Goal: Task Accomplishment & Management: Use online tool/utility

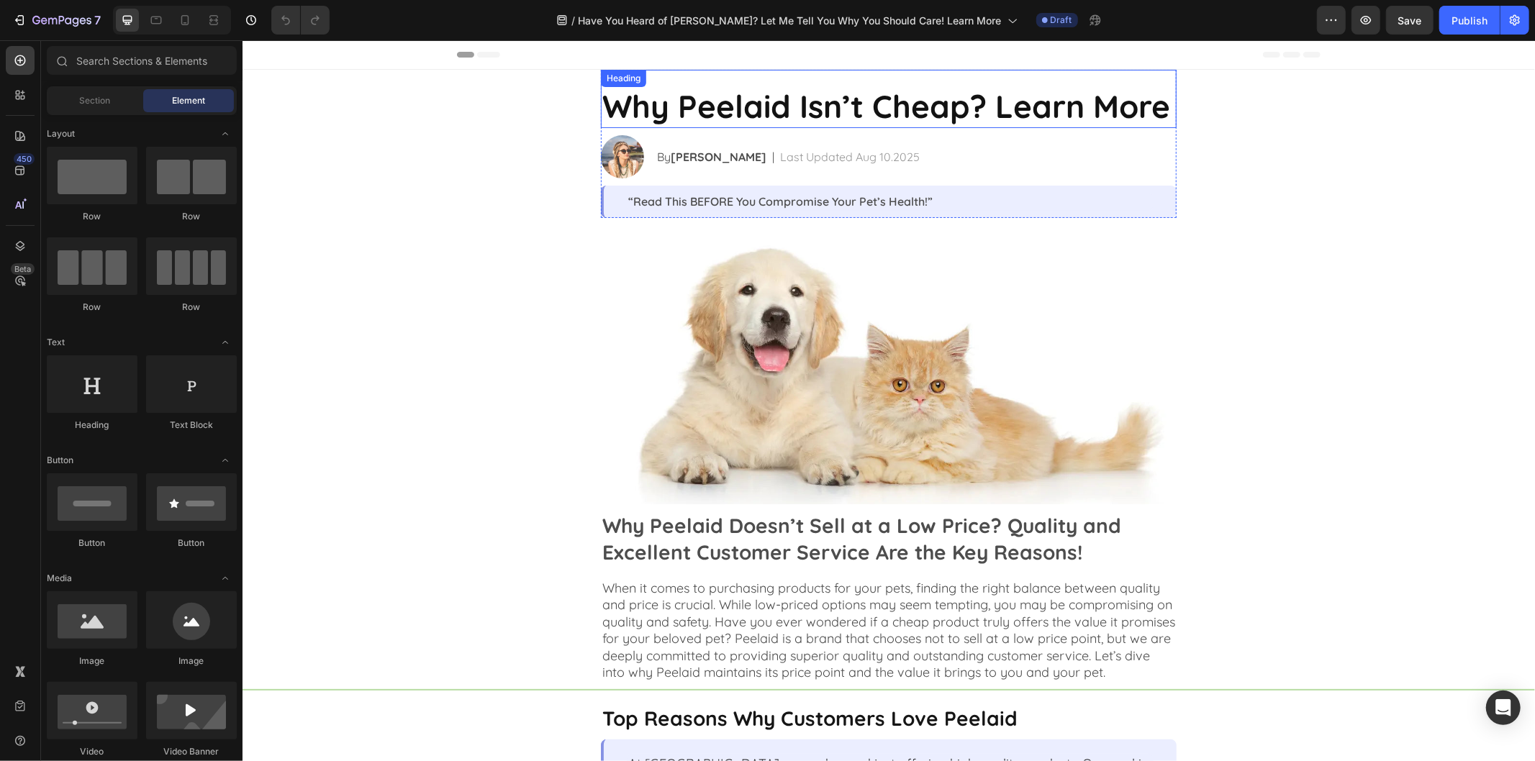
click at [772, 104] on h2 "Why Peelaid Isn’t Cheap? Learn More" at bounding box center [888, 105] width 576 height 44
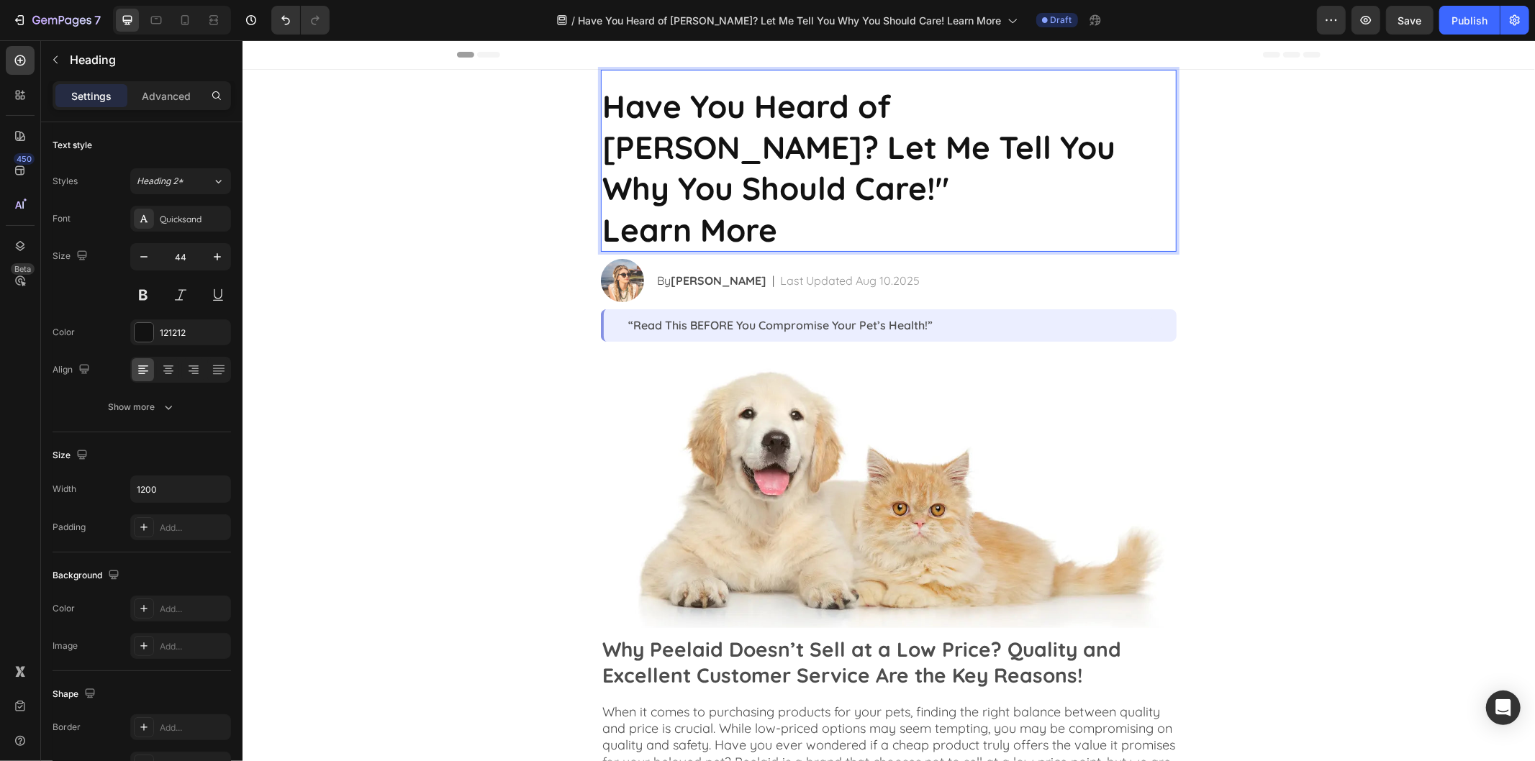
click at [1074, 146] on p "Have You Heard of Peelaid? Let Me Tell You Why You Should Care!" Learn More" at bounding box center [888, 167] width 573 height 165
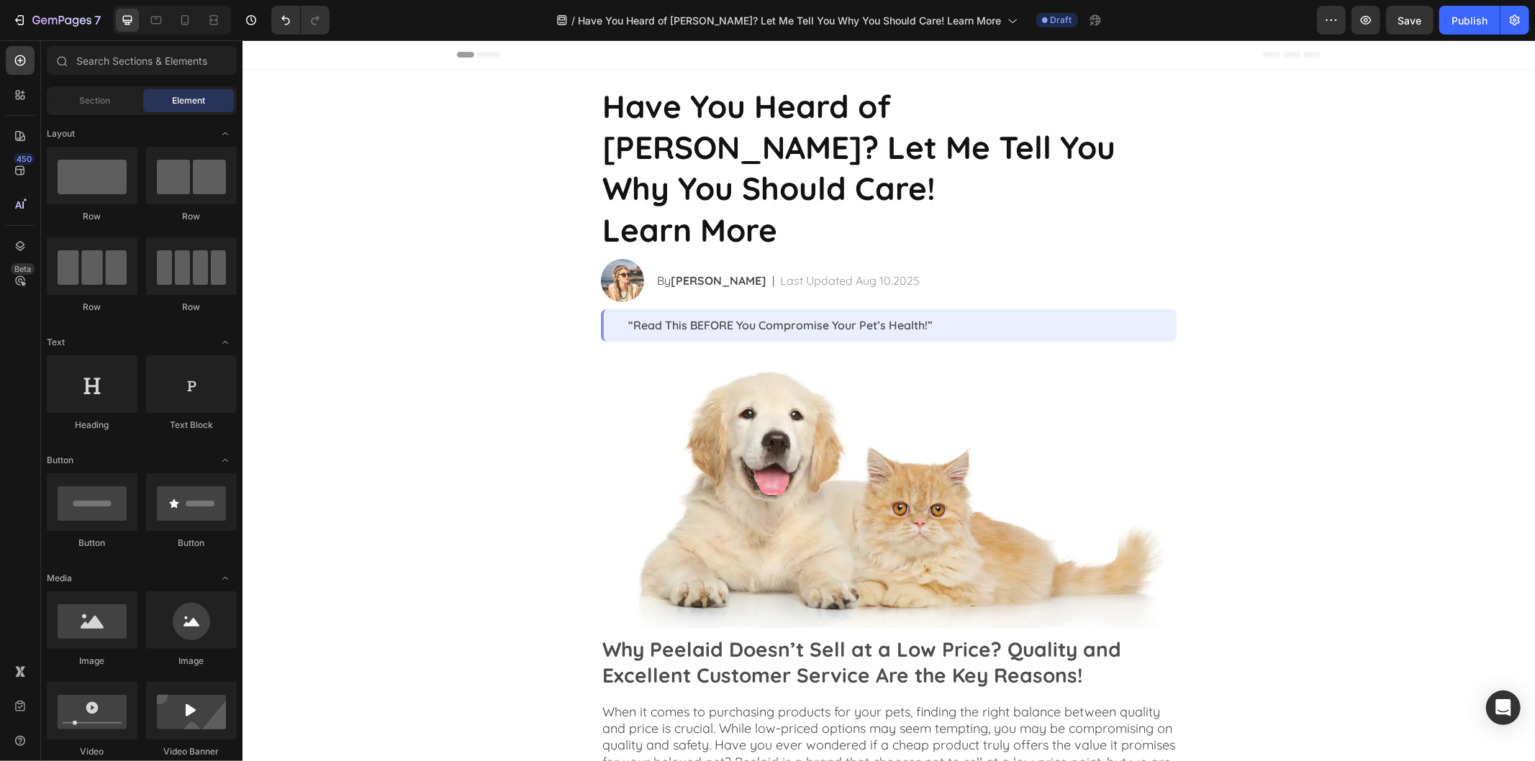
click at [1037, 116] on strong "Have You Heard of Peelaid? Let Me Tell You Why You Should Care!" at bounding box center [858, 147] width 513 height 122
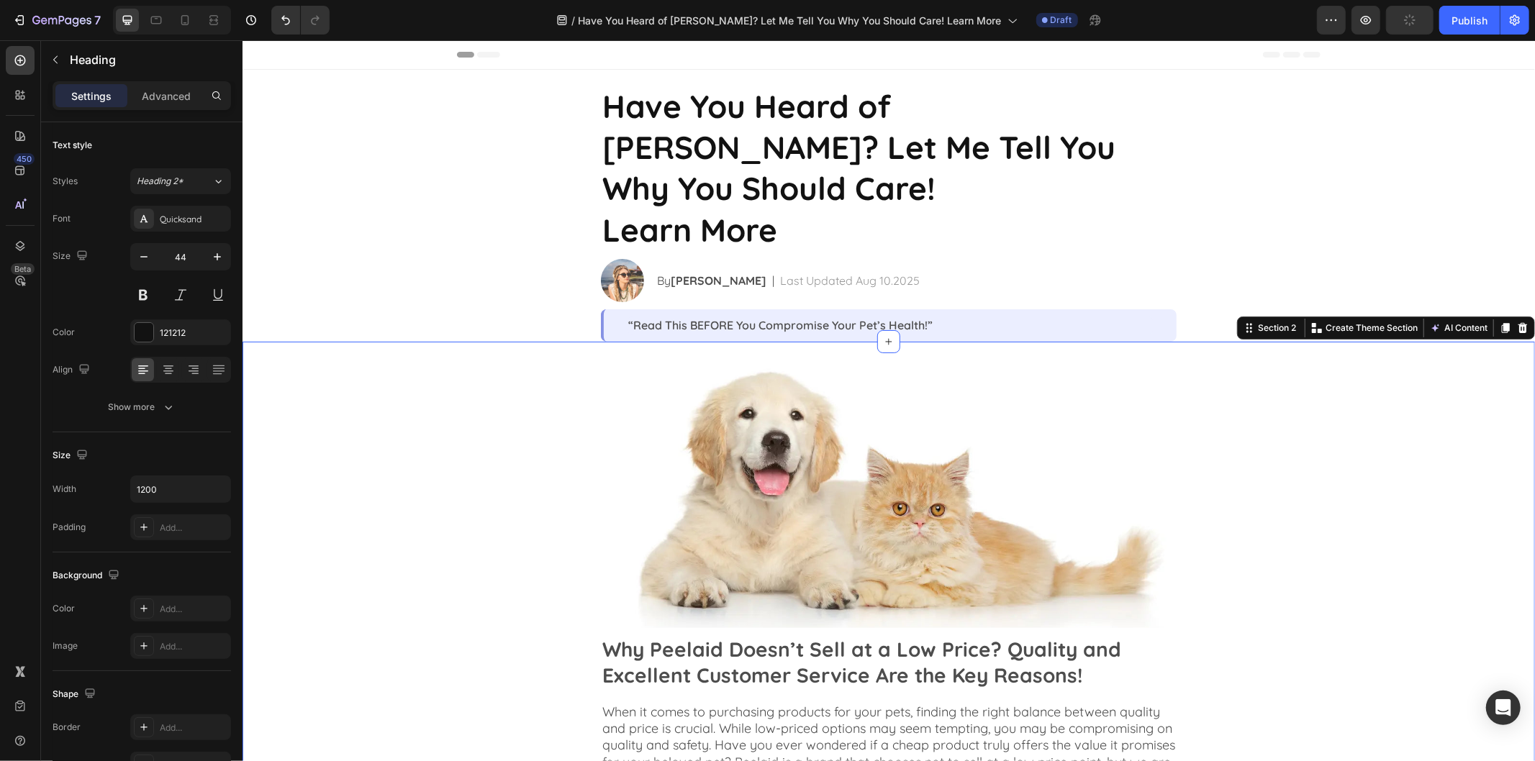
click at [1339, 392] on div "Image Why Peelaid Doesn’t Sell at a Low Price? Quality and Excellent Customer S…" at bounding box center [888, 573] width 1293 height 464
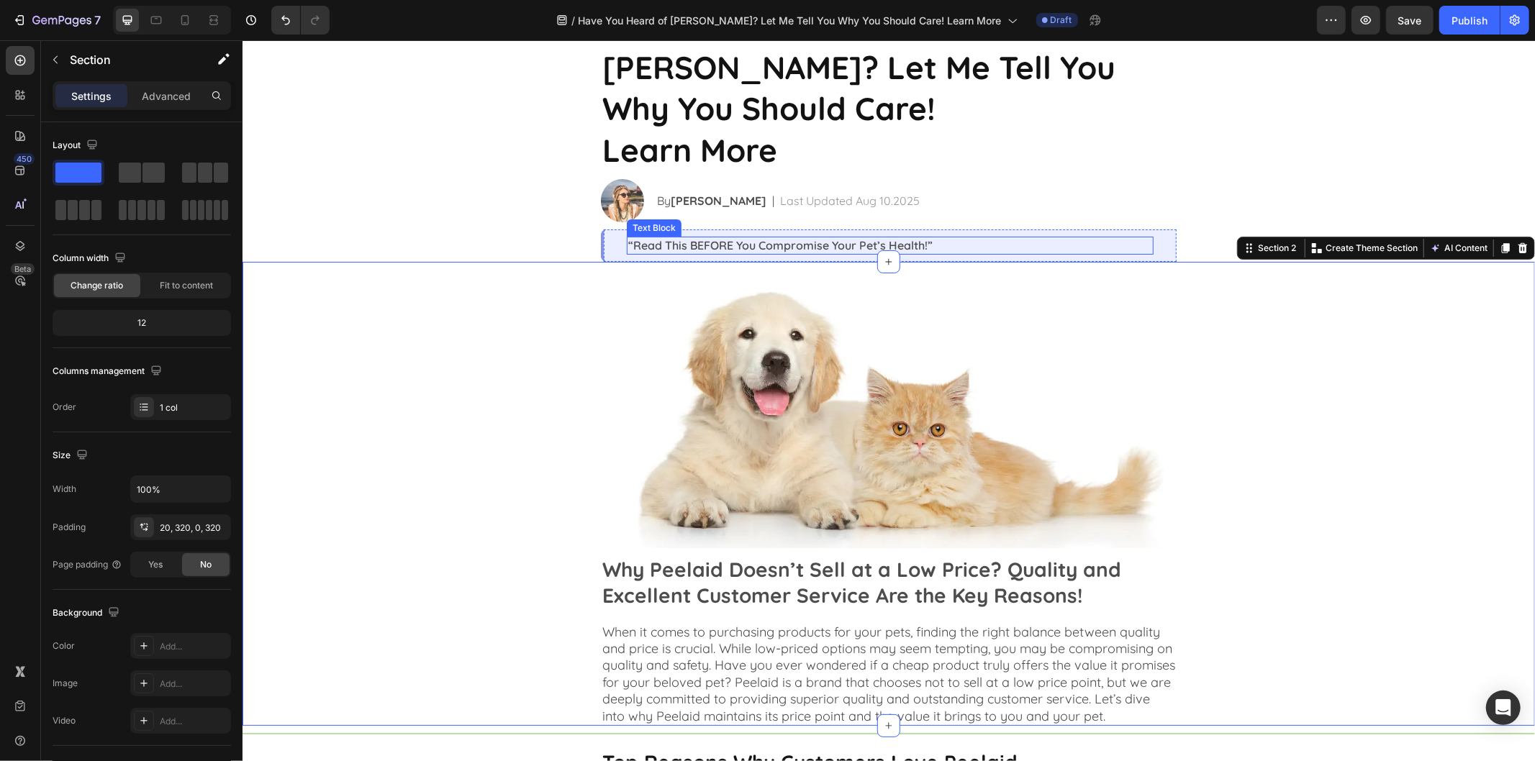
scroll to position [160, 0]
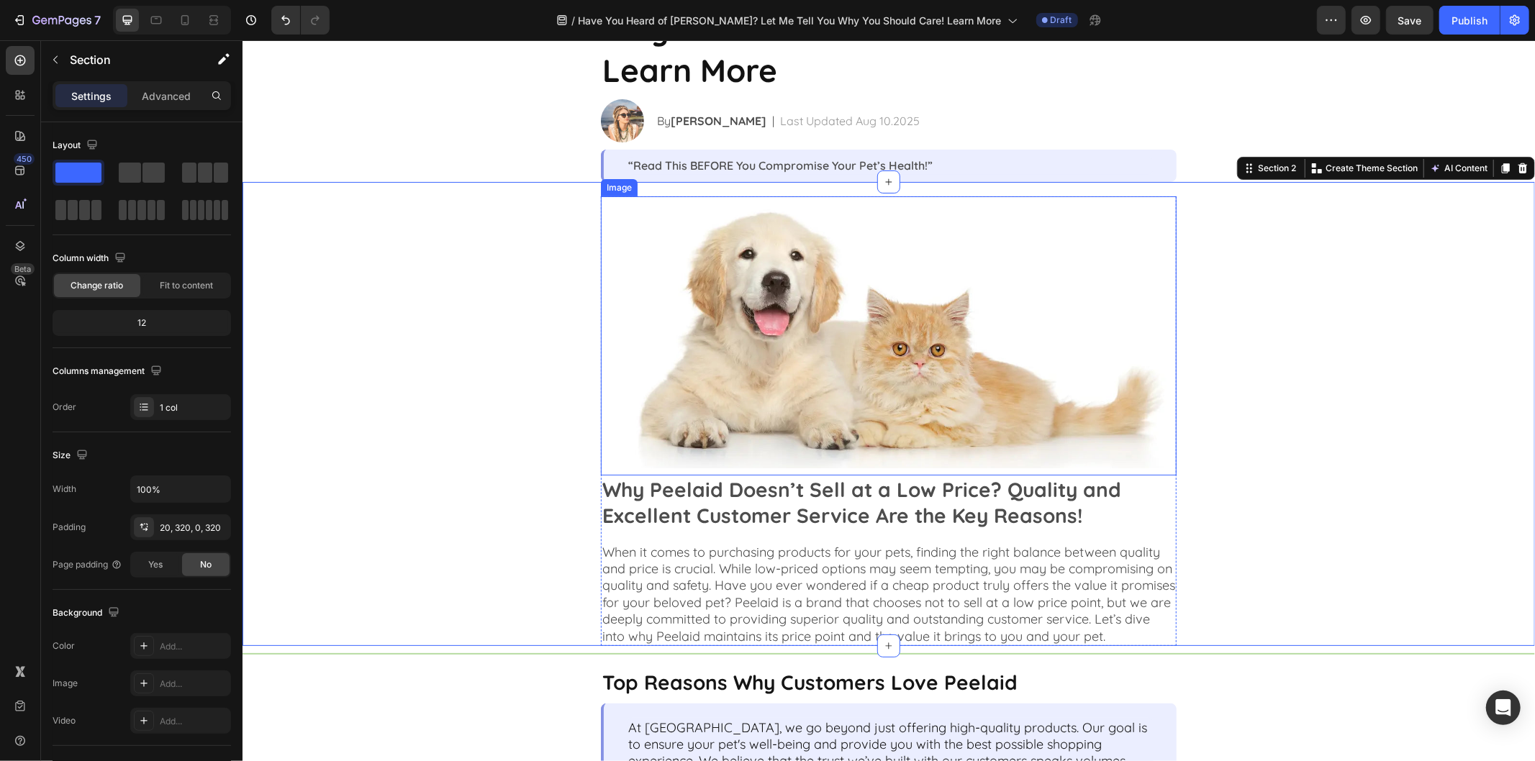
click at [1033, 348] on img at bounding box center [888, 332] width 576 height 272
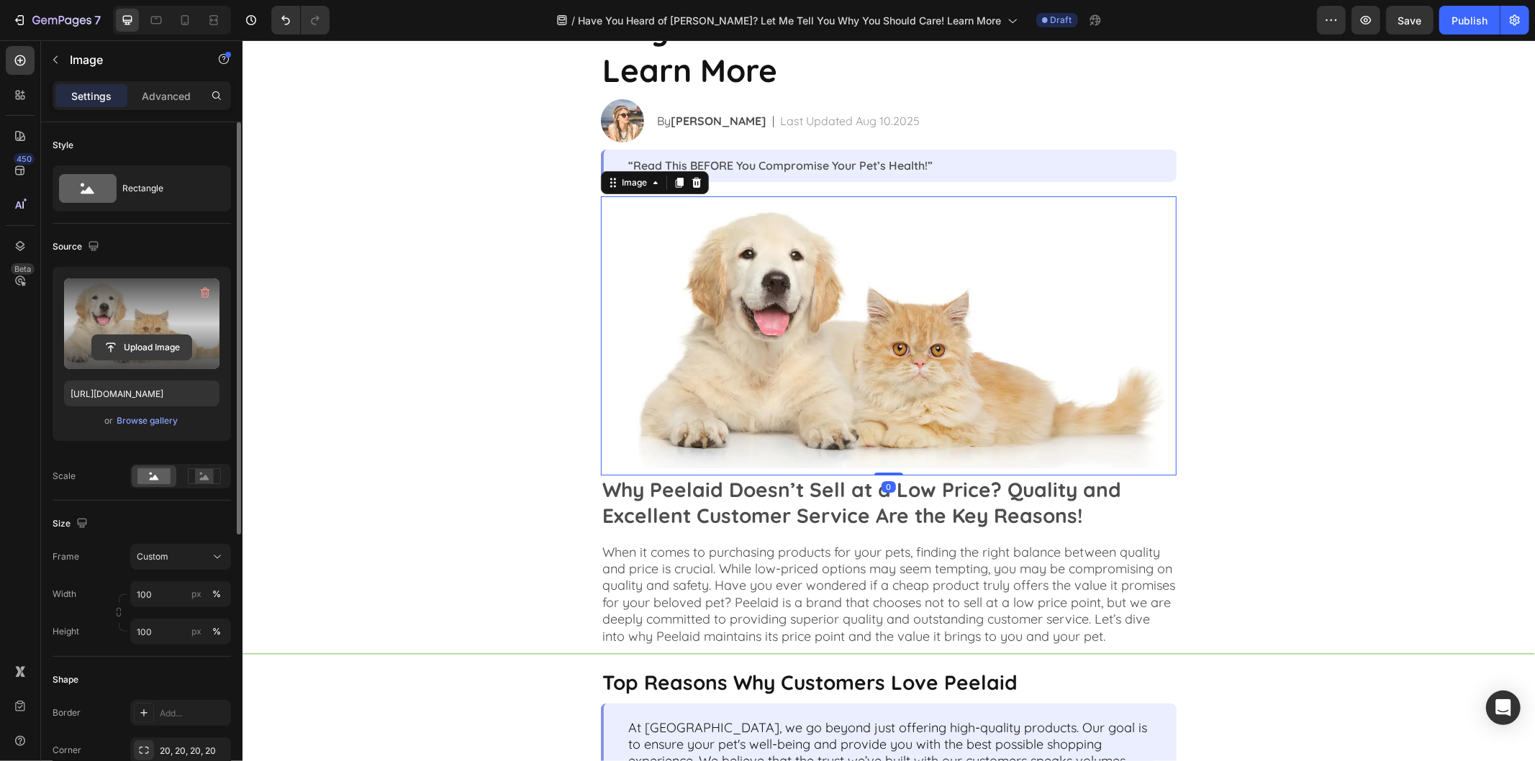
click at [166, 346] on input "file" at bounding box center [141, 347] width 99 height 24
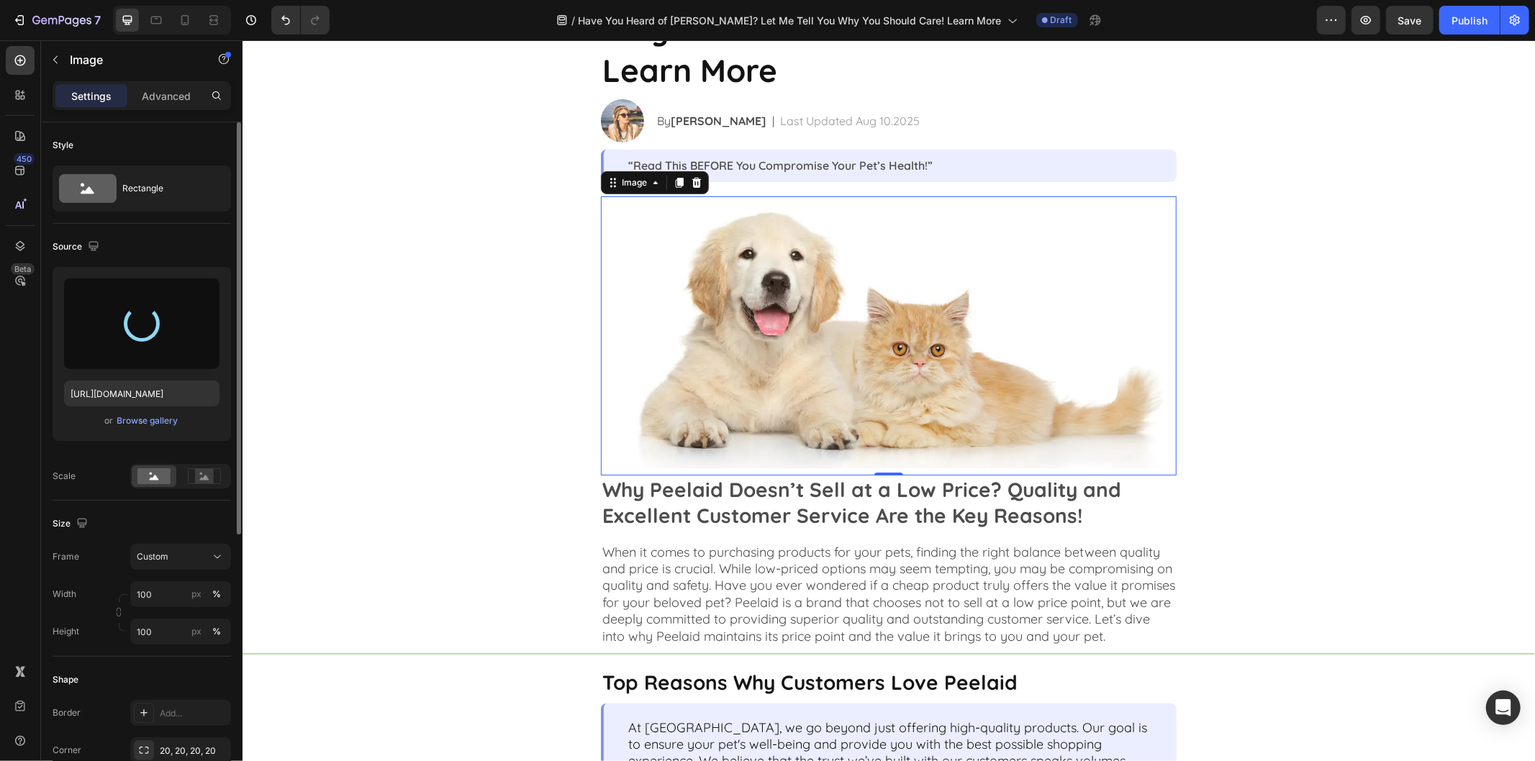
type input "https://cdn.shopify.com/s/files/1/0907/3138/1018/files/gempages_574911953592386…"
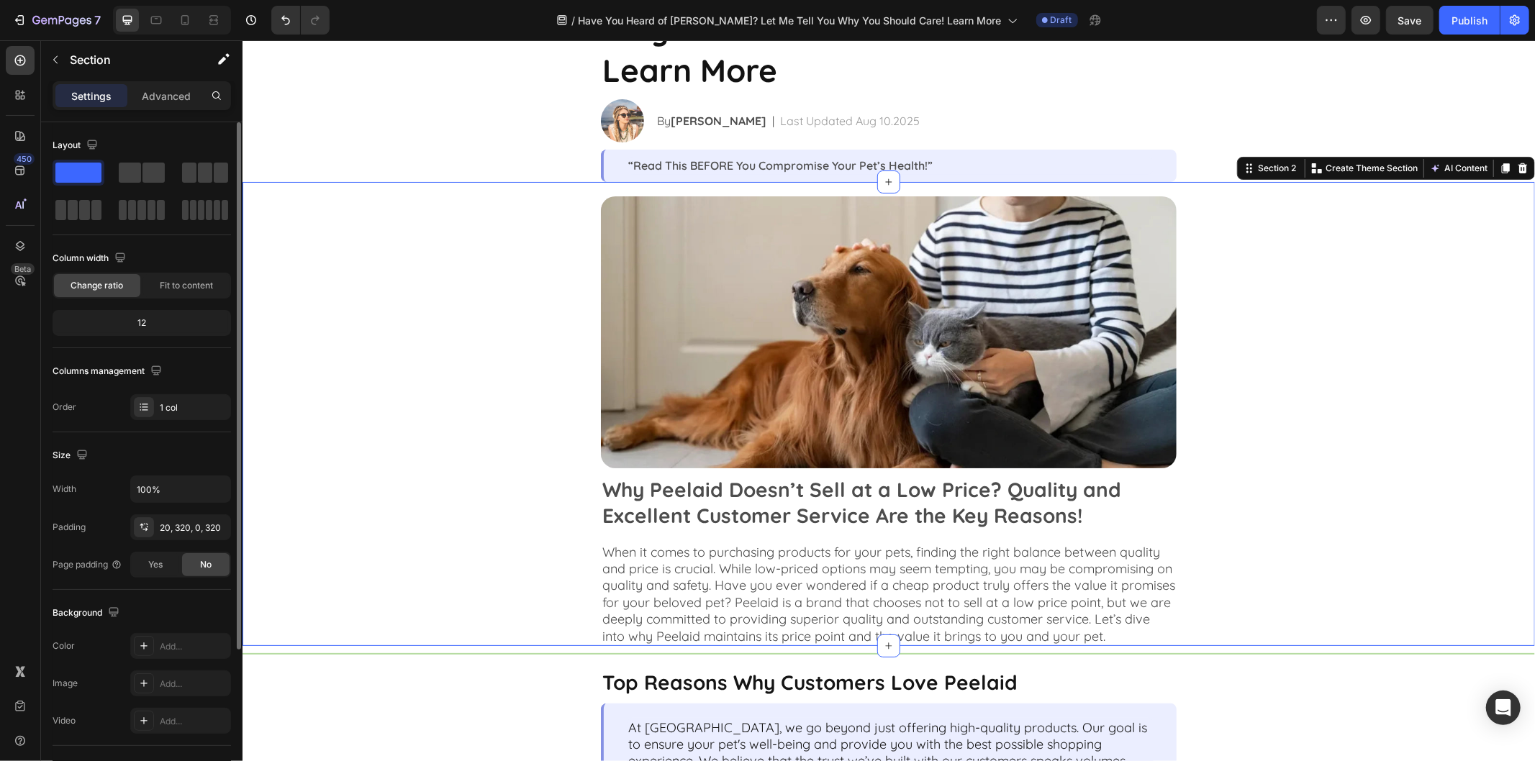
click at [1327, 387] on div "Image Why Peelaid Doesn’t Sell at a Low Price? Quality and Excellent Customer S…" at bounding box center [888, 413] width 1293 height 464
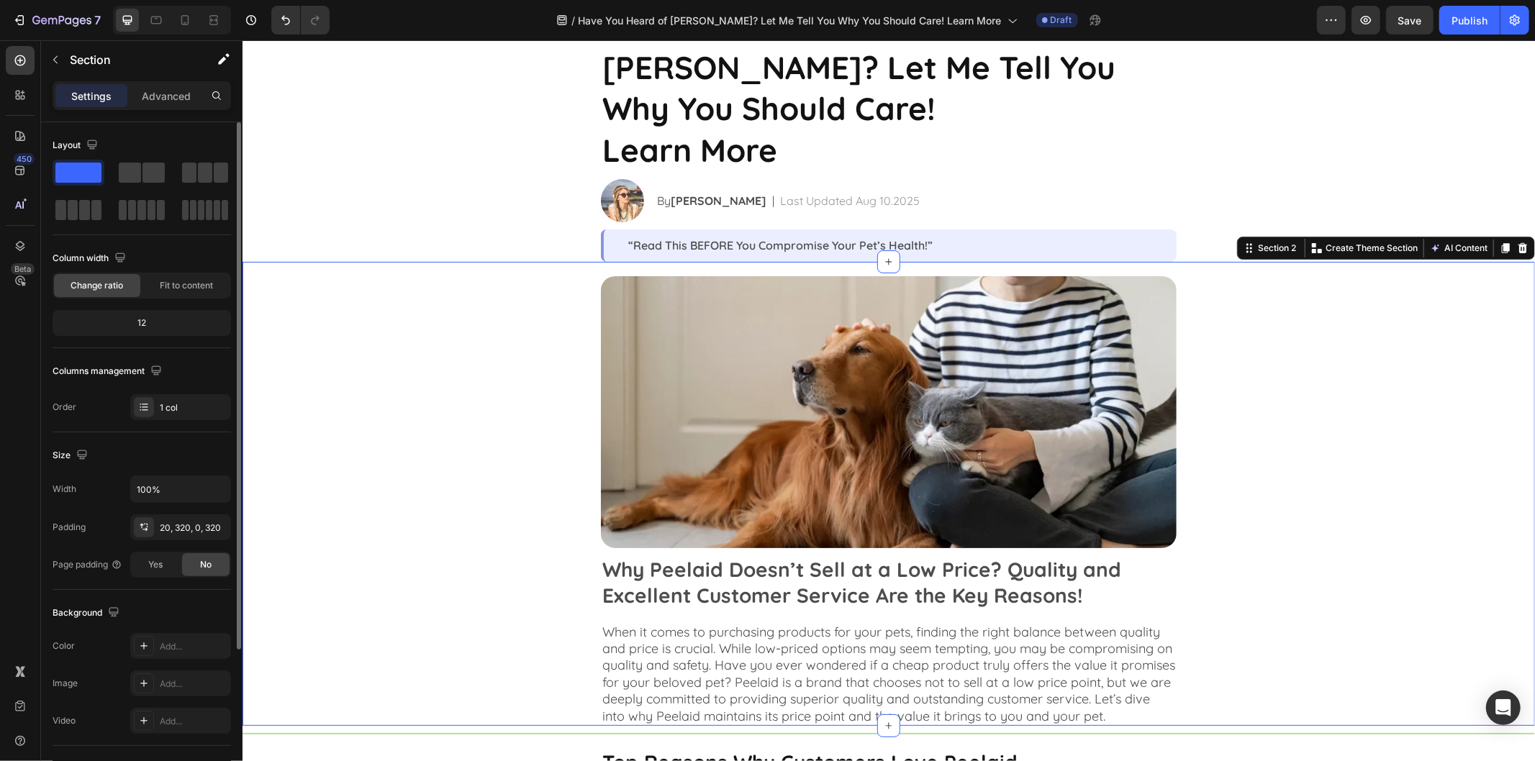
scroll to position [0, 0]
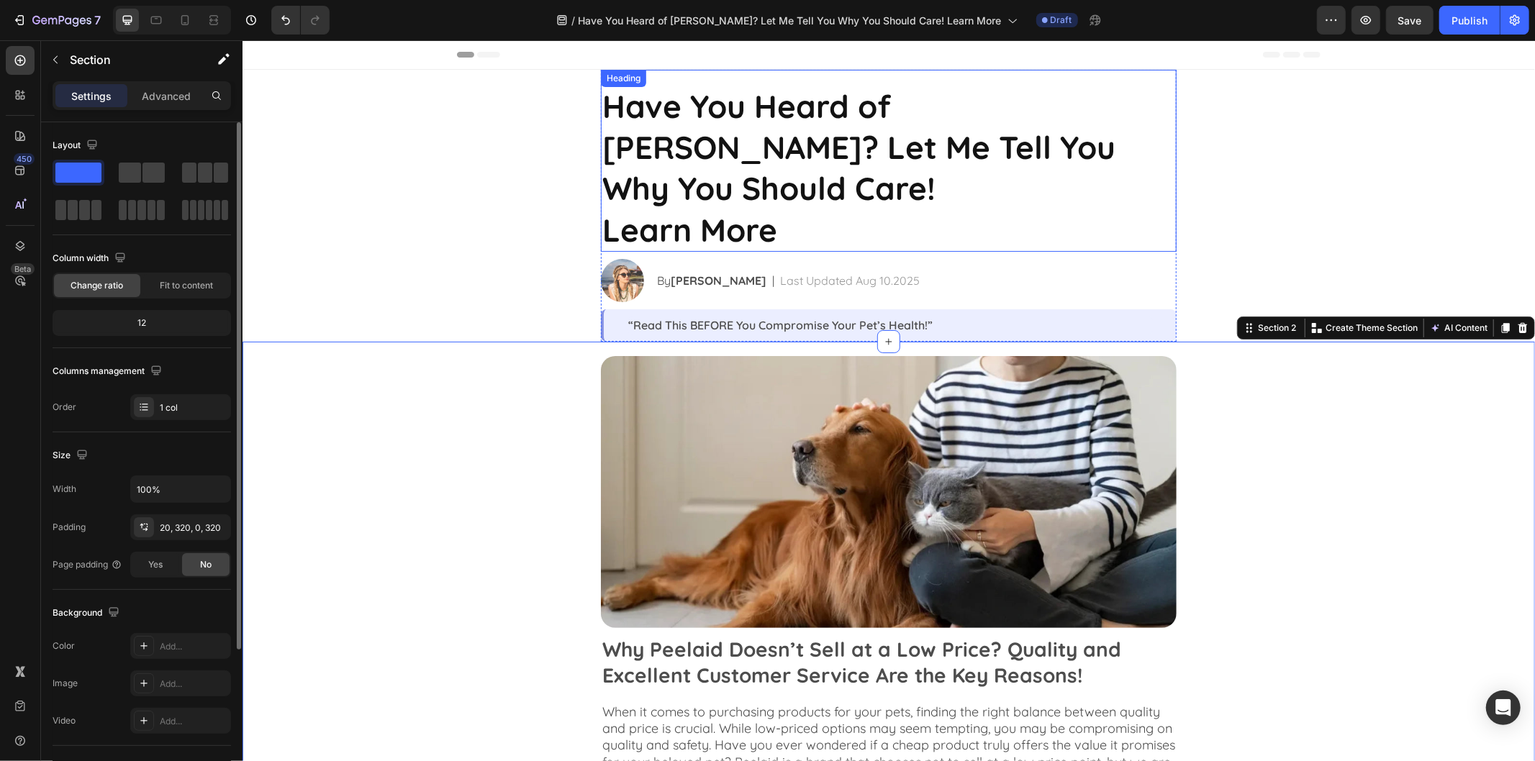
click at [843, 145] on strong "Have You Heard of Peelaid? Let Me Tell You Why You Should Care!" at bounding box center [858, 147] width 513 height 122
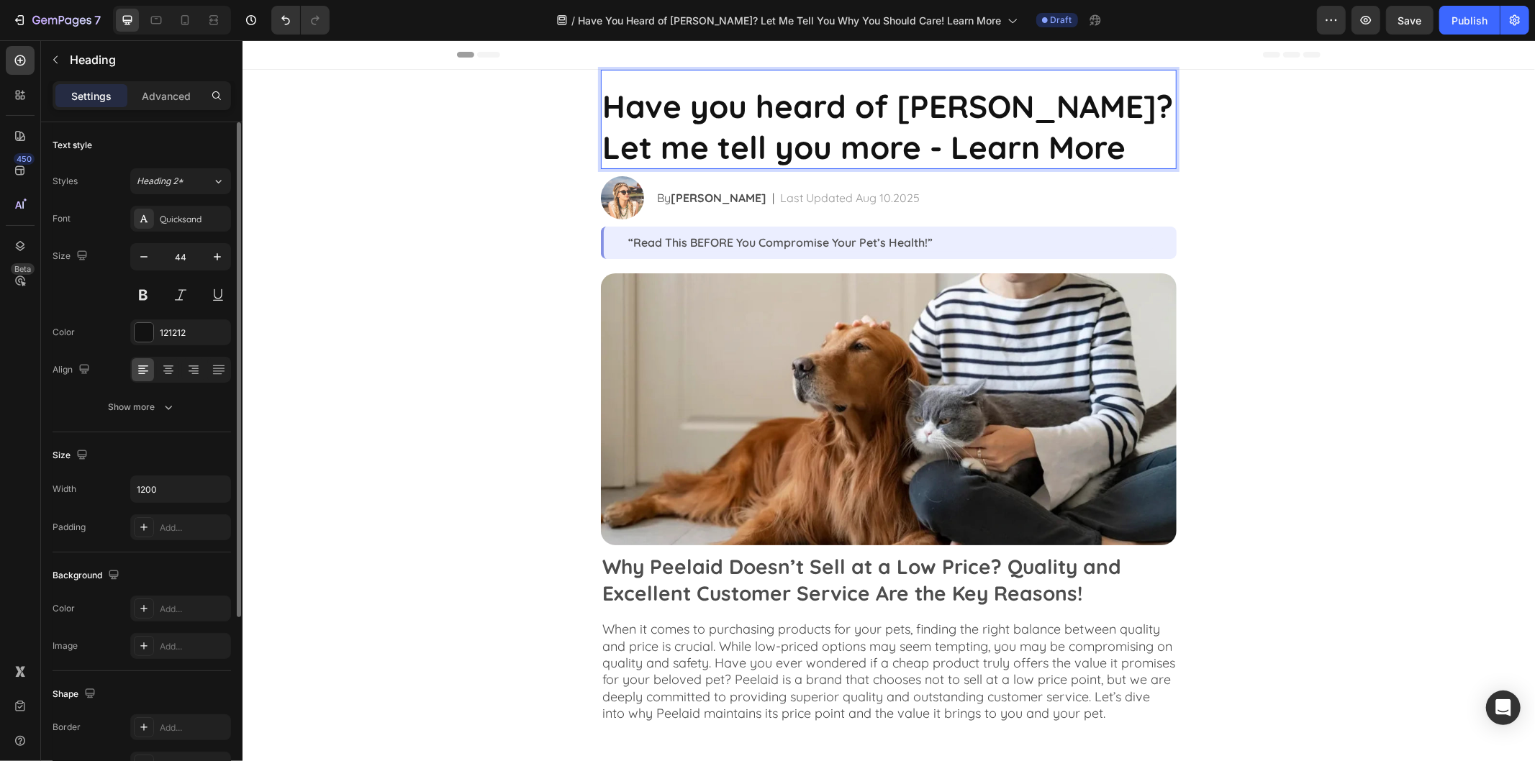
click at [687, 107] on strong "Have you heard of Peelaid? Let me tell you more - Learn More" at bounding box center [887, 126] width 571 height 81
click at [707, 117] on strong "Have you heard of Peelaid? Let me tell you more - Learn More" at bounding box center [887, 126] width 571 height 81
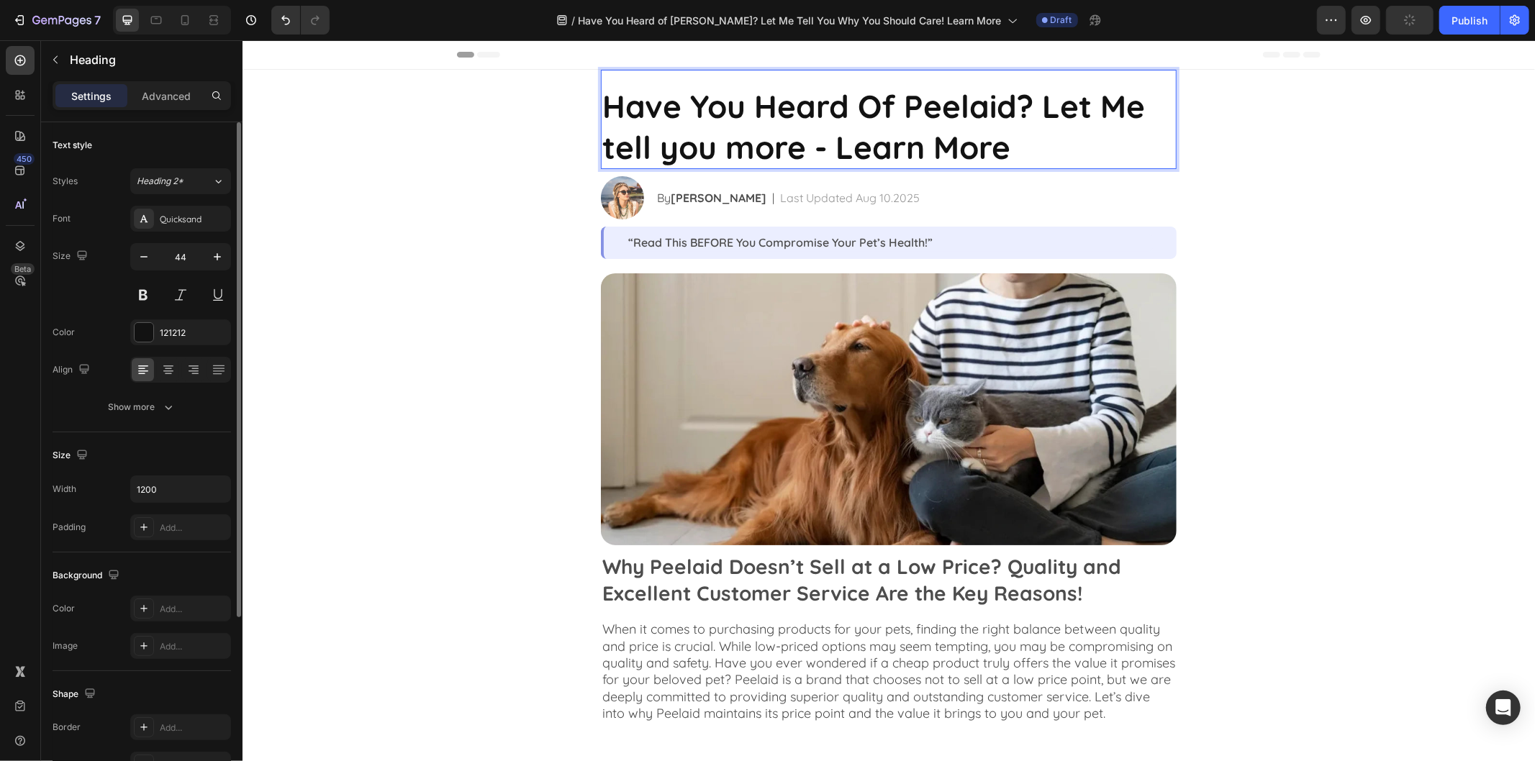
click at [614, 155] on strong "Have You Heard Of Peelaid? Let Me tell you more - Learn More" at bounding box center [873, 126] width 543 height 81
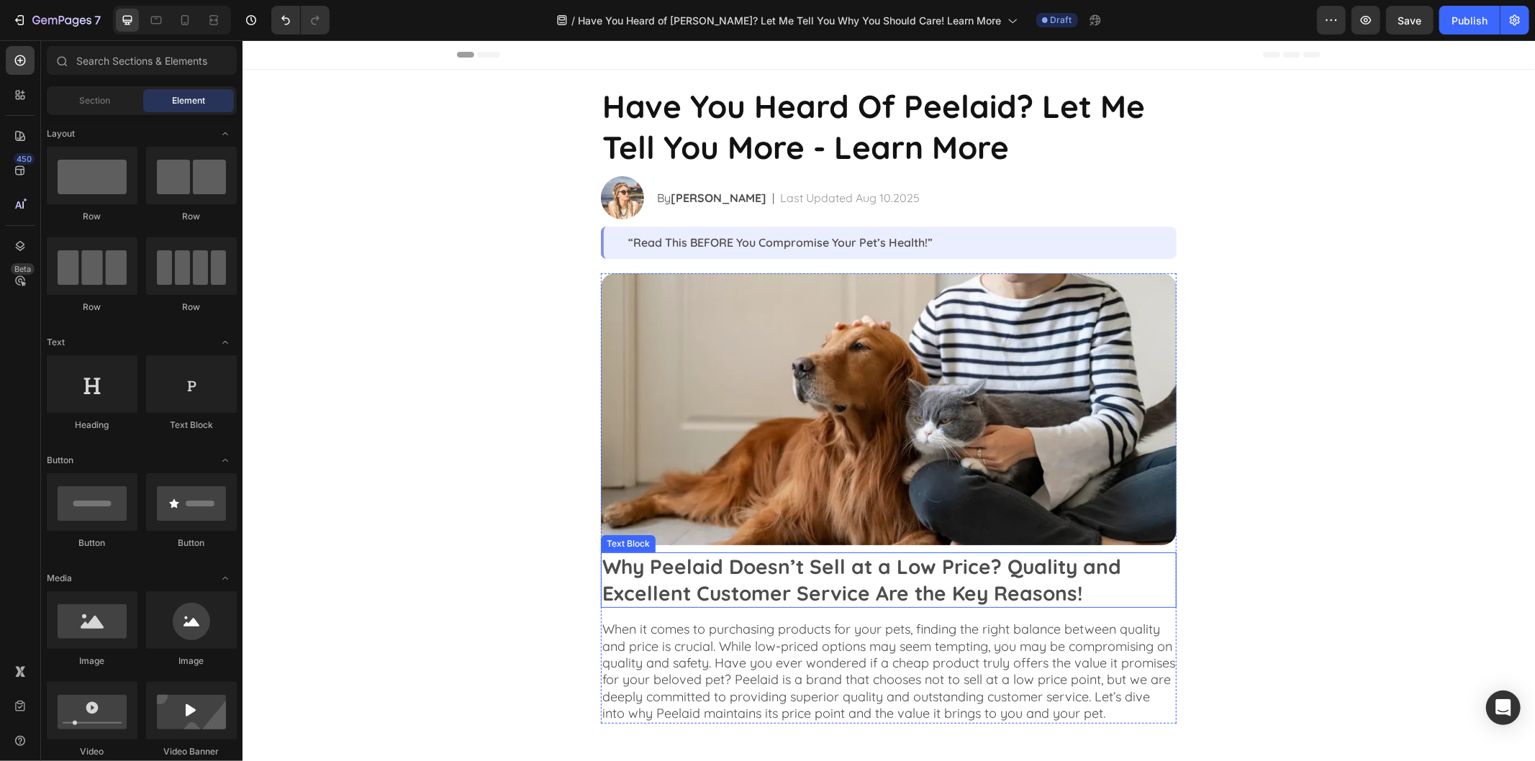
click at [809, 568] on p "Why Peelaid Doesn’t Sell at a Low Price? Quality and Excellent Customer Service…" at bounding box center [888, 579] width 573 height 53
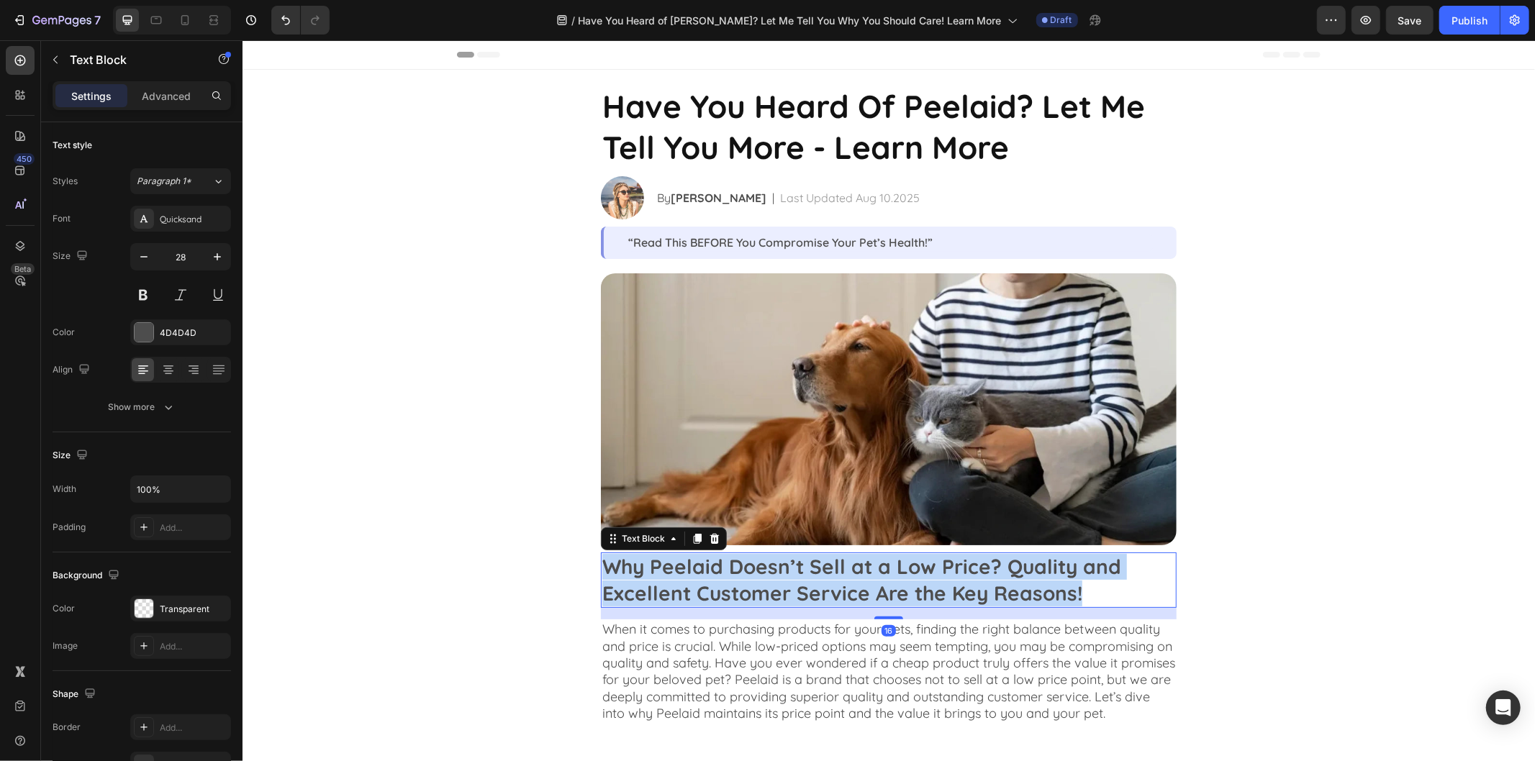
click at [809, 568] on p "Why Peelaid Doesn’t Sell at a Low Price? Quality and Excellent Customer Service…" at bounding box center [888, 579] width 573 height 53
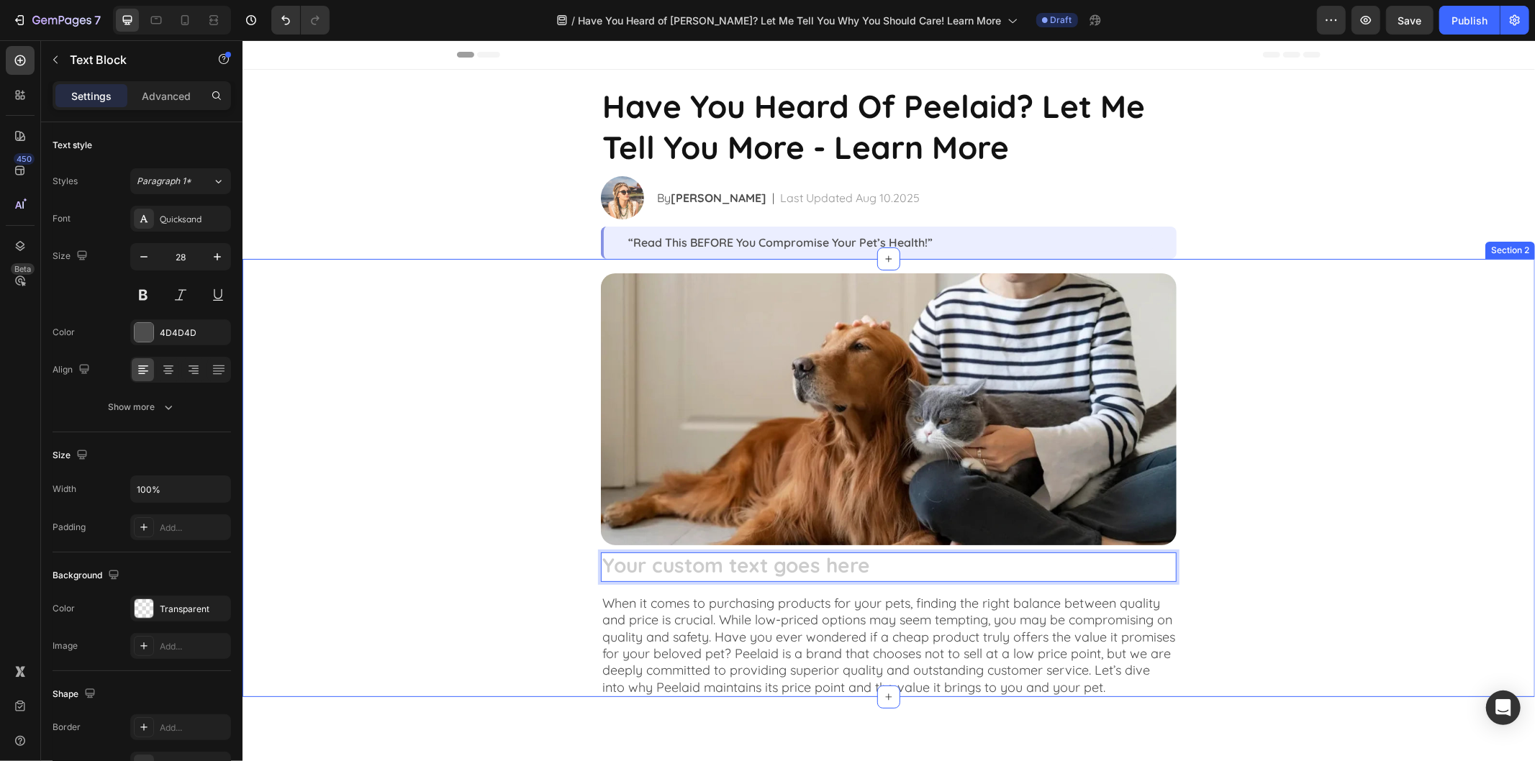
click at [1285, 525] on div "Image Text Block 16 When it comes to purchasing products for your pets, finding…" at bounding box center [888, 485] width 832 height 424
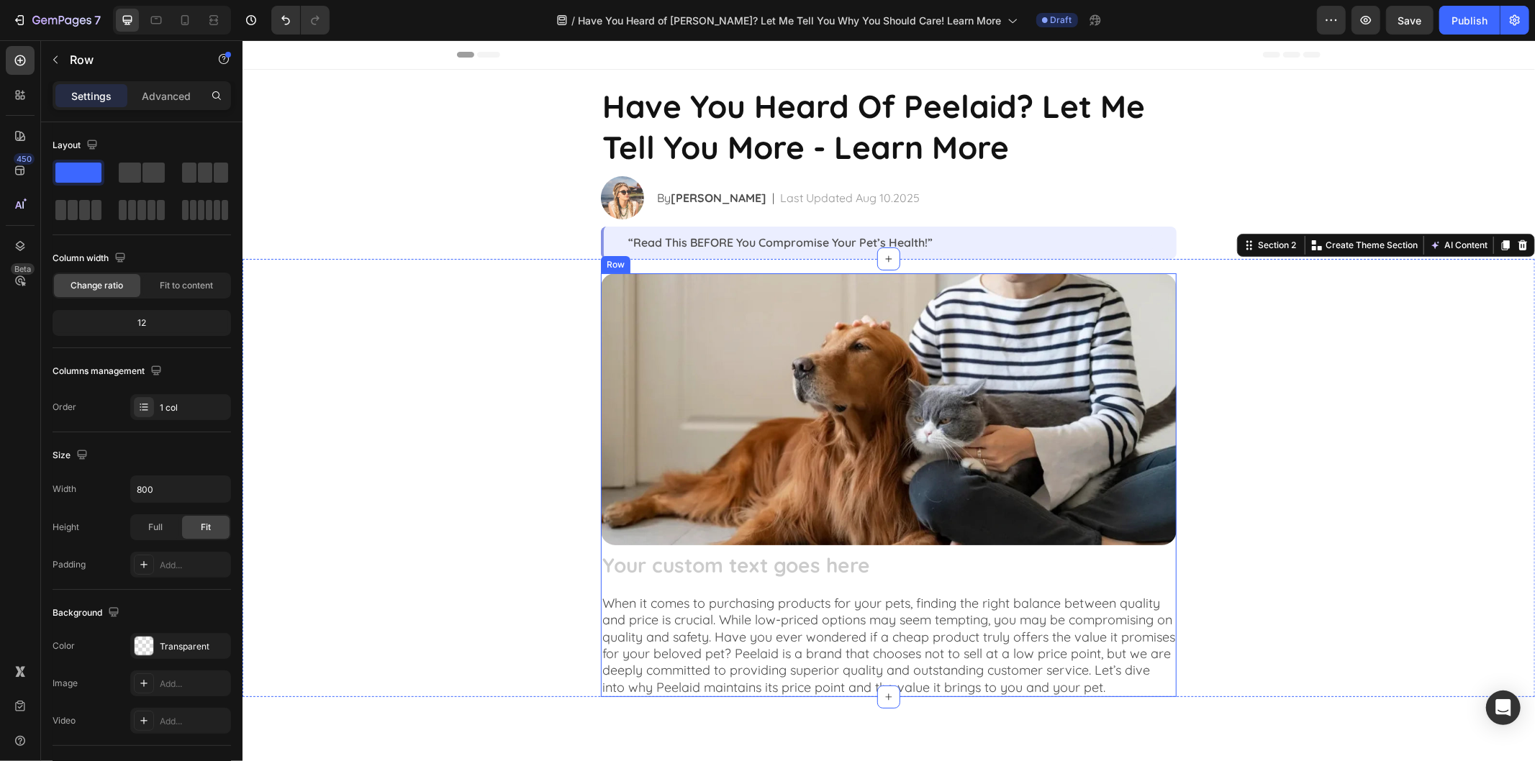
click at [1068, 584] on div "Image Text Block When it comes to purchasing products for your pets, finding th…" at bounding box center [888, 485] width 576 height 424
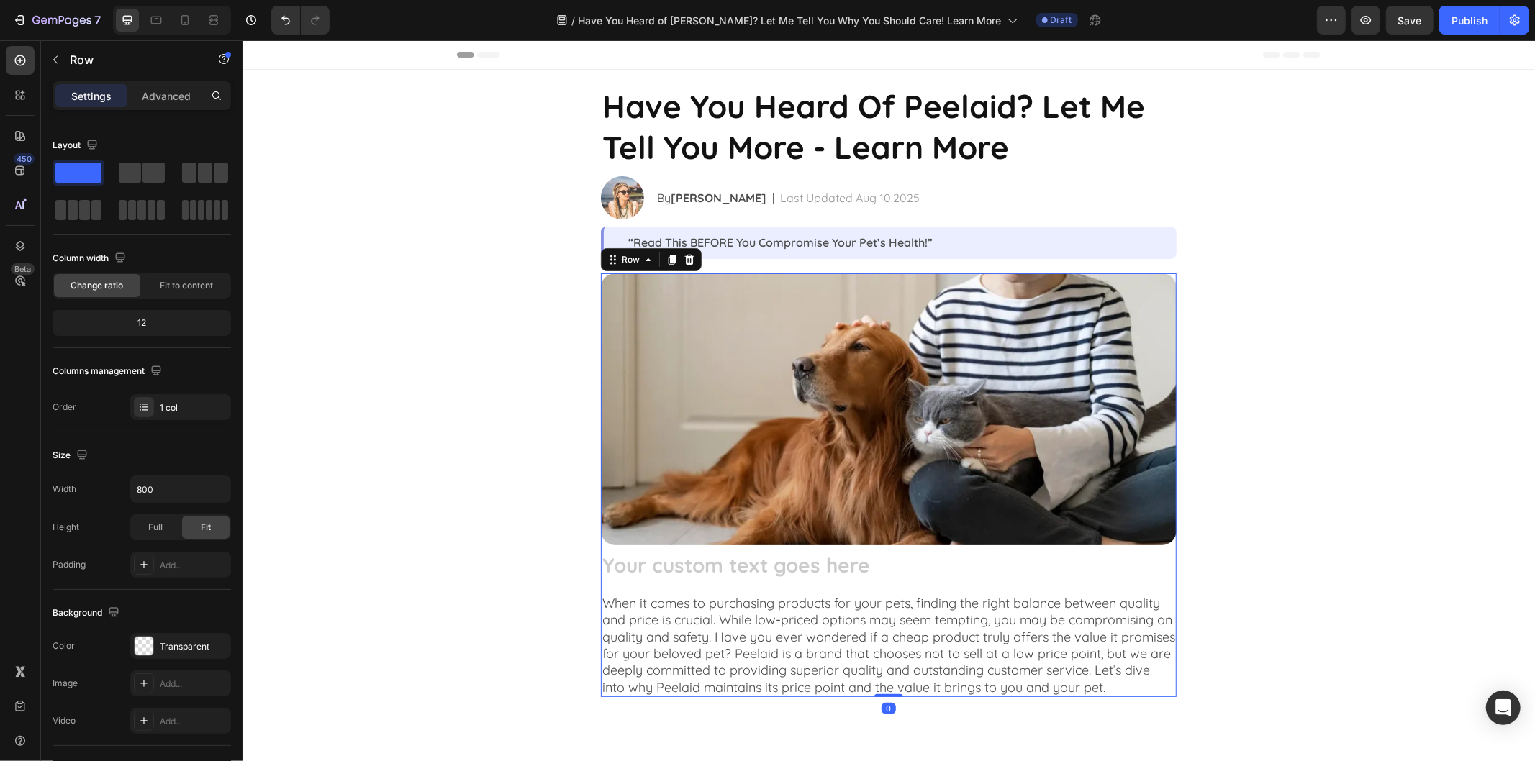
click at [1074, 569] on div "Rich Text Editor. Editing area: main" at bounding box center [888, 566] width 576 height 29
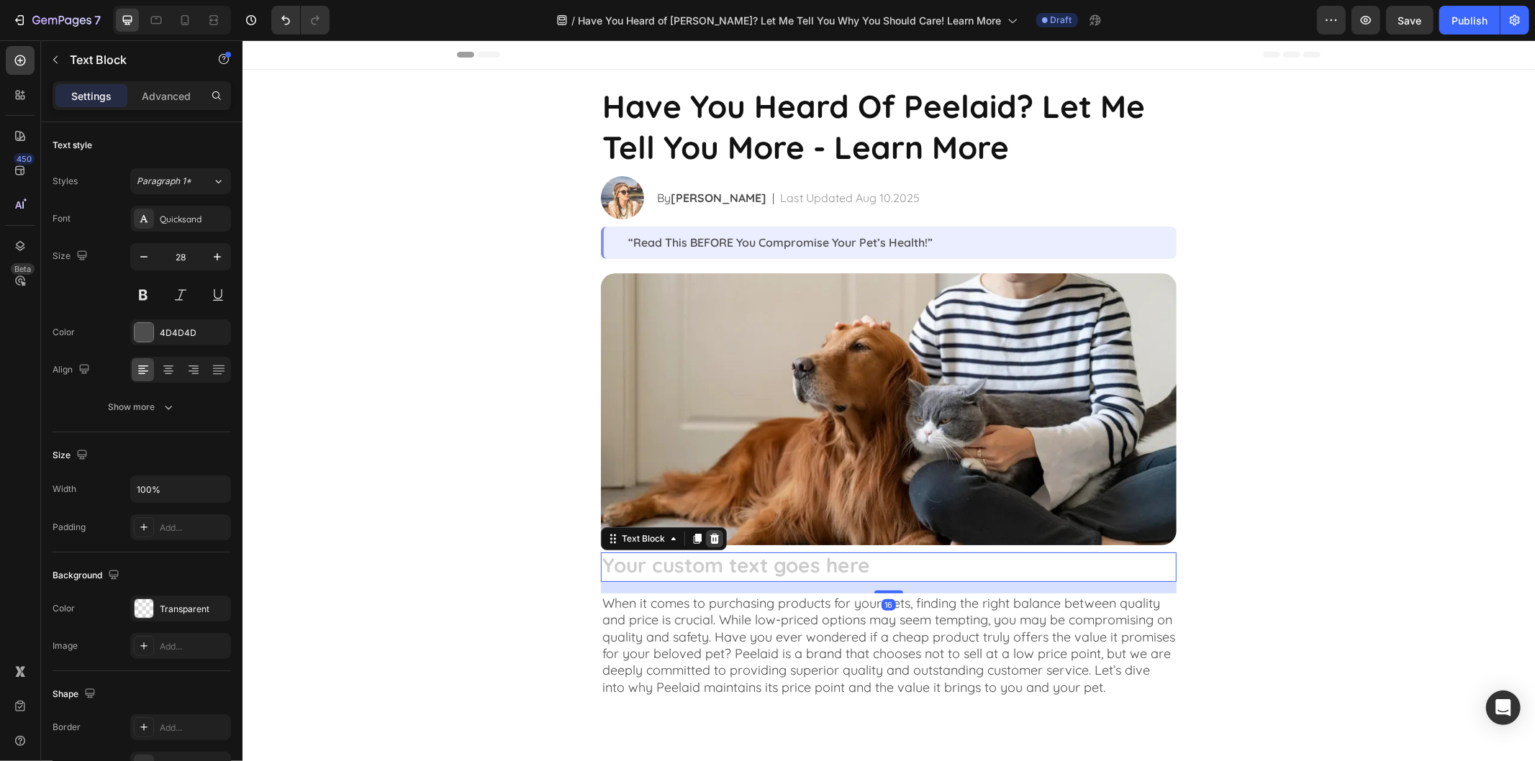
click at [708, 533] on icon at bounding box center [714, 539] width 12 height 12
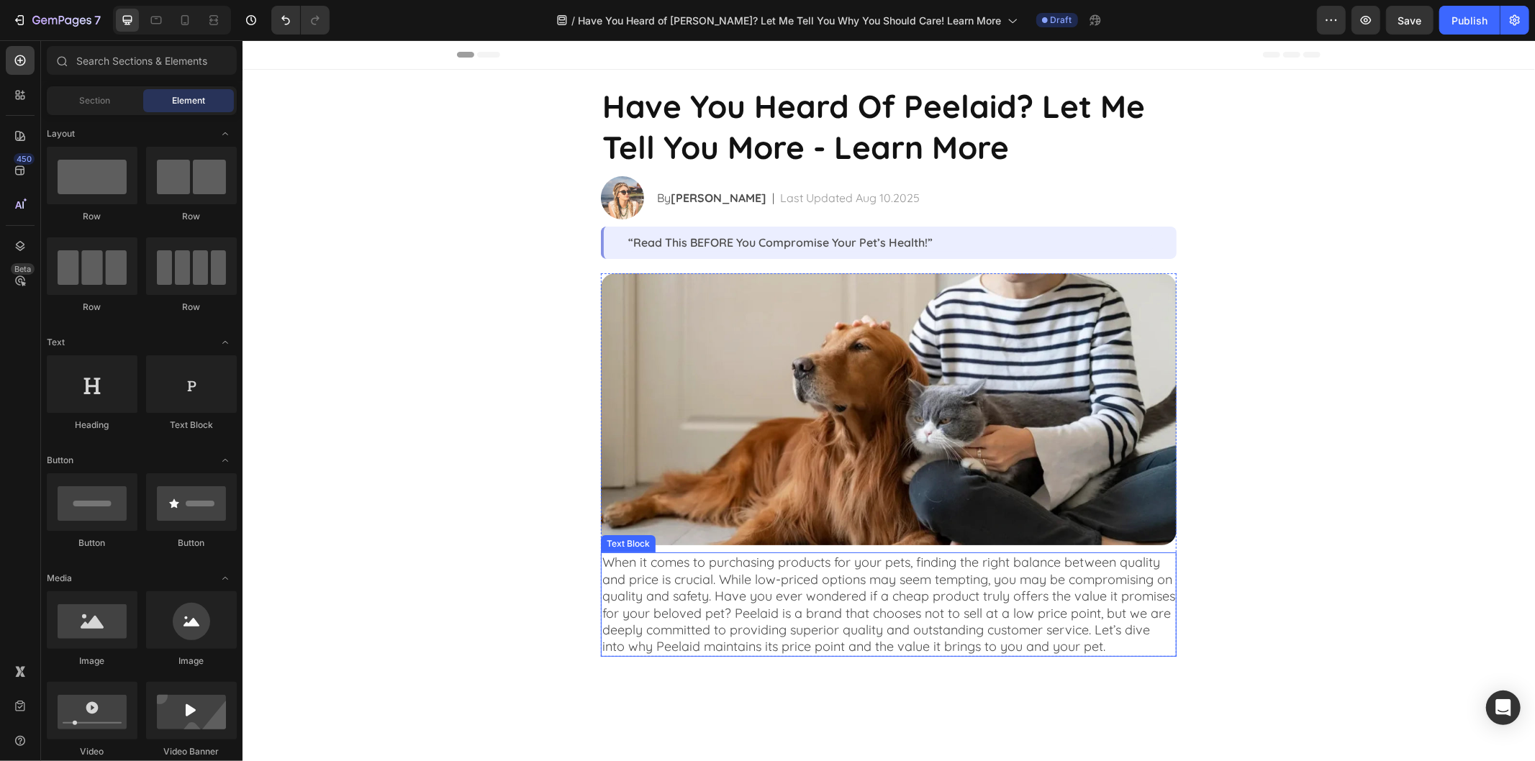
click at [846, 561] on p "When it comes to purchasing products for your pets, finding the right balance b…" at bounding box center [888, 603] width 573 height 101
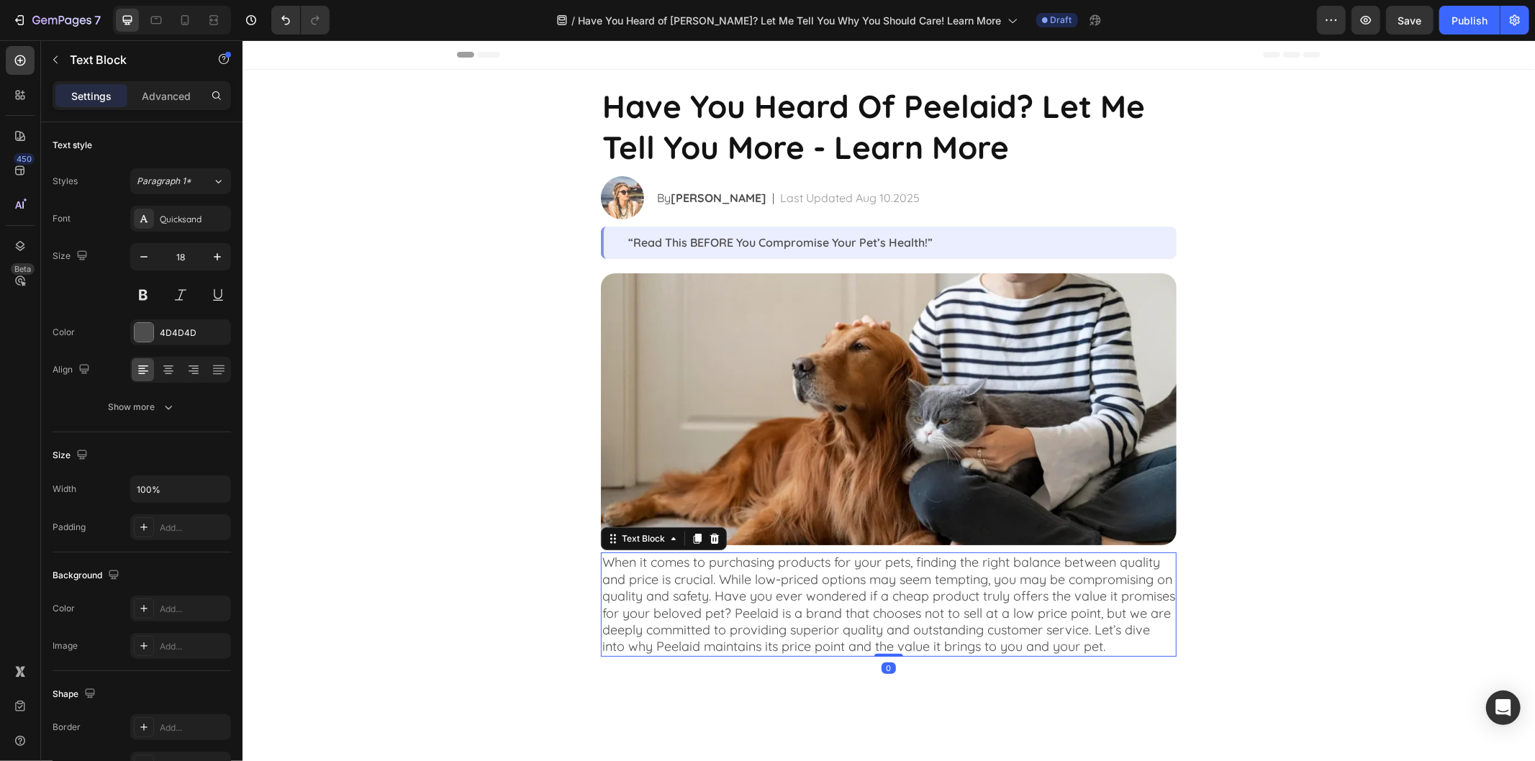
click at [846, 561] on p "When it comes to purchasing products for your pets, finding the right balance b…" at bounding box center [888, 603] width 573 height 101
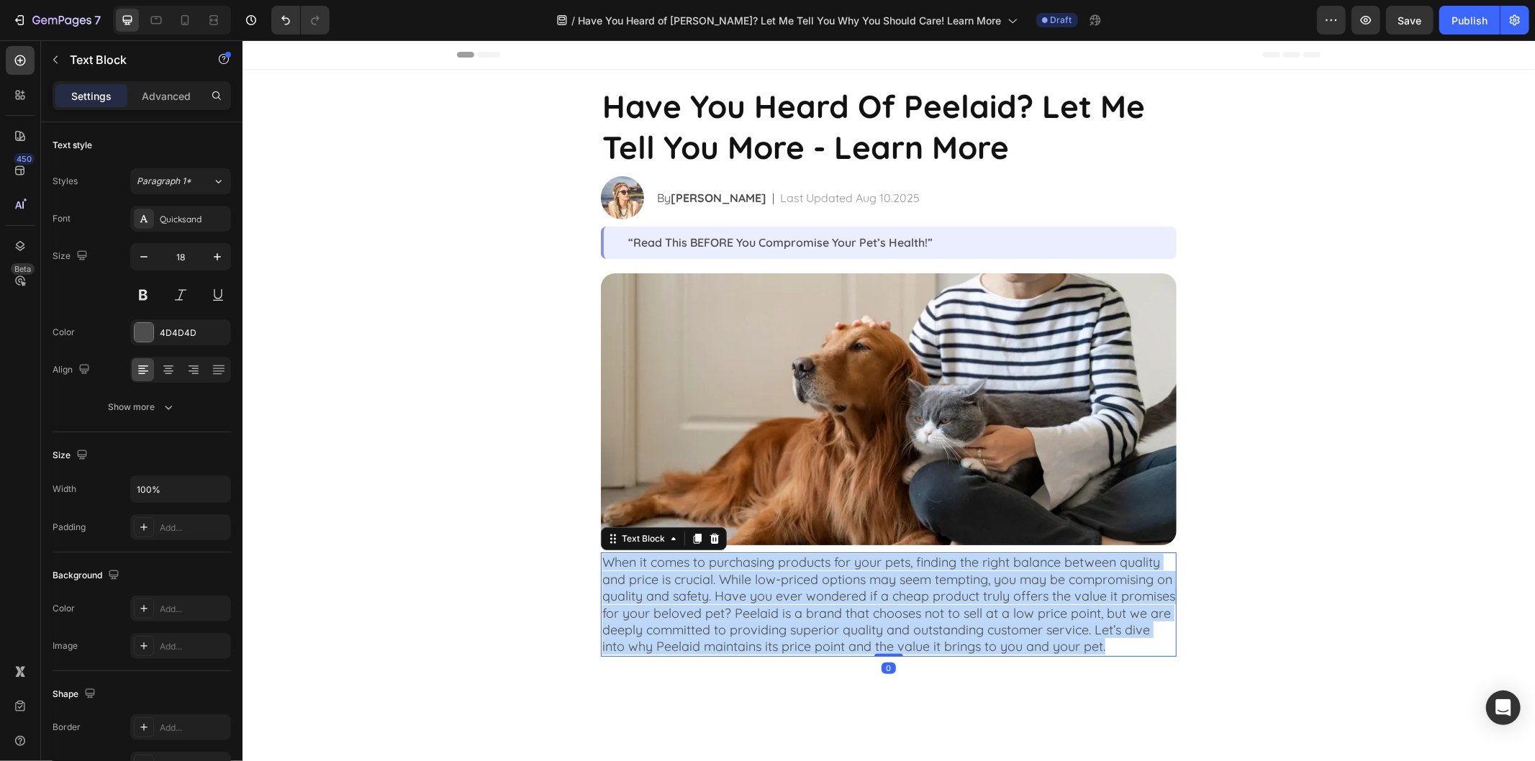
click at [846, 561] on p "When it comes to purchasing products for your pets, finding the right balance b…" at bounding box center [888, 603] width 573 height 101
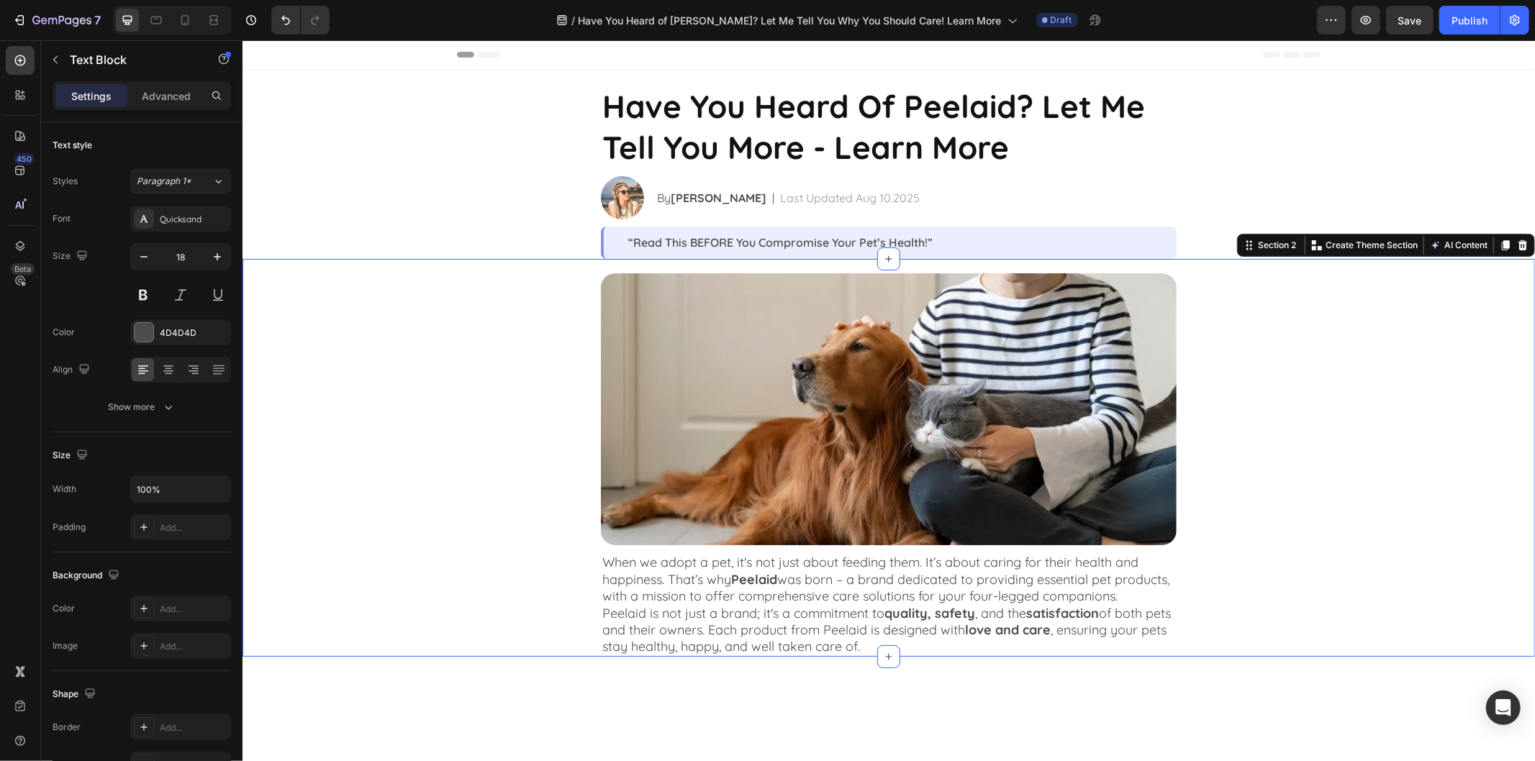
click at [422, 365] on div "Image When we adopt a pet, it's not just about feeding them. It’s about caring …" at bounding box center [888, 457] width 1293 height 398
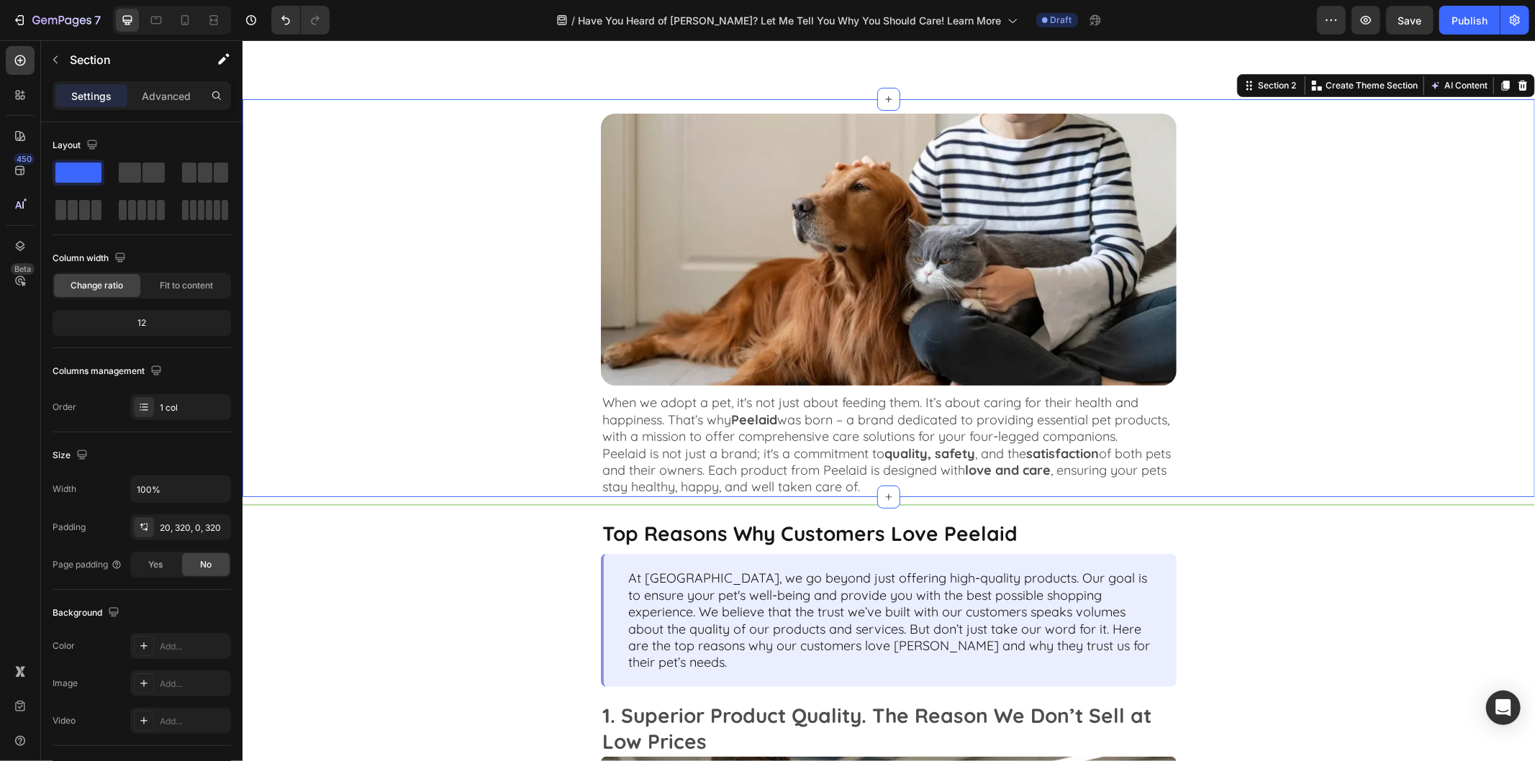
scroll to position [240, 0]
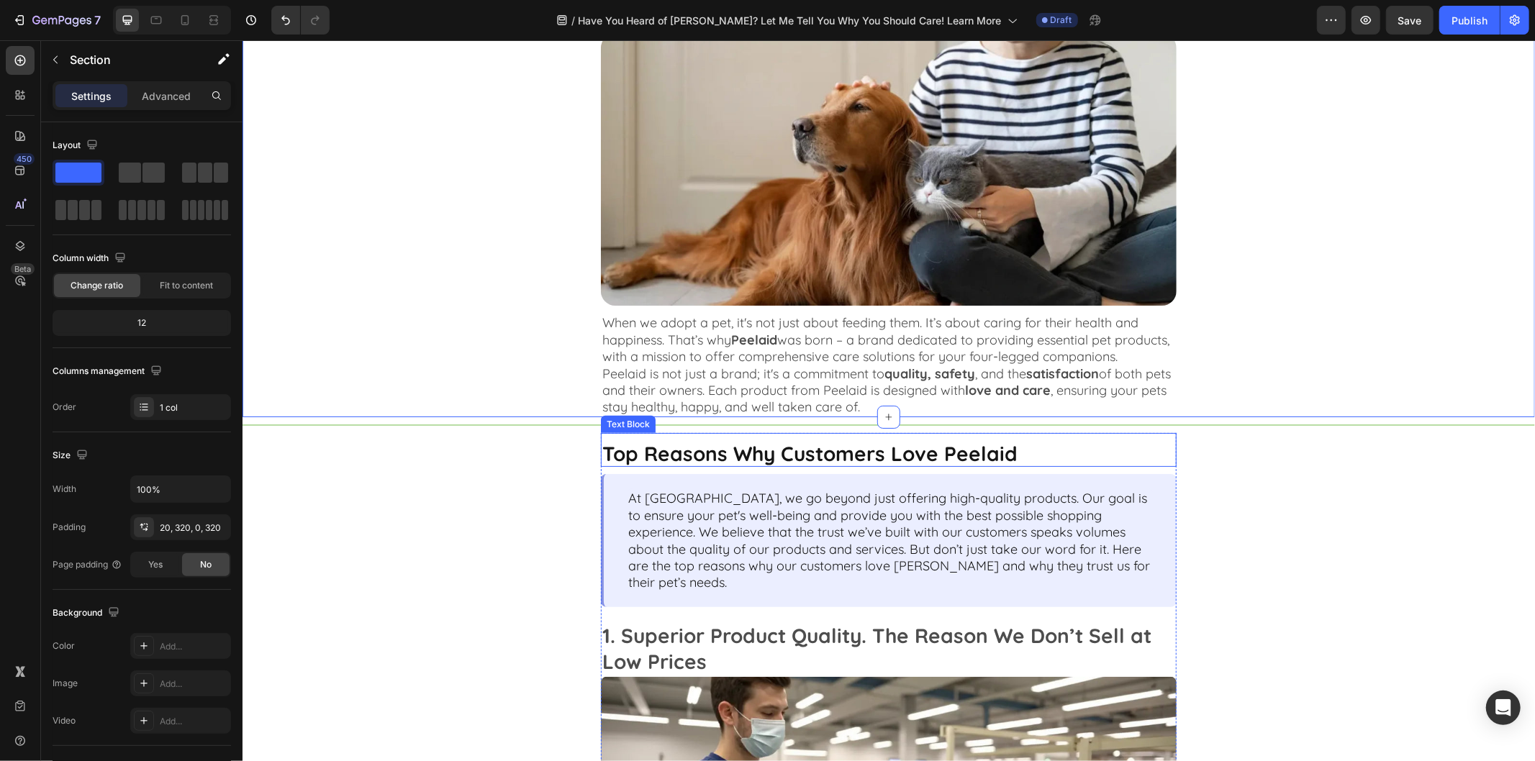
click at [977, 466] on p "Top Reasons Why Customers Love Peelaid" at bounding box center [888, 453] width 573 height 24
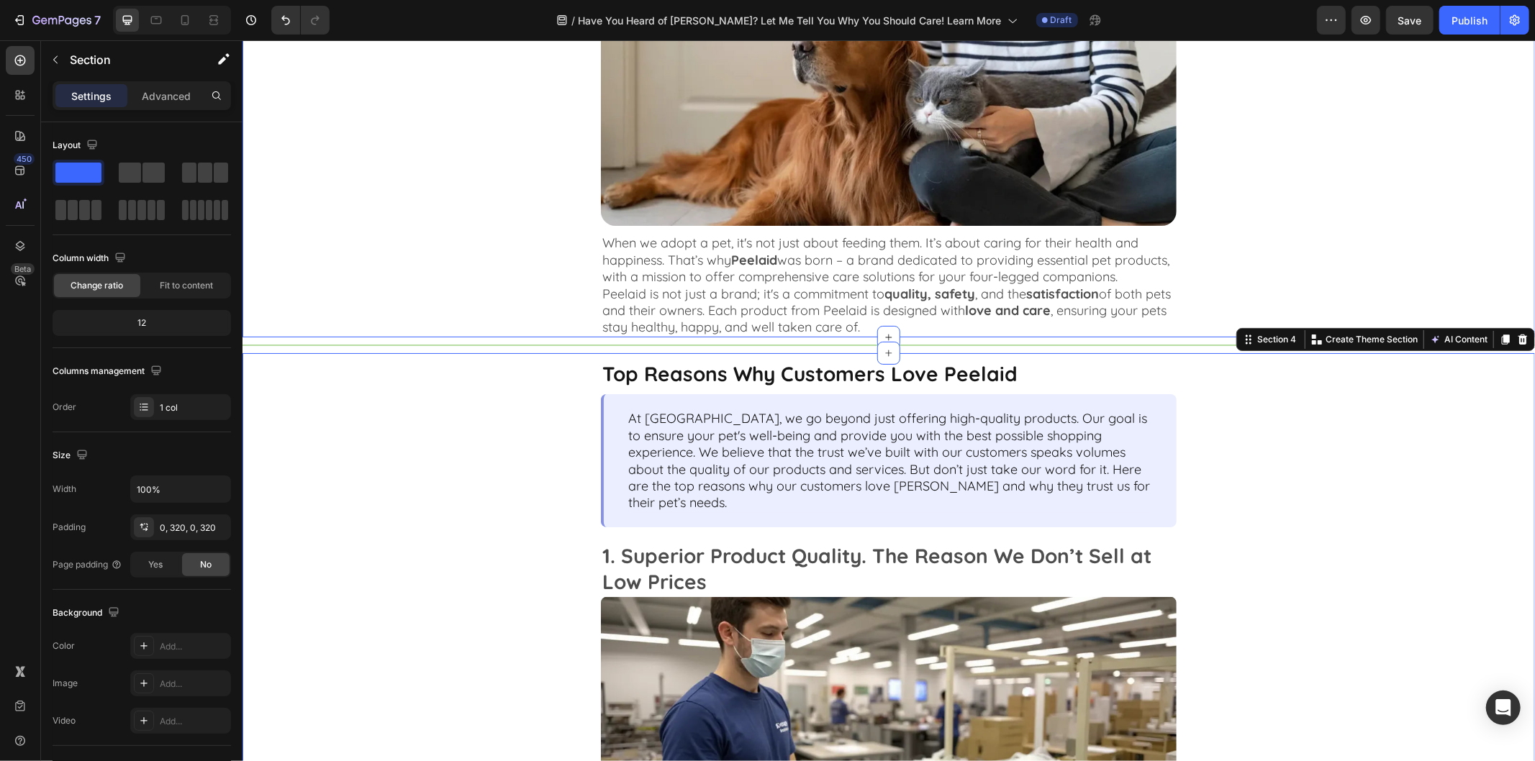
scroll to position [479, 0]
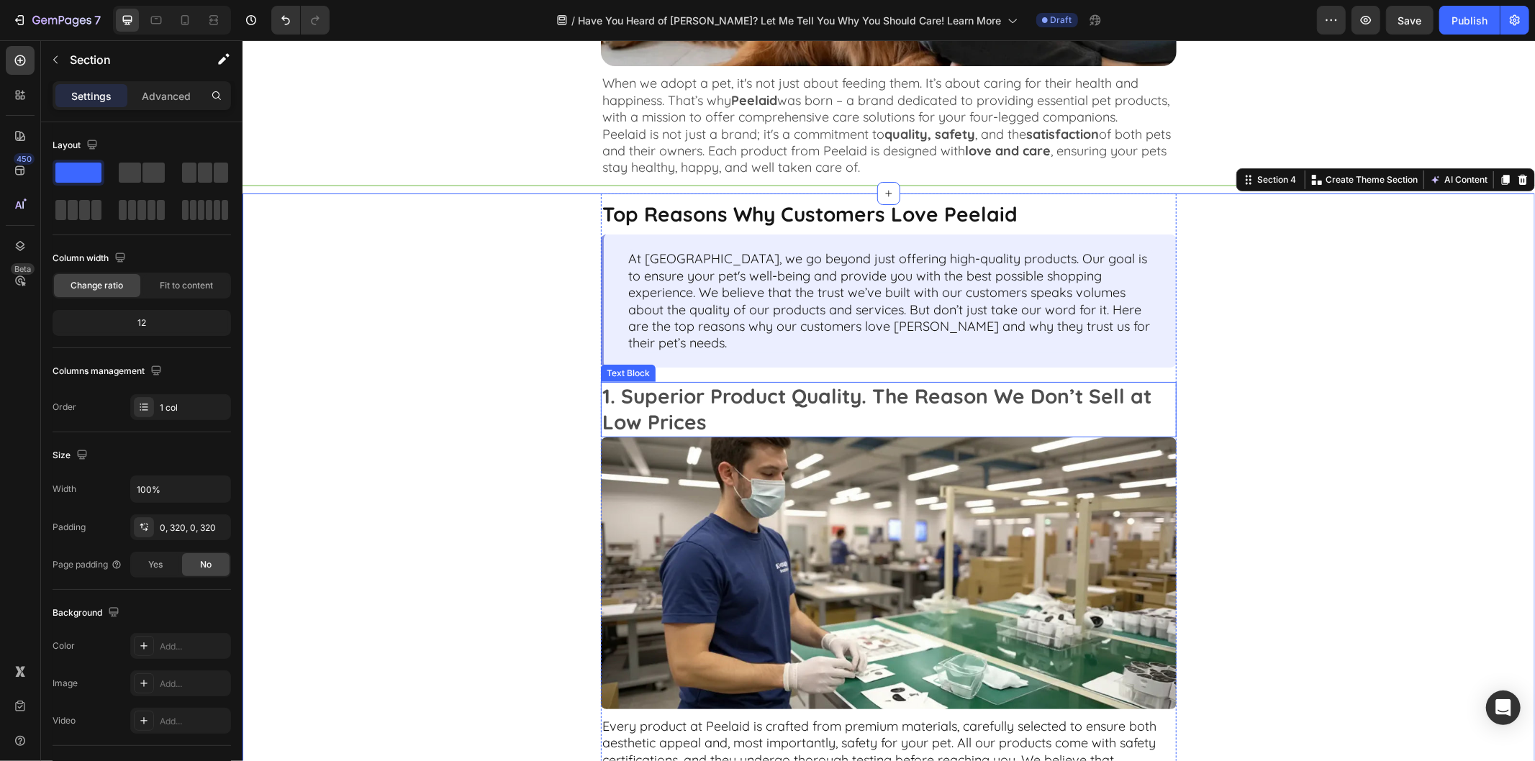
click at [753, 389] on p "1. Superior Product Quality. The Reason We Don’t Sell at Low Prices" at bounding box center [888, 409] width 573 height 53
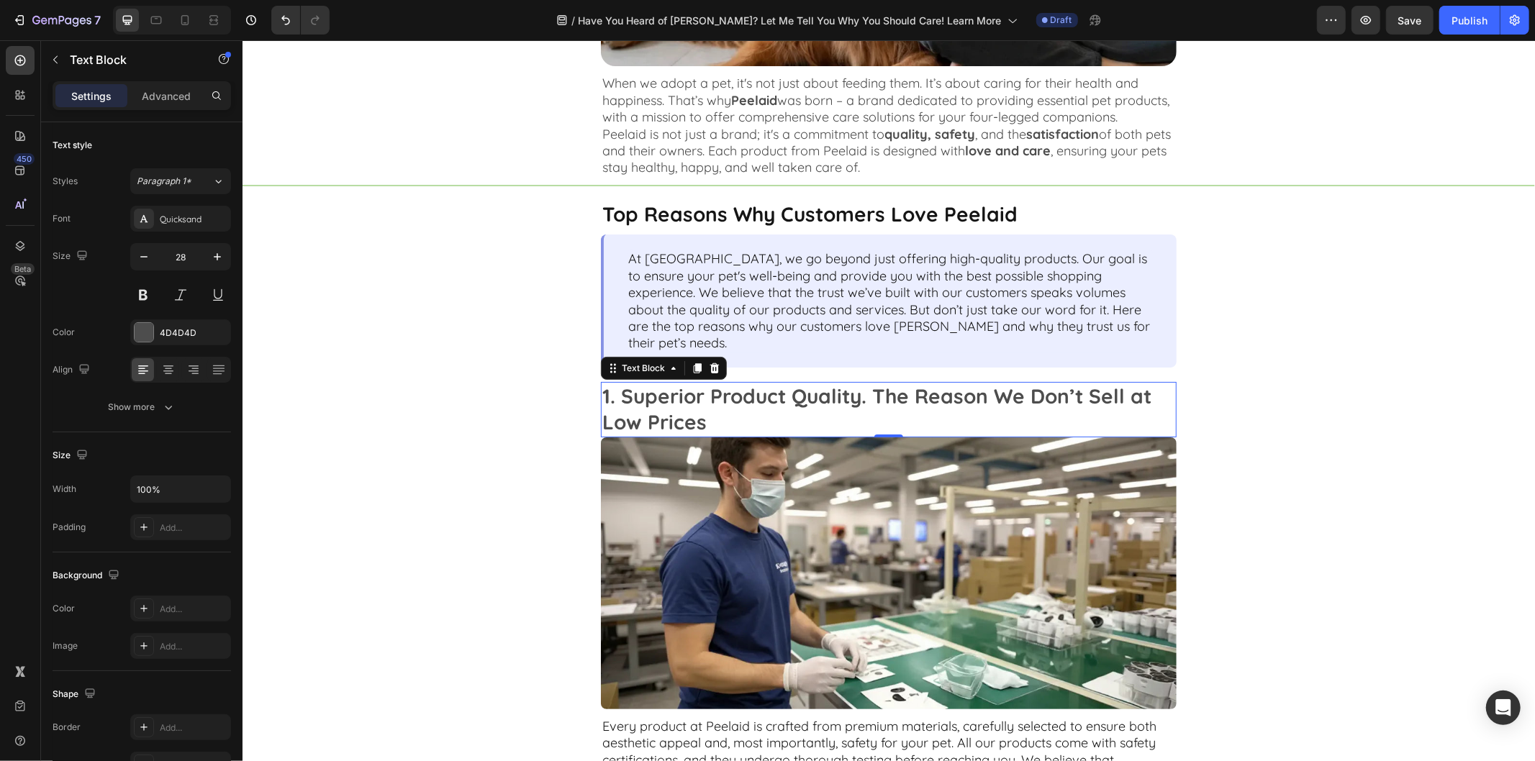
click at [753, 389] on p "1. Superior Product Quality. The Reason We Don’t Sell at Low Prices" at bounding box center [888, 409] width 573 height 53
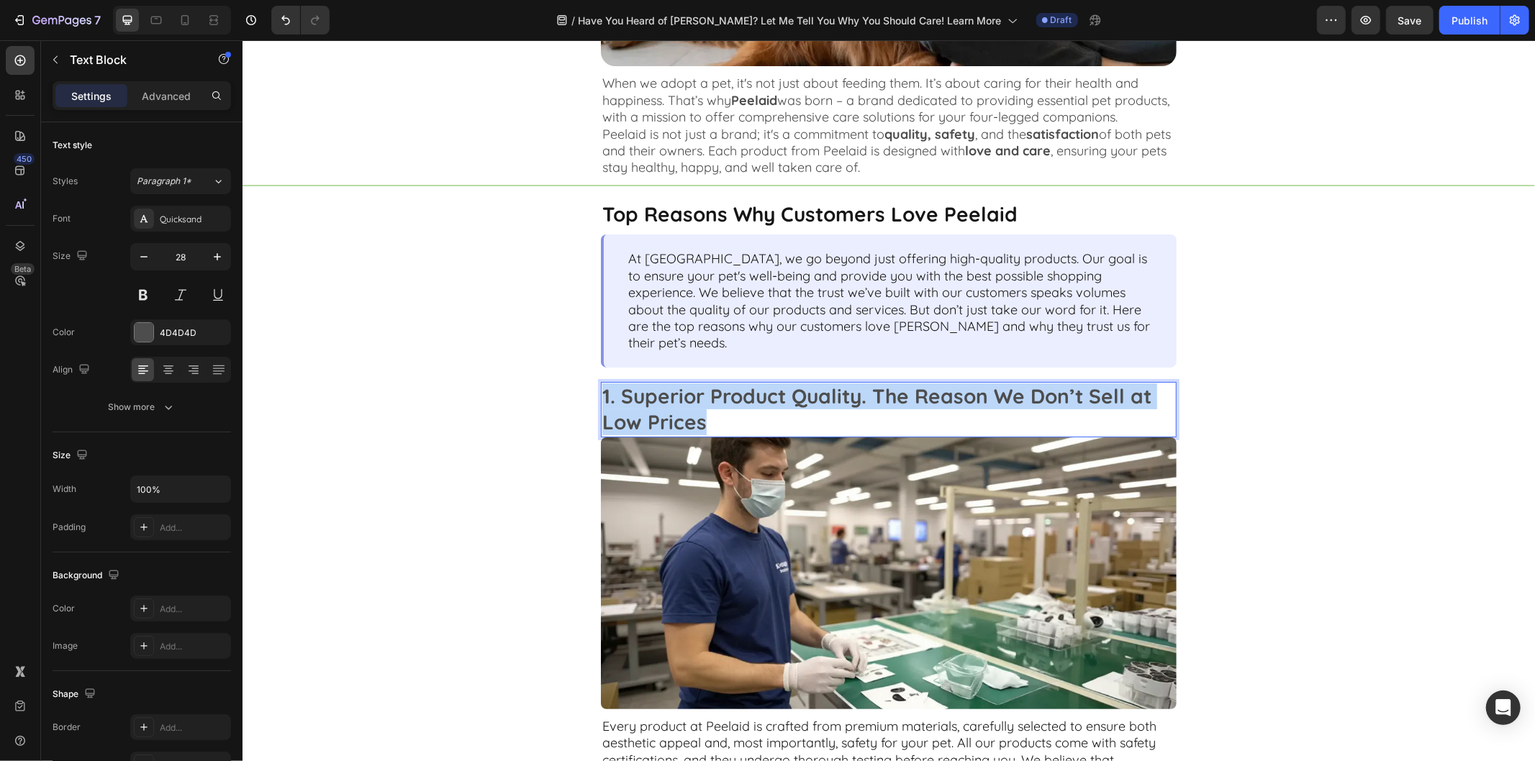
click at [753, 389] on p "1. Superior Product Quality. The Reason We Don’t Sell at Low Prices" at bounding box center [888, 409] width 573 height 53
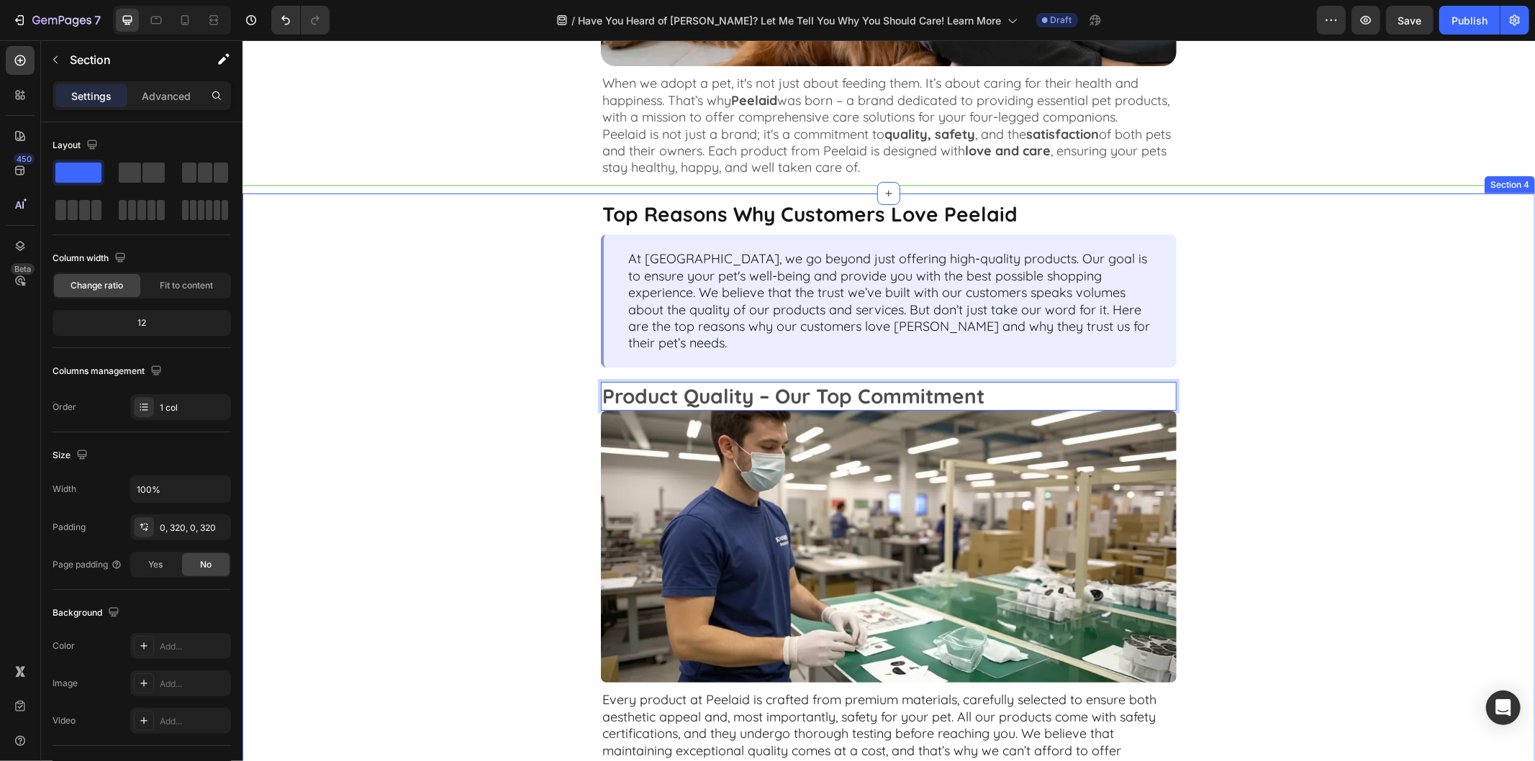
click at [1341, 533] on div "Top Reasons Why Customers Love Peelaid Text Block At Peelaid, we go beyond just…" at bounding box center [888, 552] width 1293 height 719
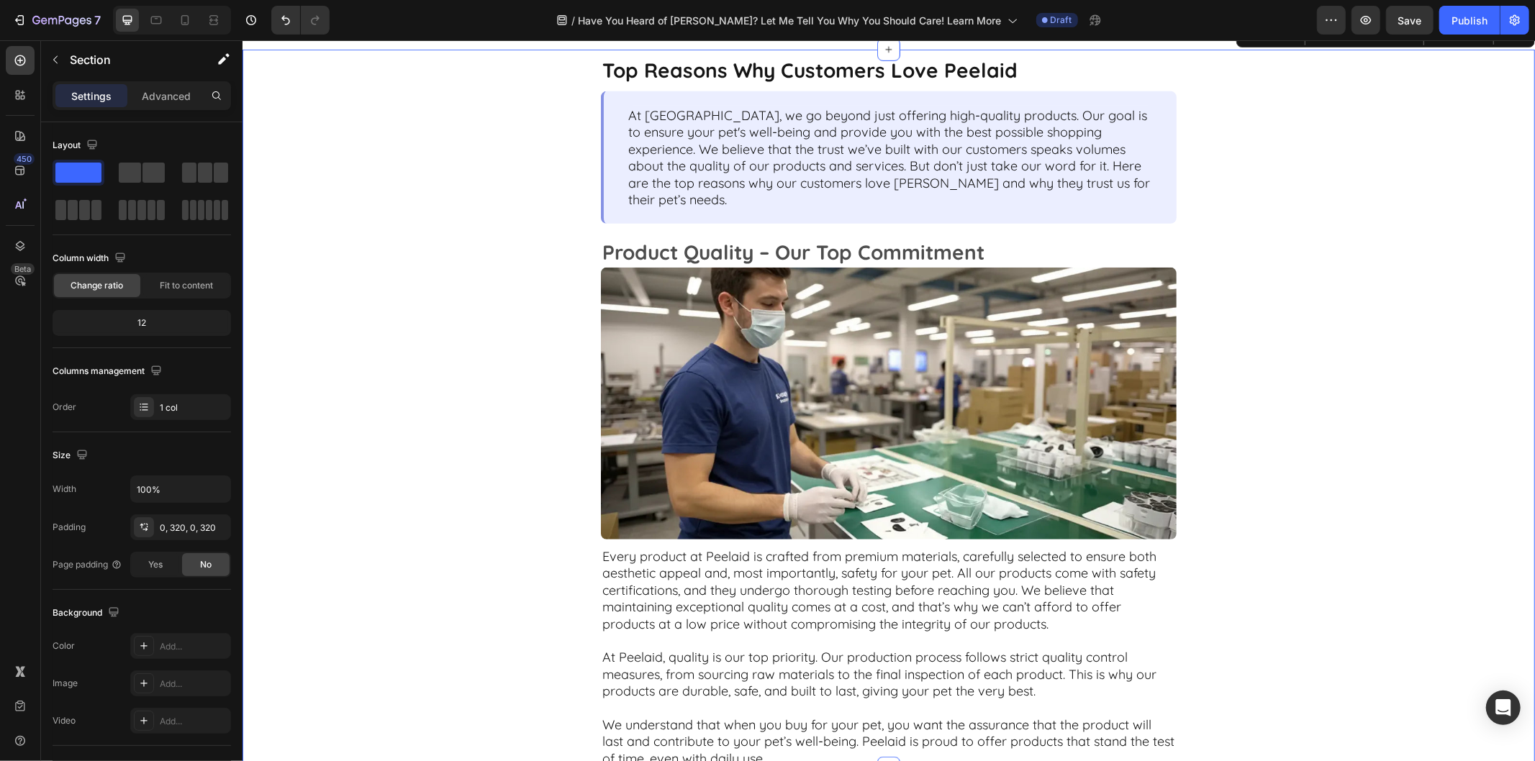
scroll to position [720, 0]
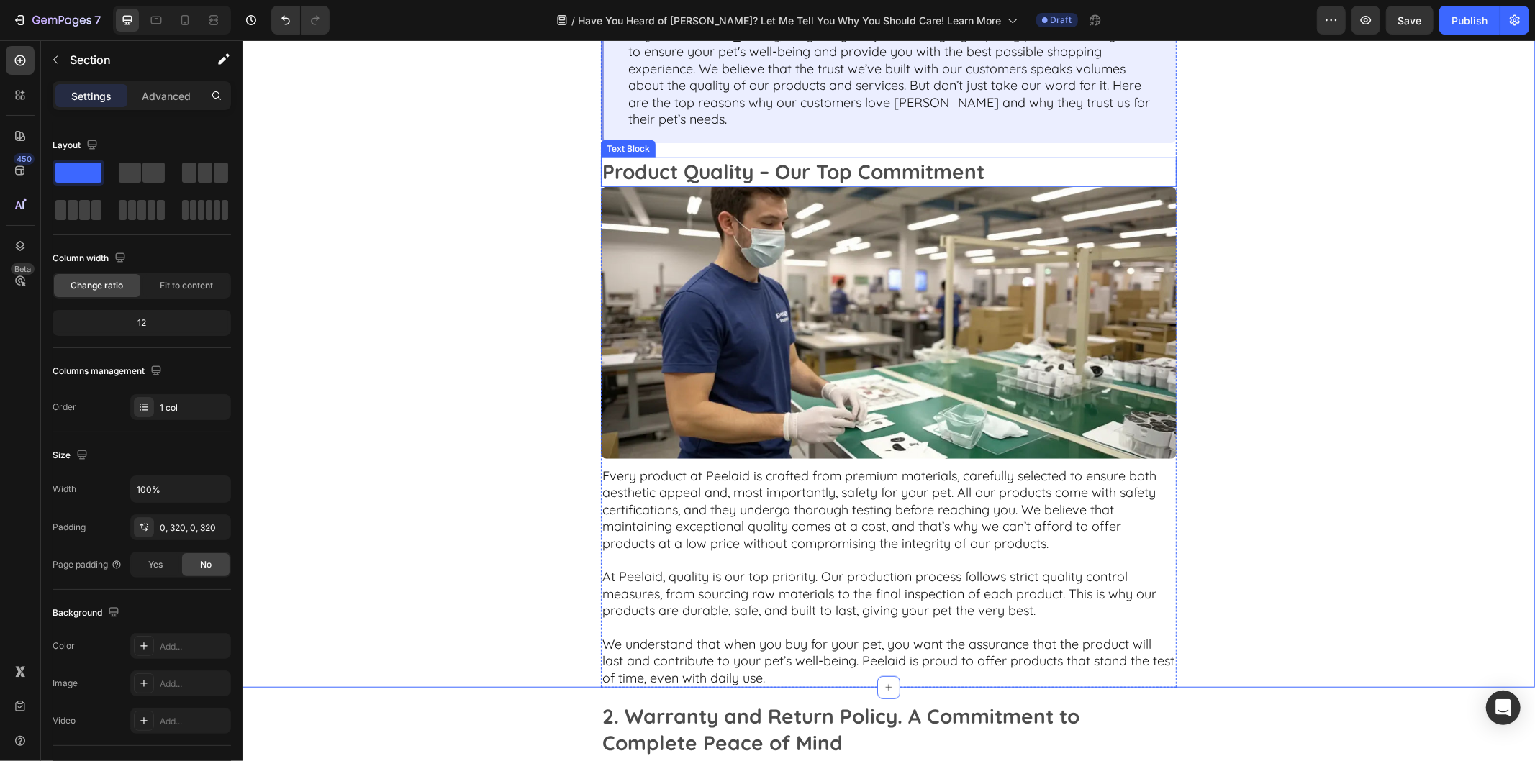
click at [1002, 158] on p "Product Quality – Our Top Commitment" at bounding box center [888, 171] width 573 height 26
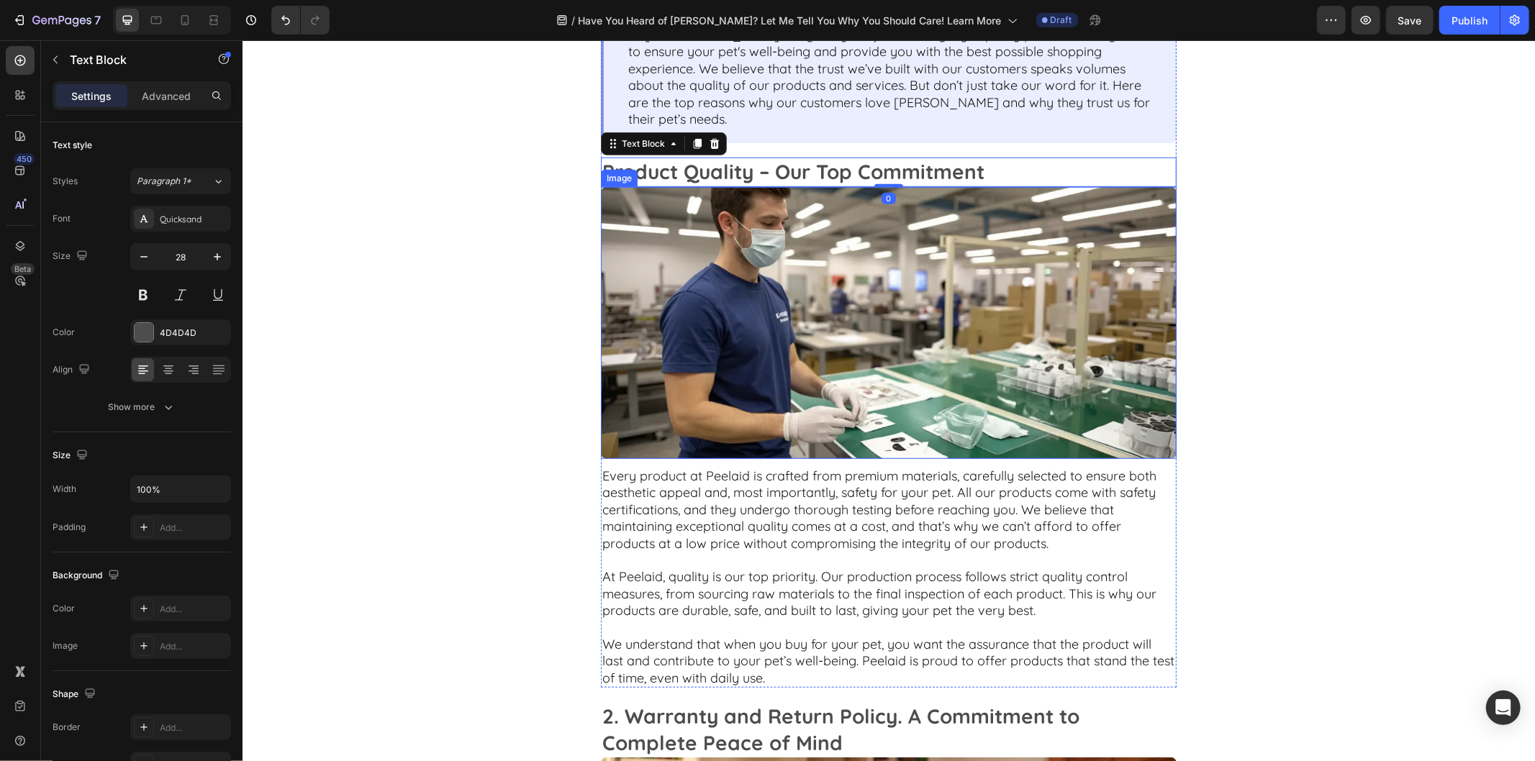
click at [940, 270] on img at bounding box center [888, 322] width 576 height 272
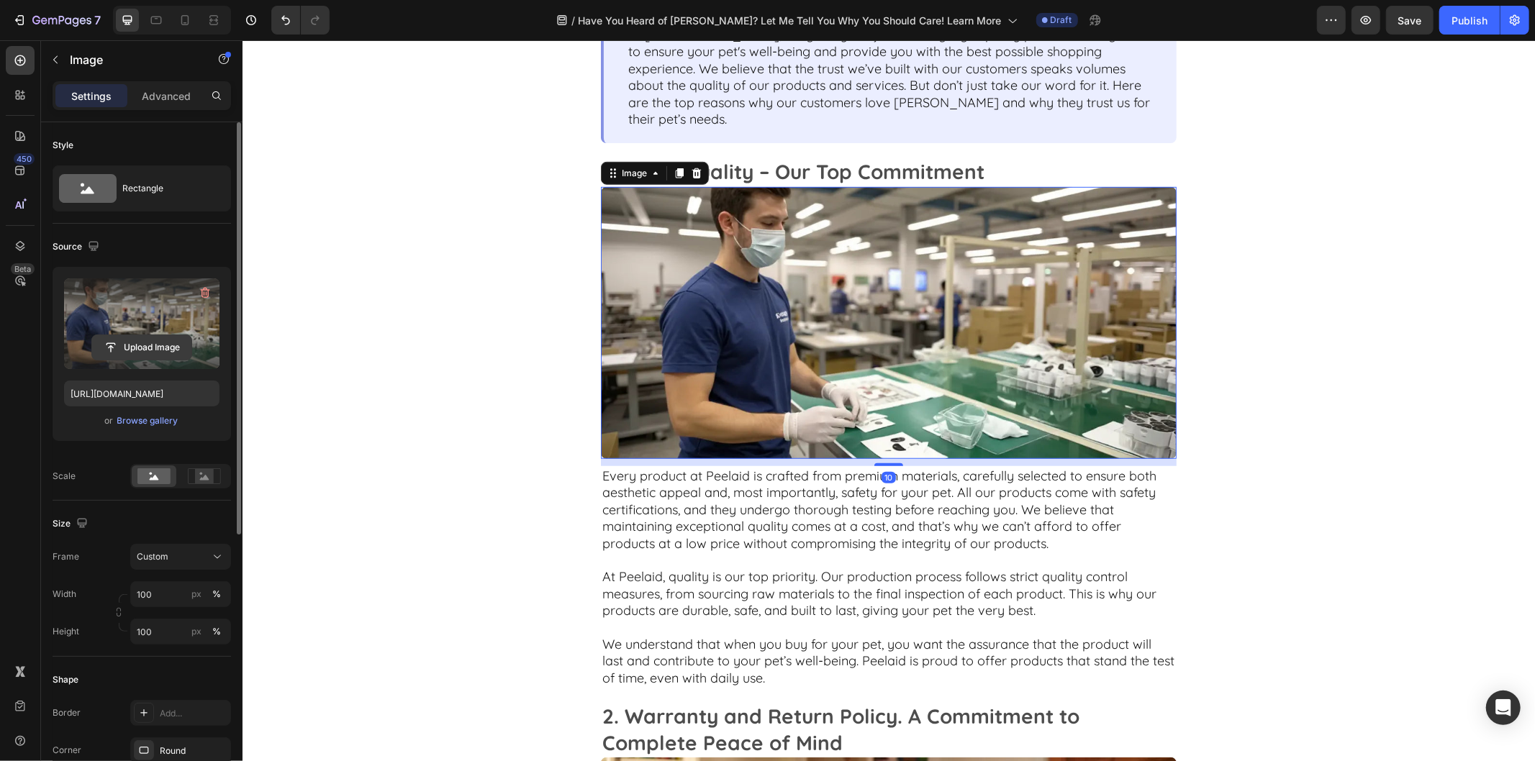
click at [153, 350] on input "file" at bounding box center [141, 347] width 99 height 24
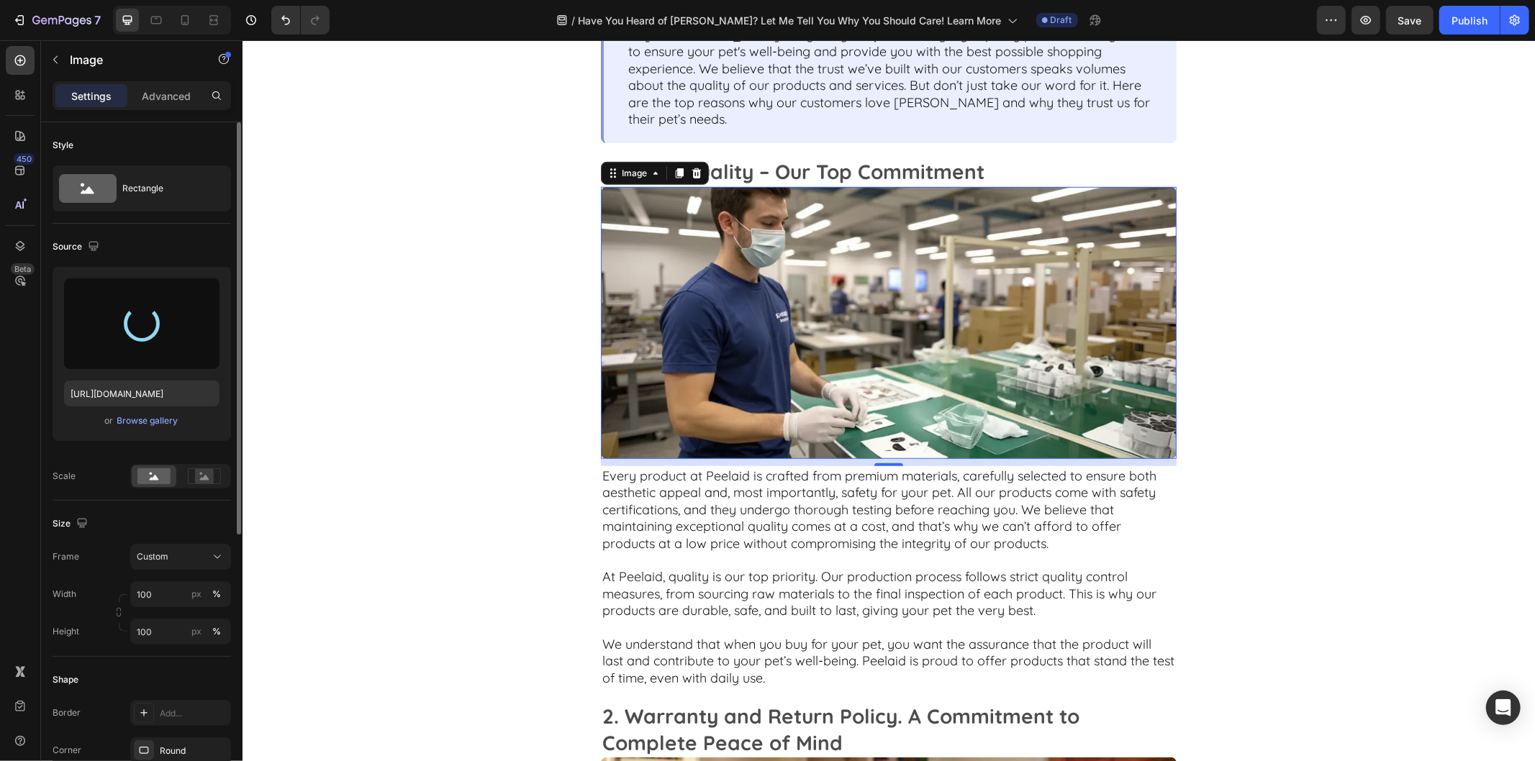
type input "https://cdn.shopify.com/s/files/1/0907/3138/1018/files/gempages_574911953592386…"
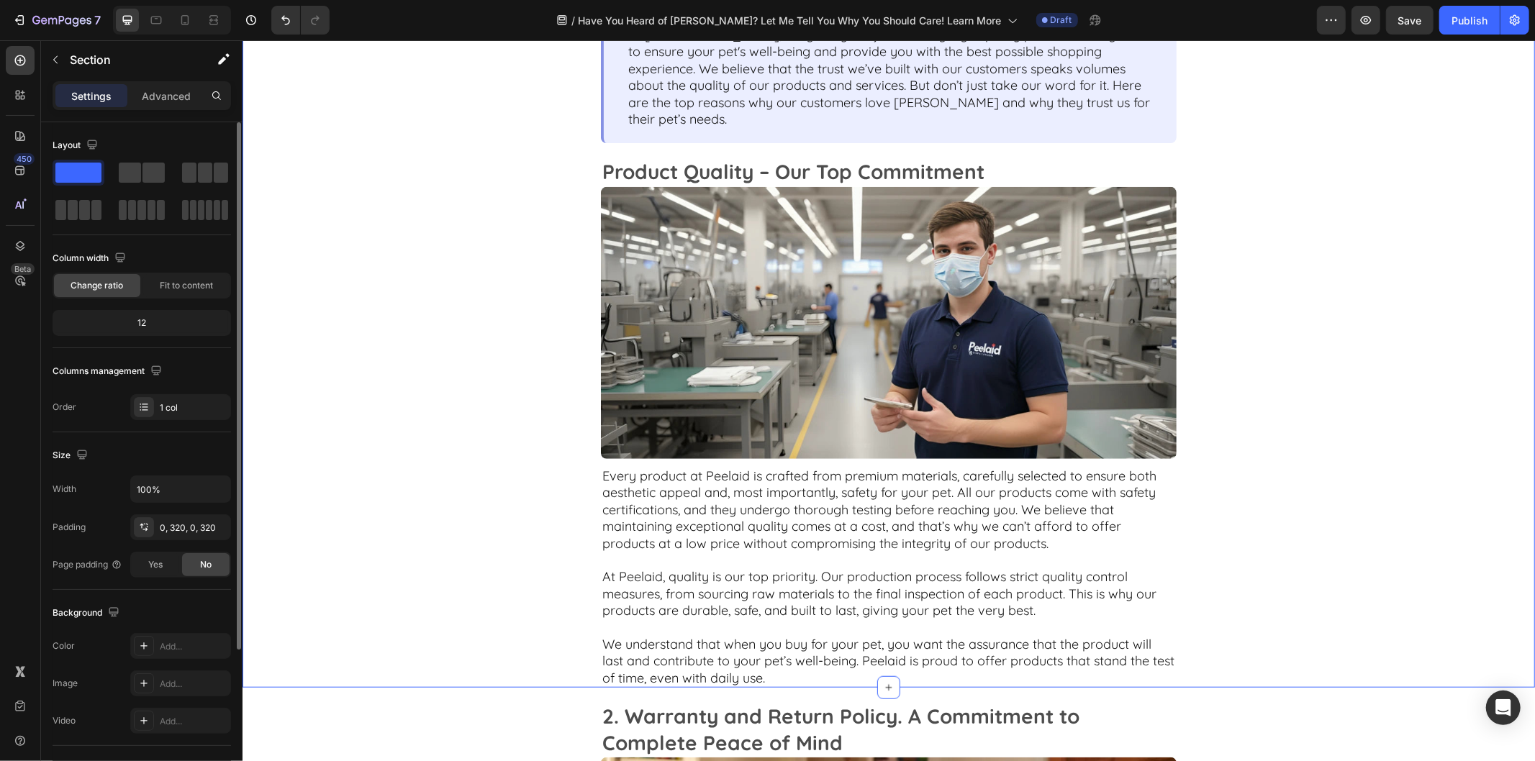
click at [1476, 427] on div "Top Reasons Why Customers Love Peelaid Text Block At Peelaid, we go beyond just…" at bounding box center [888, 327] width 1293 height 719
click at [884, 483] on p "Every product at Peelaid is crafted from premium materials, carefully selected …" at bounding box center [888, 517] width 573 height 101
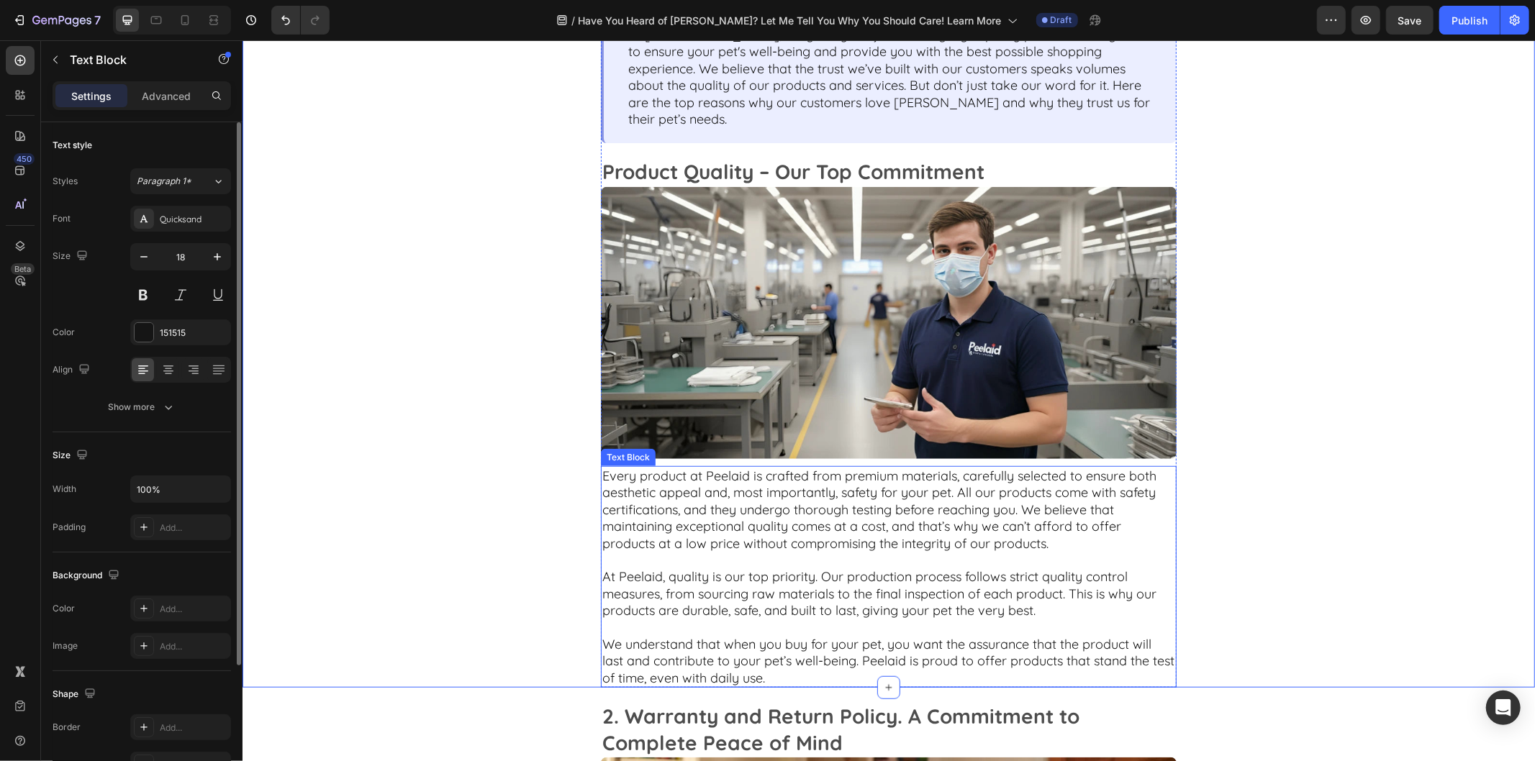
click at [884, 483] on p "Every product at Peelaid is crafted from premium materials, carefully selected …" at bounding box center [888, 517] width 573 height 101
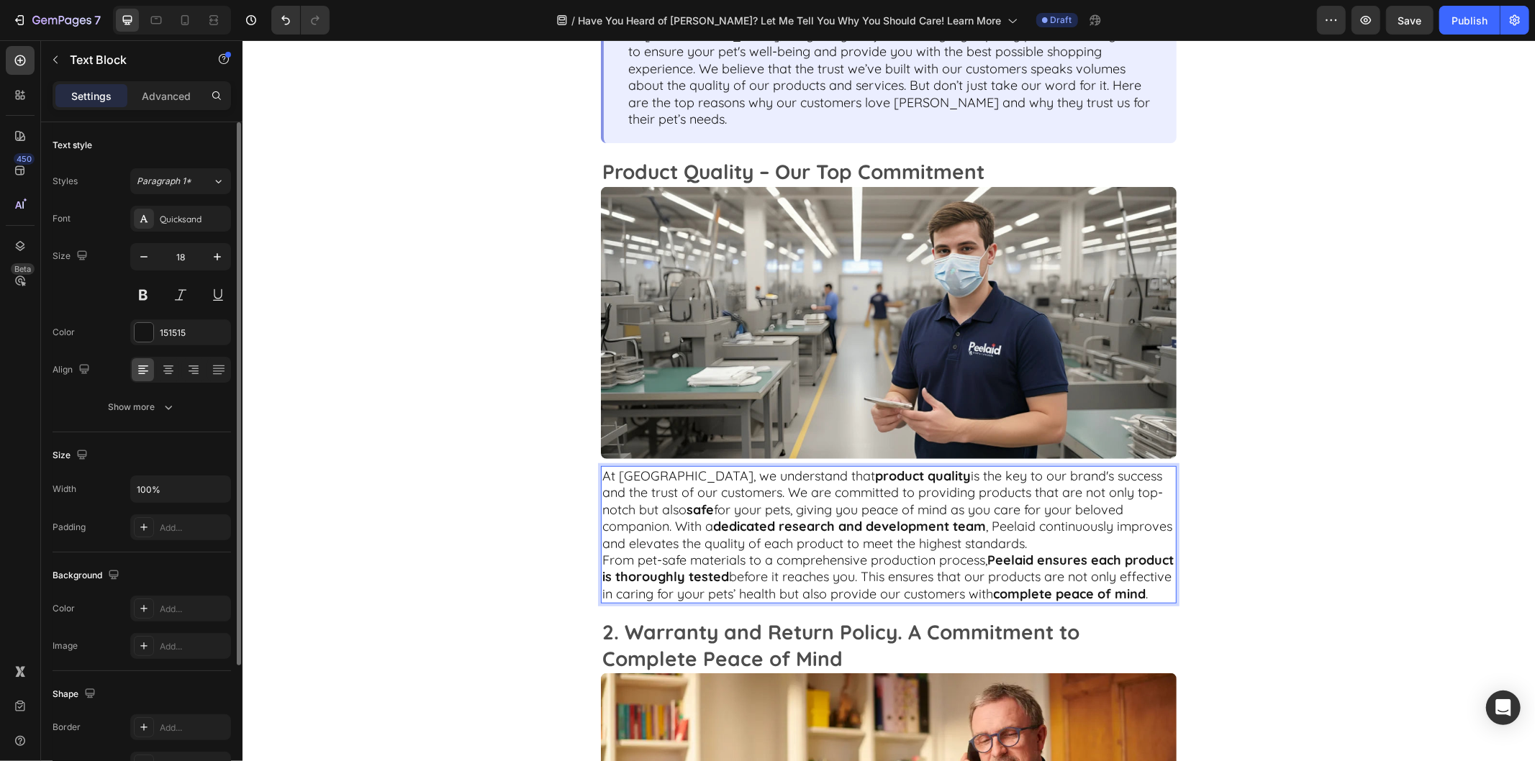
click at [964, 521] on p "At Peelaid, we understand that product quality is the key to our brand's succes…" at bounding box center [888, 509] width 573 height 84
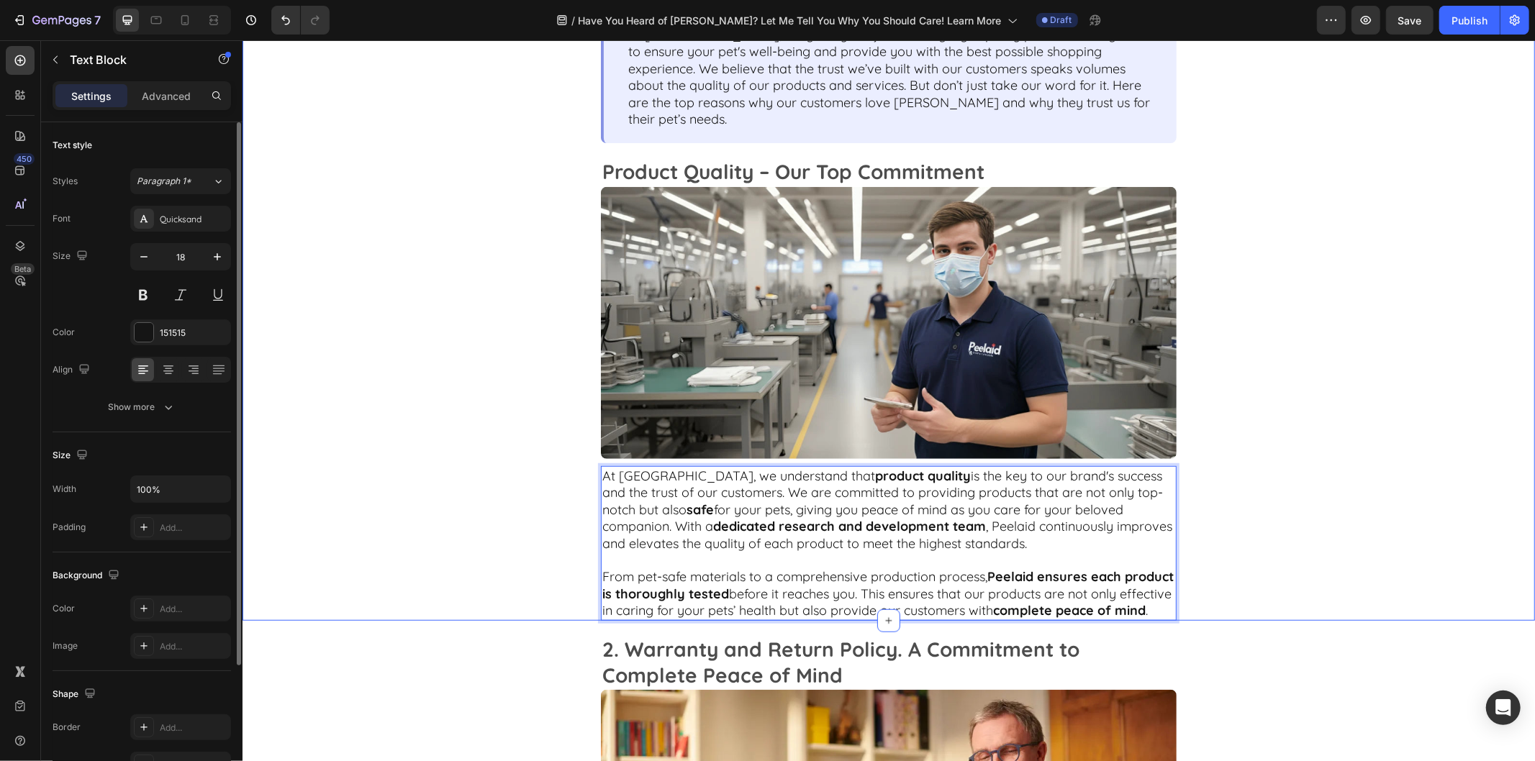
click at [1215, 485] on div "Top Reasons Why Customers Love Peelaid Text Block At Peelaid, we go beyond just…" at bounding box center [888, 293] width 832 height 651
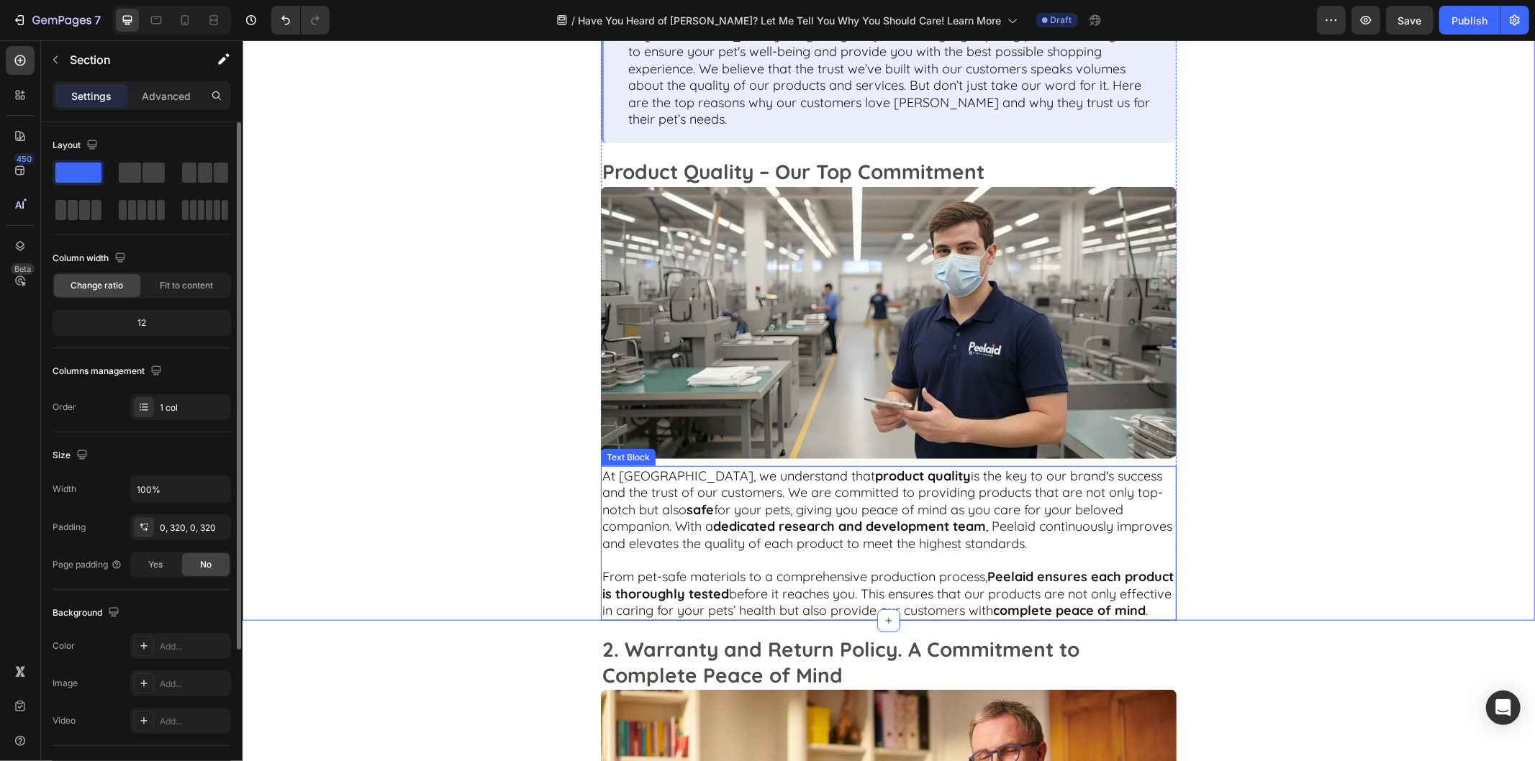
click at [906, 474] on p "At Peelaid, we understand that product quality is the key to our brand's succes…" at bounding box center [888, 517] width 573 height 101
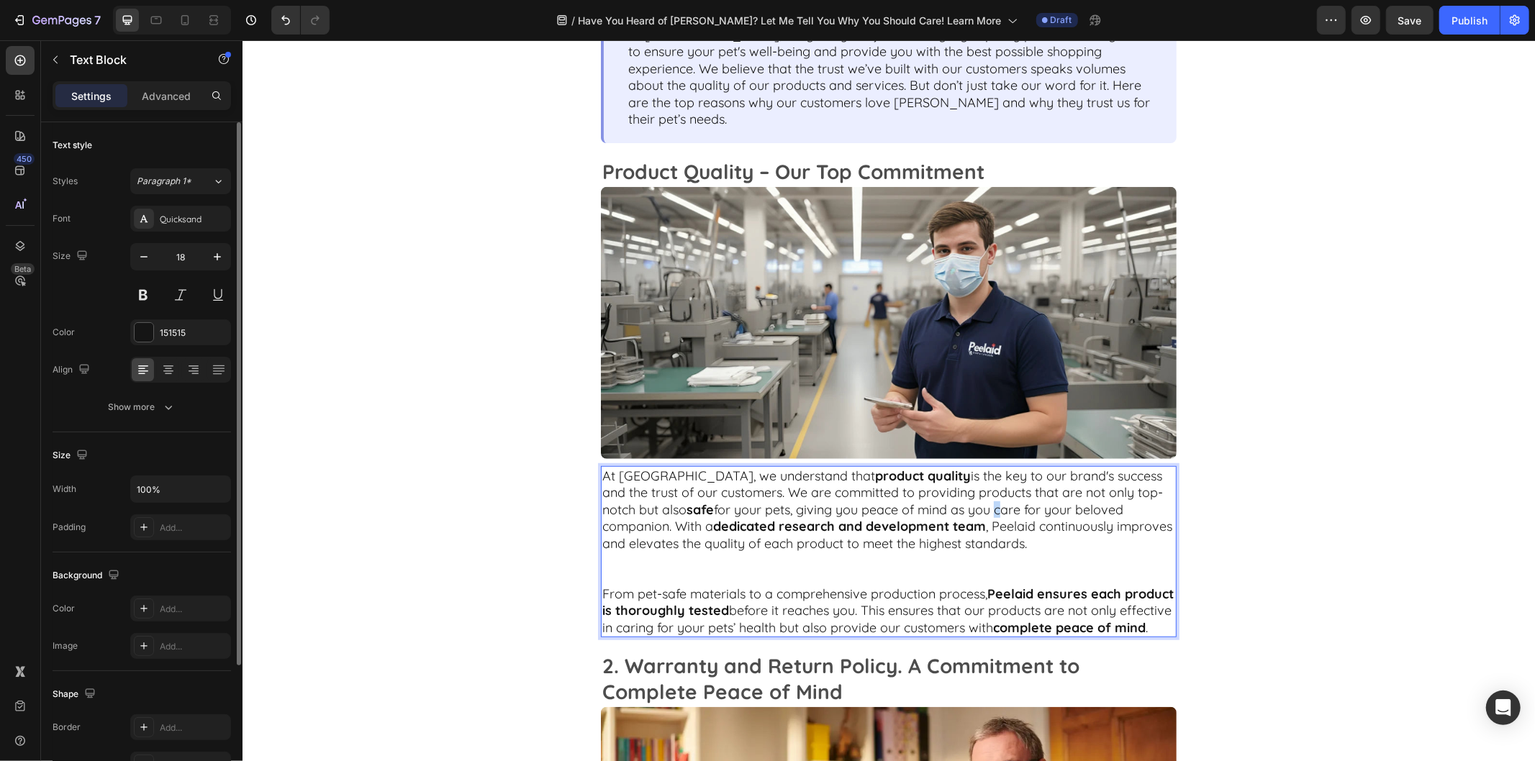
click at [905, 492] on p "At Peelaid, we understand that product quality is the key to our brand's succes…" at bounding box center [888, 526] width 573 height 118
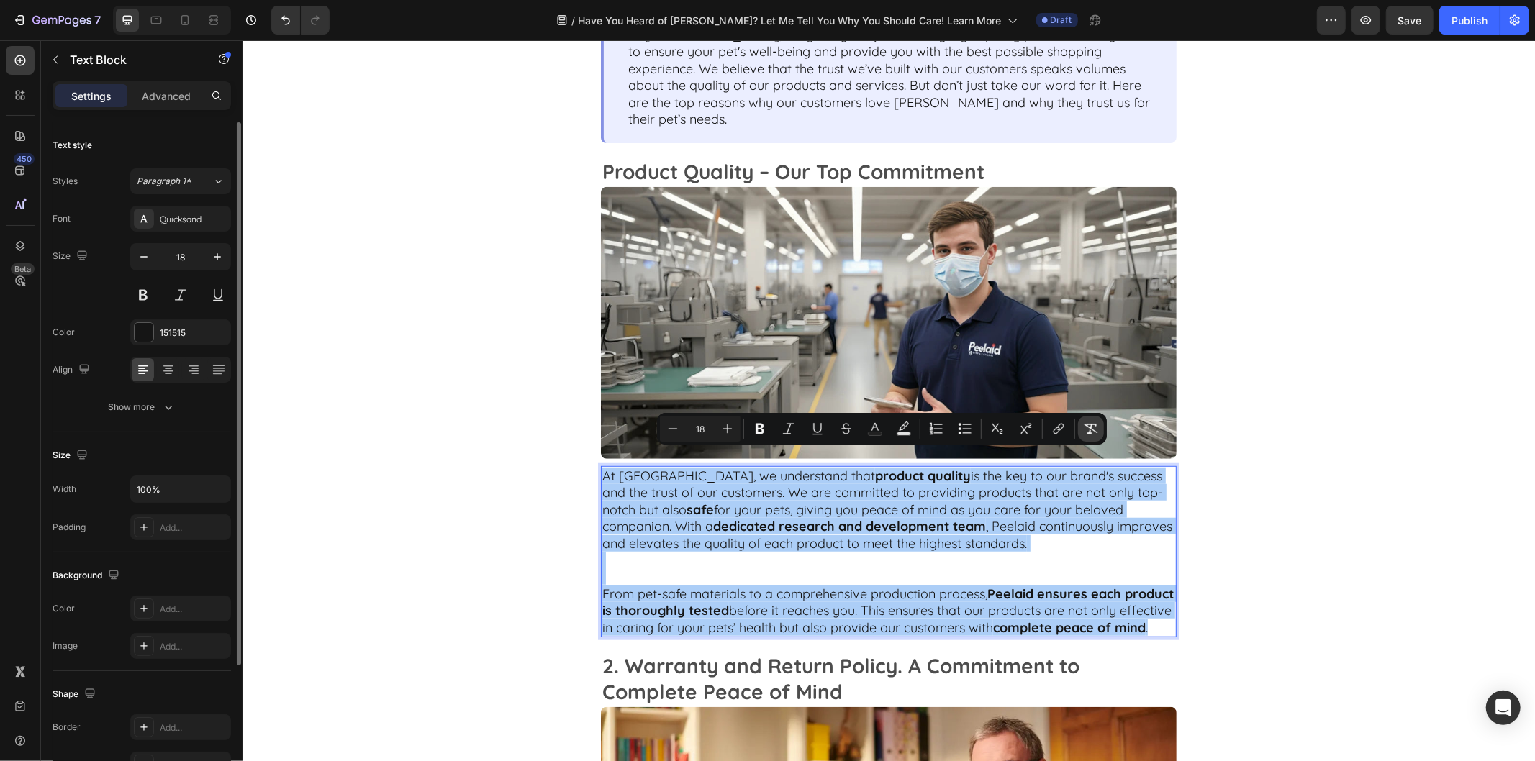
click at [1094, 422] on icon "Editor contextual toolbar" at bounding box center [1091, 429] width 14 height 14
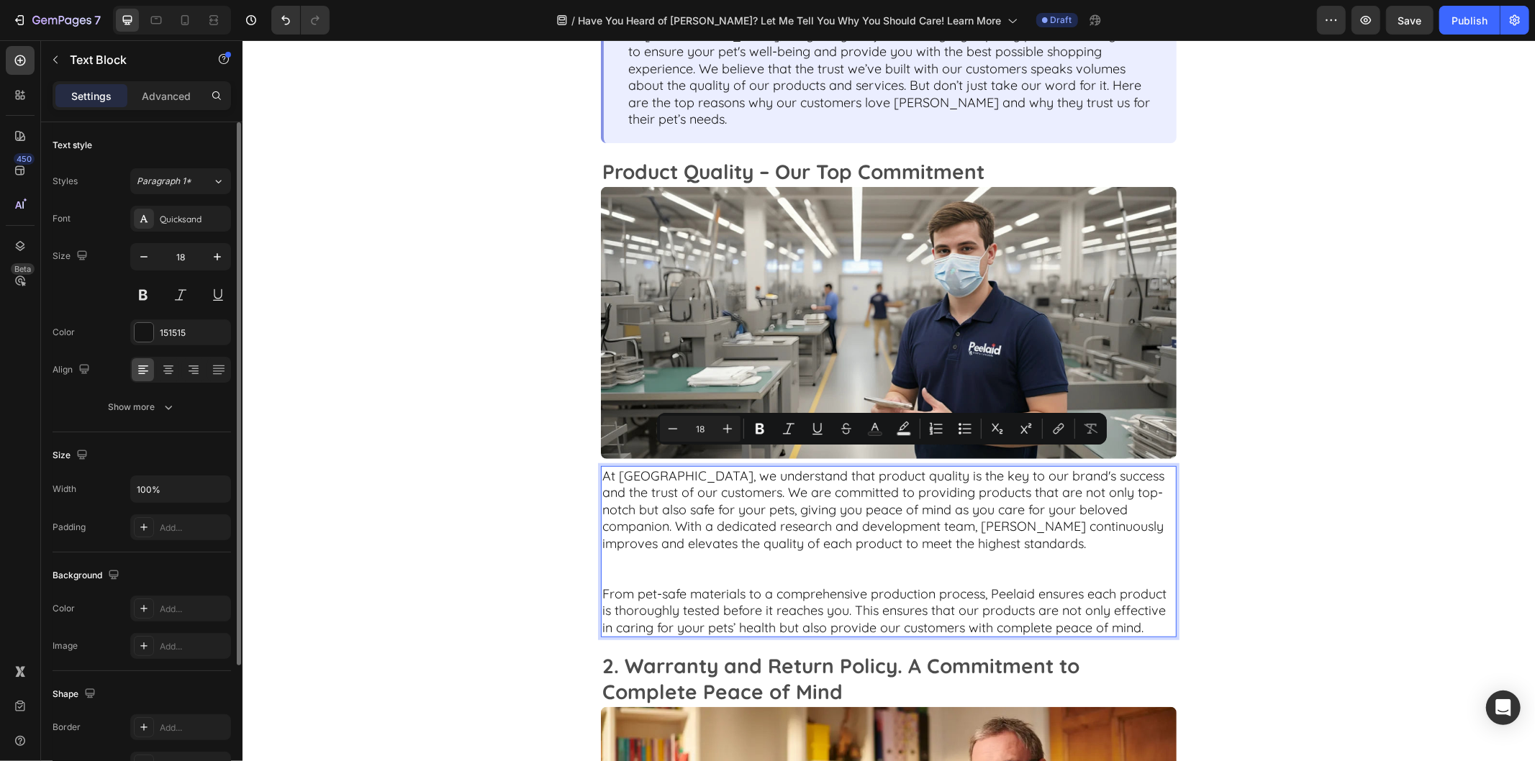
click at [1134, 503] on p "At Peelaid, we understand that product quality is the key to our brand's succes…" at bounding box center [888, 526] width 573 height 118
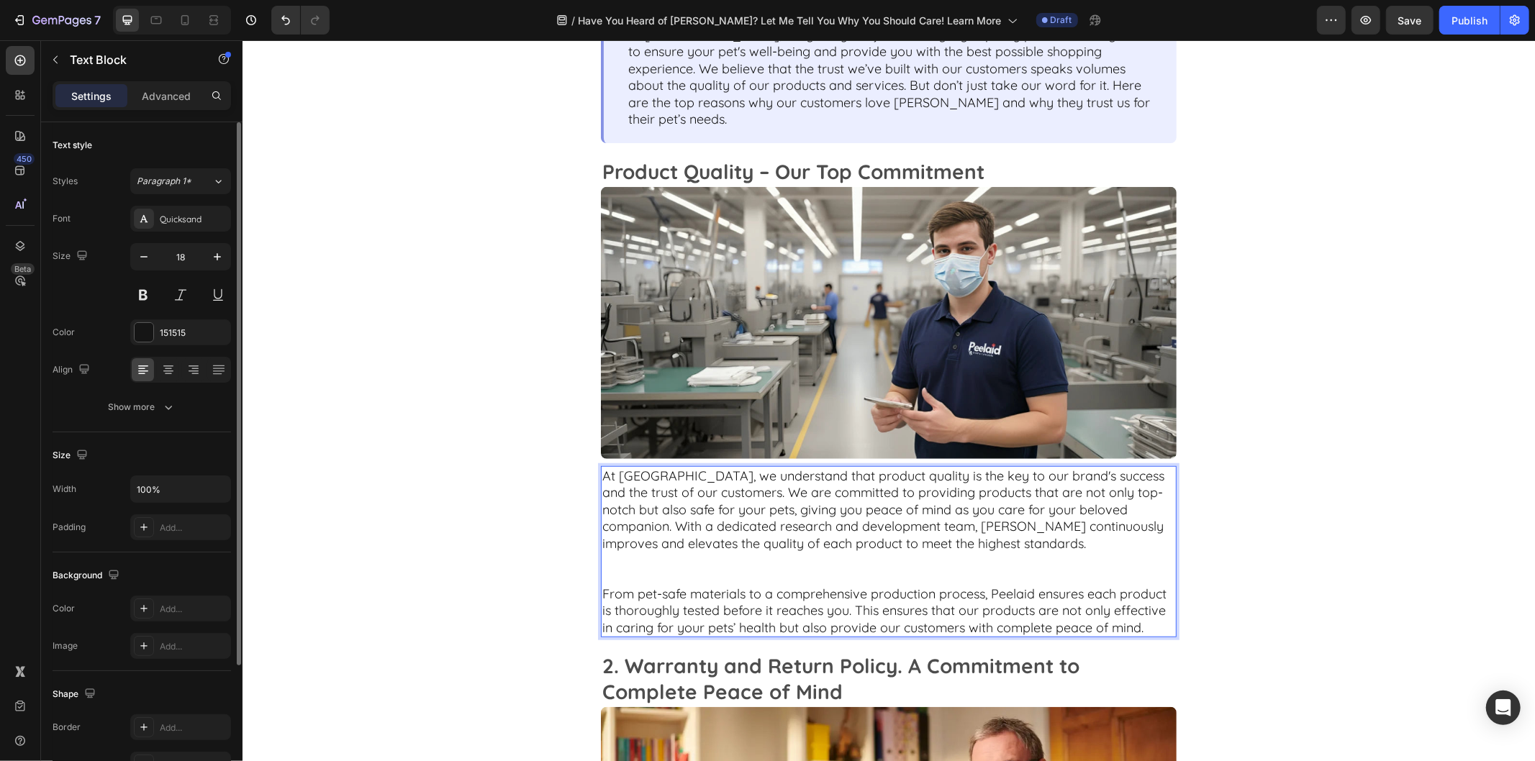
click at [935, 561] on p "At Peelaid, we understand that product quality is the key to our brand's succes…" at bounding box center [888, 526] width 573 height 118
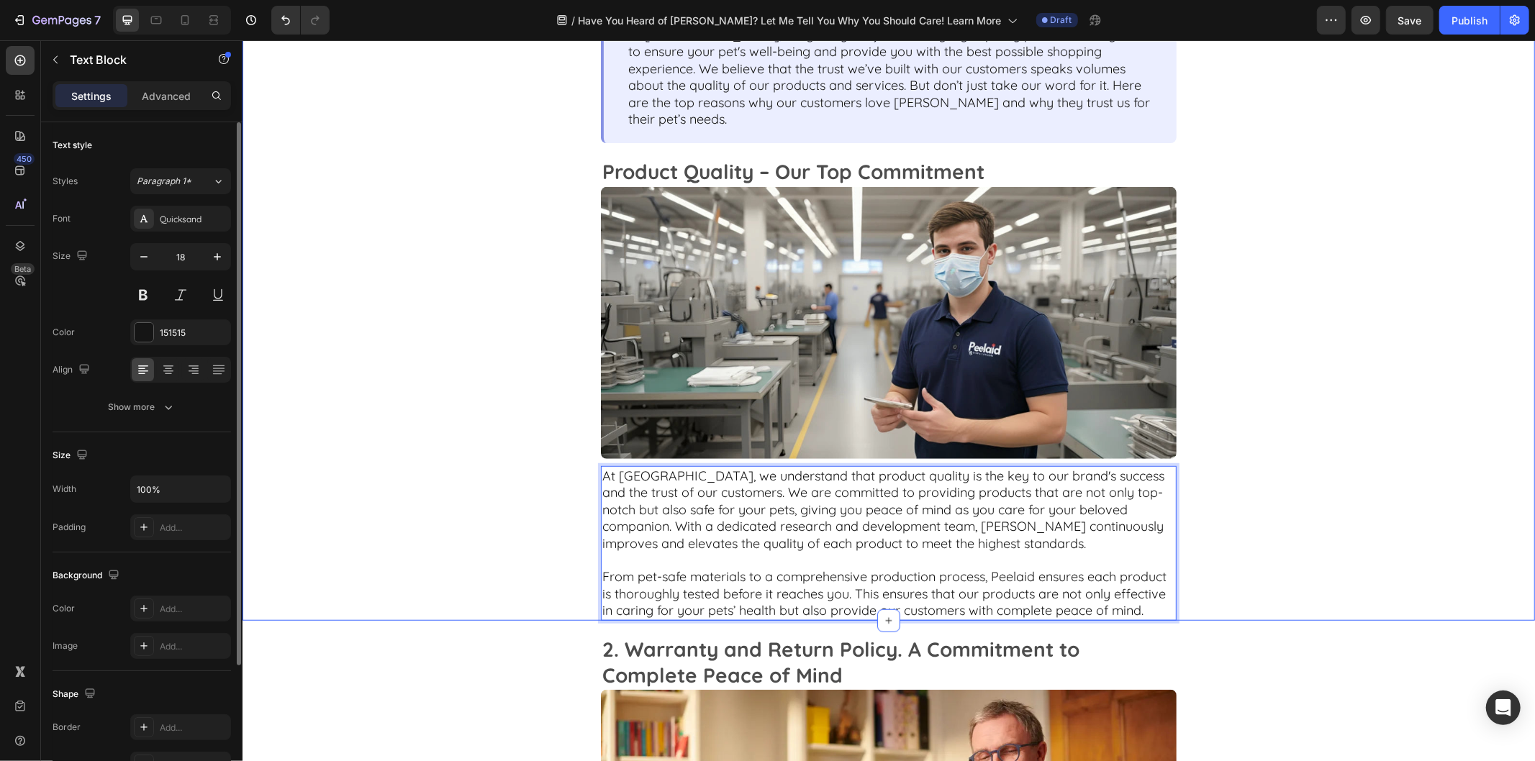
click at [1230, 518] on div "Top Reasons Why Customers Love Peelaid Text Block At Peelaid, we go beyond just…" at bounding box center [888, 293] width 832 height 651
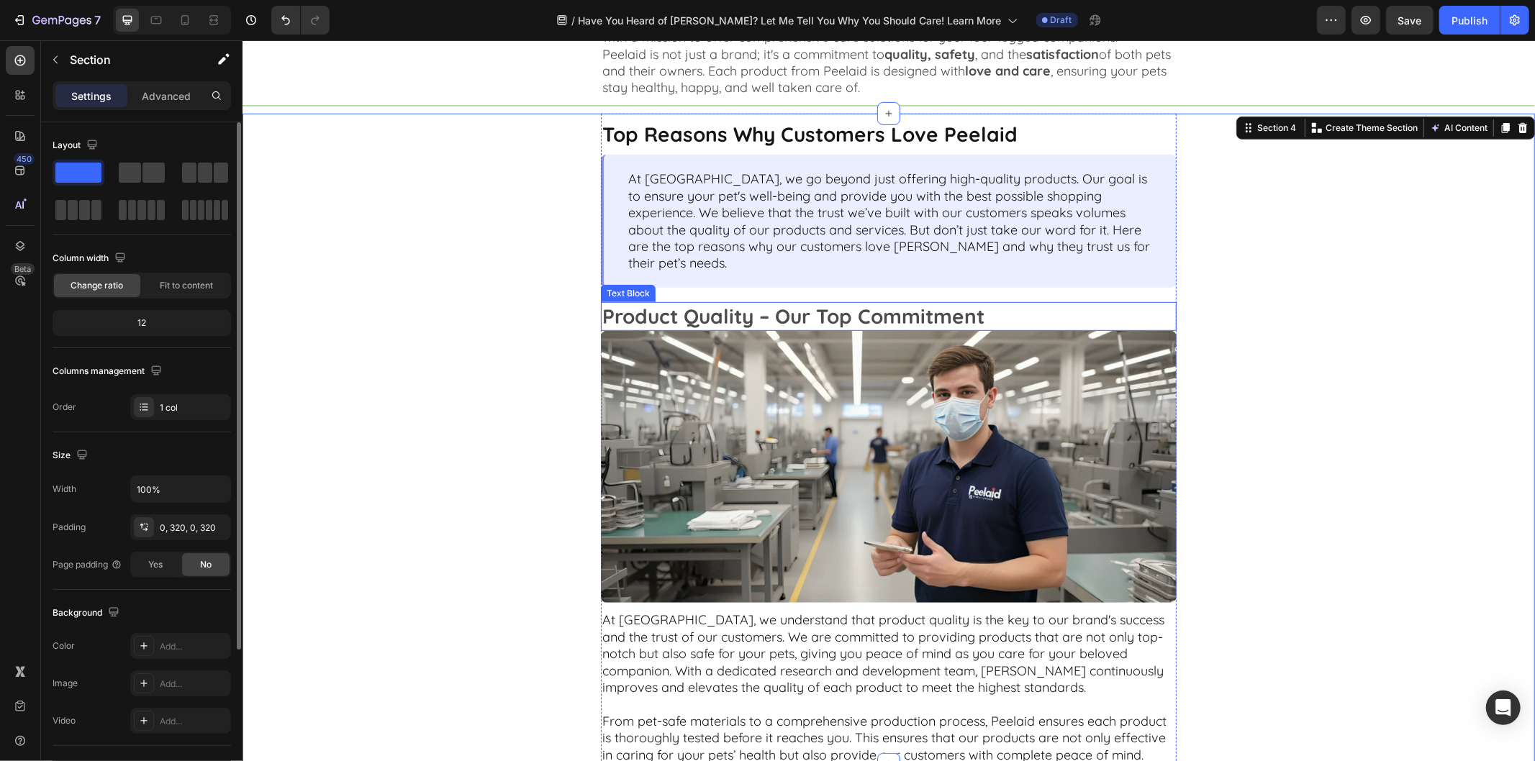
scroll to position [320, 0]
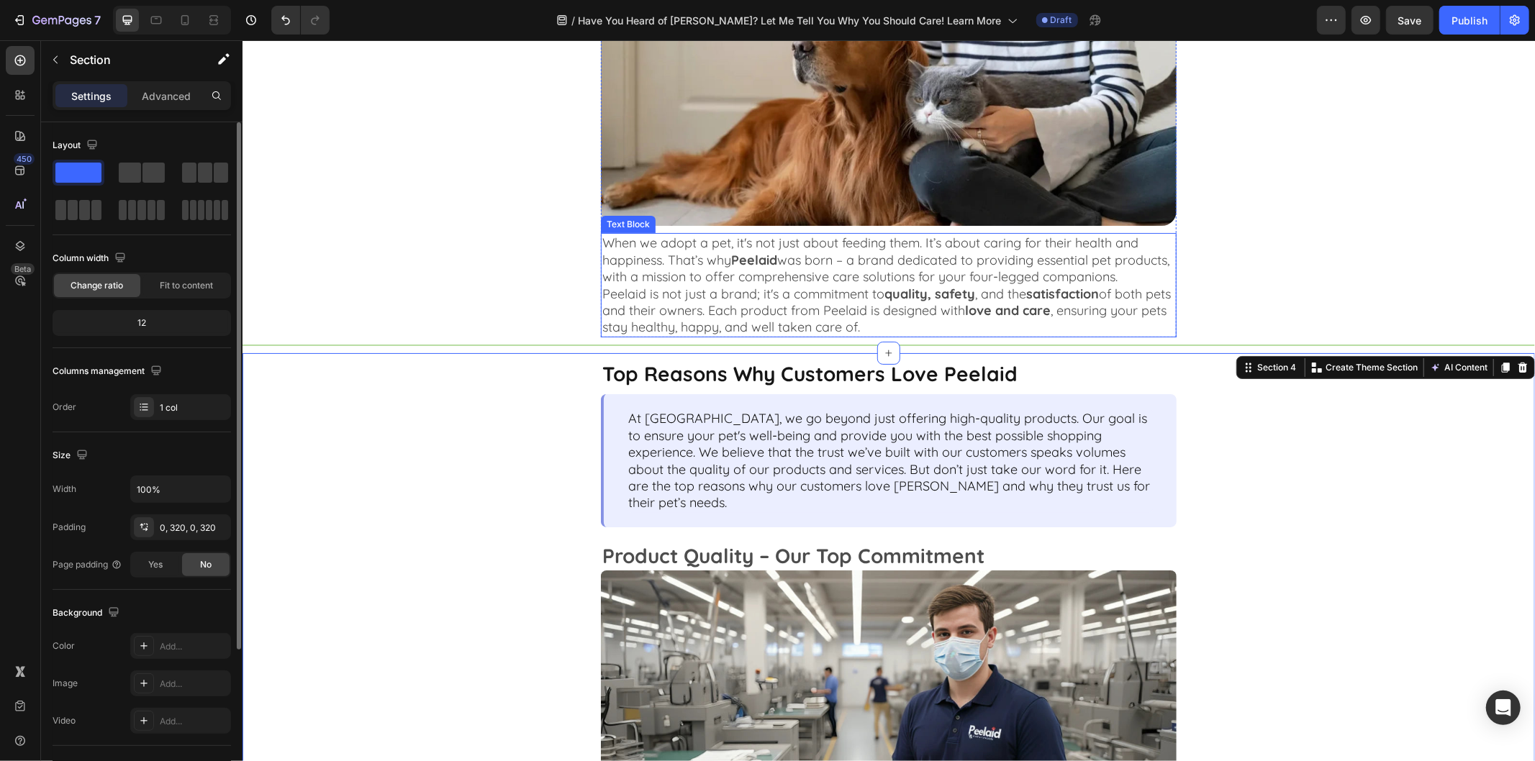
click at [1025, 281] on p "When we adopt a pet, it's not just about feeding them. It’s about caring for th…" at bounding box center [888, 259] width 573 height 50
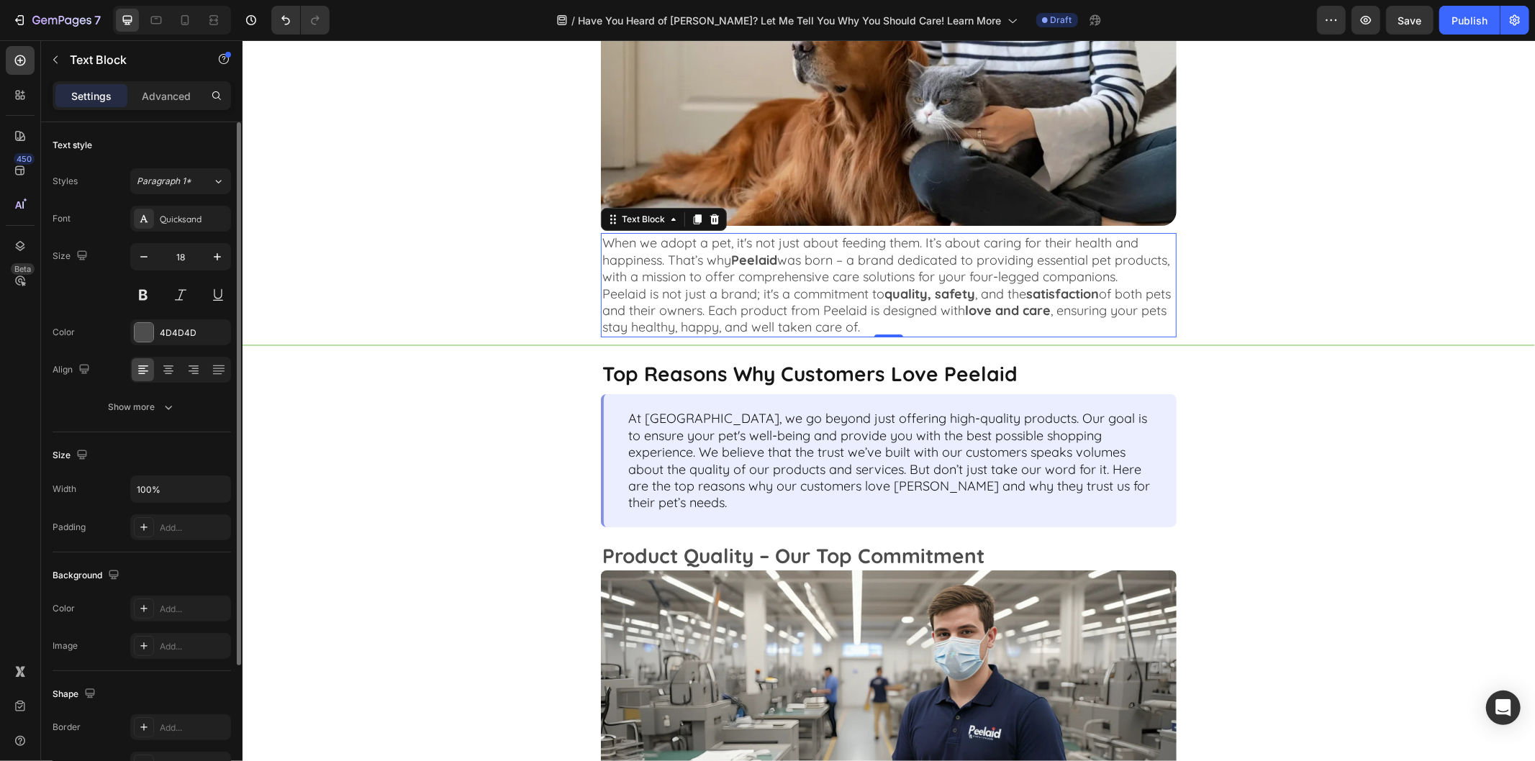
click at [1025, 281] on p "When we adopt a pet, it's not just about feeding them. It’s about caring for th…" at bounding box center [888, 259] width 573 height 50
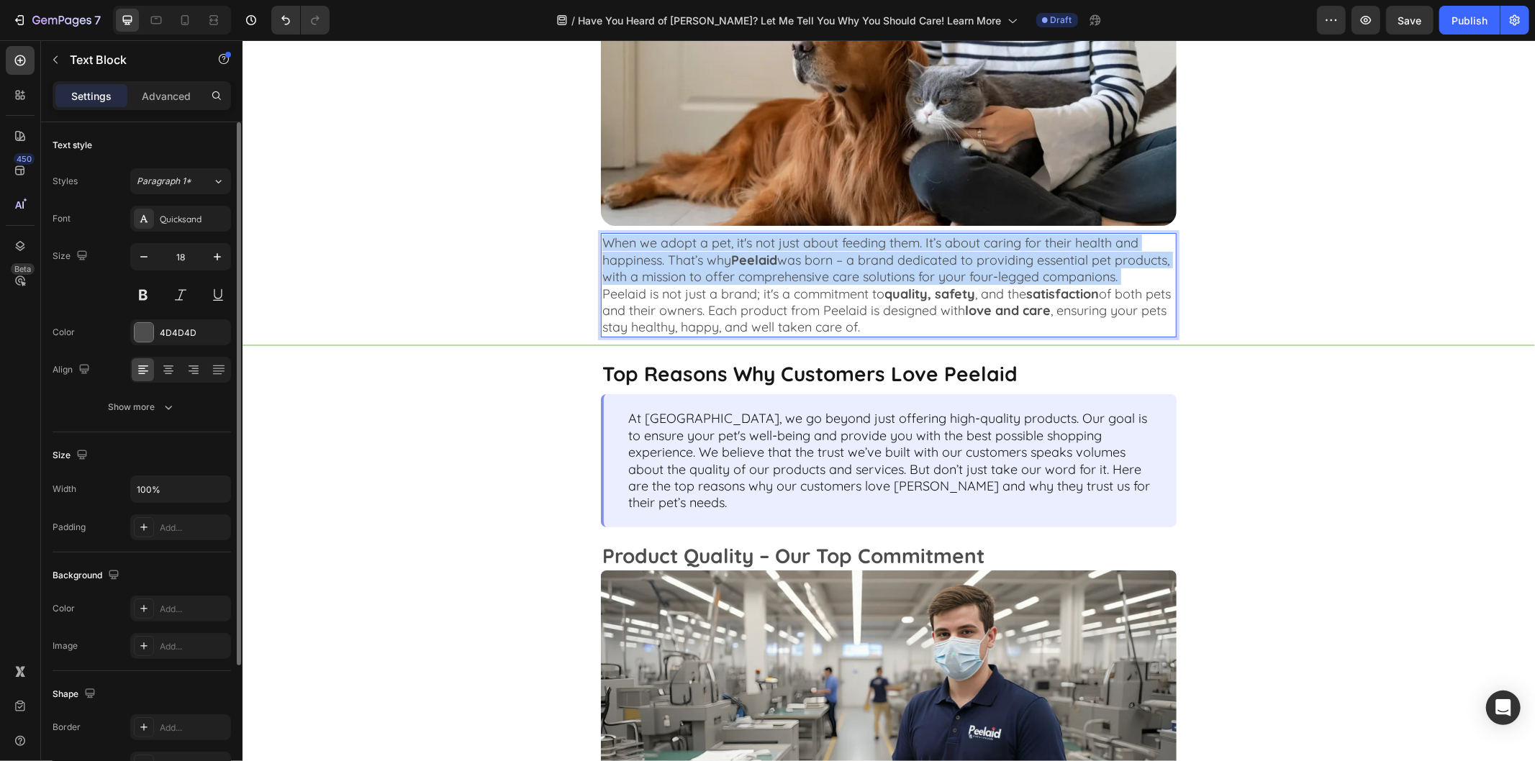
click at [1025, 281] on p "When we adopt a pet, it's not just about feeding them. It’s about caring for th…" at bounding box center [888, 259] width 573 height 50
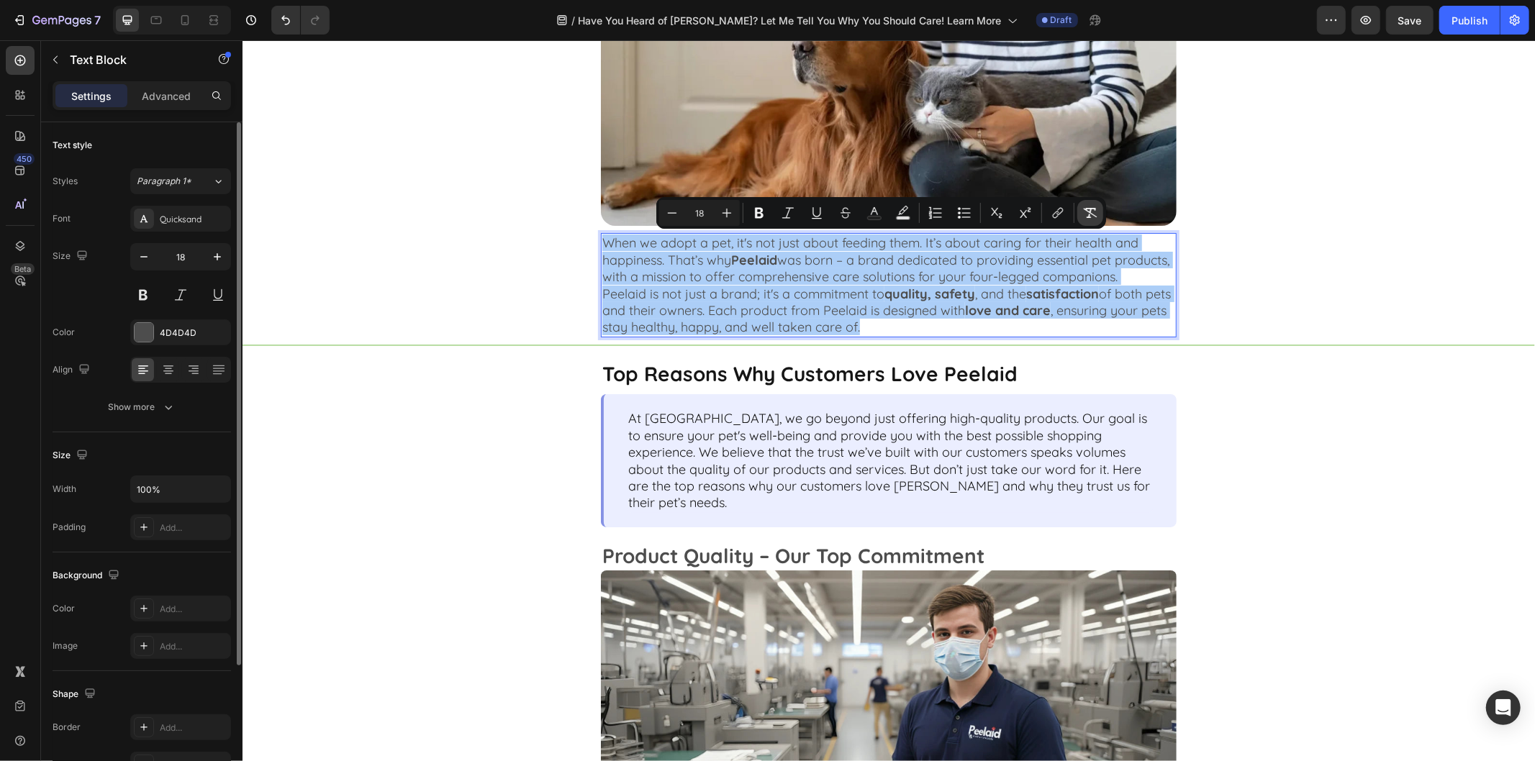
click at [1093, 211] on icon "Editor contextual toolbar" at bounding box center [1090, 213] width 14 height 14
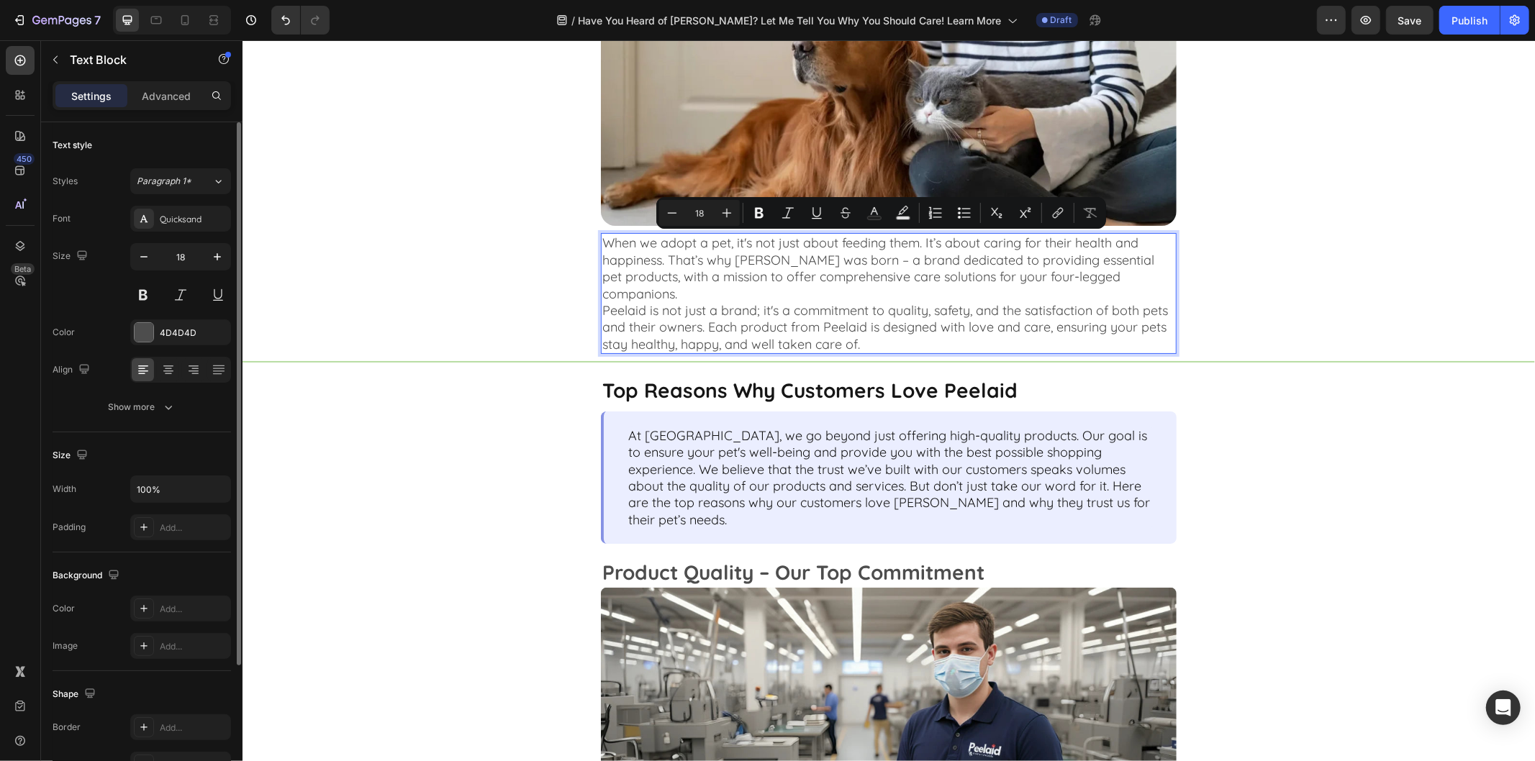
click at [1049, 306] on p "Peelaid is not just a brand; it's a commitment to quality, safety, and the sati…" at bounding box center [888, 327] width 573 height 50
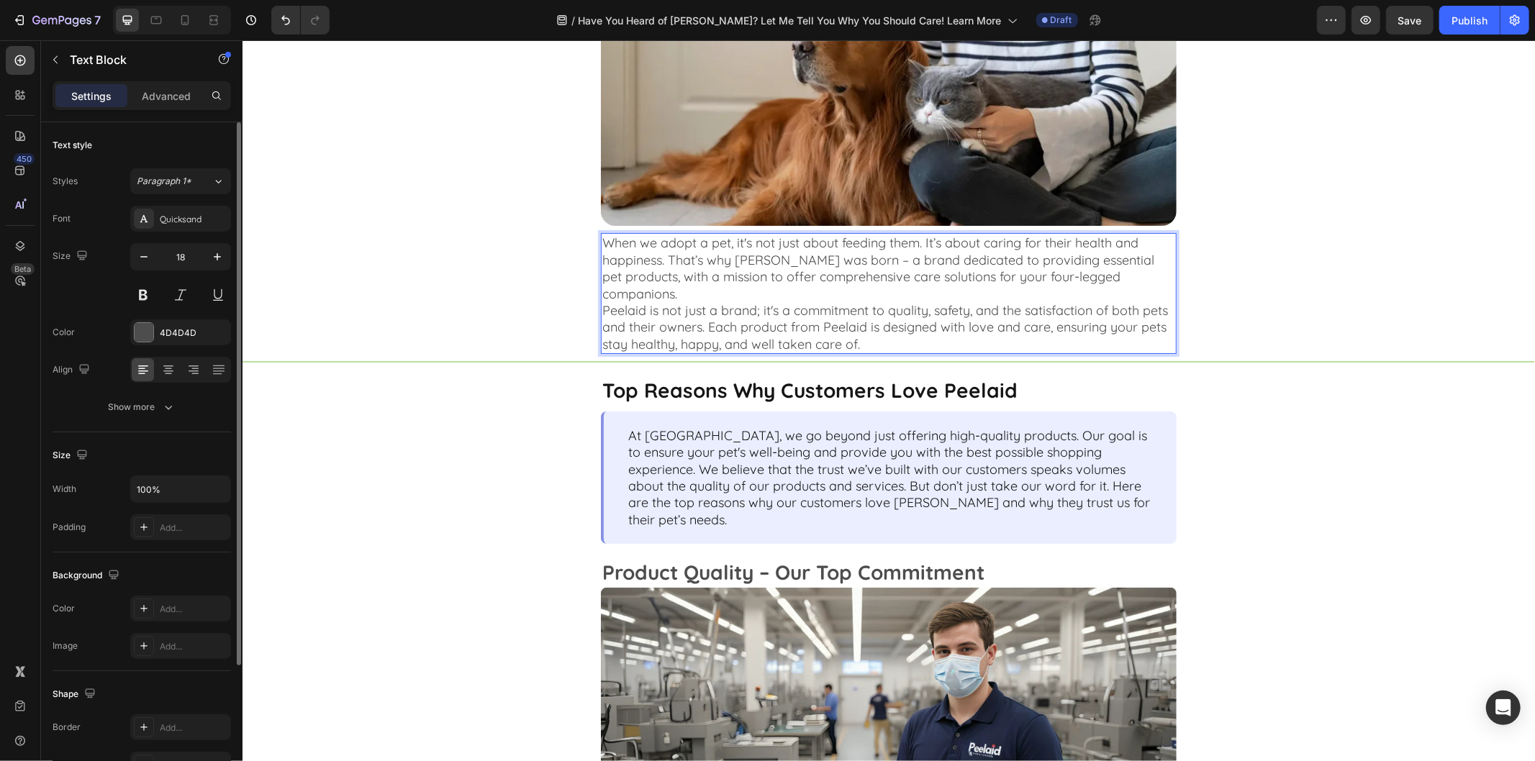
click at [815, 304] on p "Peelaid is not just a brand; it's a commitment to quality, safety, and the sati…" at bounding box center [888, 327] width 573 height 50
click at [810, 298] on p "When we adopt a pet, it's not just about feeding them. It’s about caring for th…" at bounding box center [888, 268] width 573 height 68
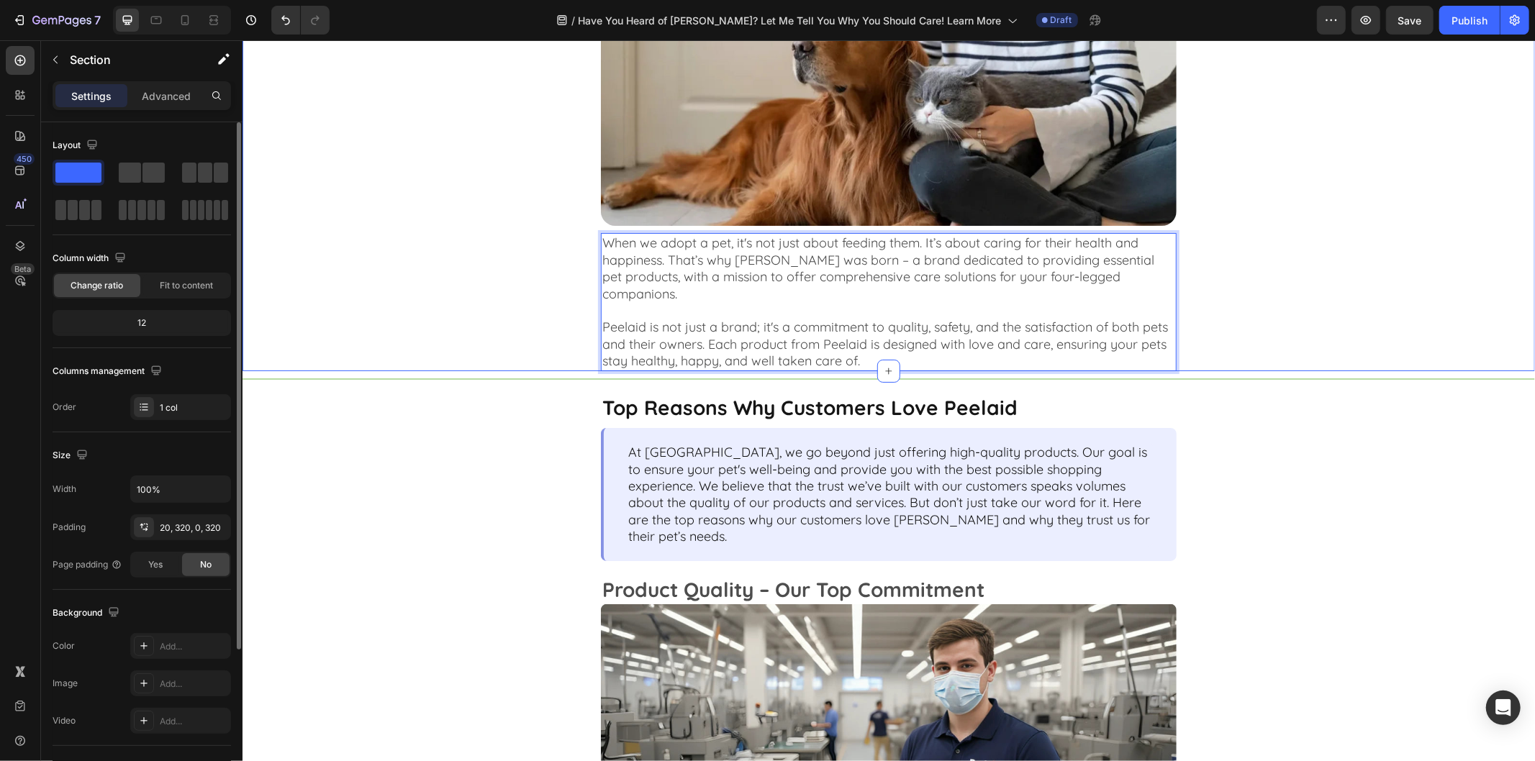
click at [1251, 349] on div "Image When we adopt a pet, it's not just about feeding them. It’s about caring …" at bounding box center [888, 161] width 832 height 417
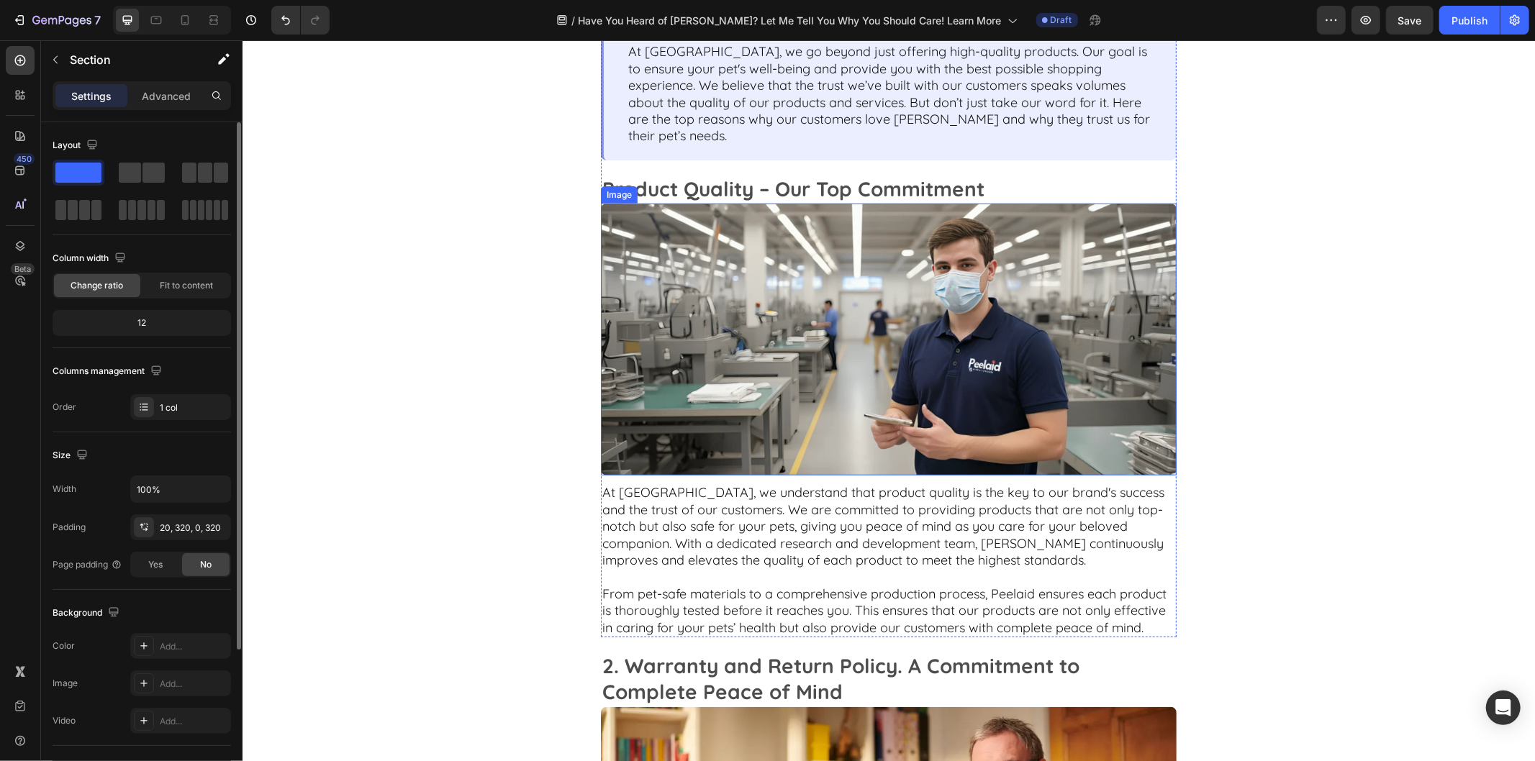
scroll to position [880, 0]
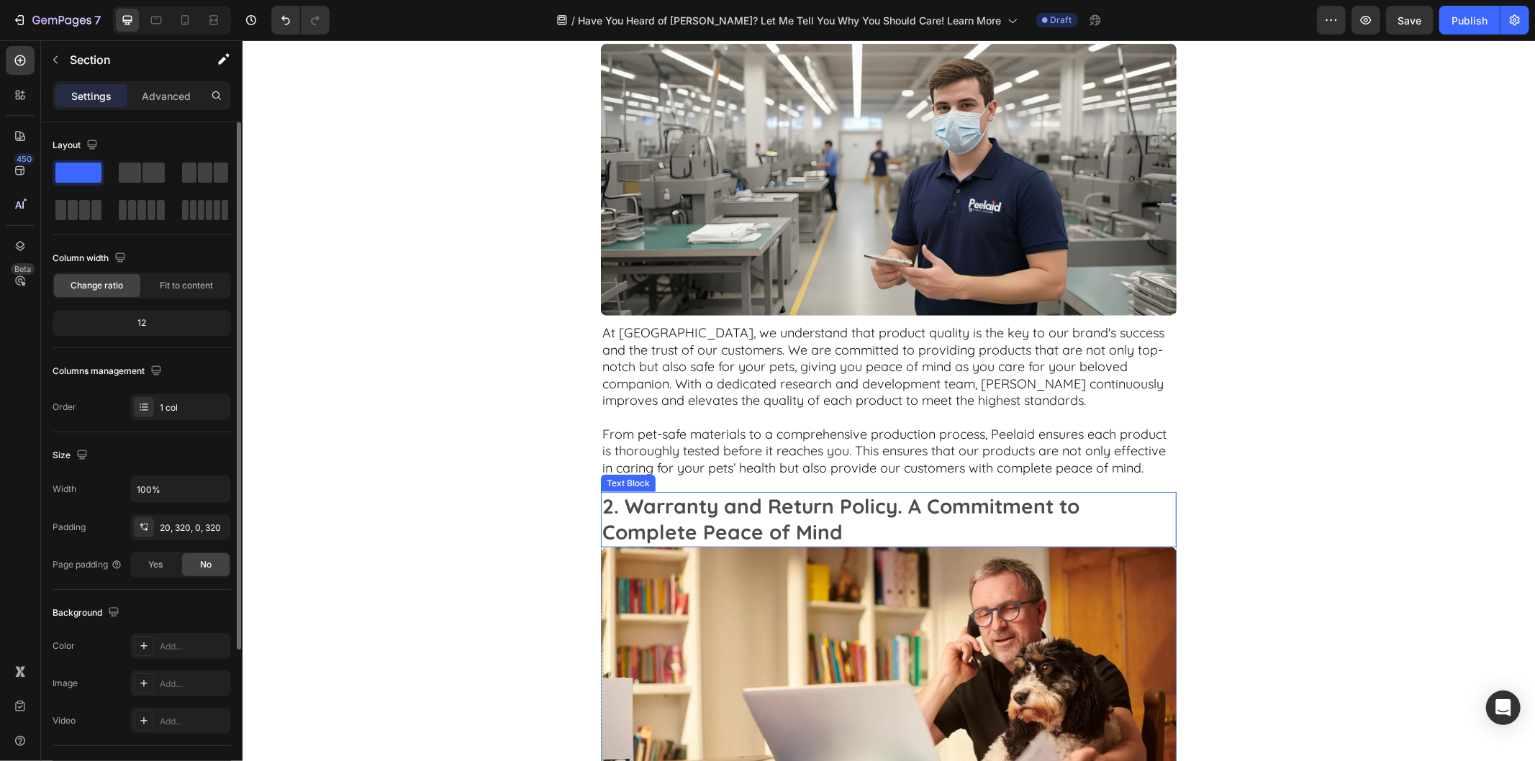
click at [859, 493] on p "2. Warranty and Return Policy. A Commitment to Complete Peace of Mind" at bounding box center [888, 519] width 573 height 53
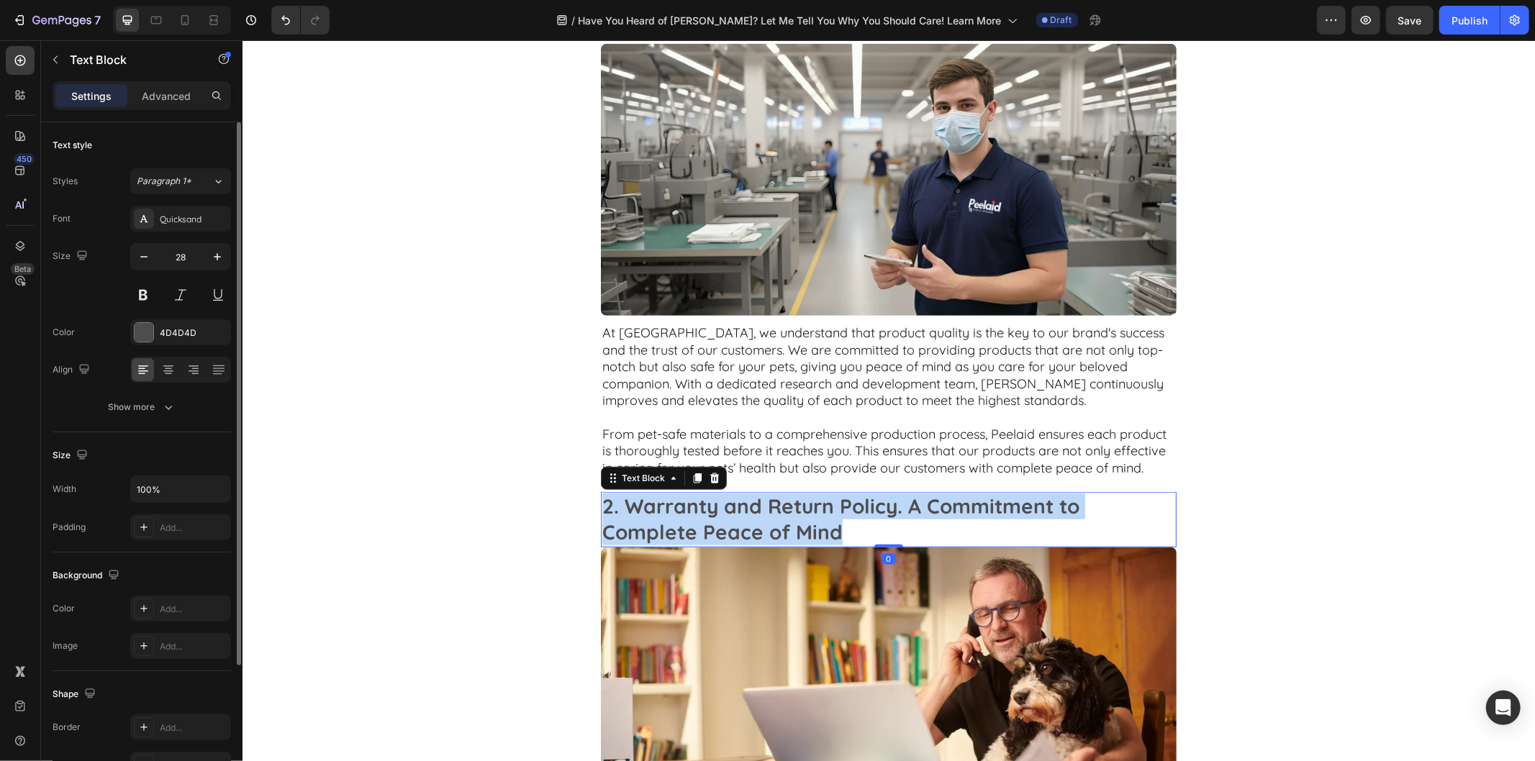
click at [859, 493] on p "2. Warranty and Return Policy. A Commitment to Complete Peace of Mind" at bounding box center [888, 519] width 573 height 53
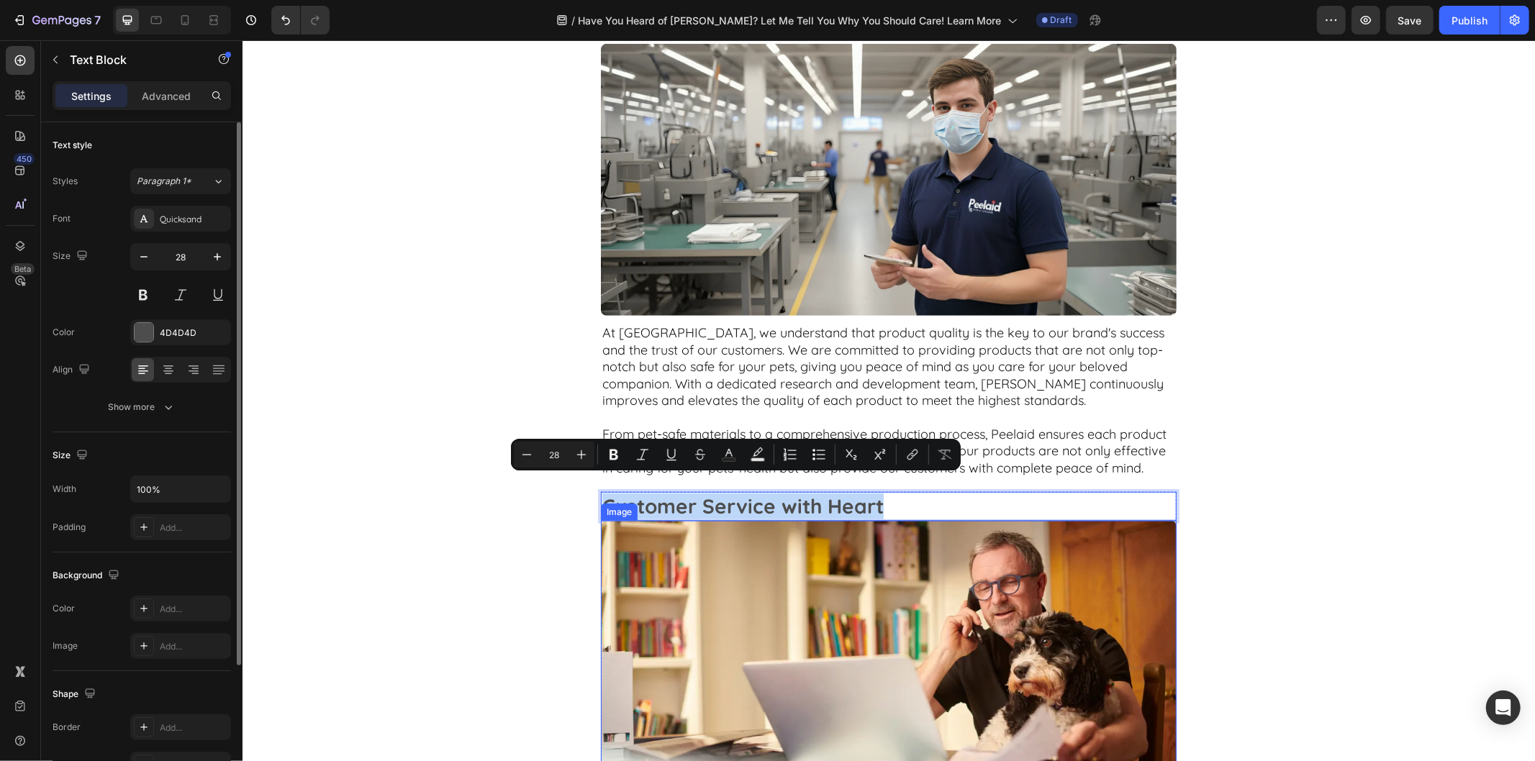
click at [910, 556] on img at bounding box center [888, 656] width 576 height 272
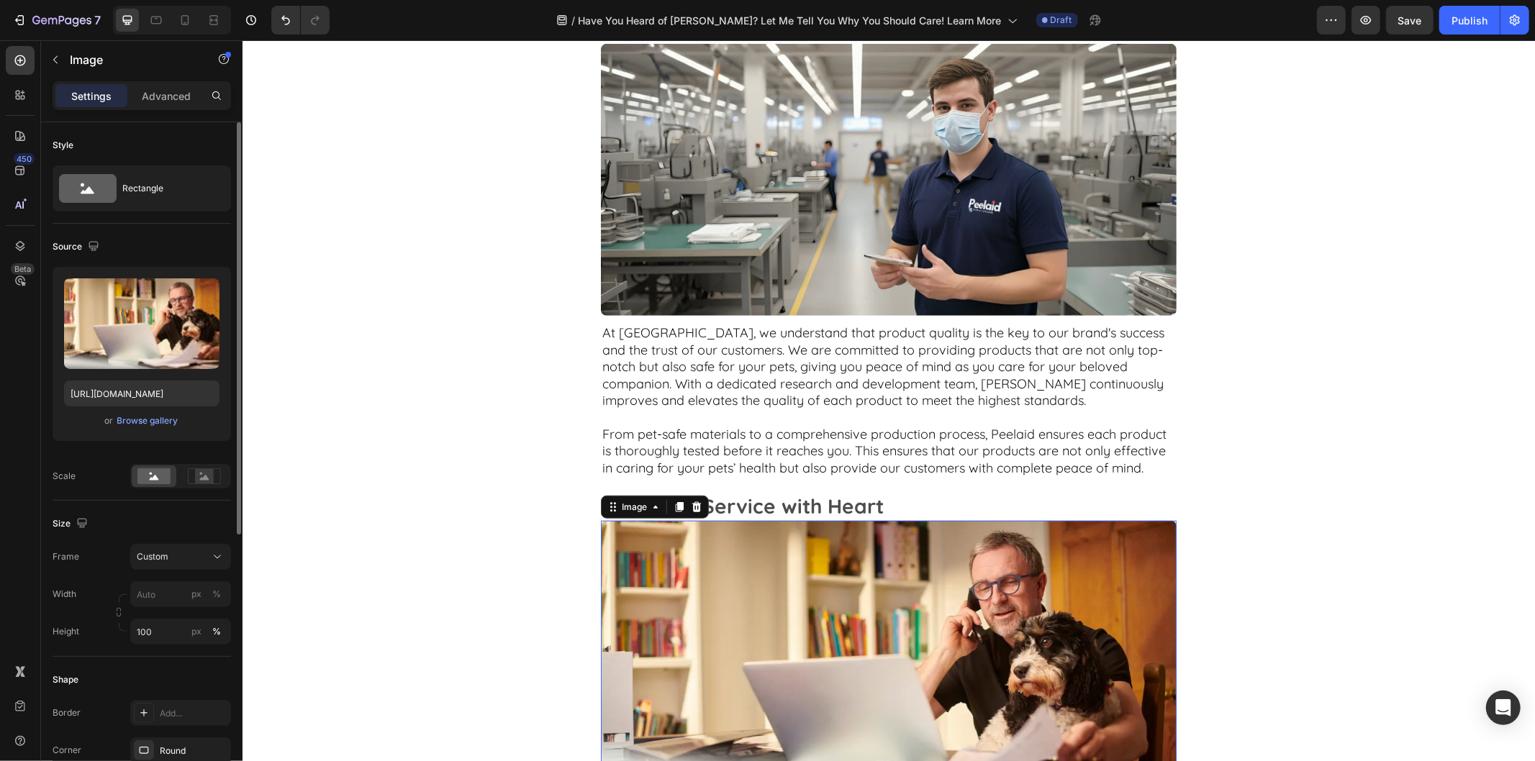
scroll to position [1039, 0]
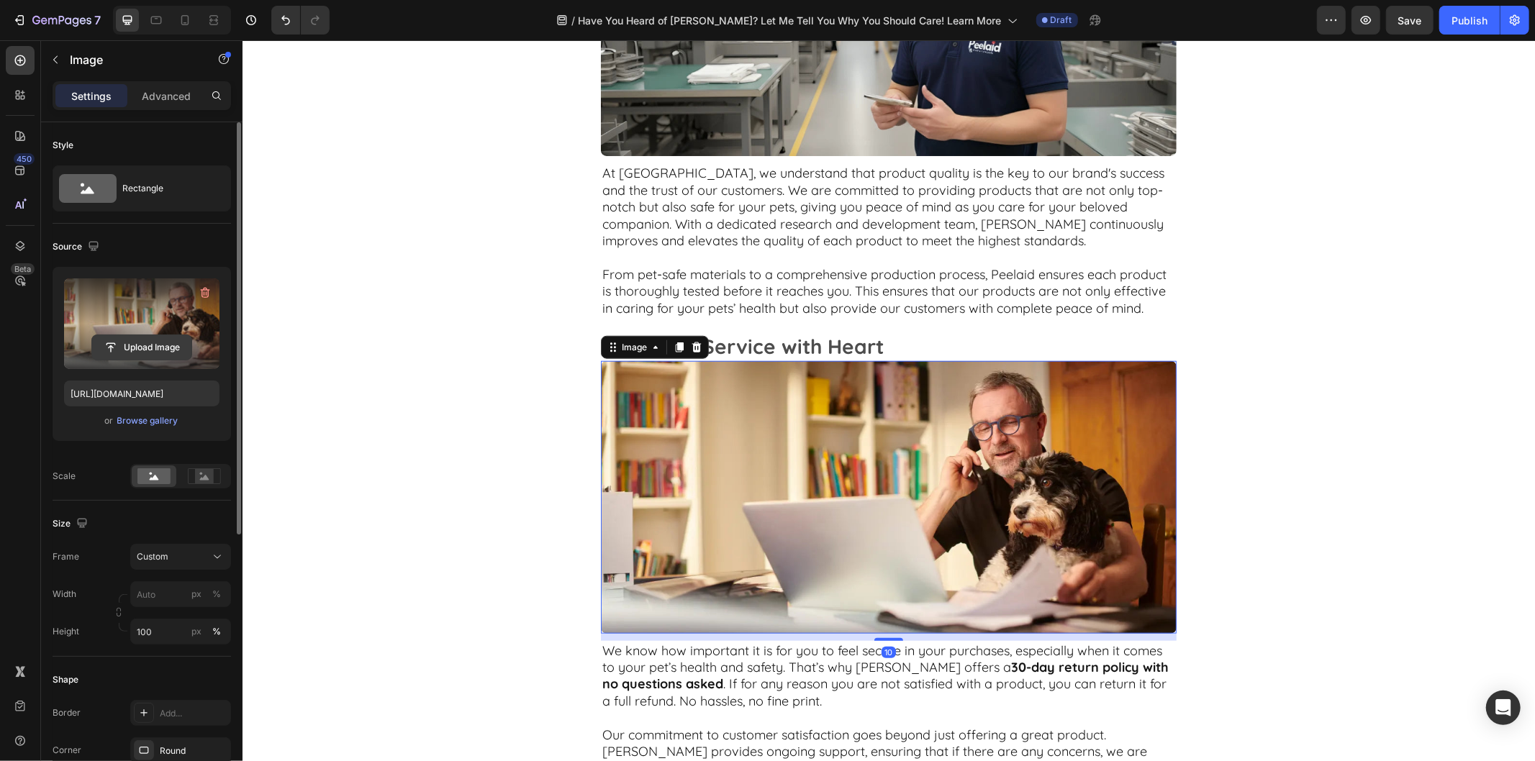
click at [135, 351] on input "file" at bounding box center [141, 347] width 99 height 24
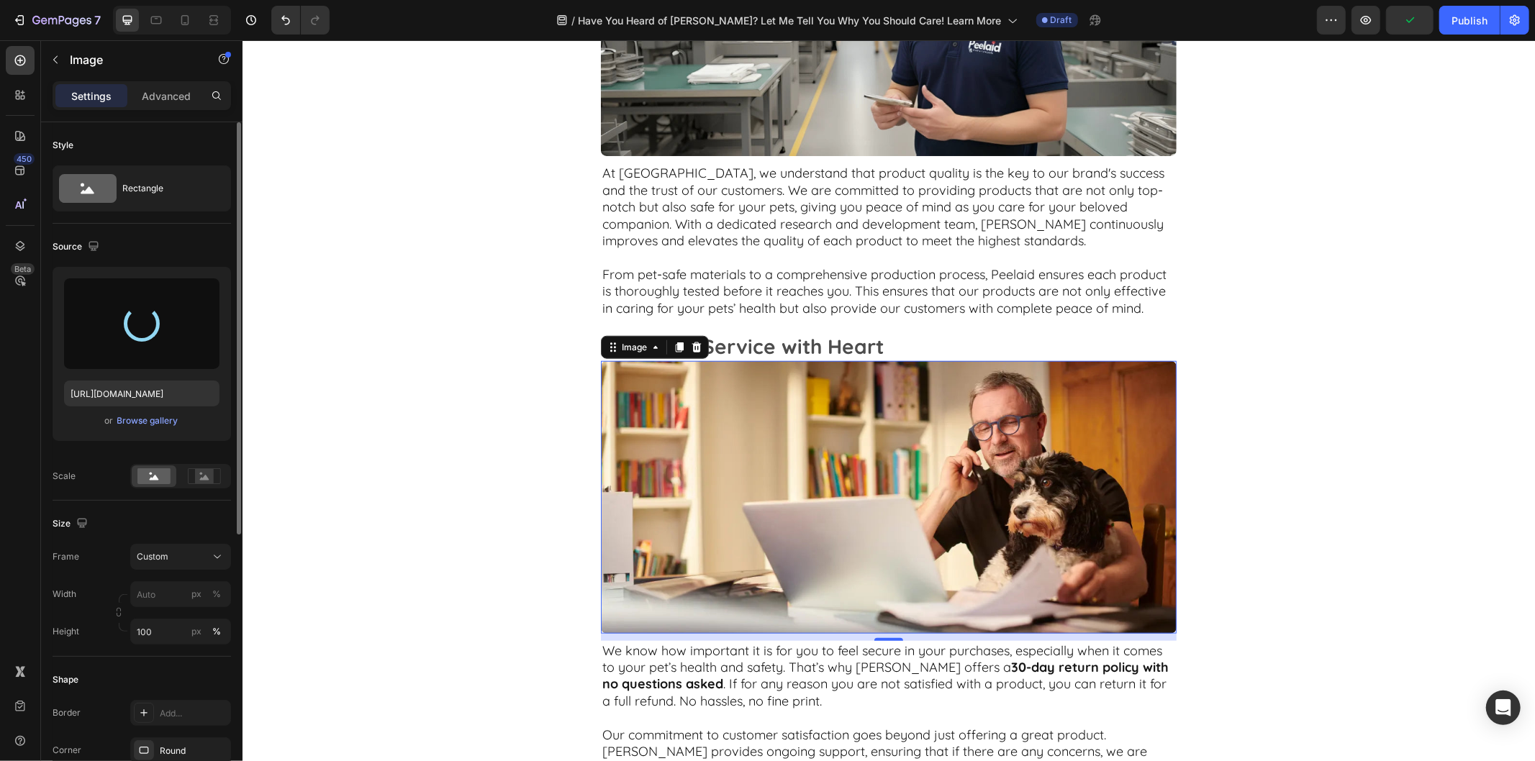
type input "https://cdn.shopify.com/s/files/1/0907/3138/1018/files/gempages_574911953592386…"
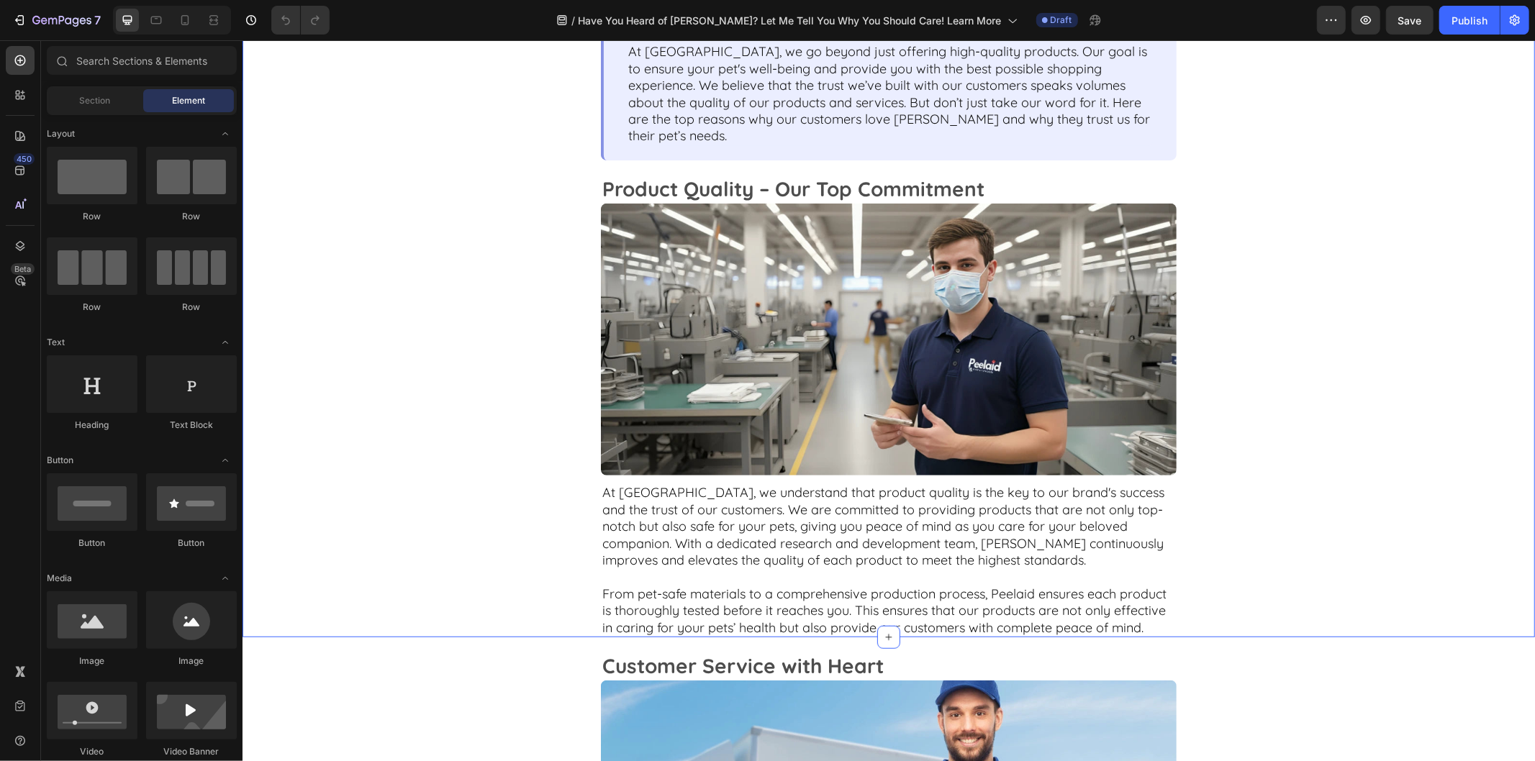
scroll to position [959, 0]
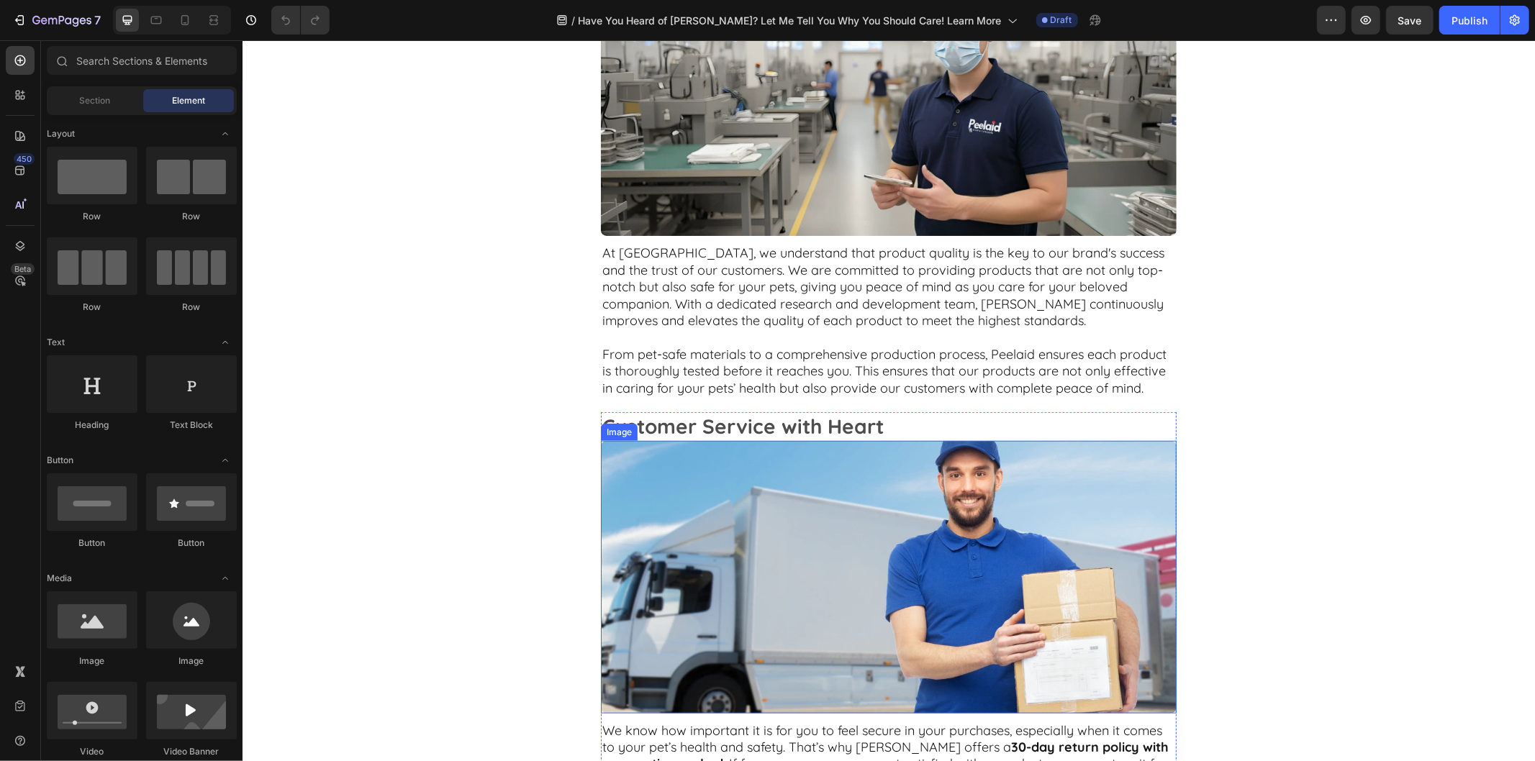
click at [882, 507] on img at bounding box center [888, 576] width 576 height 272
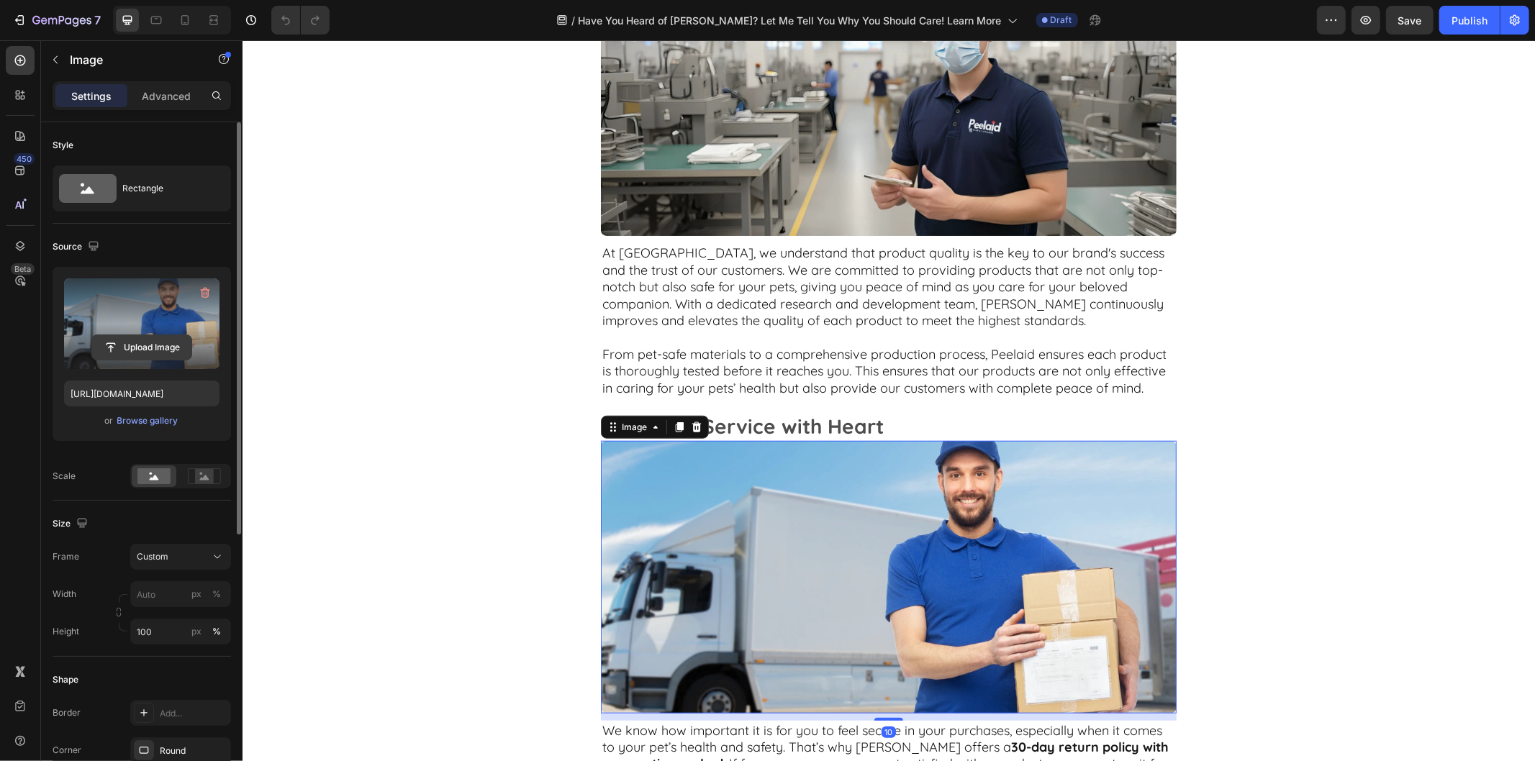
click at [151, 353] on input "file" at bounding box center [141, 347] width 99 height 24
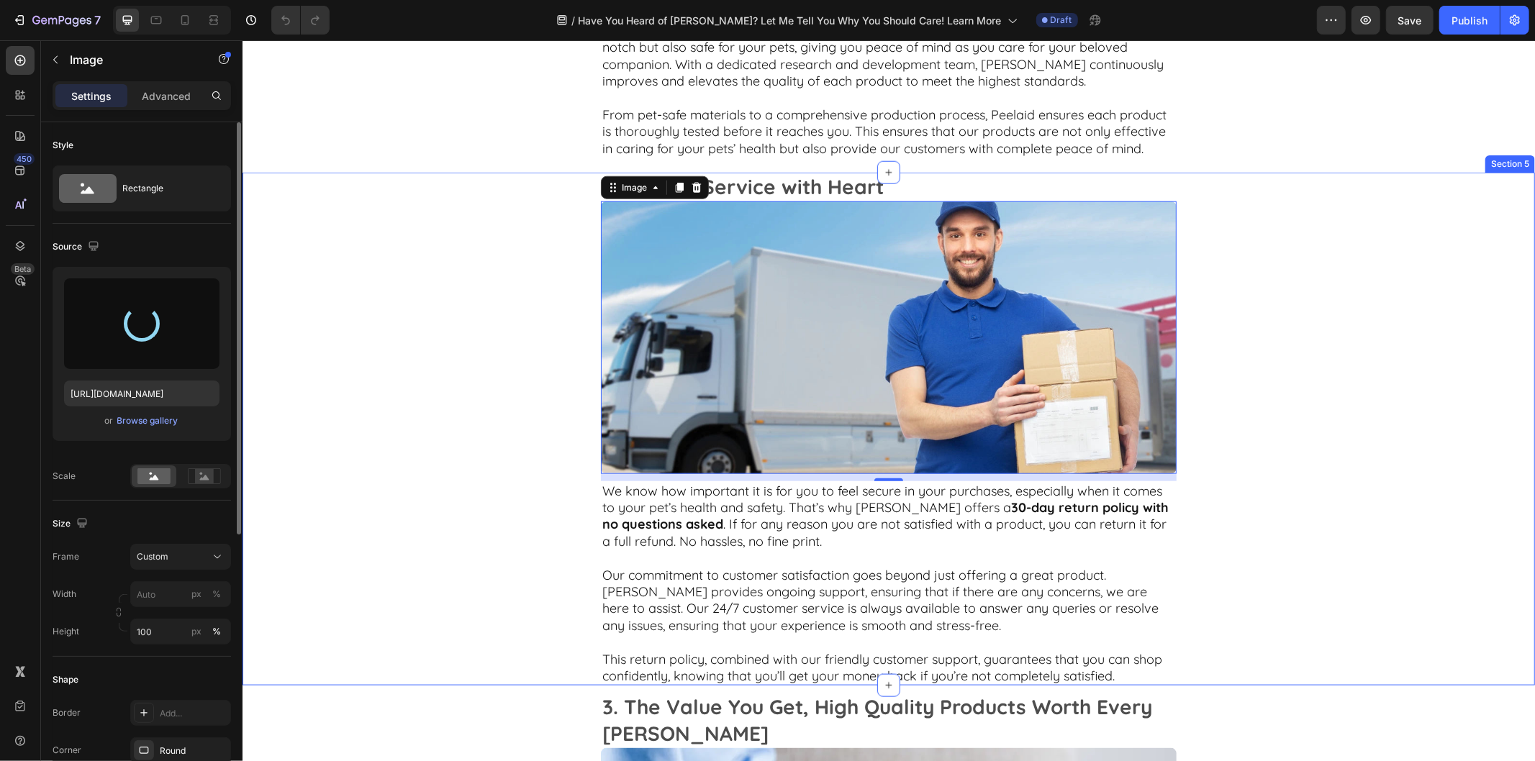
scroll to position [1279, 0]
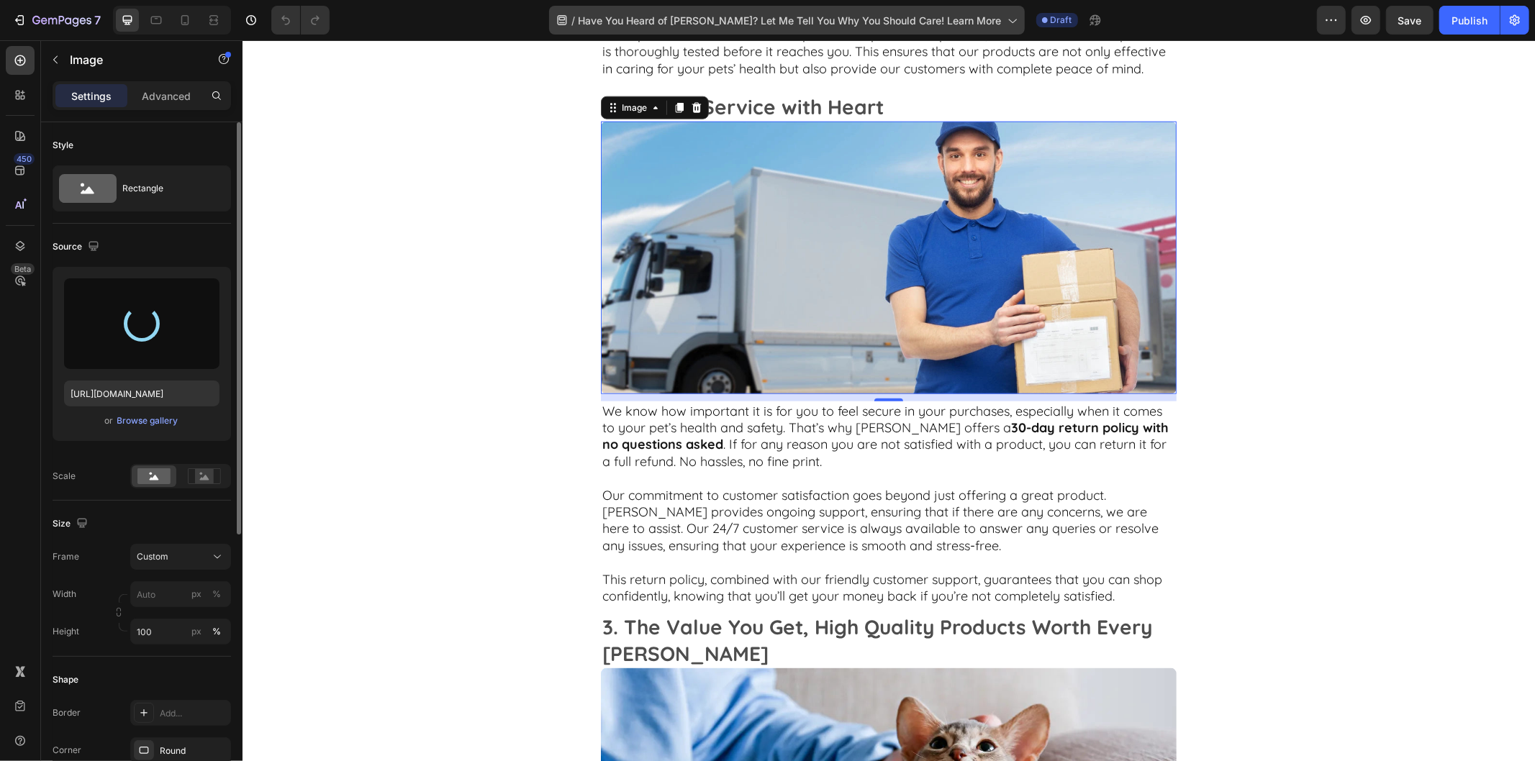
type input "https://cdn.shopify.com/s/files/1/0907/3138/1018/files/gempages_574911953592386…"
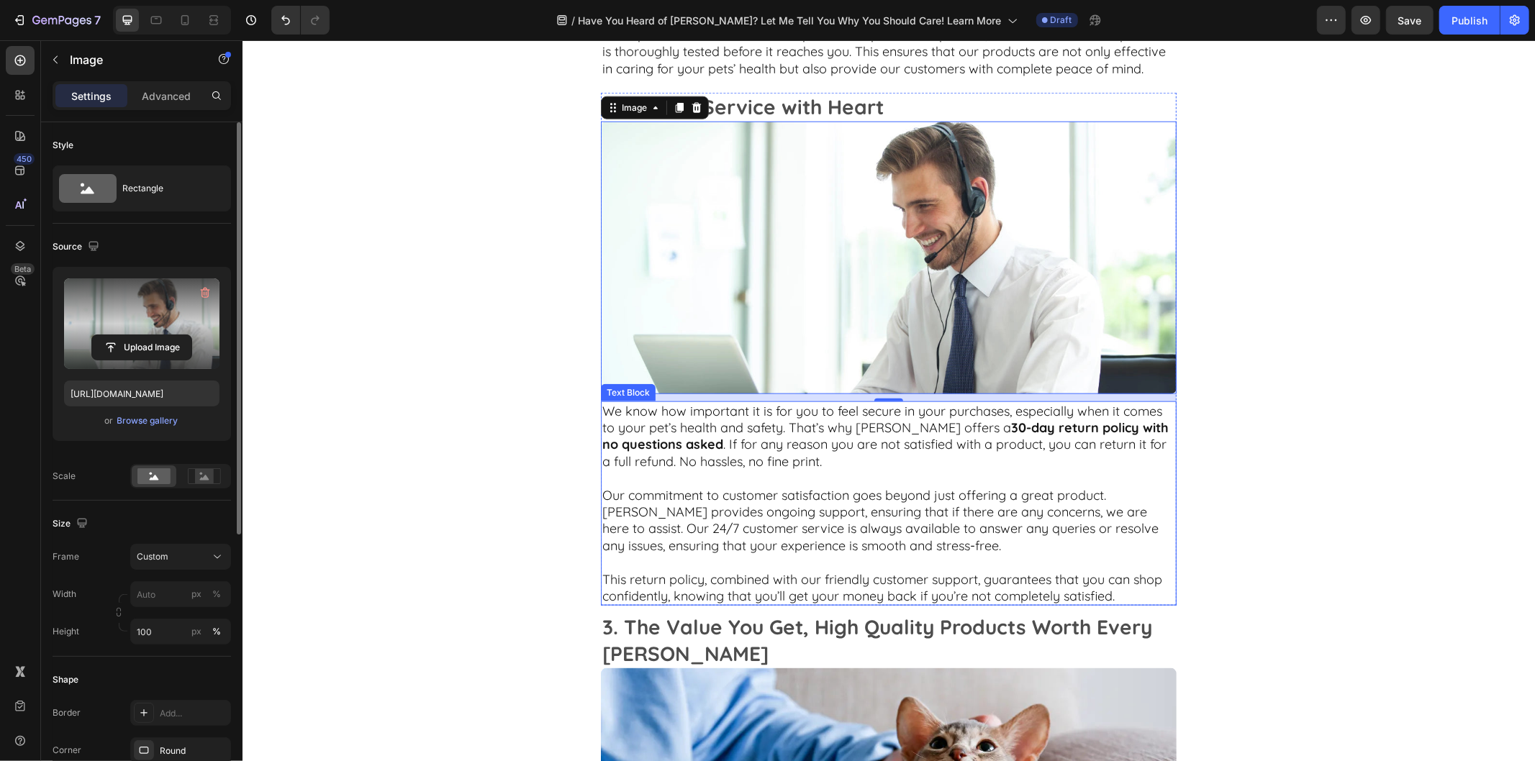
click at [867, 492] on p "Our commitment to customer satisfaction goes beyond just offering a great produ…" at bounding box center [888, 529] width 573 height 84
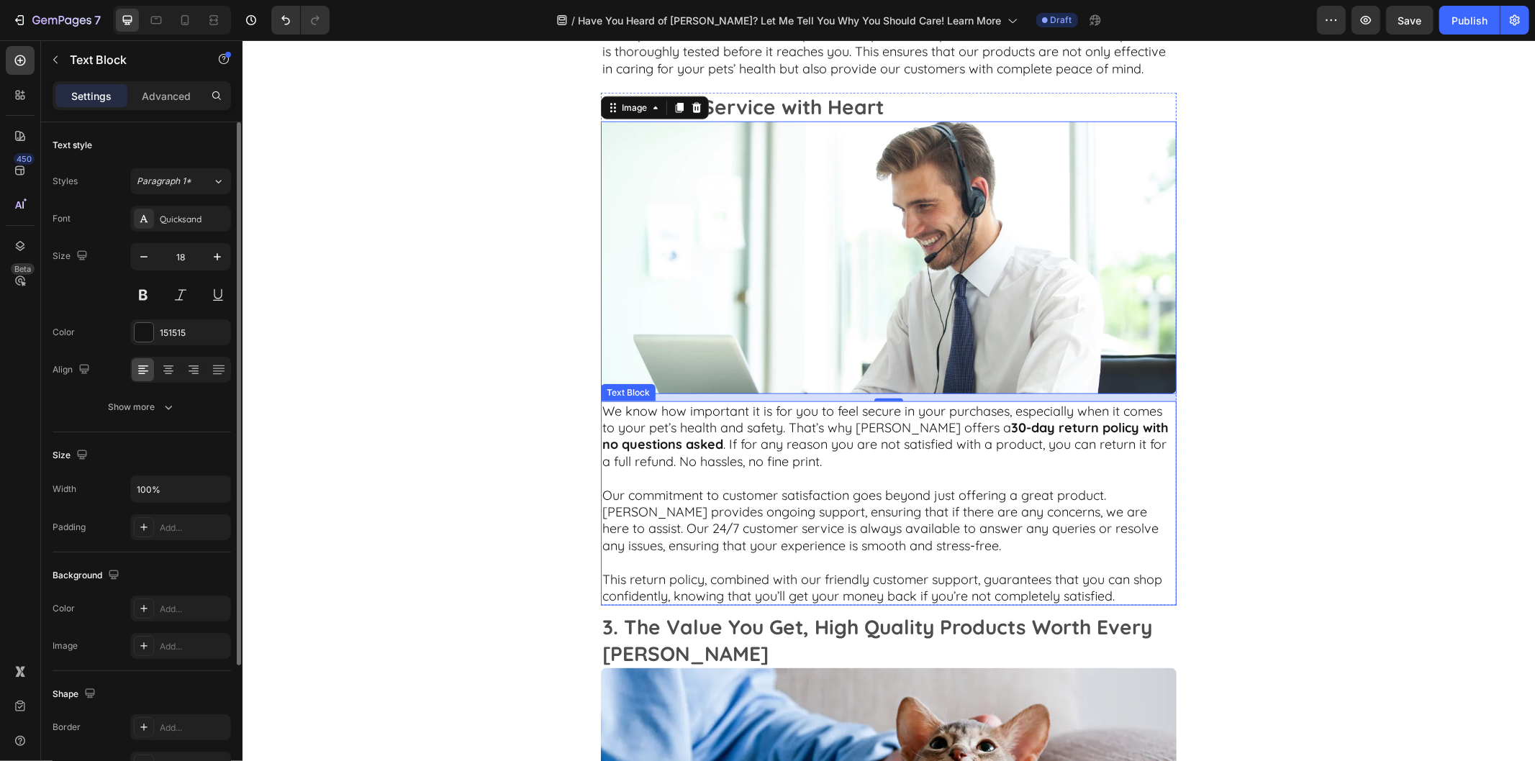
click at [867, 492] on p "Our commitment to customer satisfaction goes beyond just offering a great produ…" at bounding box center [888, 529] width 573 height 84
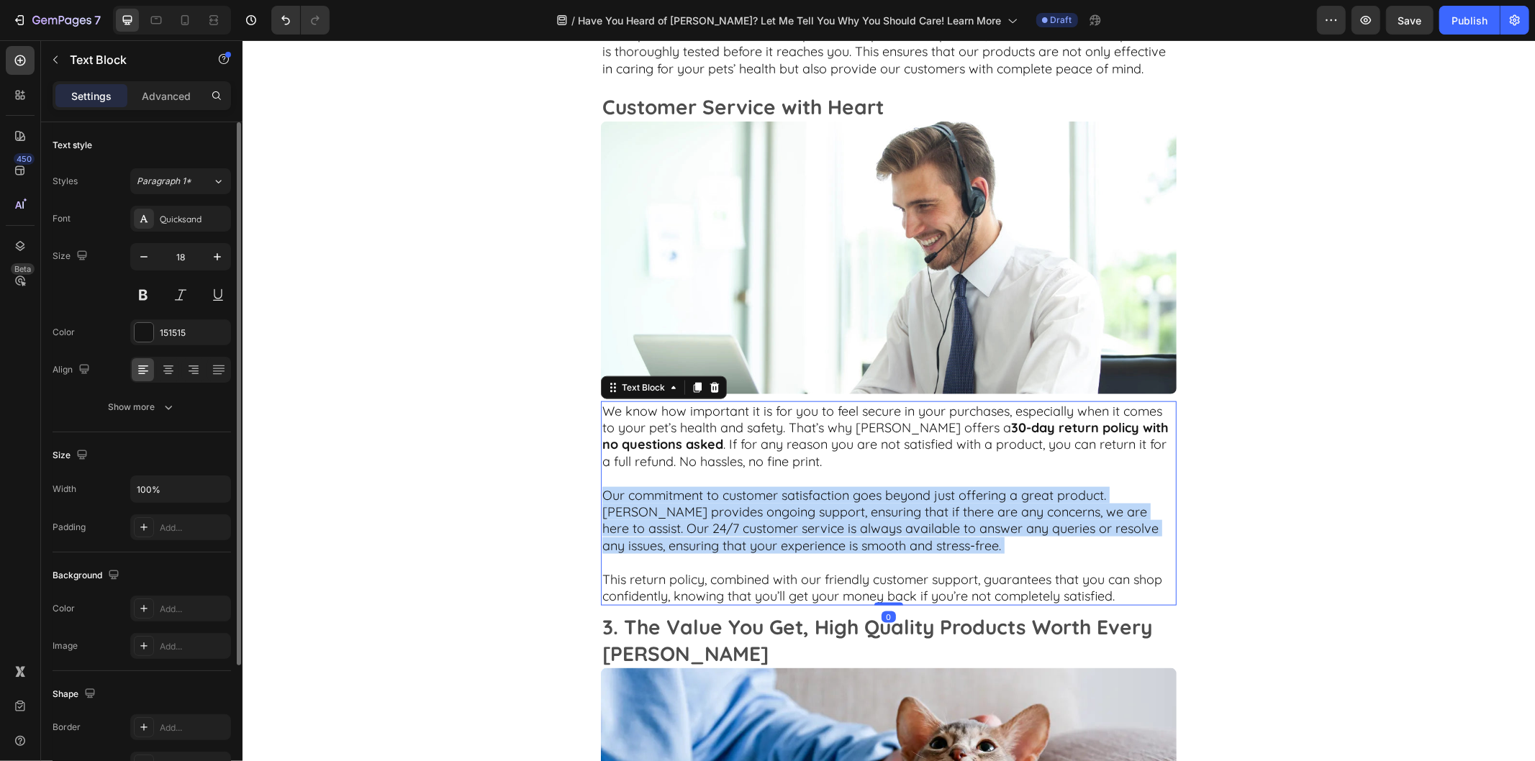
click at [867, 492] on p "Our commitment to customer satisfaction goes beyond just offering a great produ…" at bounding box center [888, 529] width 573 height 84
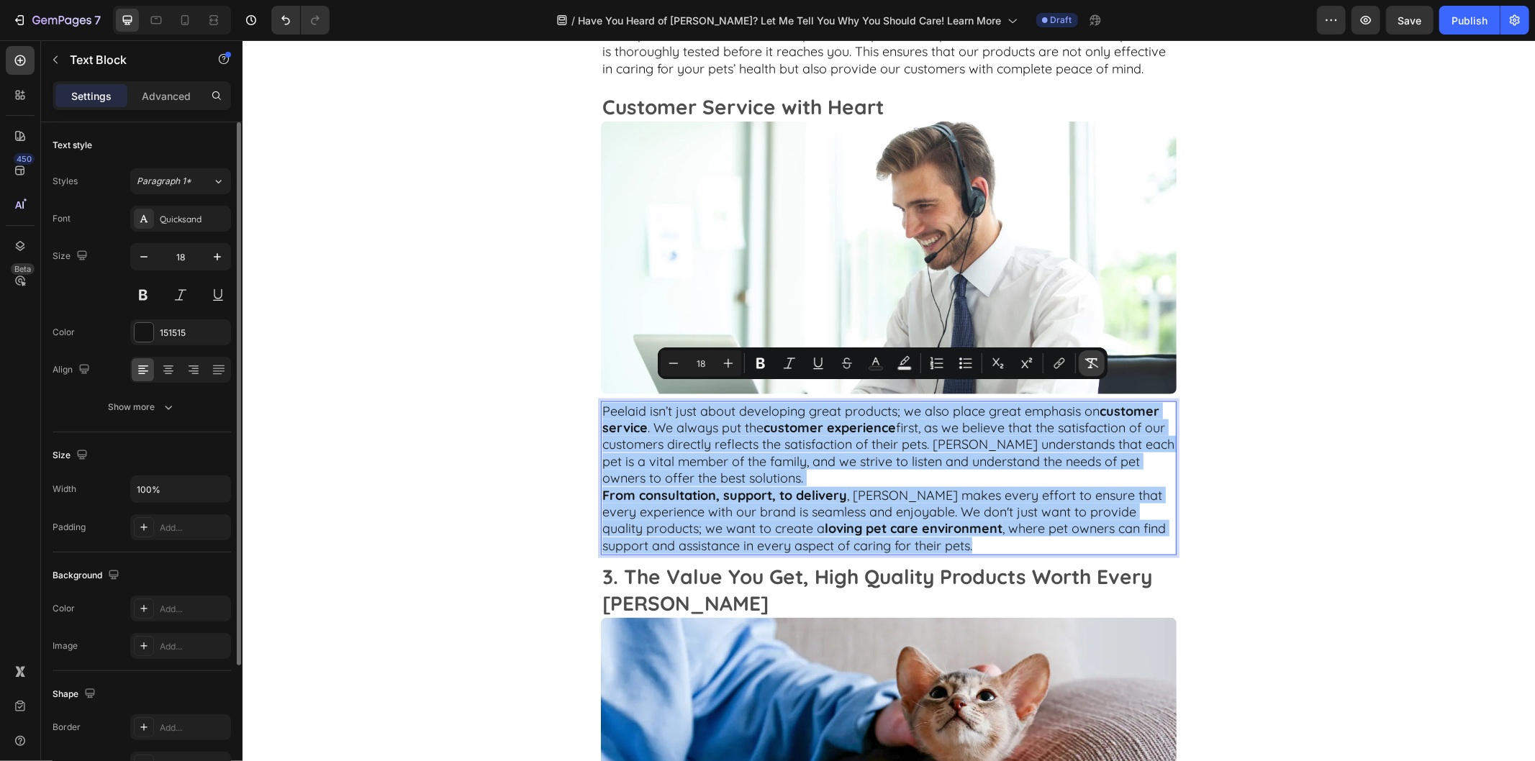
click at [1093, 367] on icon "Editor contextual toolbar" at bounding box center [1092, 363] width 14 height 14
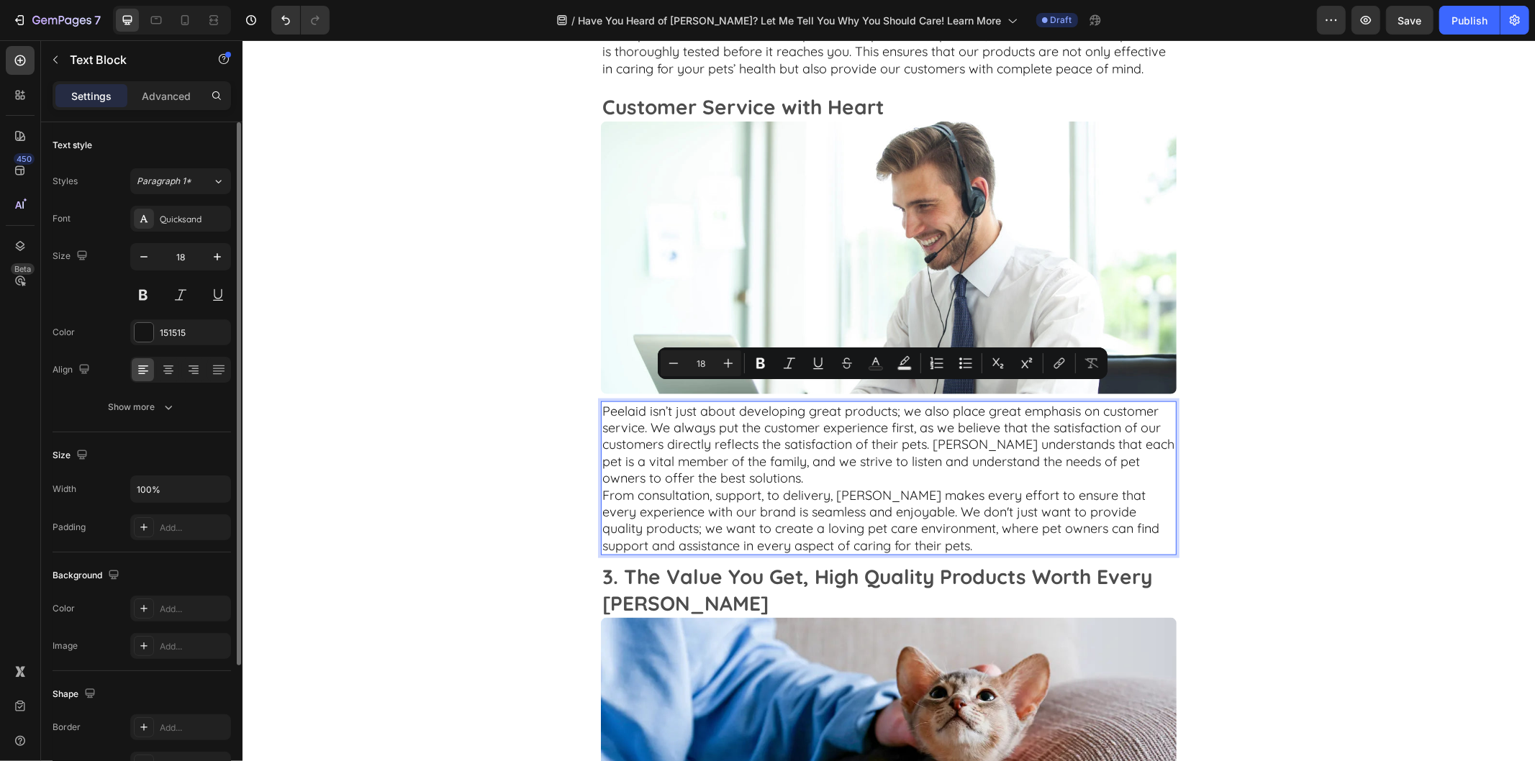
drag, startPoint x: 792, startPoint y: 468, endPoint x: 804, endPoint y: 461, distance: 13.6
click at [796, 464] on p "Peelaid isn’t just about developing great products; we also place great emphasi…" at bounding box center [888, 444] width 573 height 84
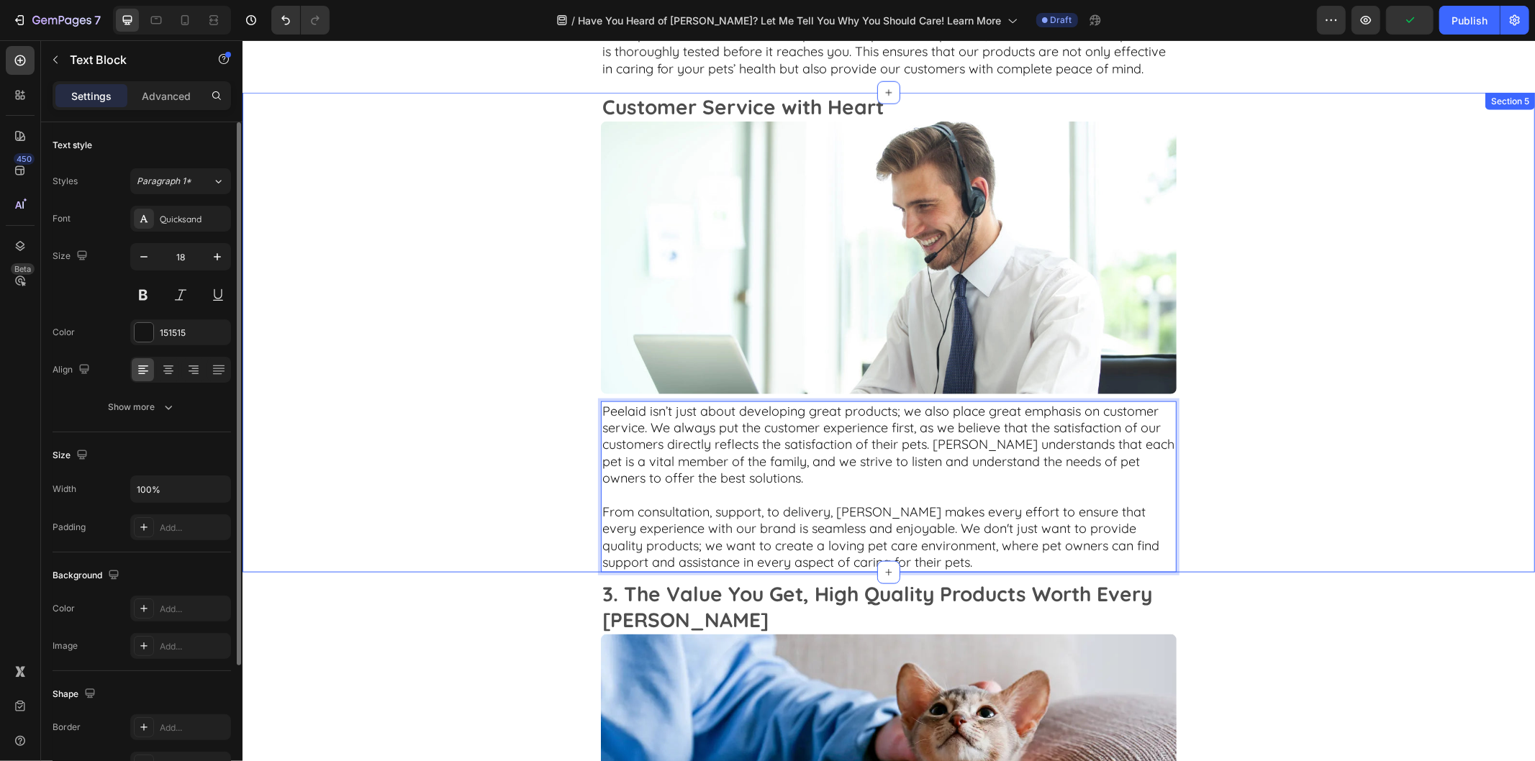
click at [1348, 426] on div "Customer Service with Heart Text Block Image Peelaid isn’t just about developin…" at bounding box center [888, 332] width 1293 height 480
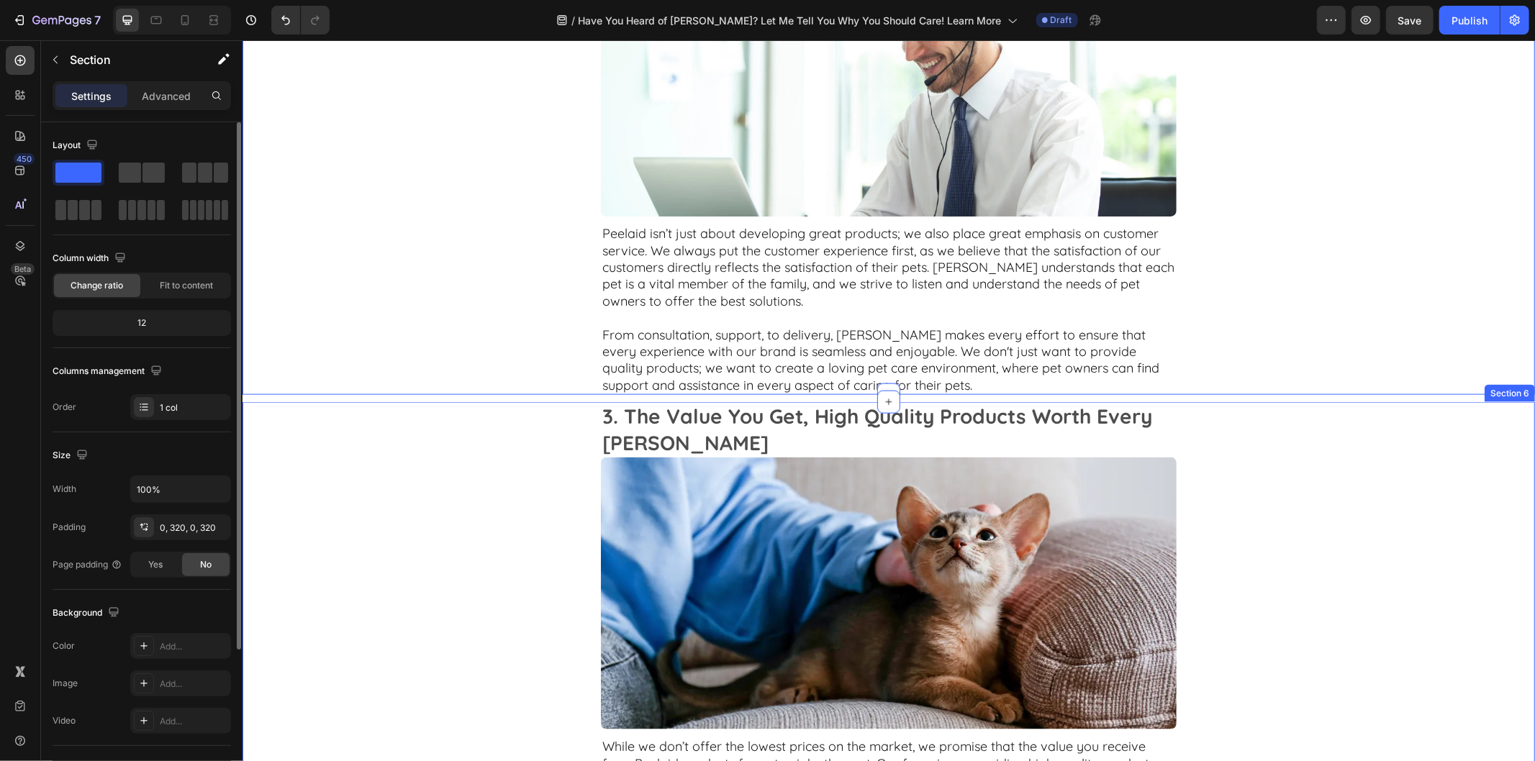
scroll to position [1599, 0]
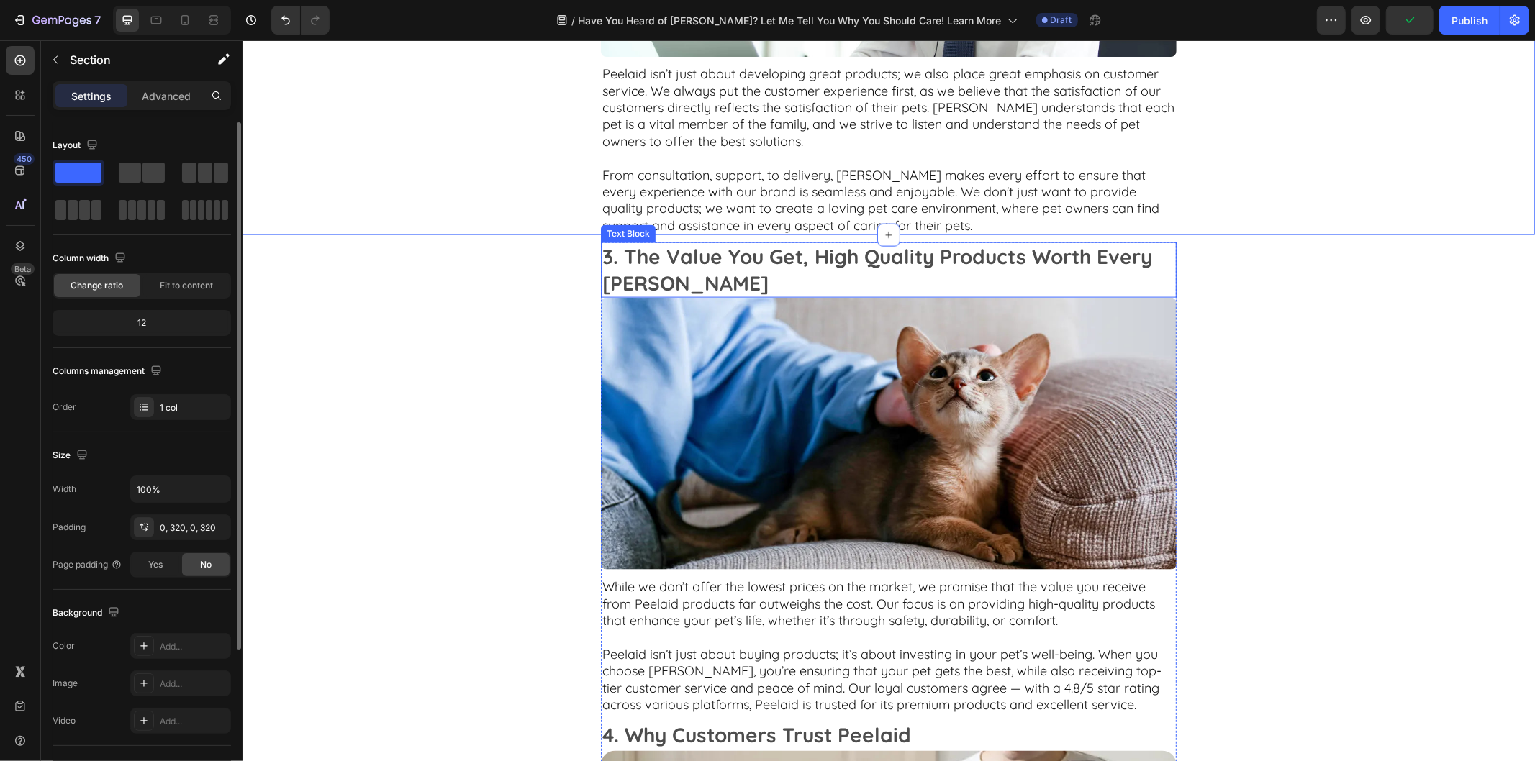
click at [777, 244] on p "3. The Value You Get, High Quality Products Worth Every Penny" at bounding box center [888, 269] width 573 height 53
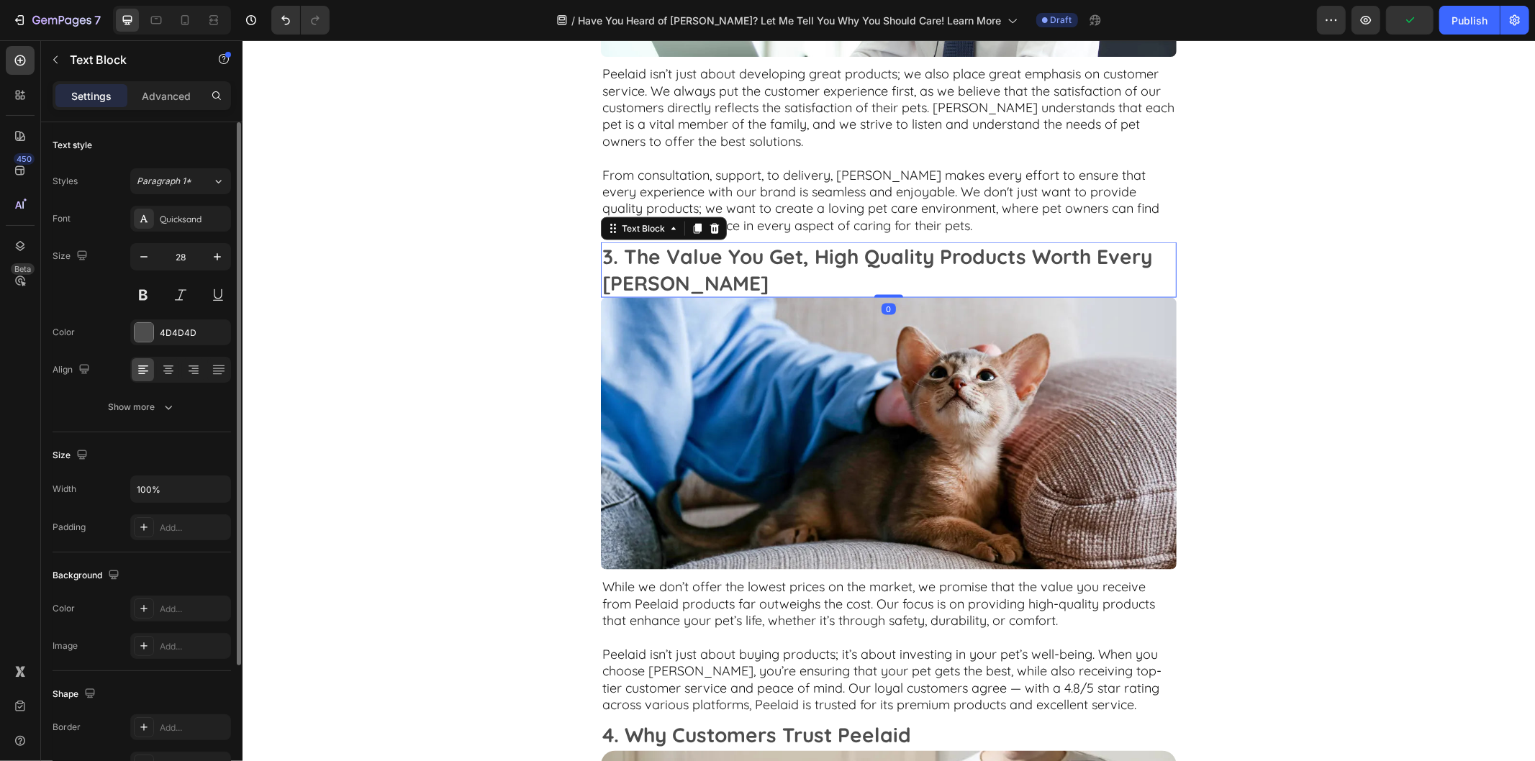
click at [777, 244] on p "3. The Value You Get, High Quality Products Worth Every Penny" at bounding box center [888, 269] width 573 height 53
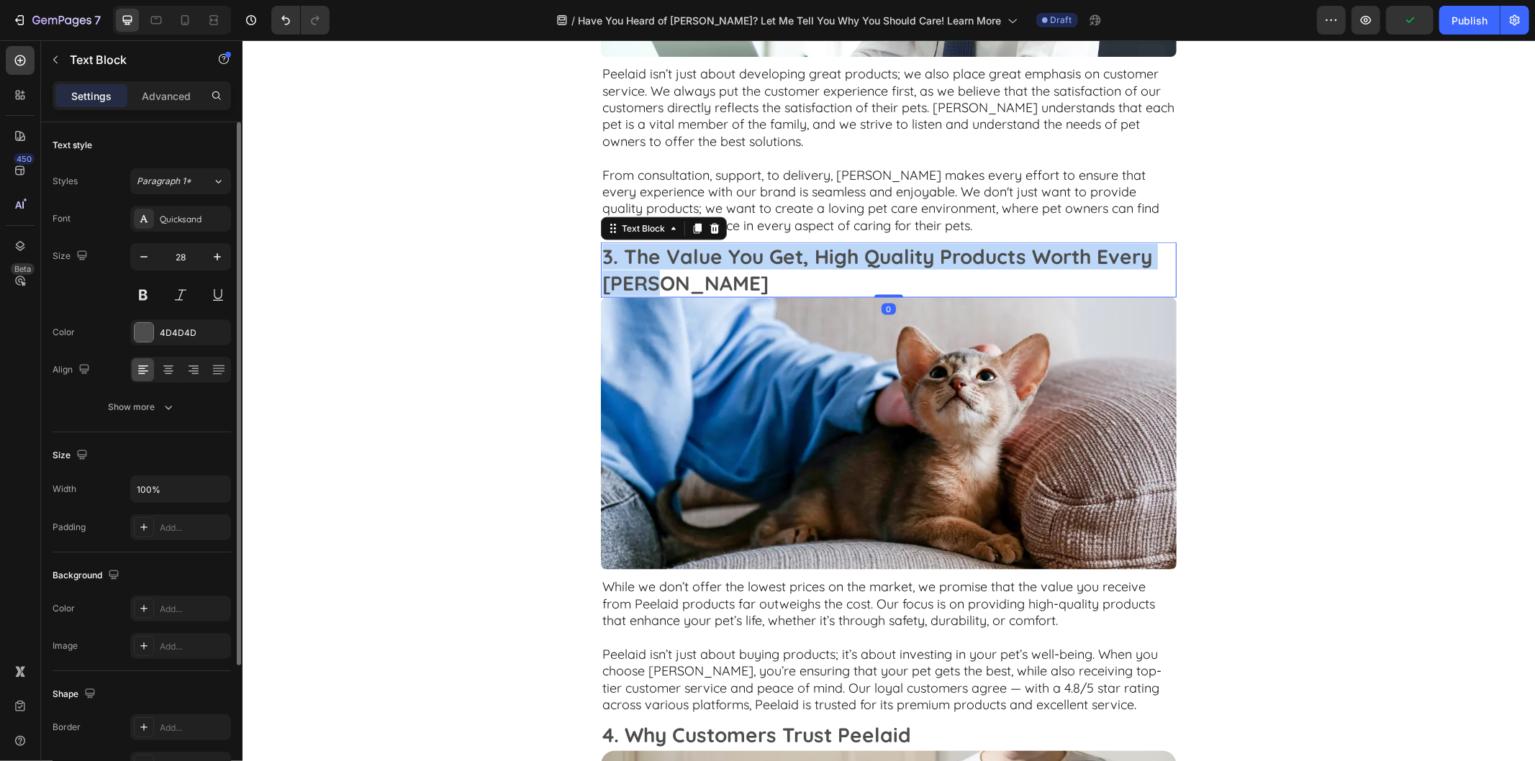
click at [777, 244] on p "3. The Value You Get, High Quality Products Worth Every Penny" at bounding box center [888, 269] width 573 height 53
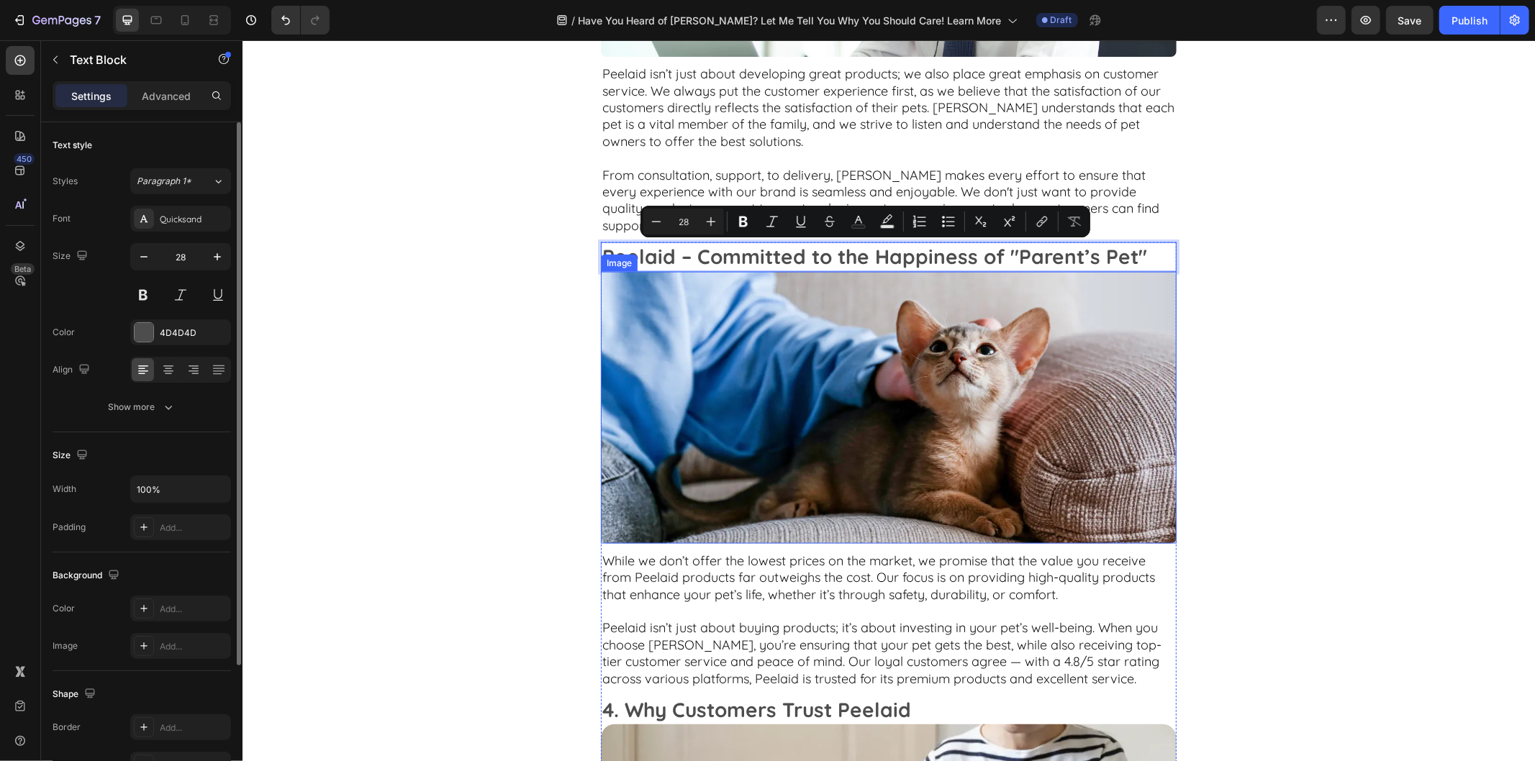
click at [790, 378] on img at bounding box center [888, 407] width 576 height 272
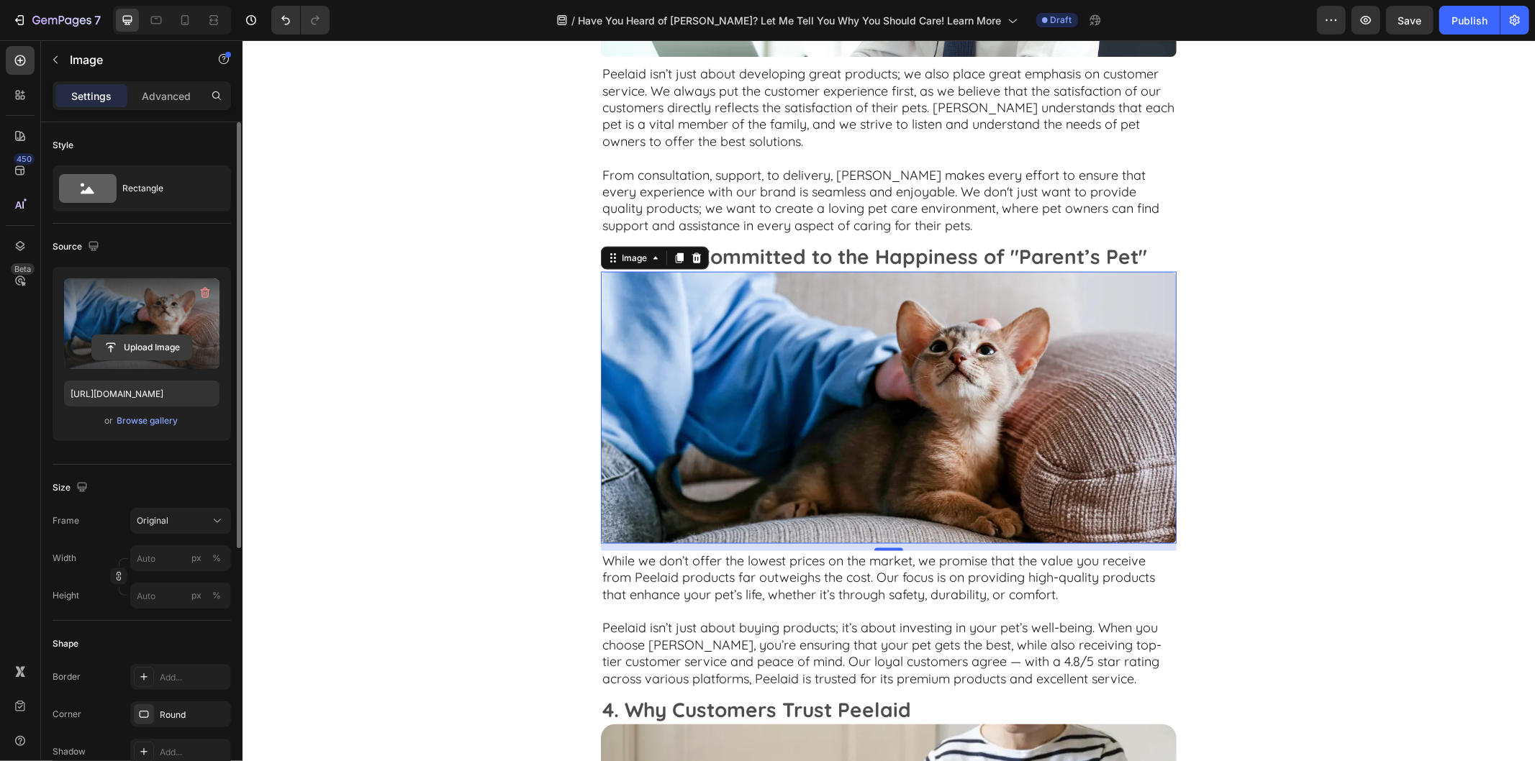
click at [156, 348] on input "file" at bounding box center [141, 347] width 99 height 24
click at [173, 349] on input "file" at bounding box center [141, 347] width 99 height 24
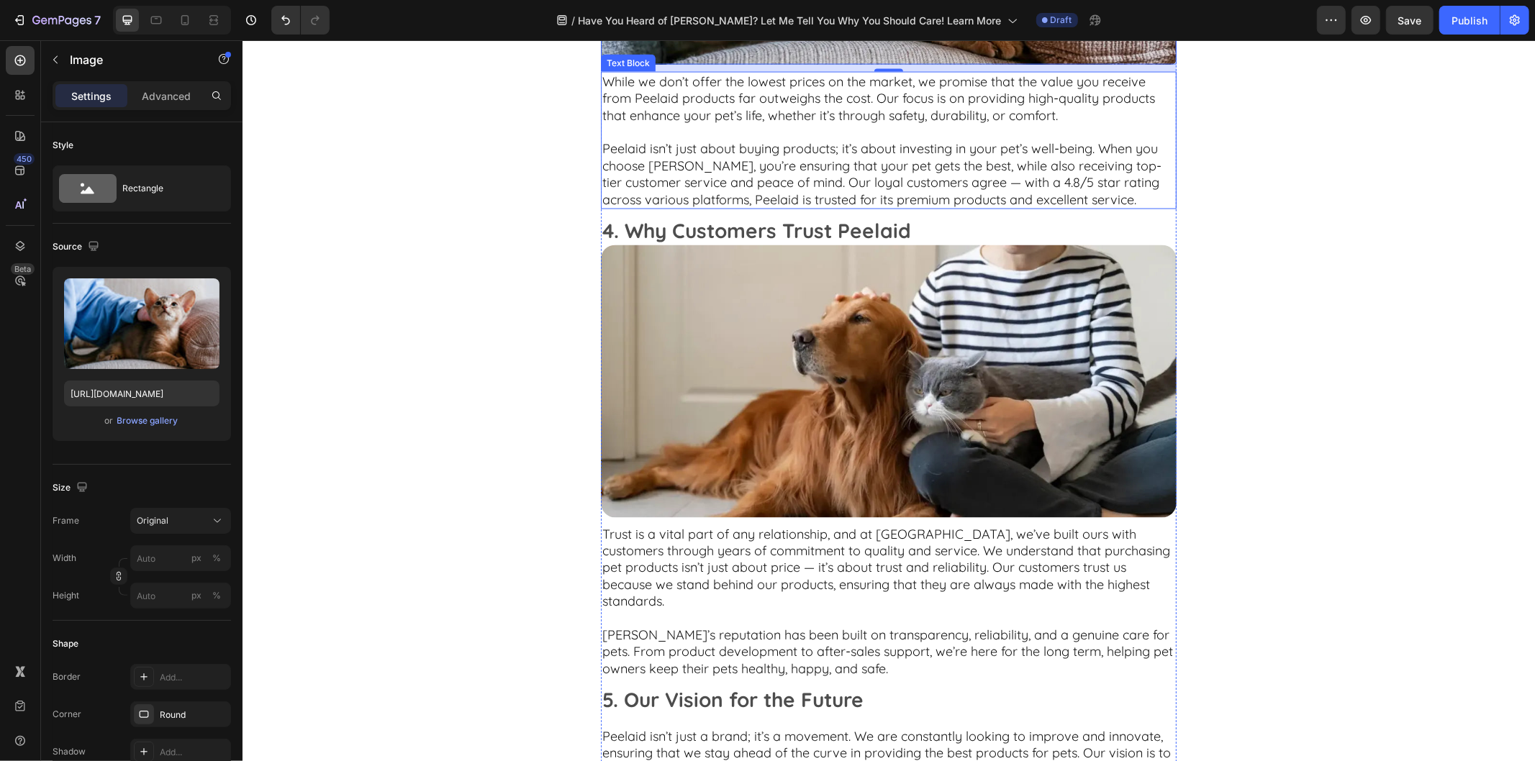
scroll to position [1759, 0]
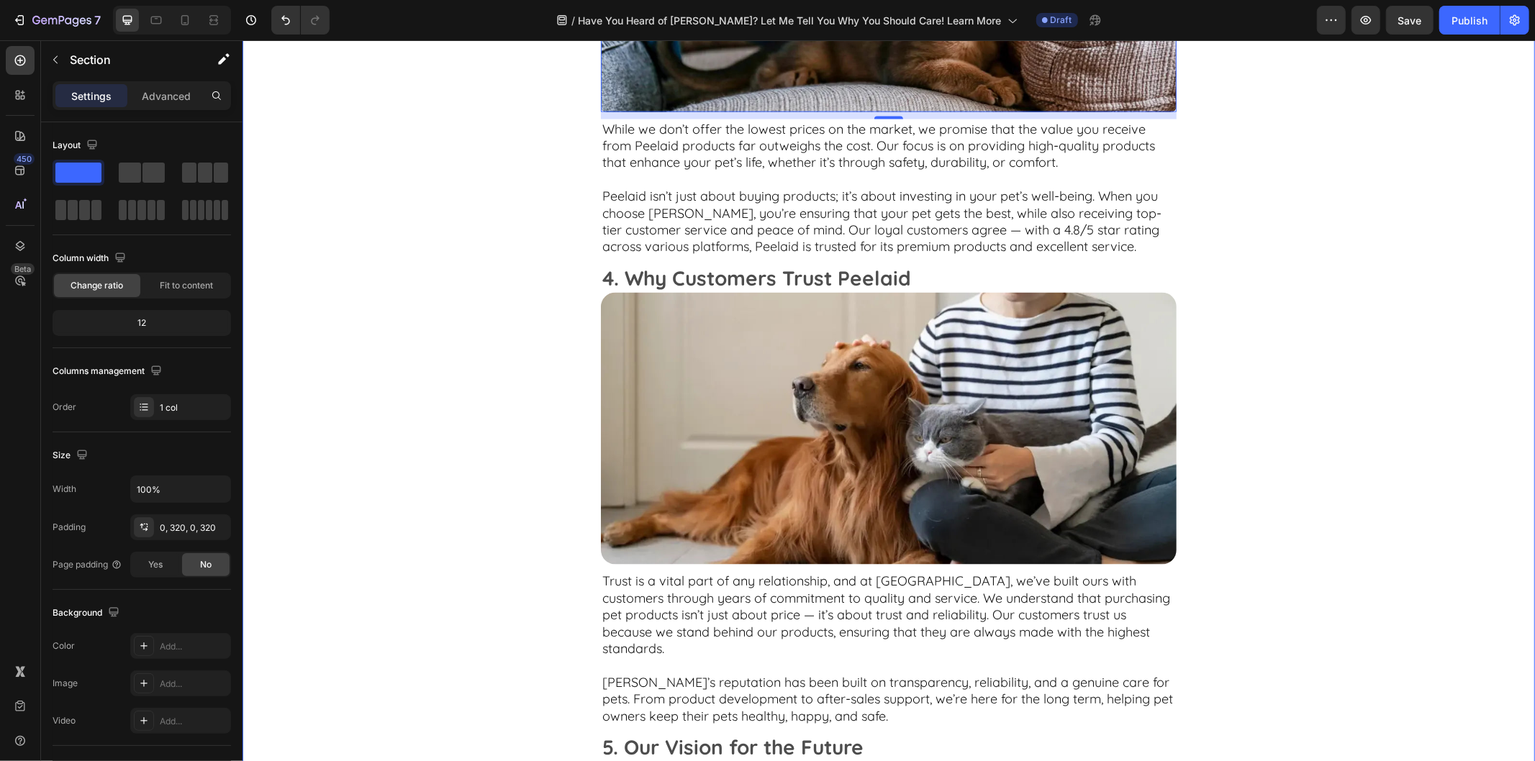
click at [1210, 464] on div "Peelaid – Committed to the Happiness of "Parent’s Pet" Text Block Image 10 Whil…" at bounding box center [888, 620] width 832 height 1621
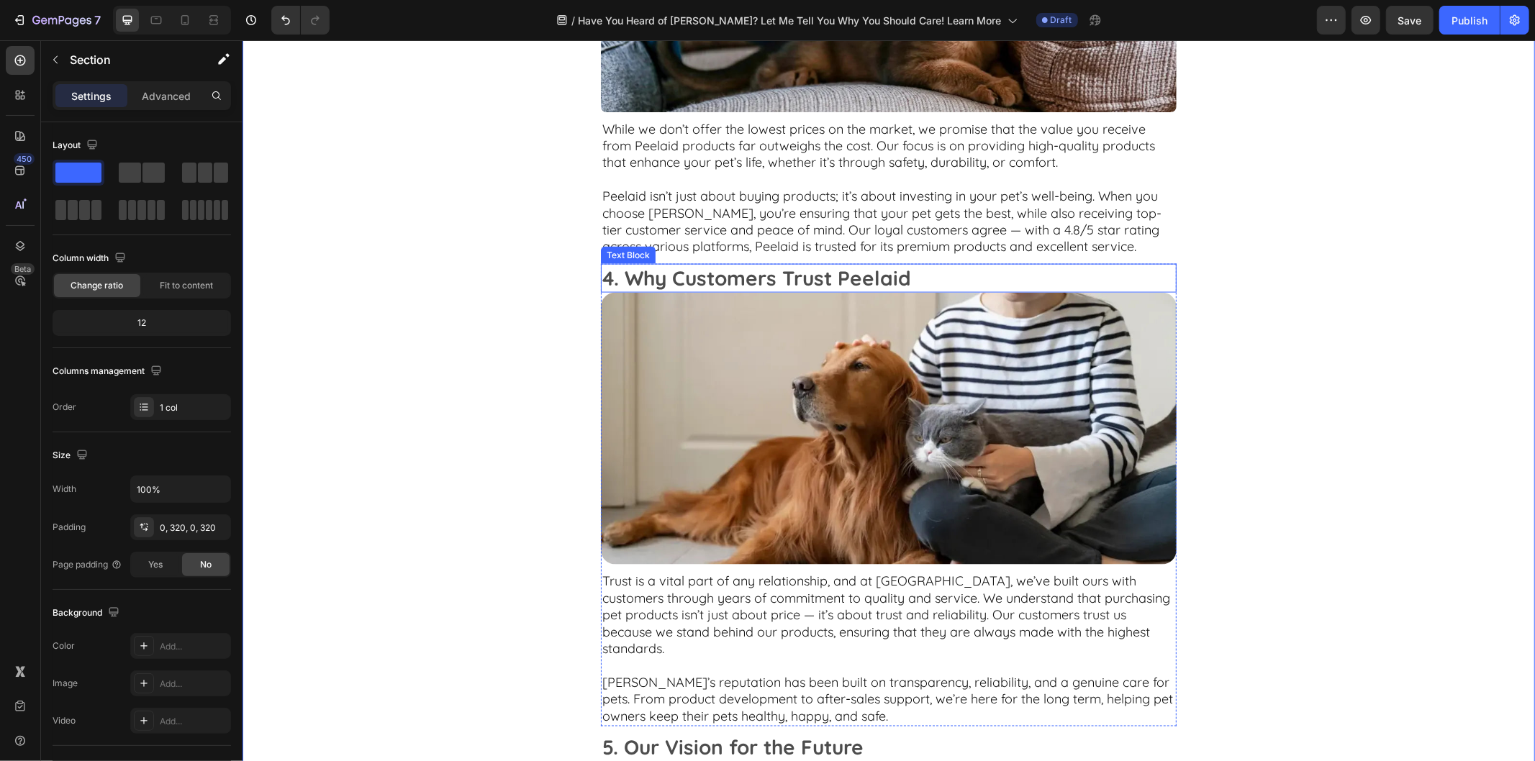
click at [813, 276] on p "4. Why Customers Trust Peelaid" at bounding box center [888, 278] width 573 height 26
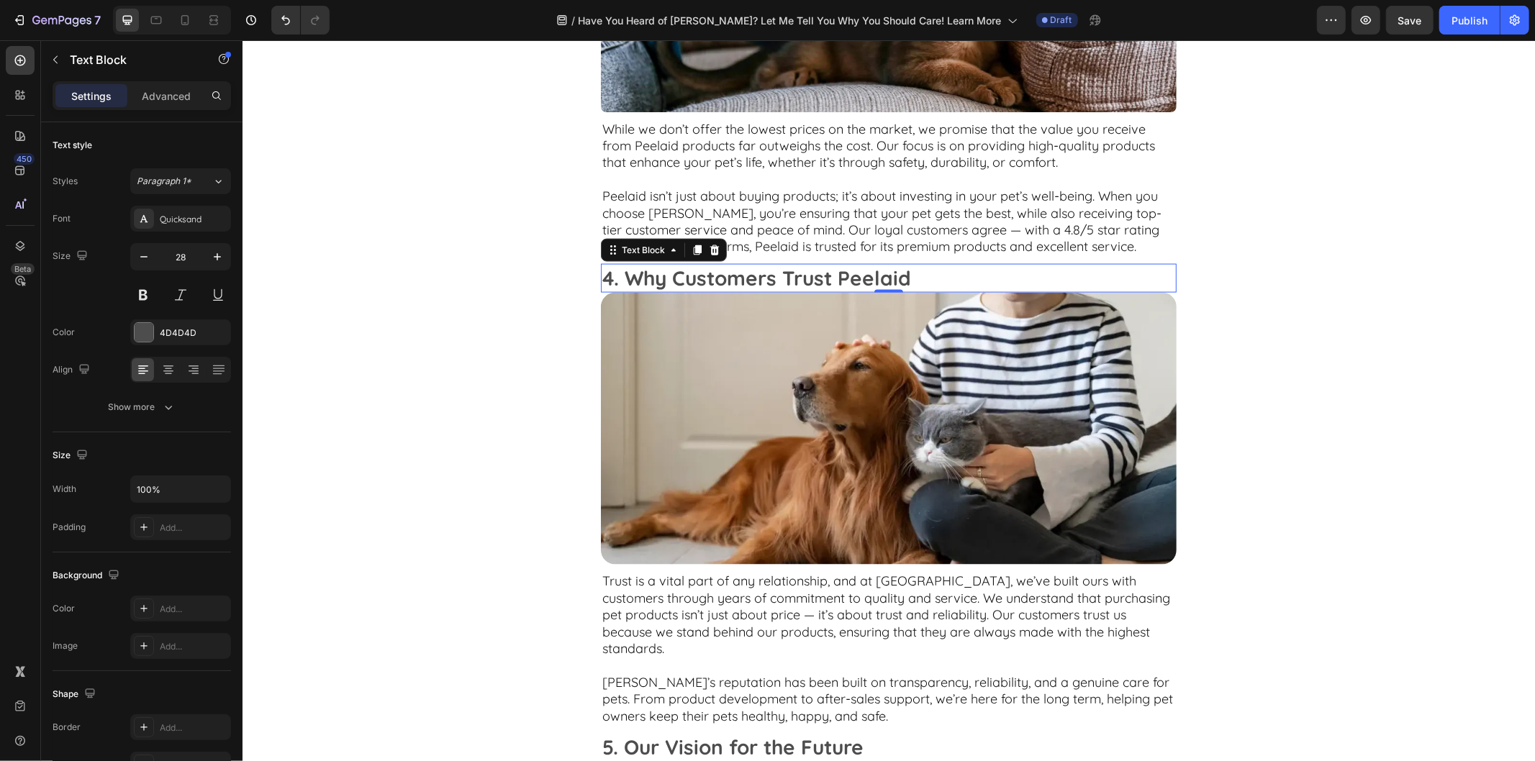
click at [813, 276] on p "4. Why Customers Trust Peelaid" at bounding box center [888, 278] width 573 height 26
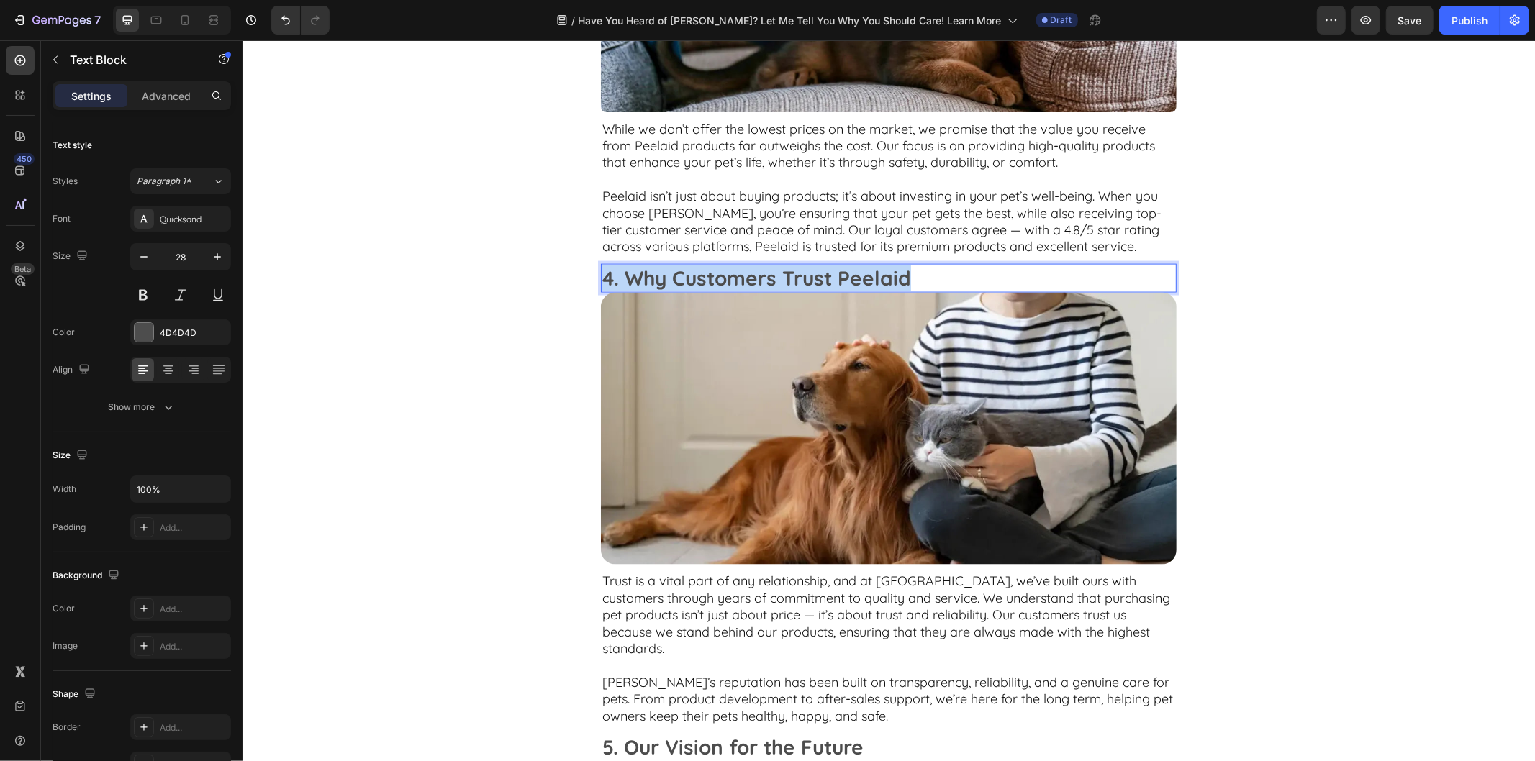
click at [813, 276] on p "4. Why Customers Trust Peelaid" at bounding box center [888, 278] width 573 height 26
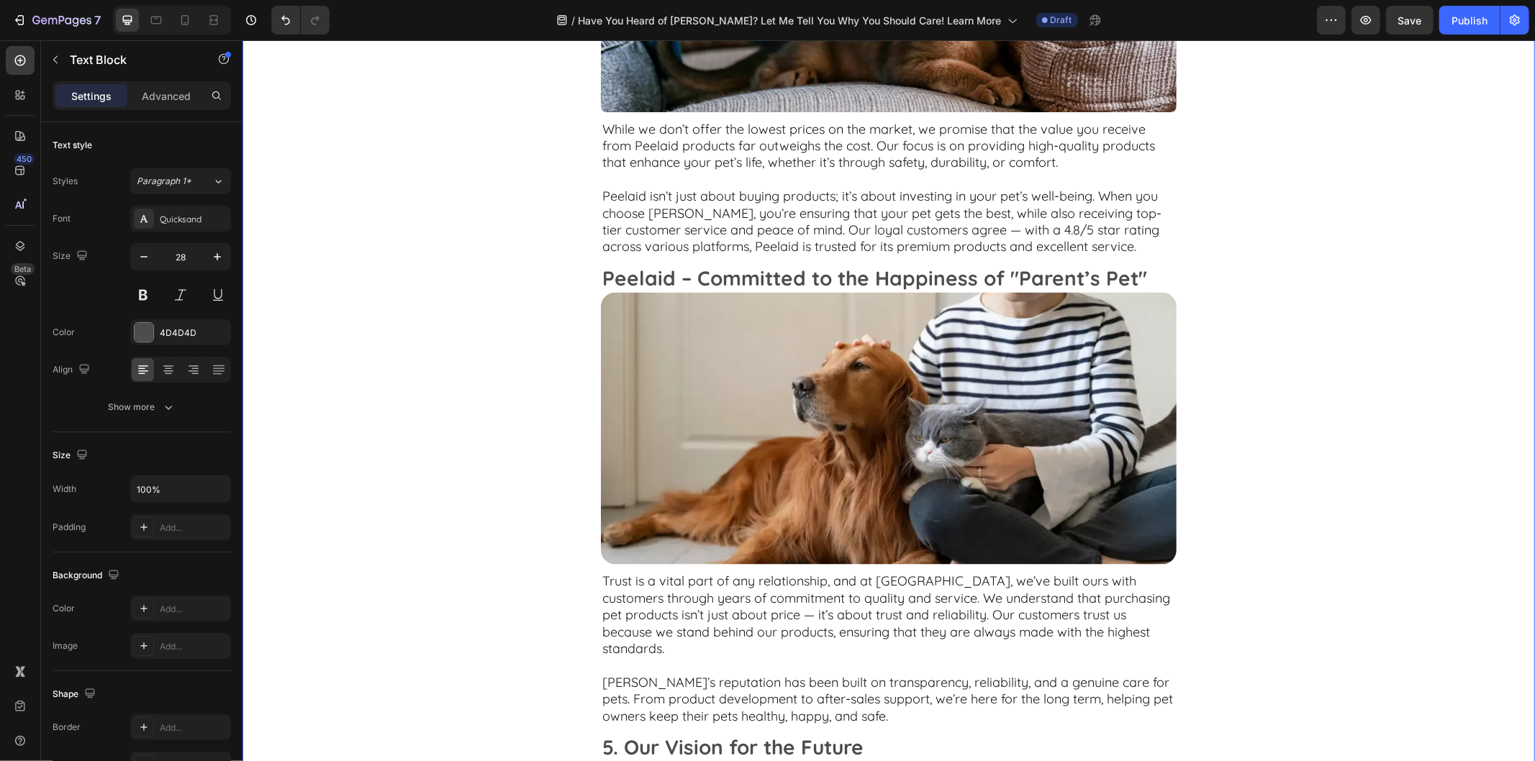
click at [1308, 440] on div "Peelaid – Committed to the Happiness of "Parent’s Pet" Text Block Image While w…" at bounding box center [888, 620] width 1293 height 1621
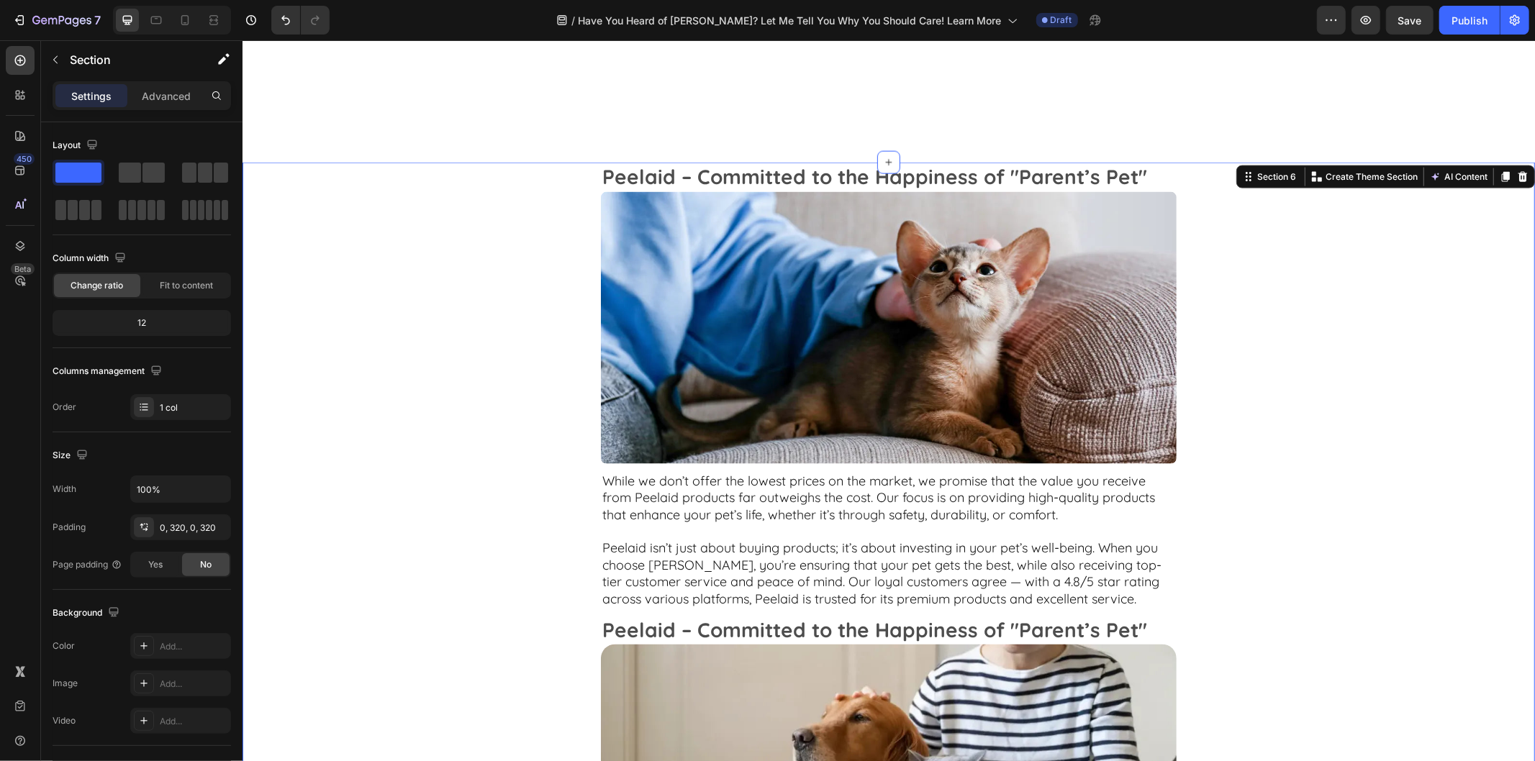
scroll to position [1999, 0]
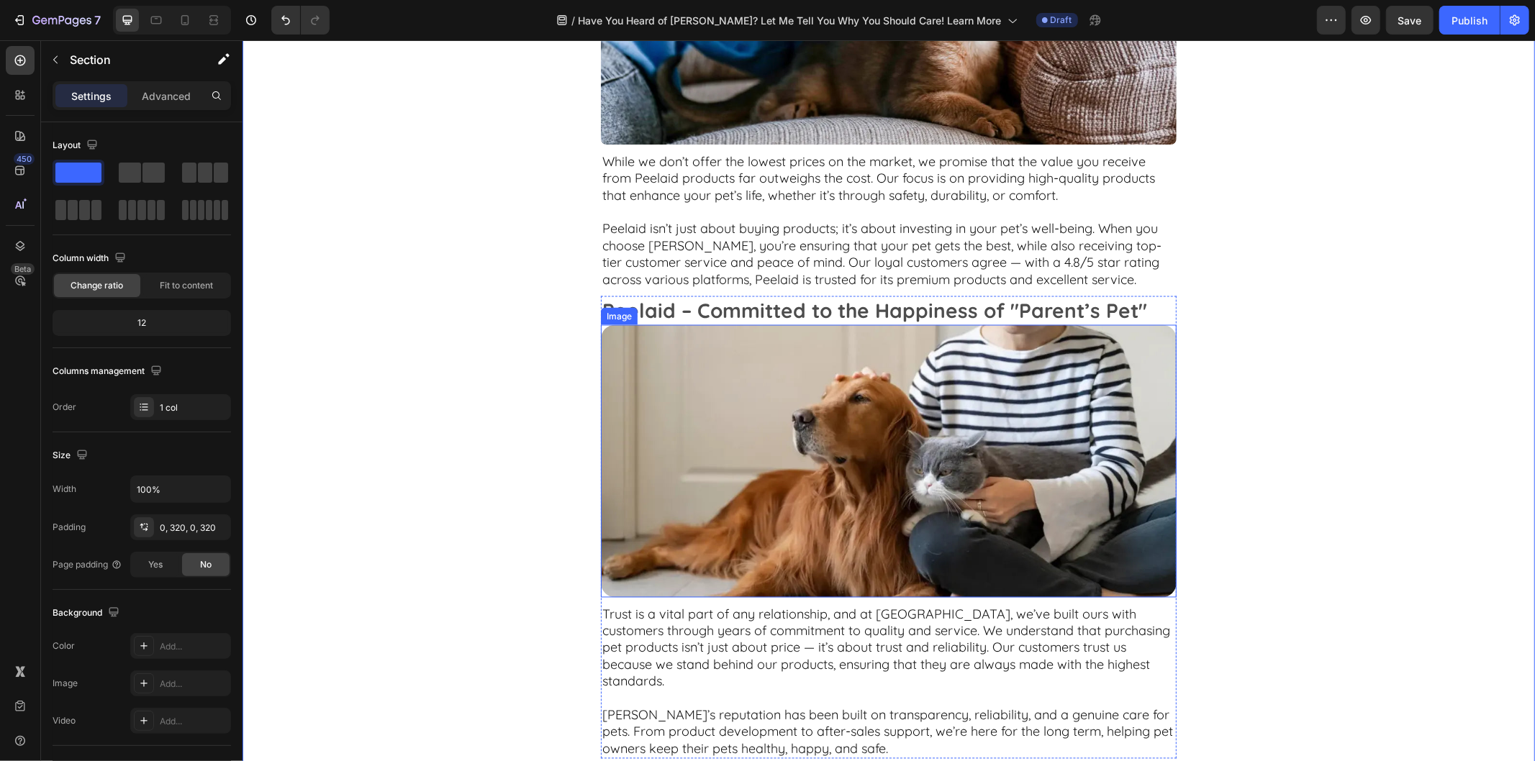
click at [905, 515] on img at bounding box center [888, 461] width 576 height 272
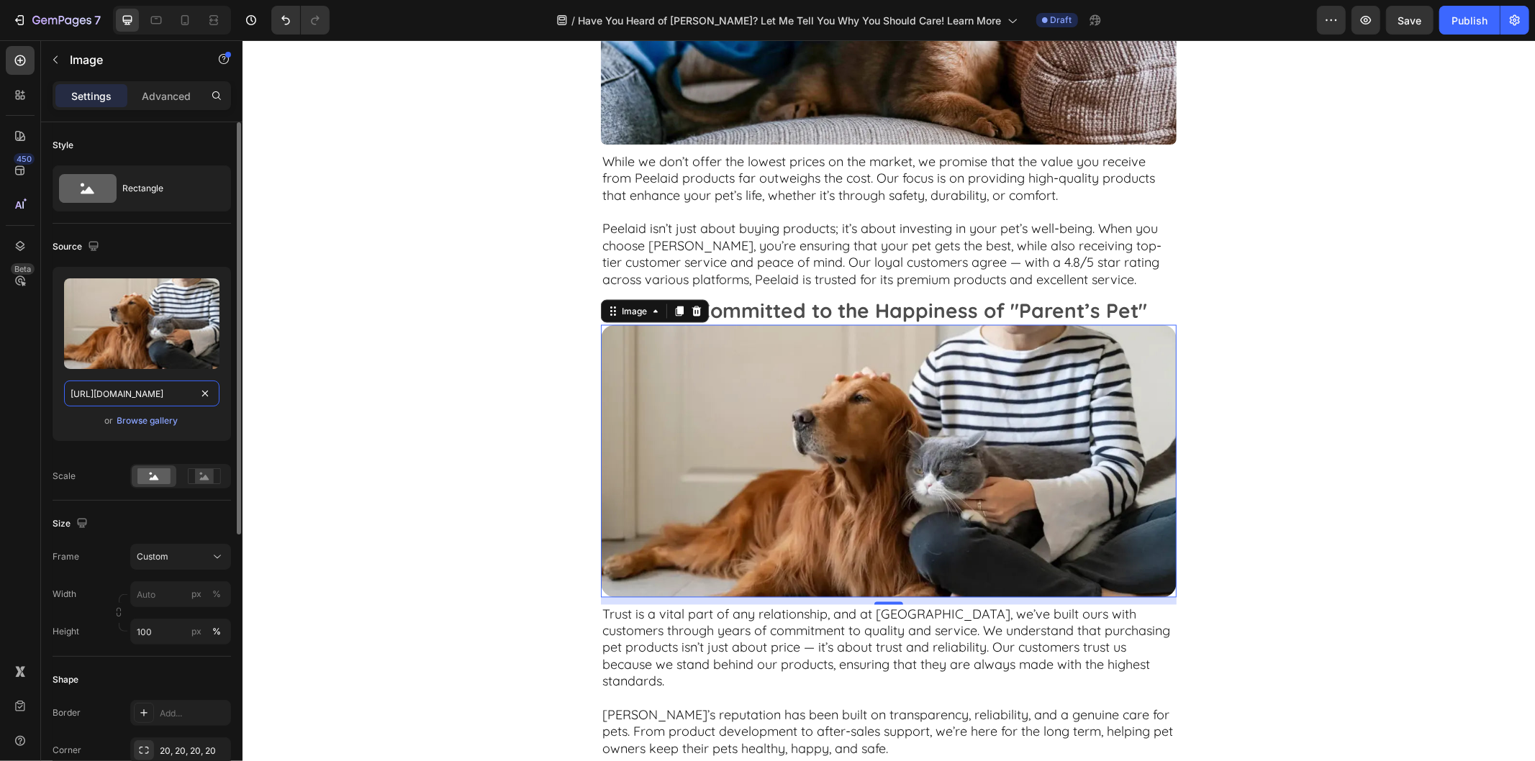
click at [145, 387] on input "https://cdn.shopify.com/s/files/1/0907/3138/1018/files/gempages_574911953592386…" at bounding box center [141, 394] width 155 height 26
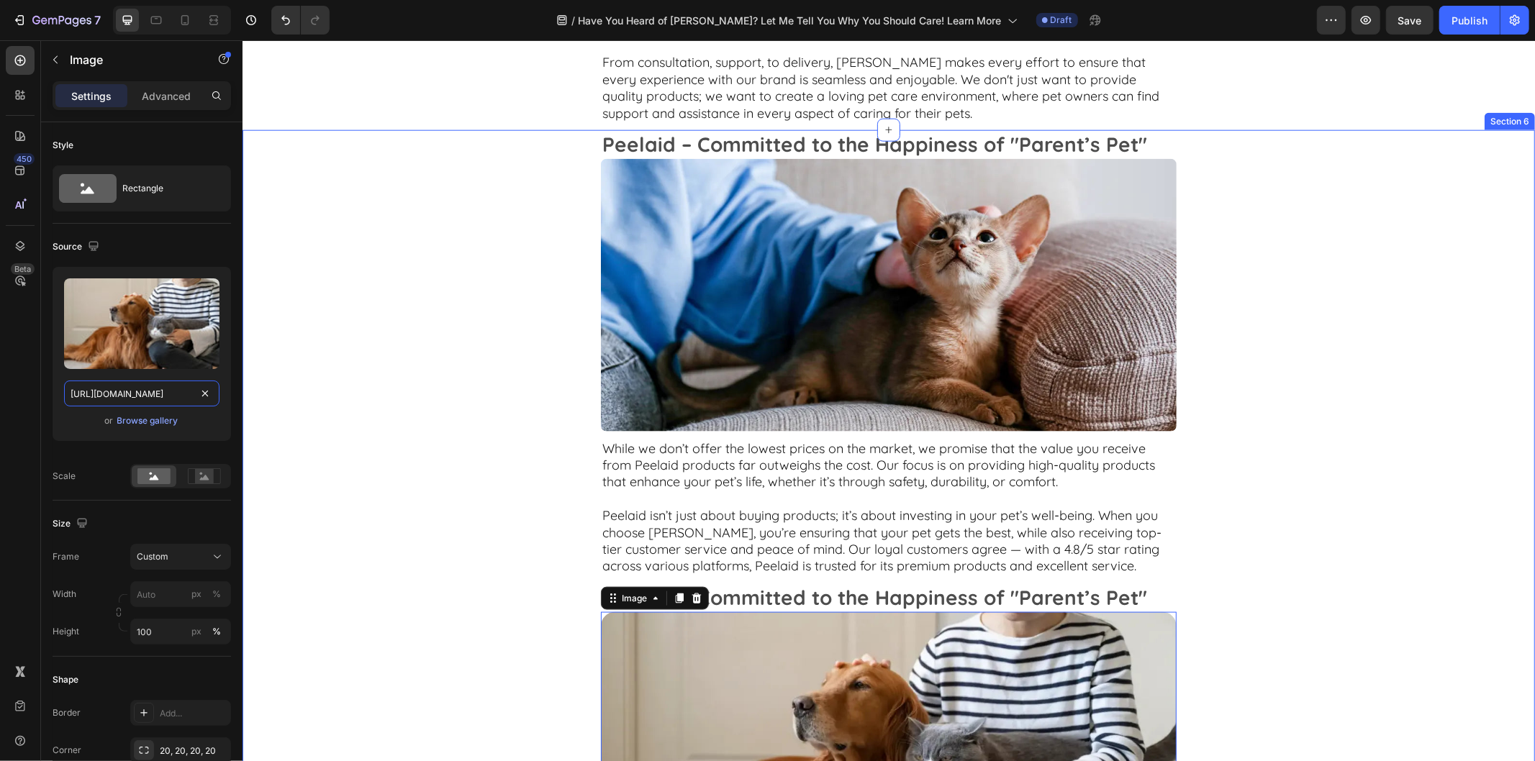
scroll to position [1519, 0]
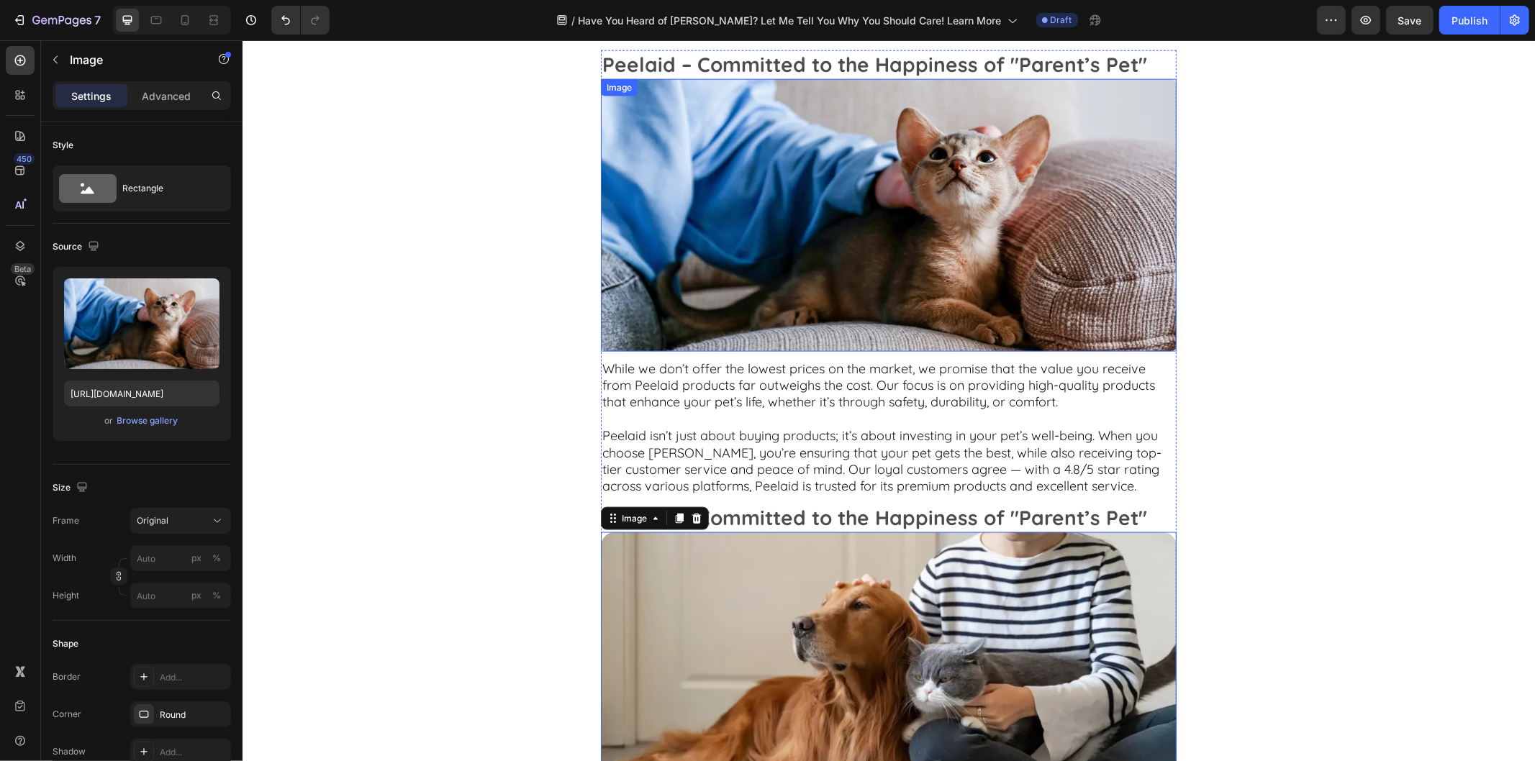
click at [746, 266] on img at bounding box center [888, 214] width 576 height 272
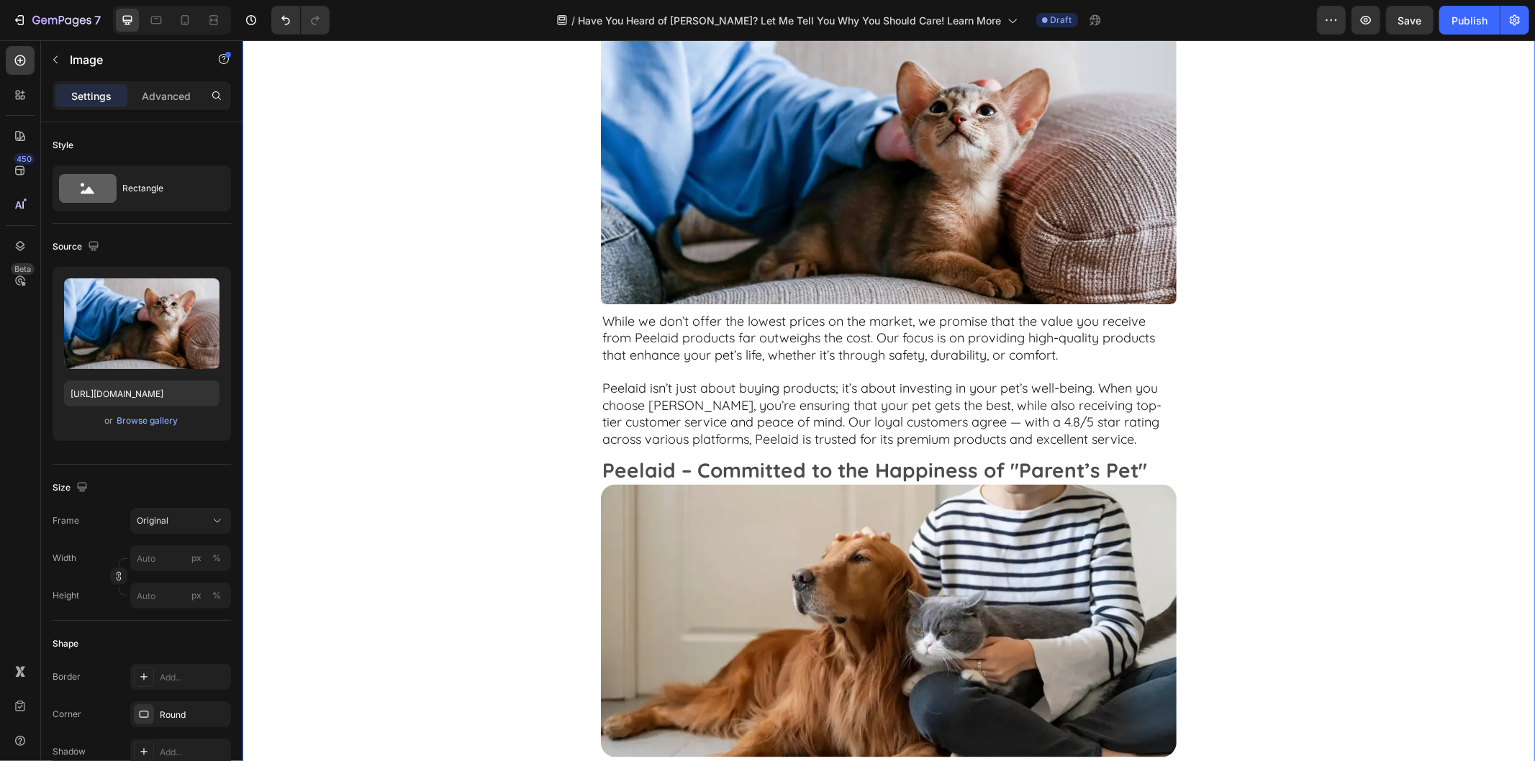
scroll to position [1679, 0]
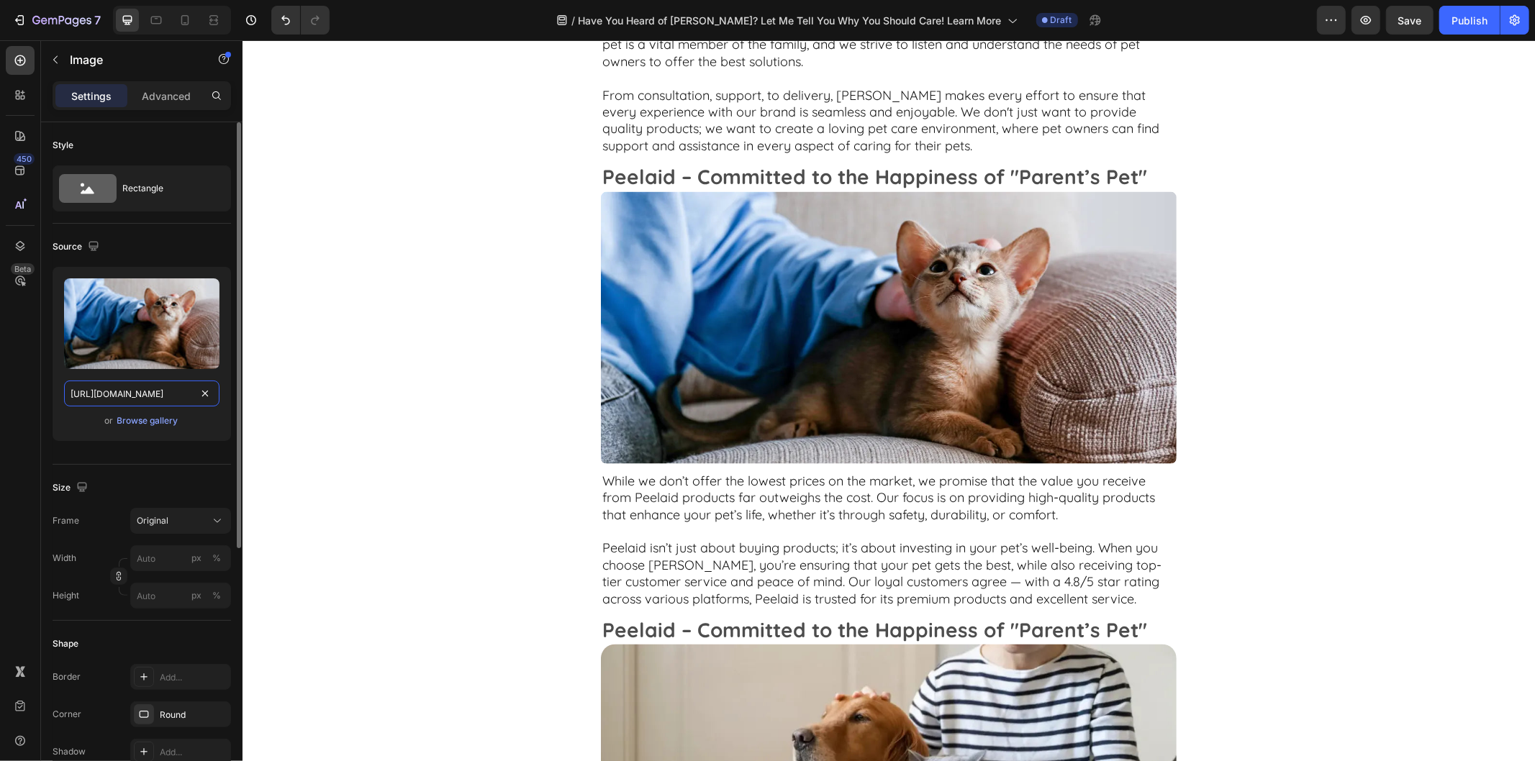
click at [177, 387] on input "https://cdn.shopify.com/s/files/1/0907/3138/1018/files/gempages_574911953592386…" at bounding box center [141, 394] width 155 height 26
click at [818, 338] on img at bounding box center [888, 327] width 576 height 272
click at [145, 384] on input "https://cdn.shopify.com/s/files/1/0907/3138/1018/files/gempages_574911953592386…" at bounding box center [141, 394] width 155 height 26
paste input "https://cdn.shopify.com/s/files/1/0907/3138/1018/files/gempages_574911953592386…"
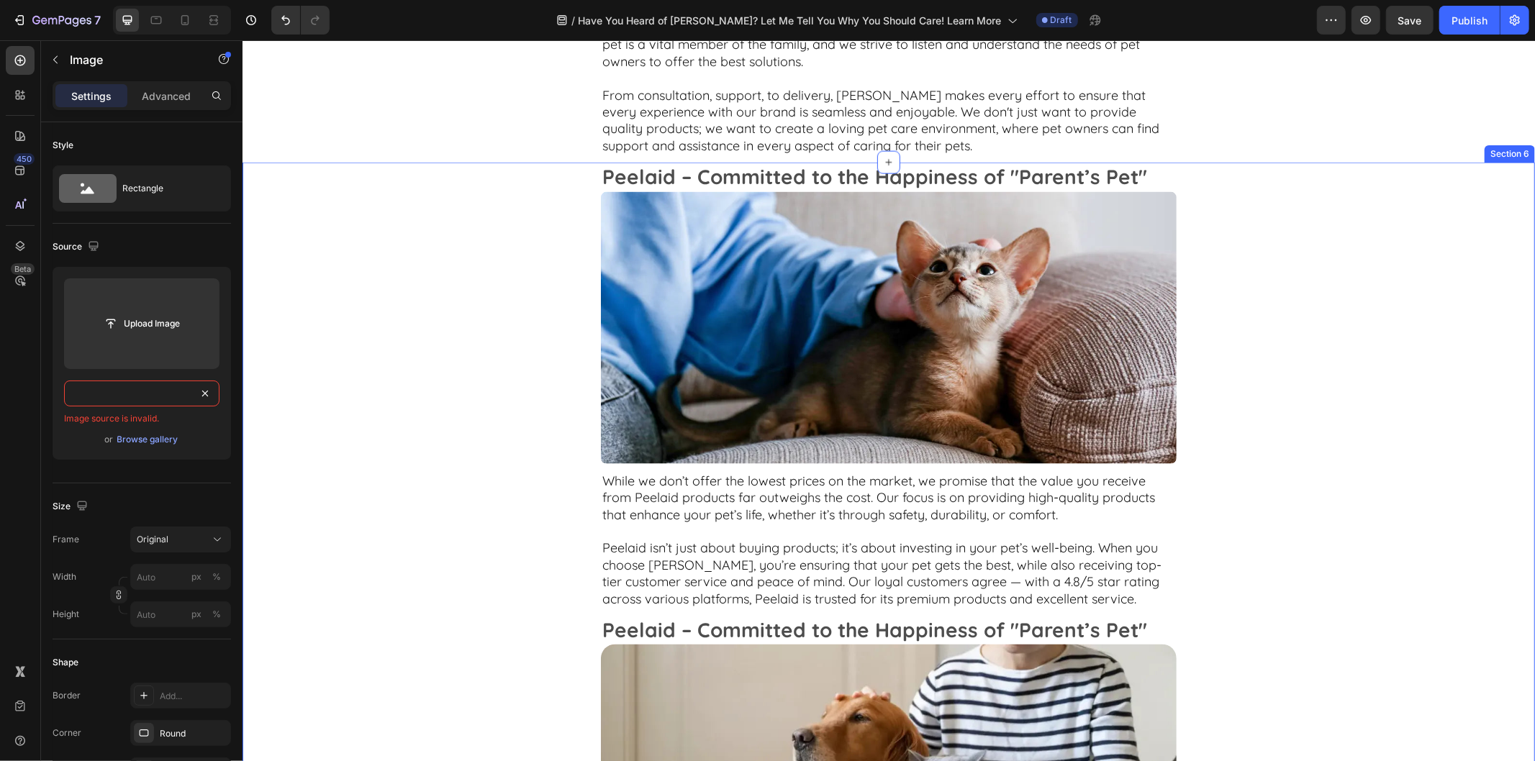
paste input ".com/s/files/1/0907/3138/1018/files/gempages_574911953592386789-b2cbd80c-4fb0-4…"
type input "https://cdn.shopify.com/s/files/1/0907/3138/1018/files/gempages_574911953592386…"
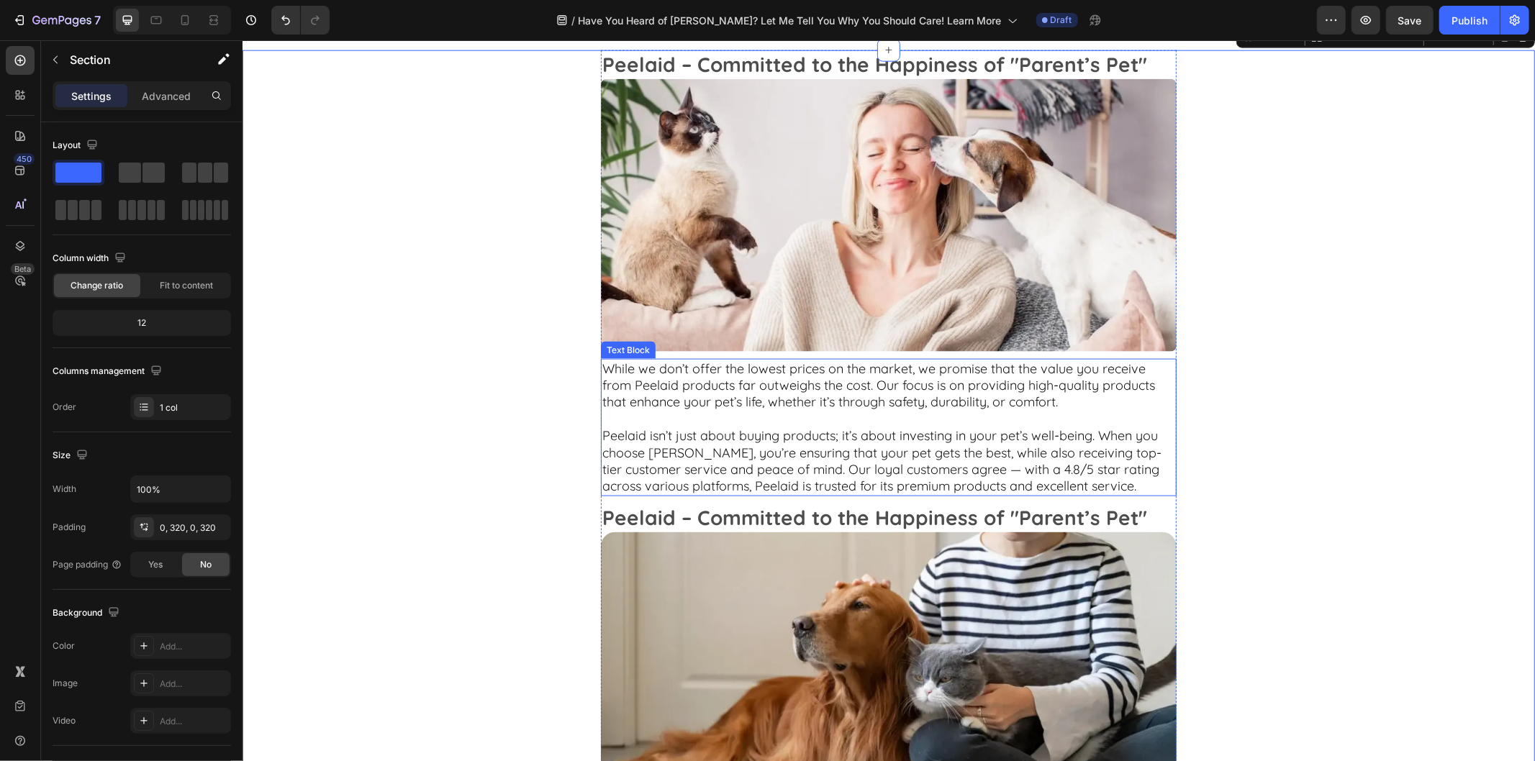
scroll to position [1439, 0]
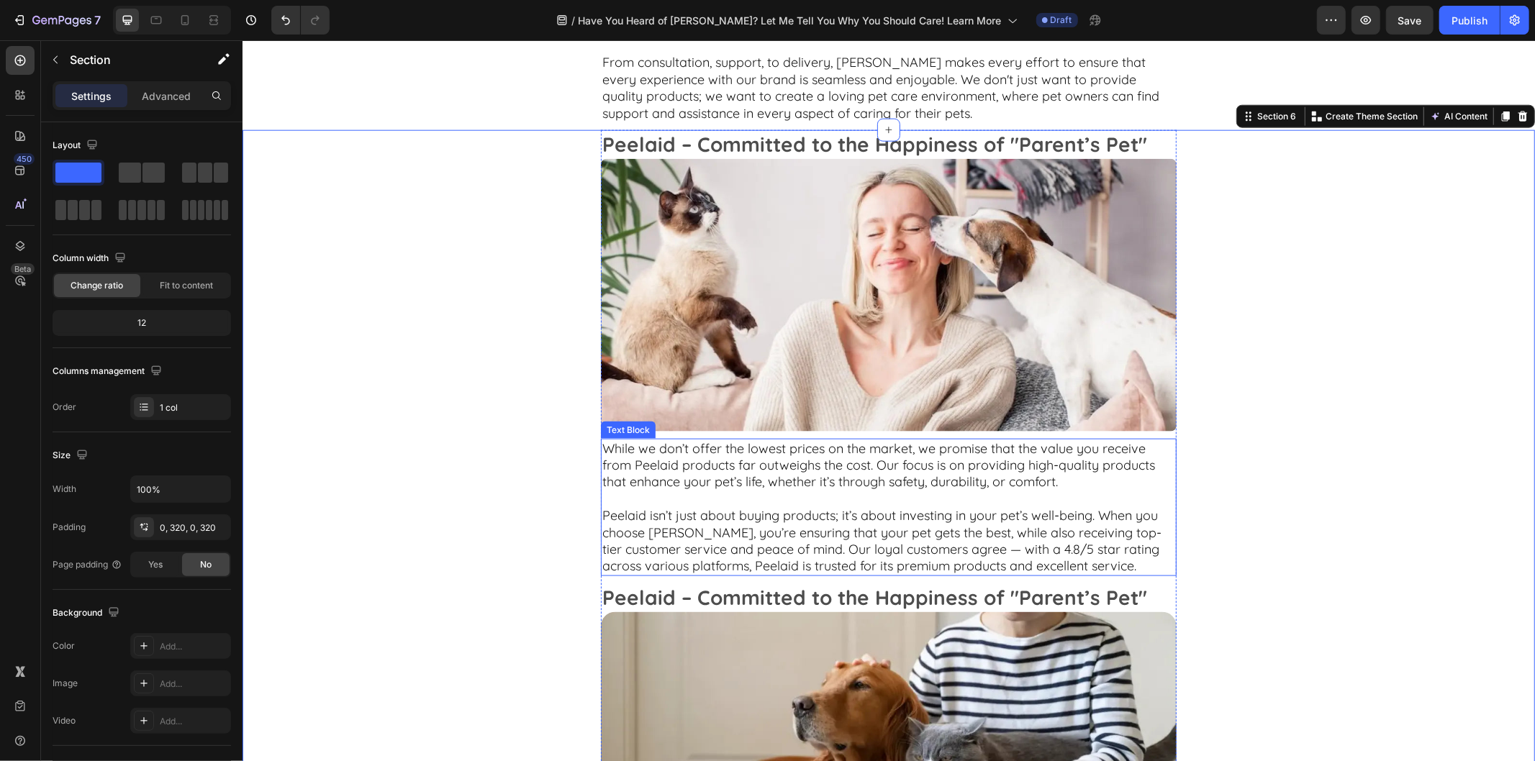
click at [774, 450] on p "While we don’t offer the lowest prices on the market, we promise that the value…" at bounding box center [888, 474] width 573 height 68
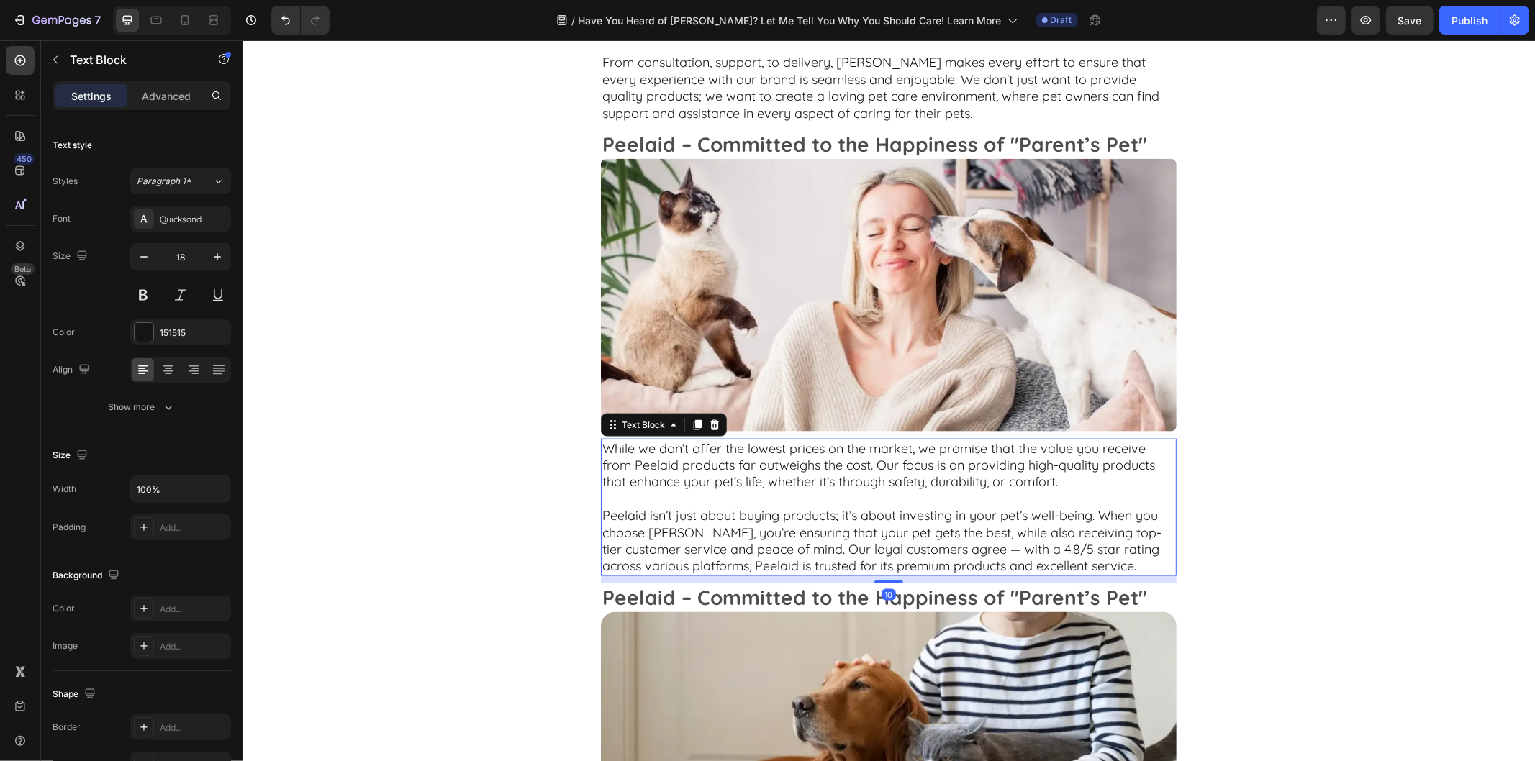
click at [774, 450] on p "While we don’t offer the lowest prices on the market, we promise that the value…" at bounding box center [888, 474] width 573 height 68
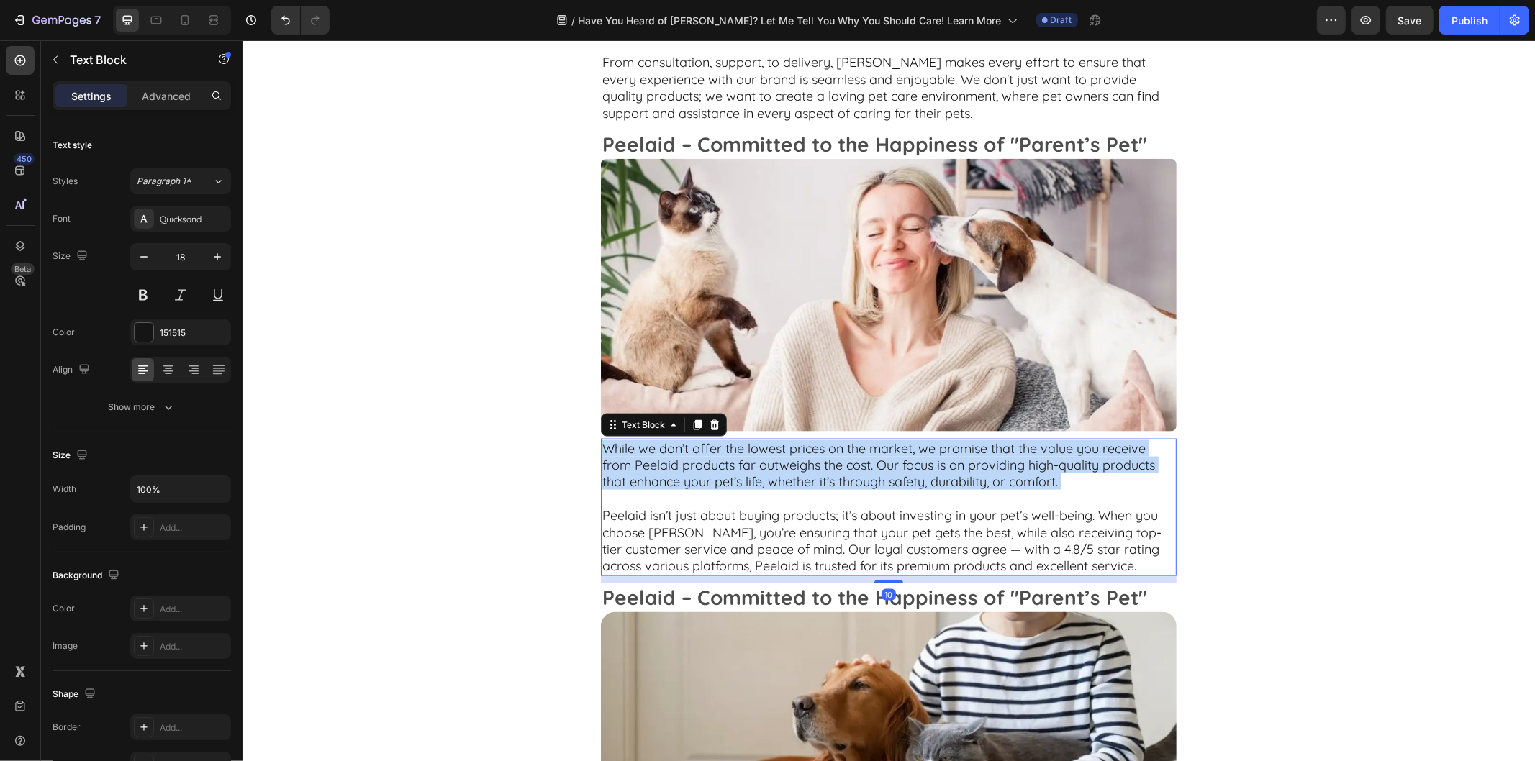
click at [774, 450] on p "While we don’t offer the lowest prices on the market, we promise that the value…" at bounding box center [888, 474] width 573 height 68
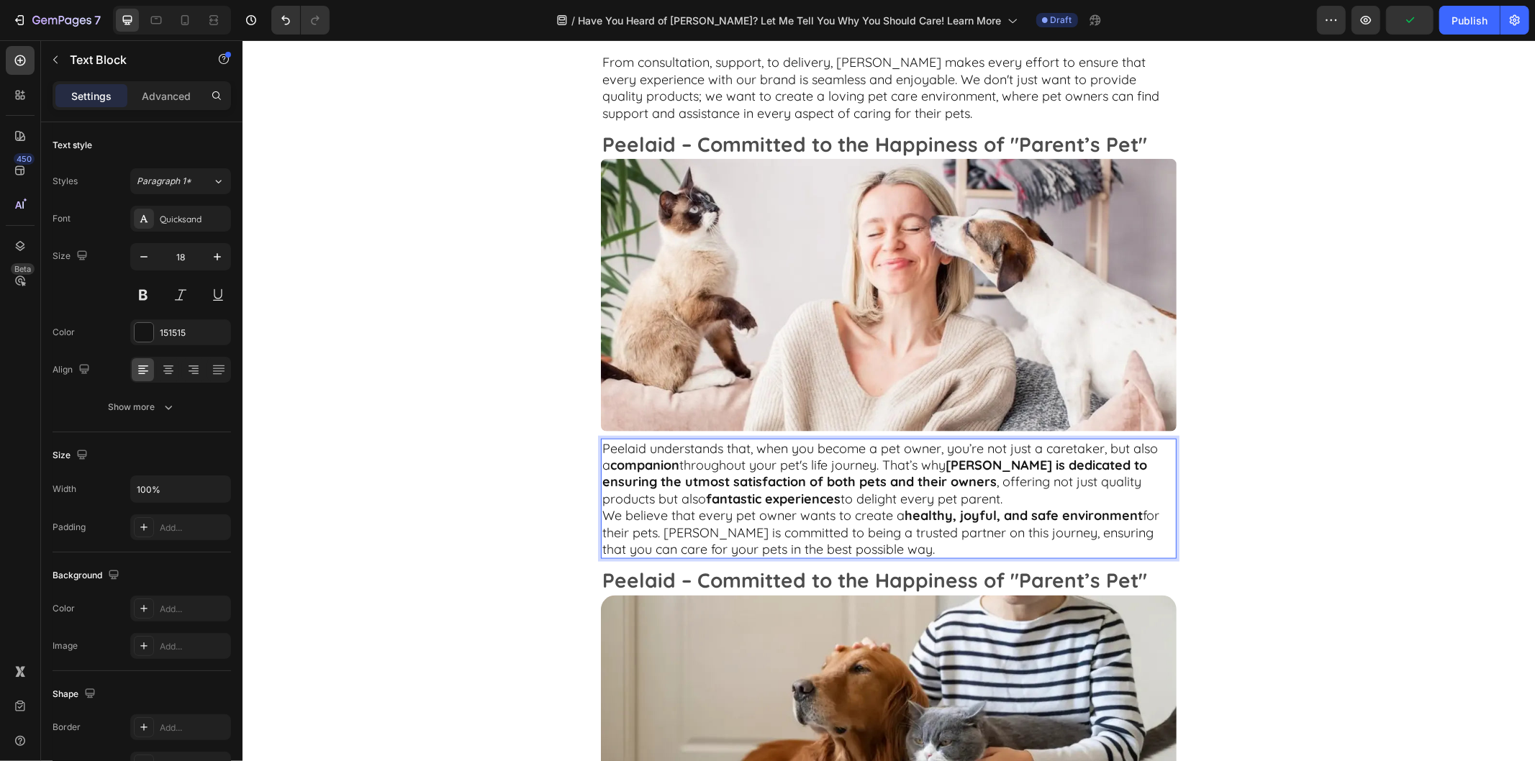
click at [904, 496] on p "Peelaid understands that, when you become a pet owner, you’re not just a careta…" at bounding box center [888, 474] width 573 height 68
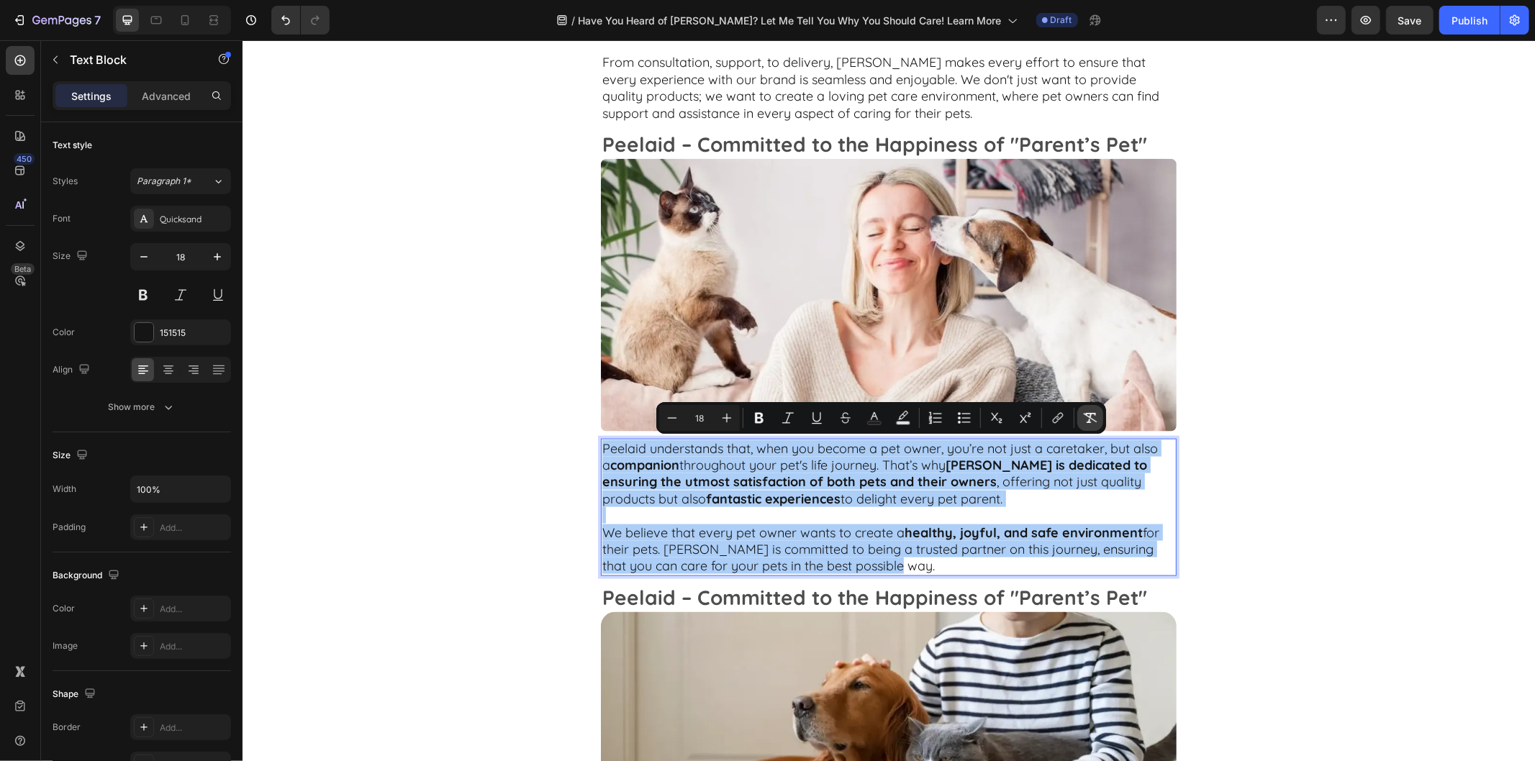
click at [1094, 415] on icon "Editor contextual toolbar" at bounding box center [1090, 418] width 14 height 14
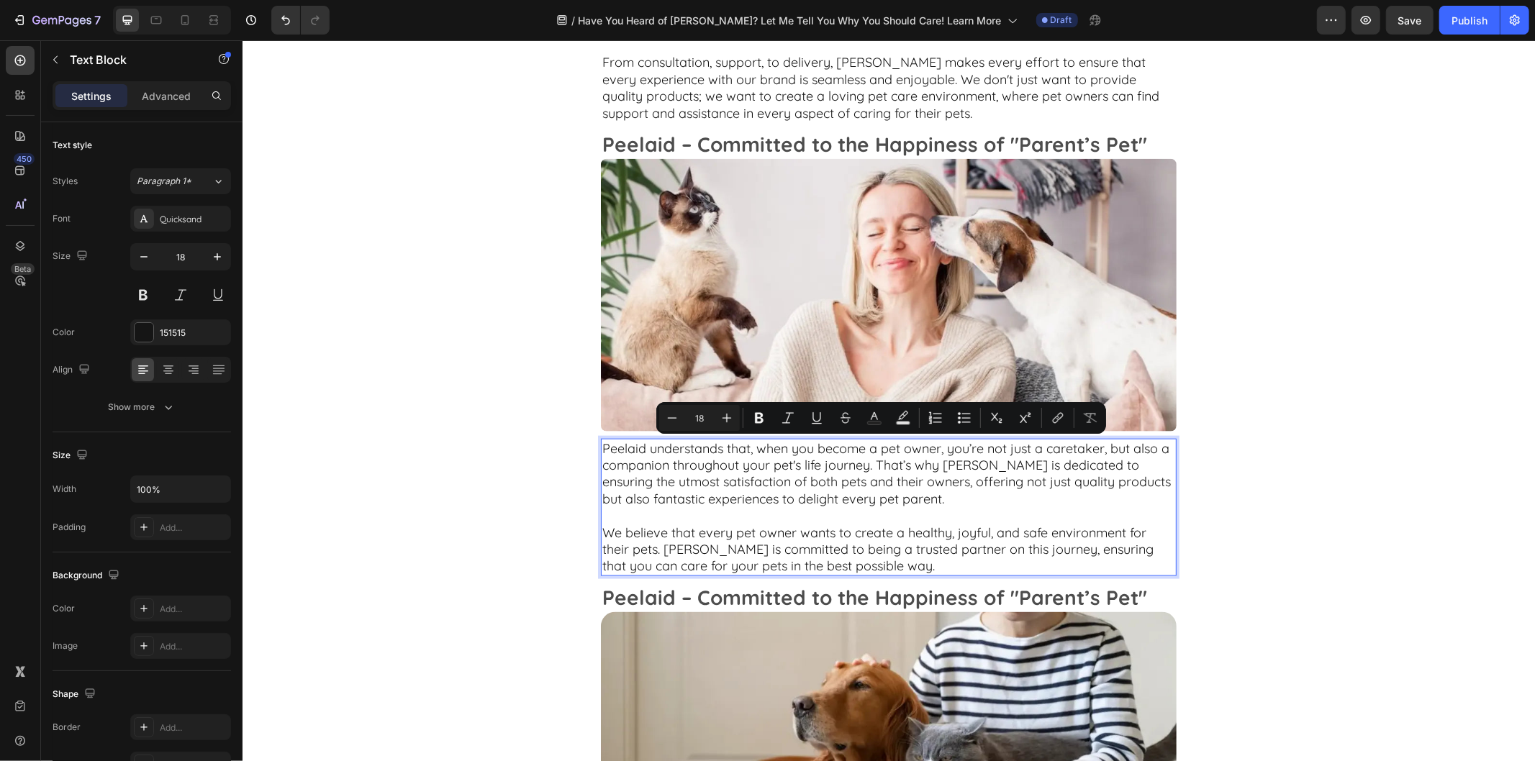
click at [1047, 512] on p "Peelaid understands that, when you become a pet owner, you’re not just a careta…" at bounding box center [888, 482] width 573 height 84
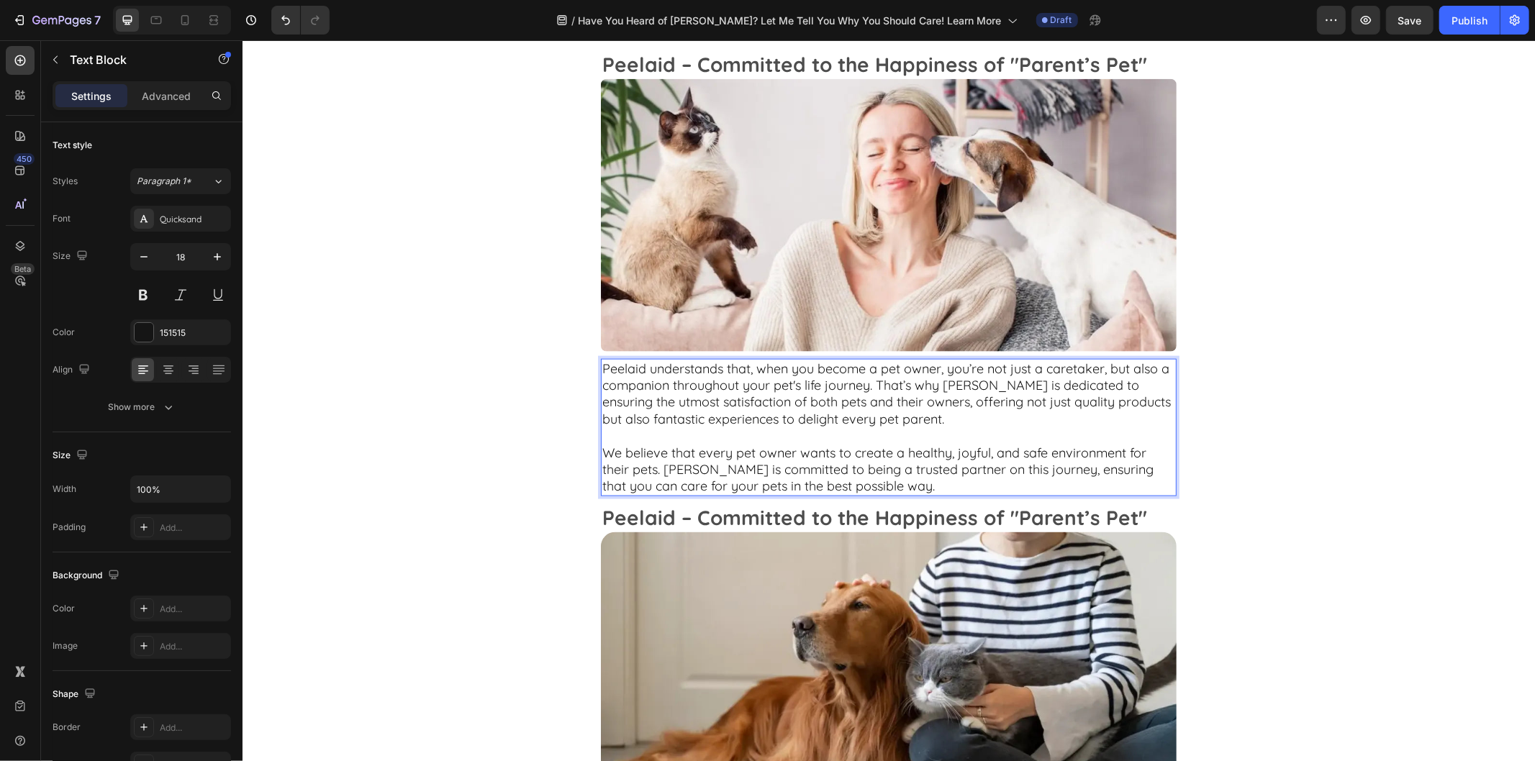
scroll to position [1599, 0]
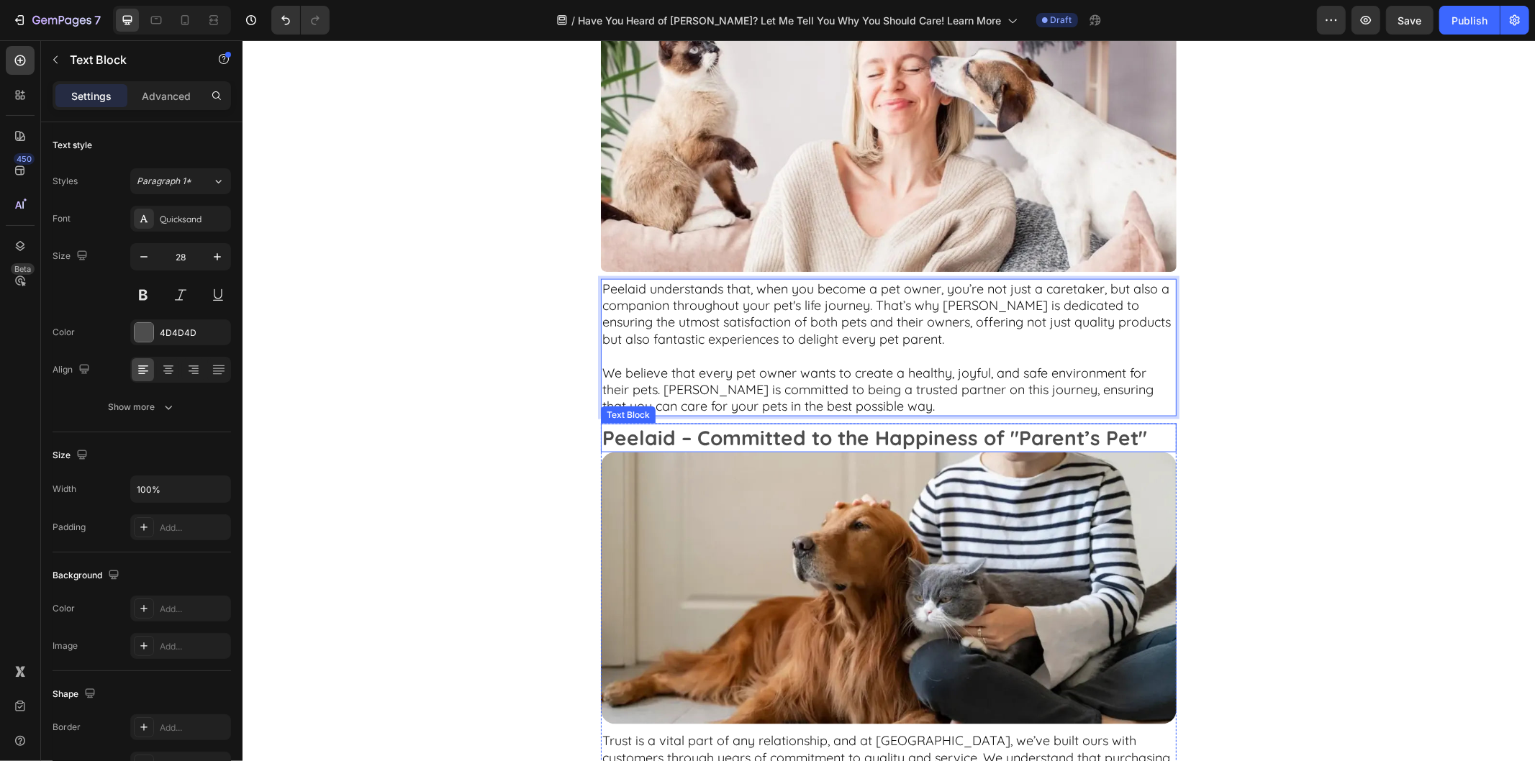
click at [810, 439] on p "Peelaid – Committed to the Happiness of "Parent’s Pet"" at bounding box center [888, 438] width 573 height 26
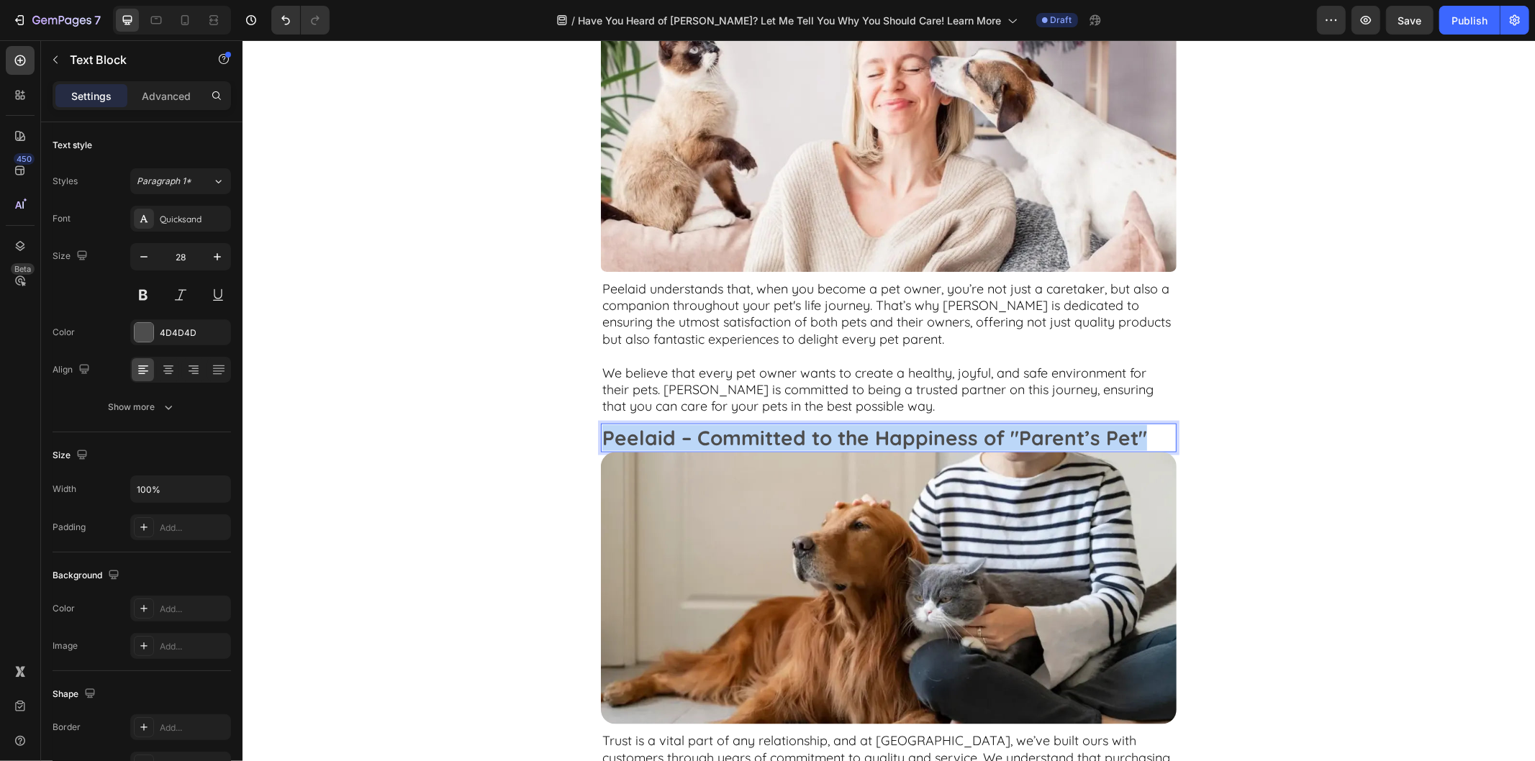
click at [810, 439] on p "Peelaid – Committed to the Happiness of "Parent’s Pet"" at bounding box center [888, 438] width 573 height 26
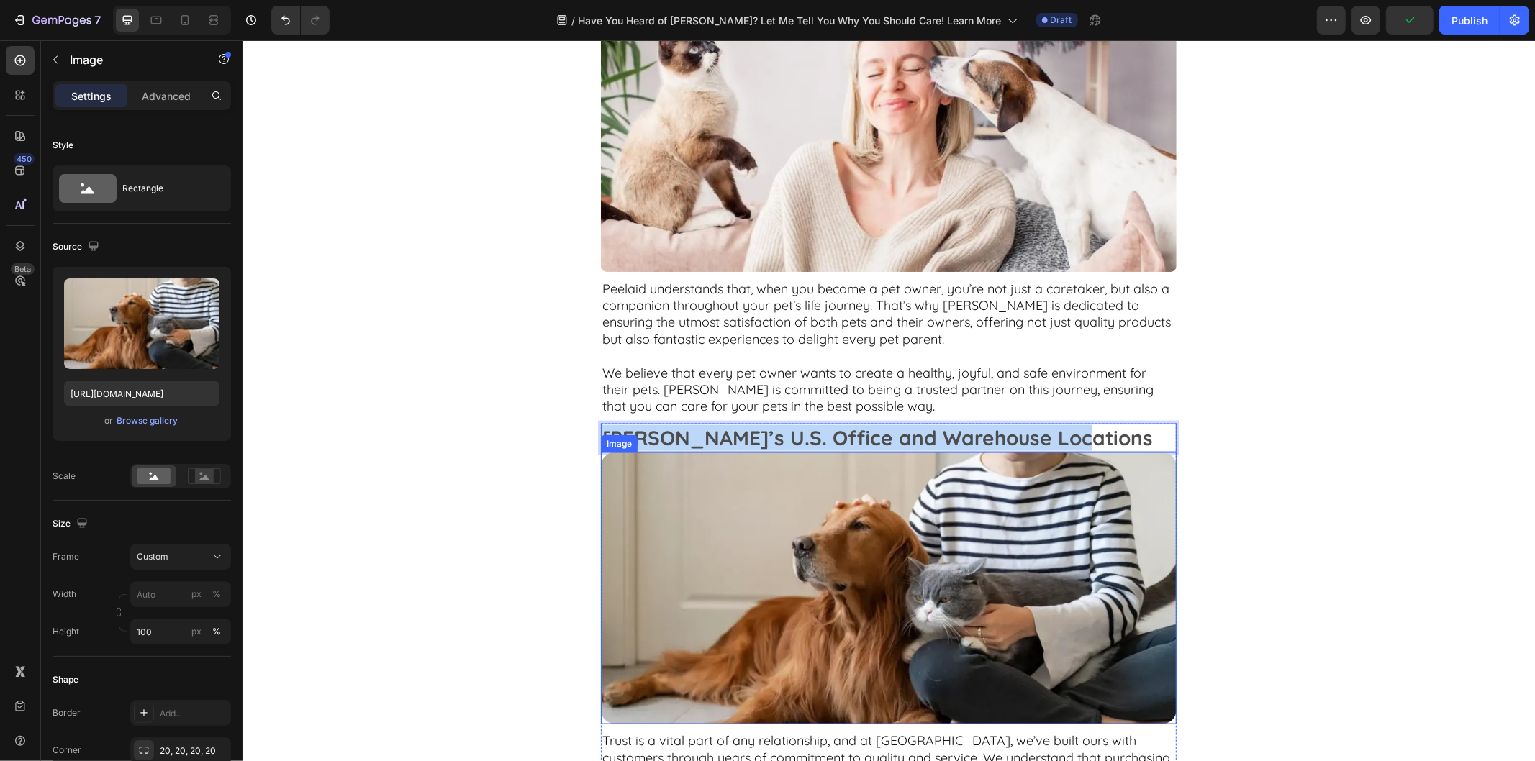
click at [865, 536] on img at bounding box center [888, 588] width 576 height 272
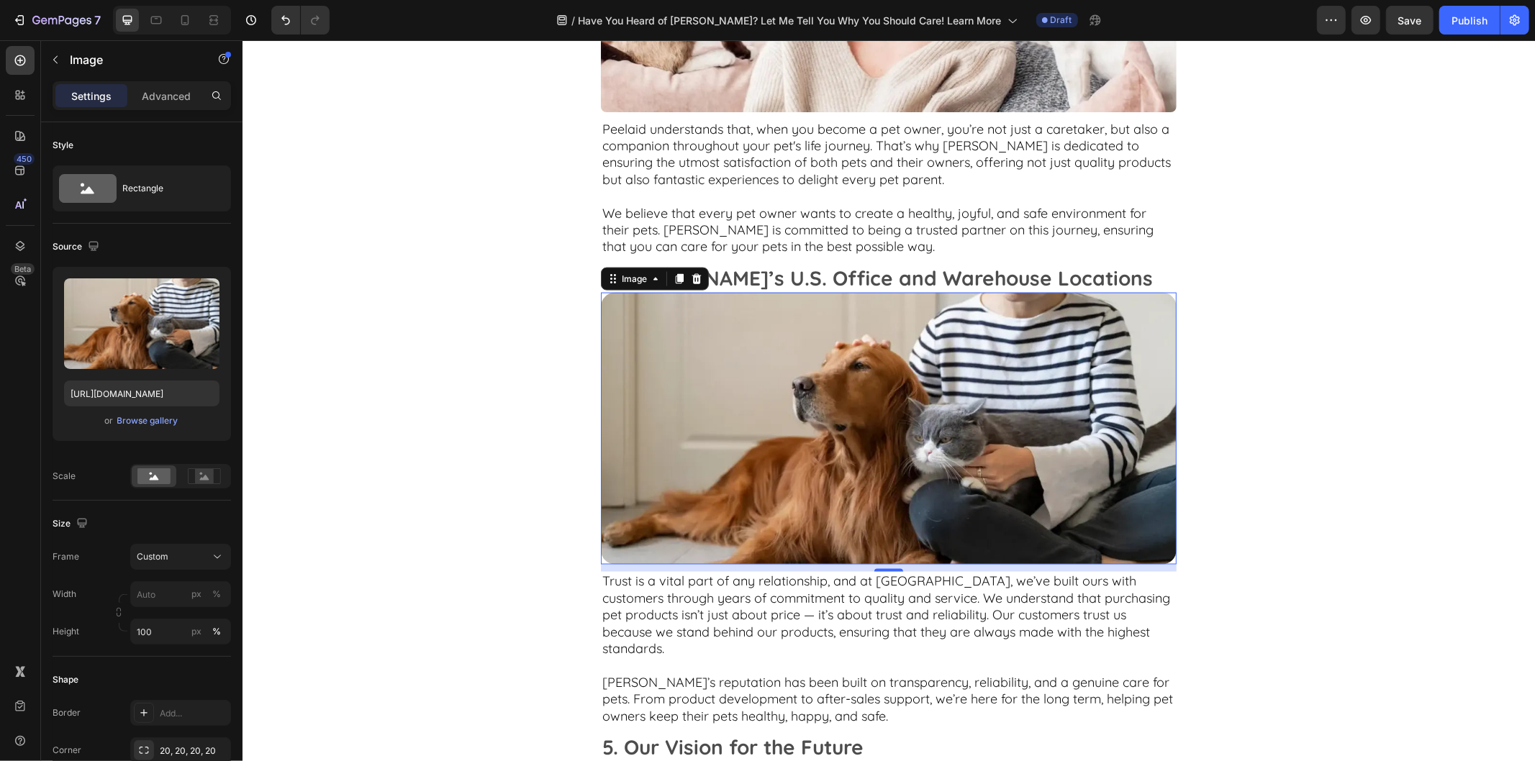
scroll to position [1919, 0]
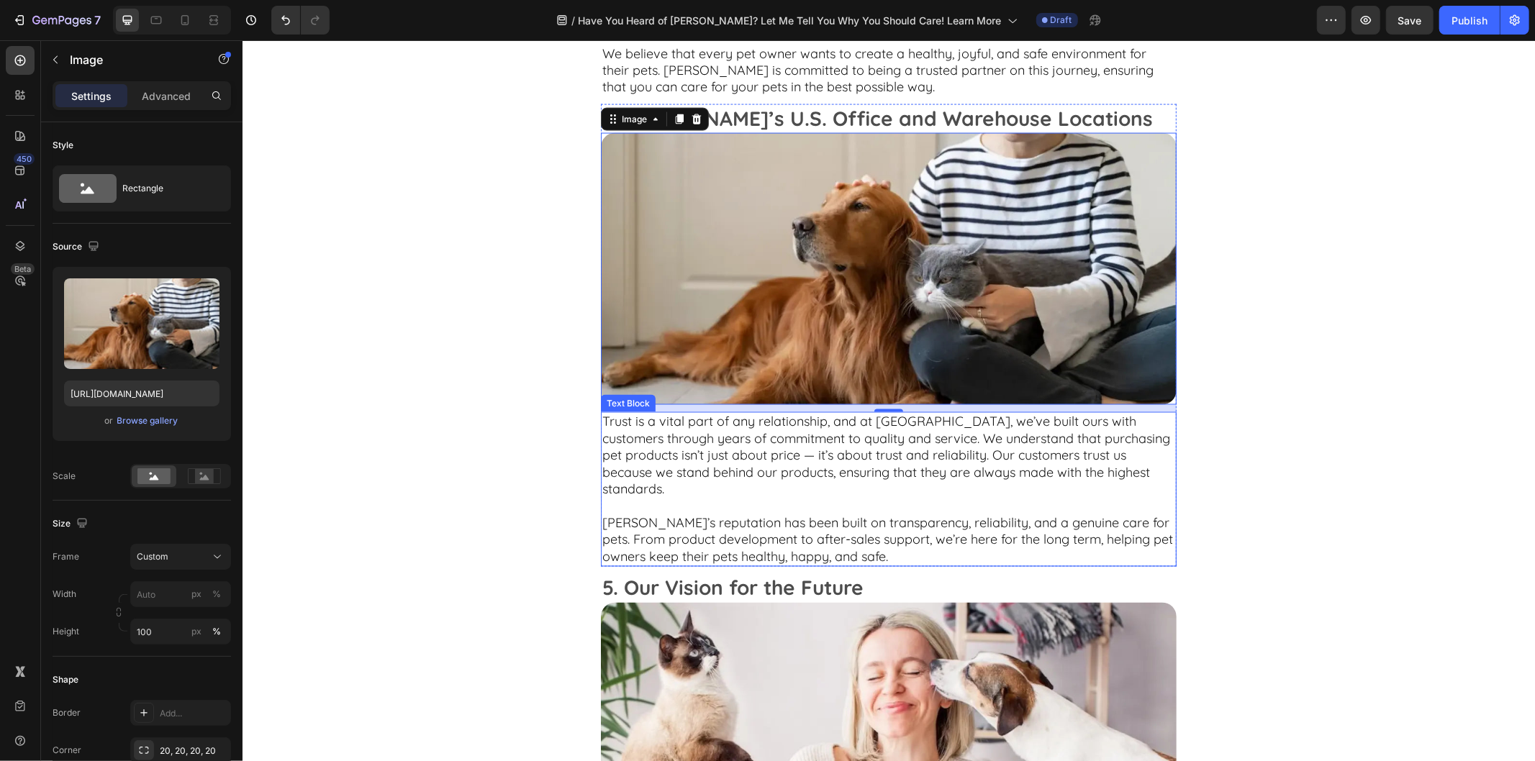
click at [860, 483] on p "Trust is a vital part of any relationship, and at Peelaid, we’ve built ours wit…" at bounding box center [888, 463] width 573 height 101
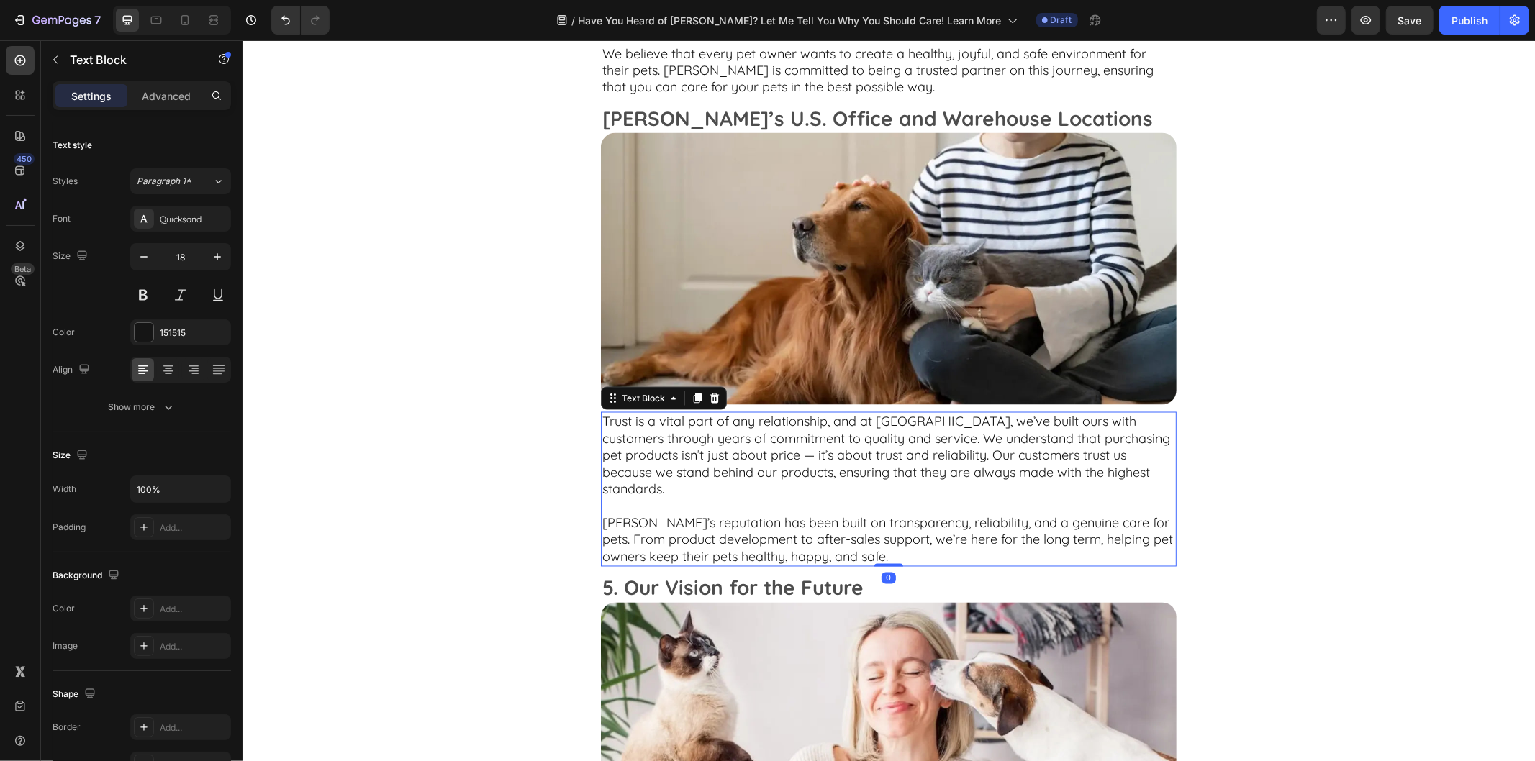
click at [860, 483] on p "Trust is a vital part of any relationship, and at Peelaid, we’ve built ours wit…" at bounding box center [888, 463] width 573 height 101
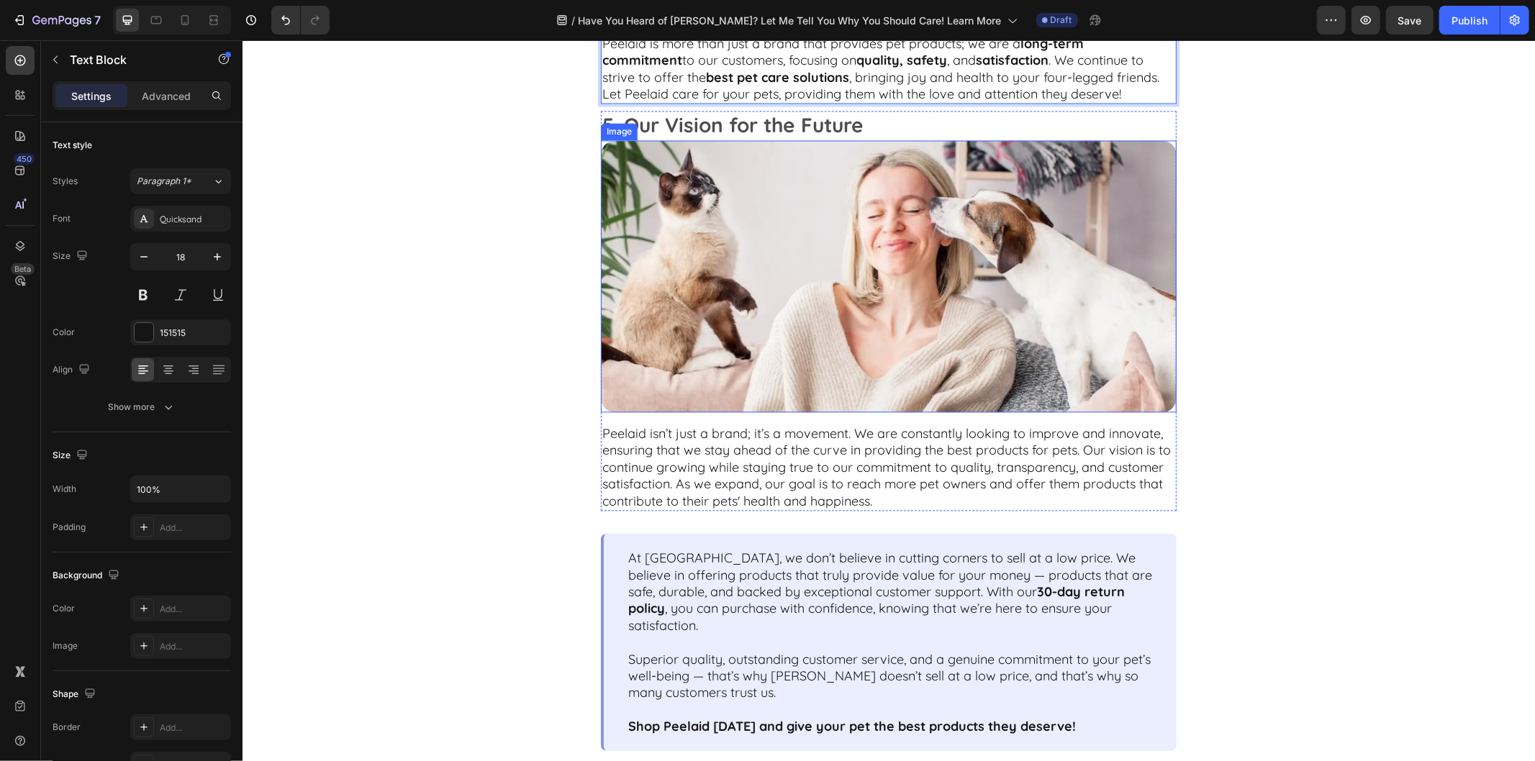
scroll to position [2319, 0]
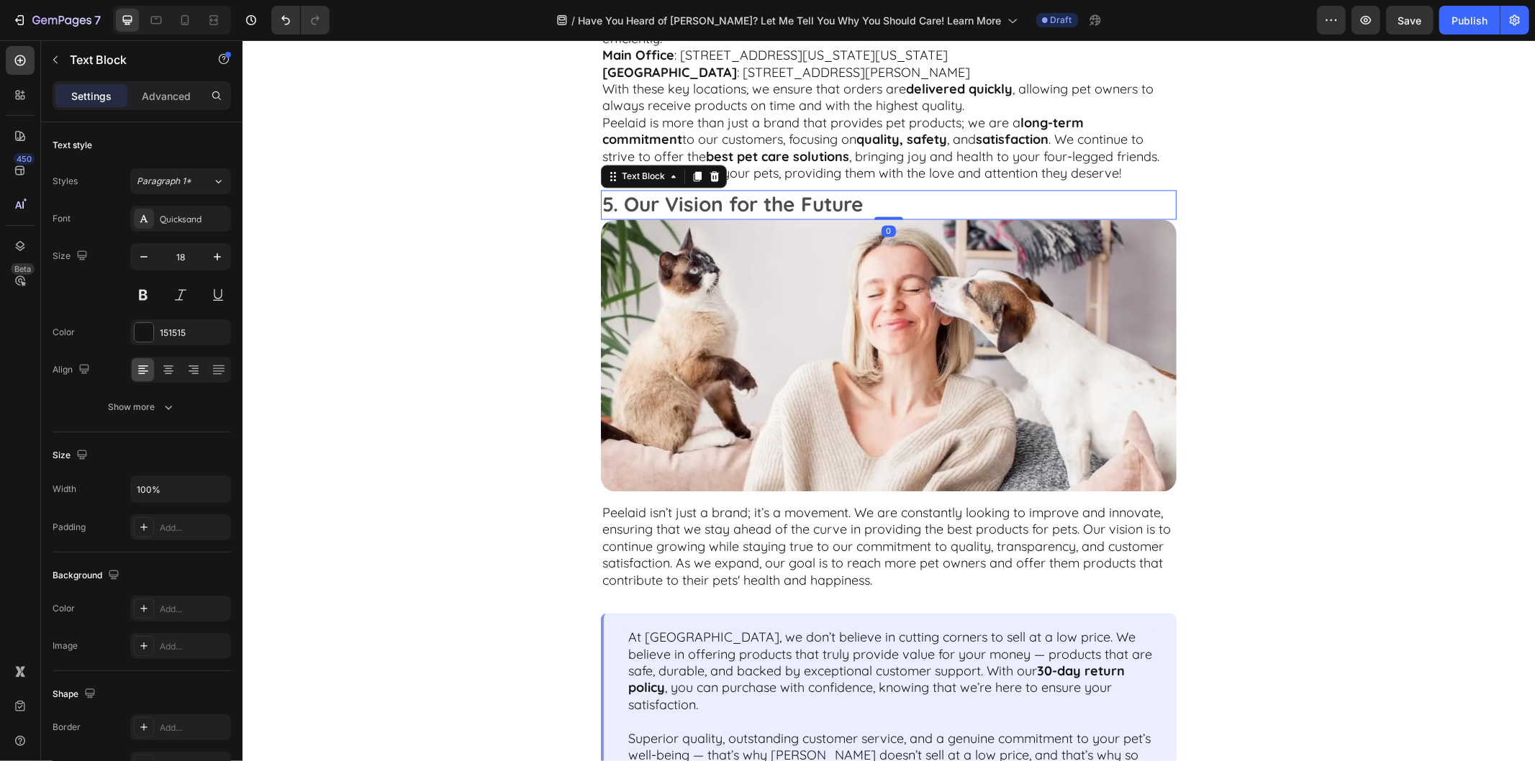
click at [870, 192] on p "5. Our Vision for the Future" at bounding box center [888, 204] width 573 height 26
click at [715, 176] on div at bounding box center [713, 176] width 17 height 17
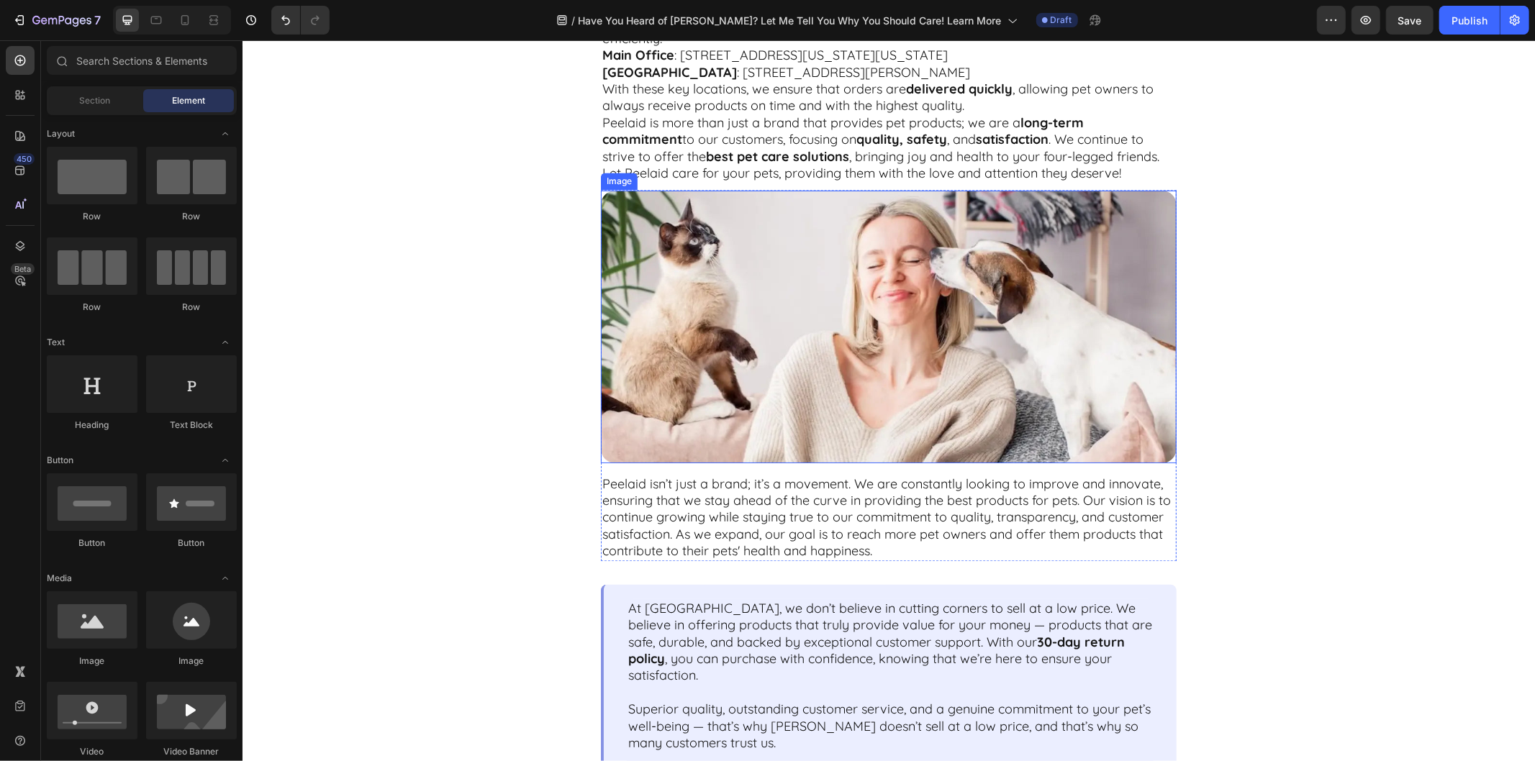
click at [823, 222] on img at bounding box center [888, 326] width 576 height 272
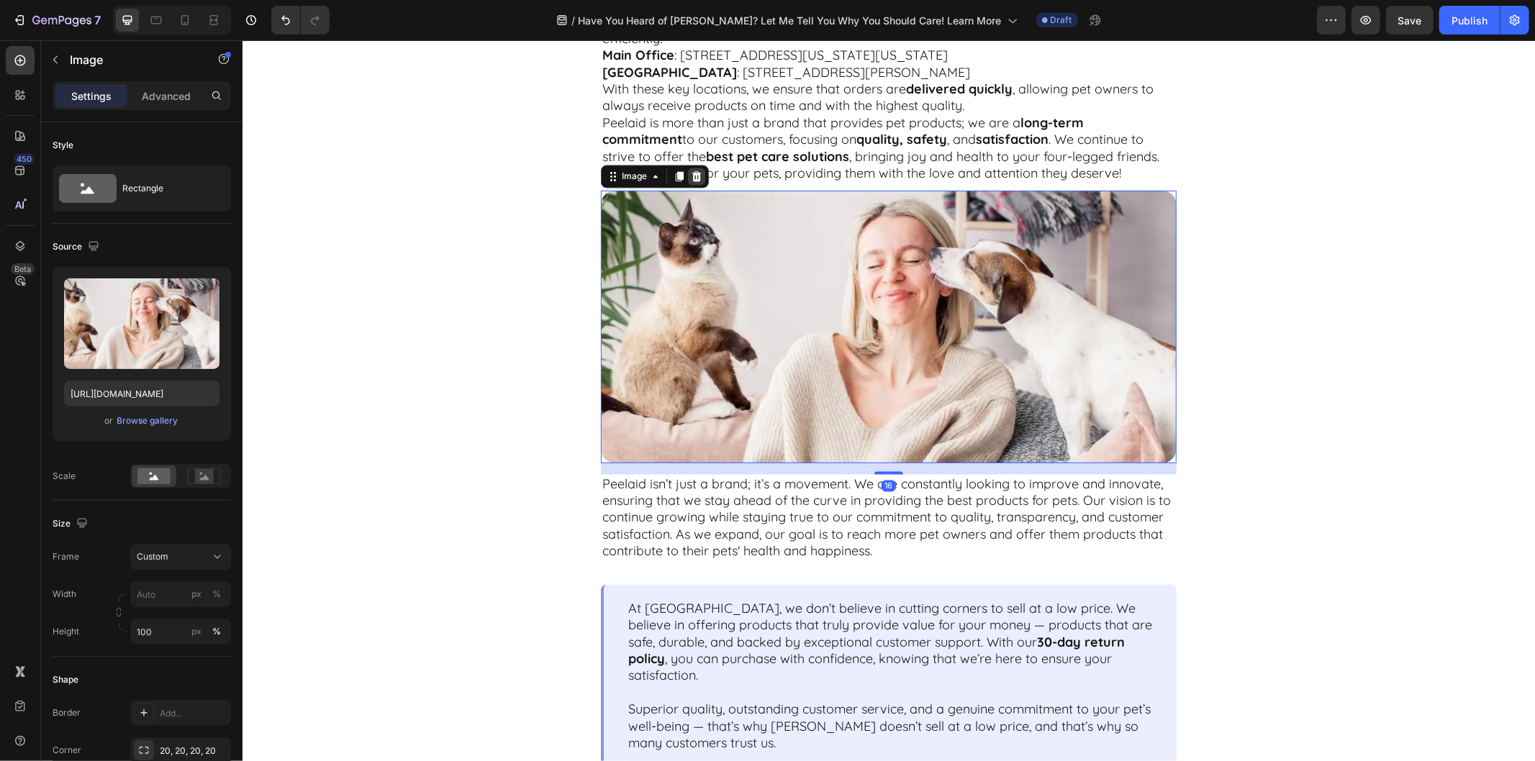
click at [692, 174] on icon at bounding box center [696, 176] width 9 height 10
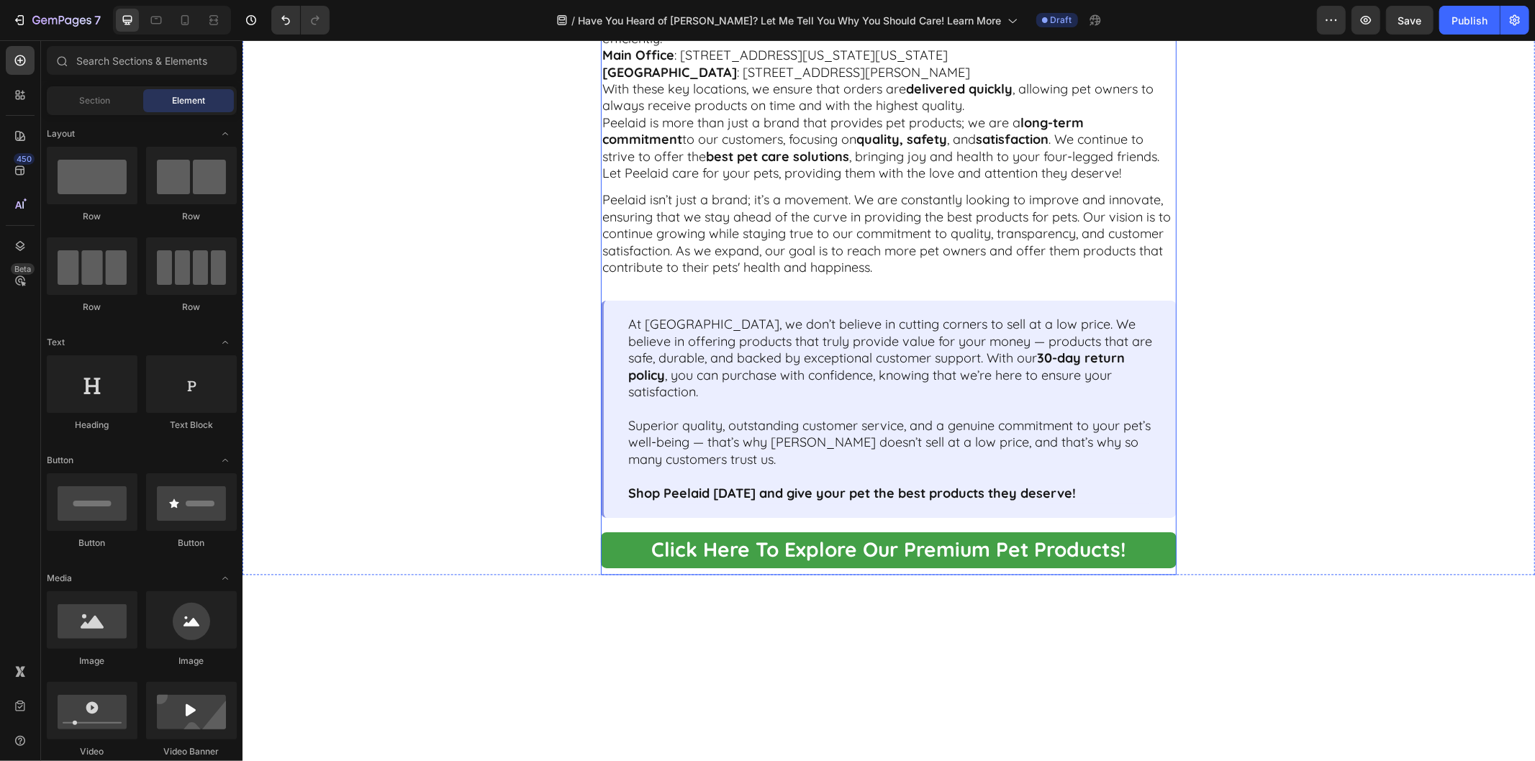
click at [786, 245] on p "Peelaid isn’t just a brand; it’s a movement. We are constantly looking to impro…" at bounding box center [888, 233] width 573 height 84
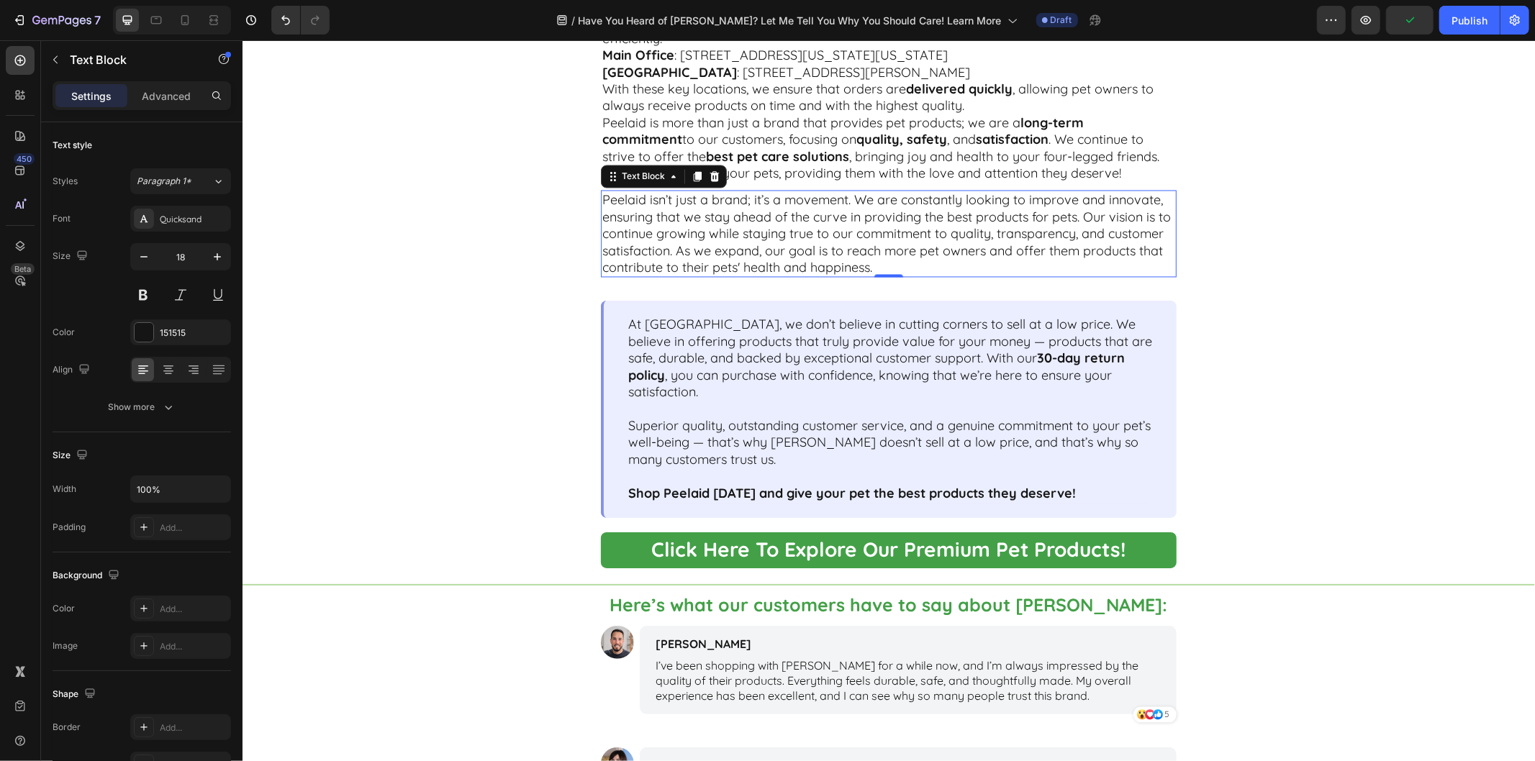
scroll to position [2239, 0]
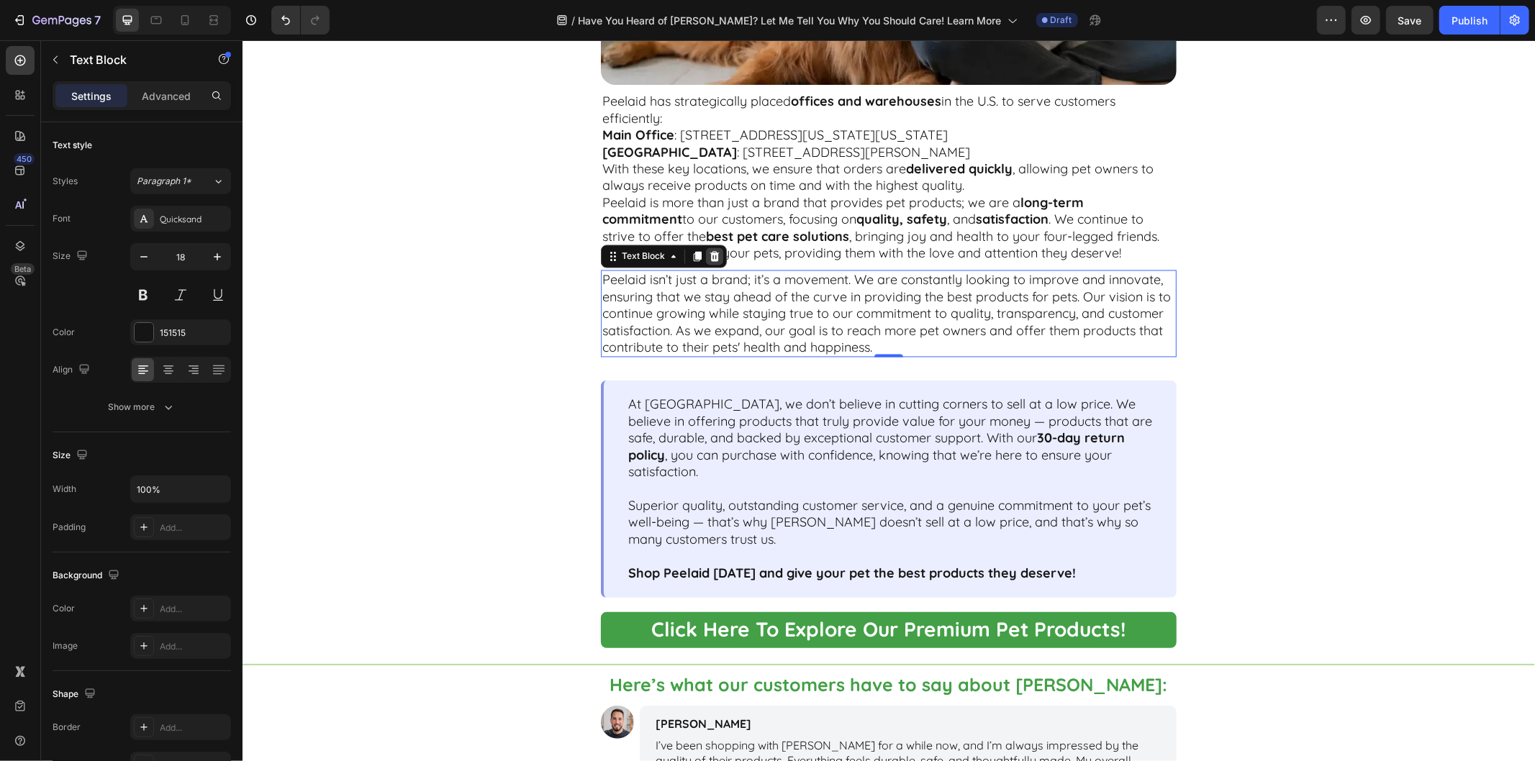
click at [710, 259] on icon at bounding box center [714, 256] width 9 height 10
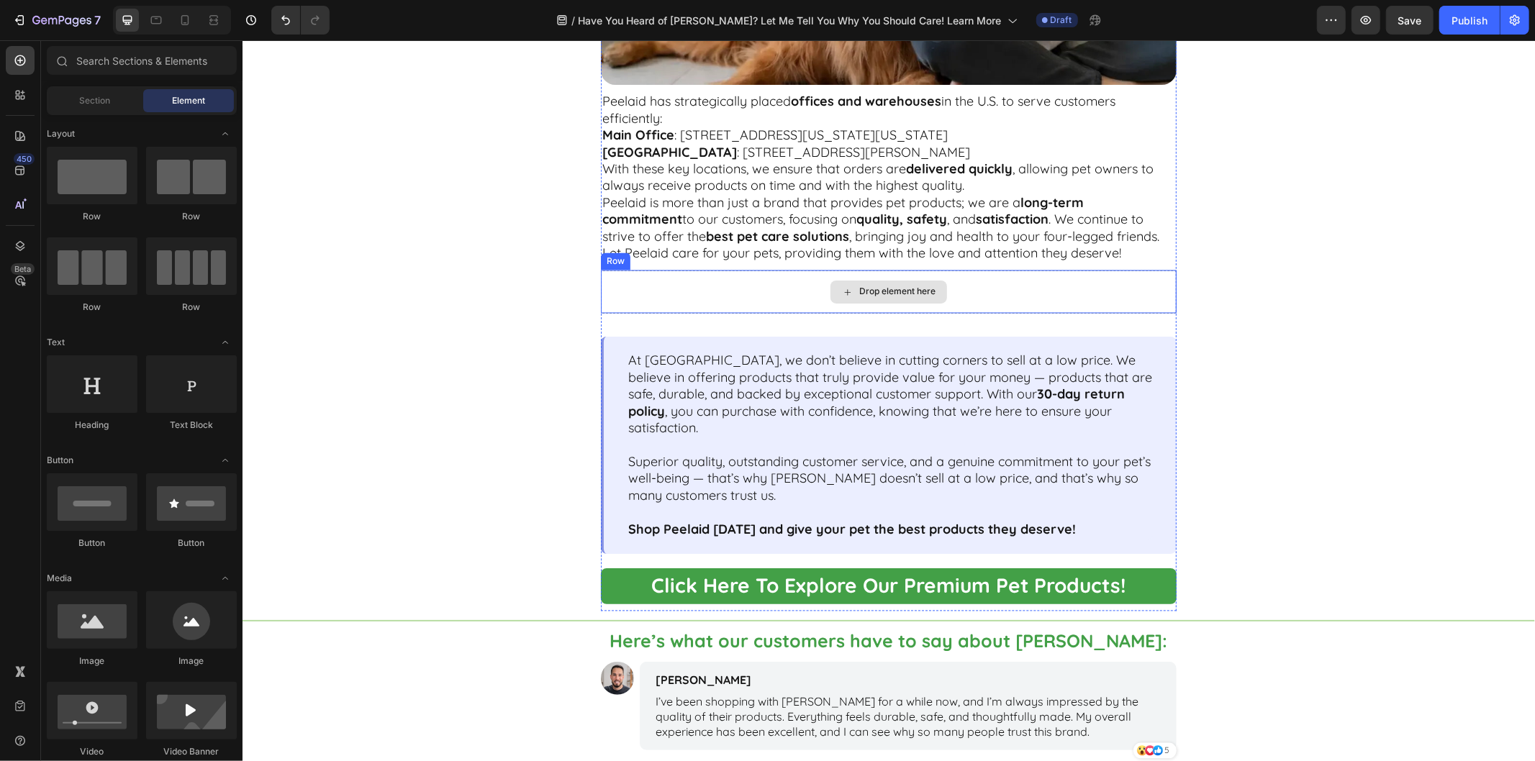
click at [665, 275] on div "Drop element here" at bounding box center [888, 291] width 576 height 43
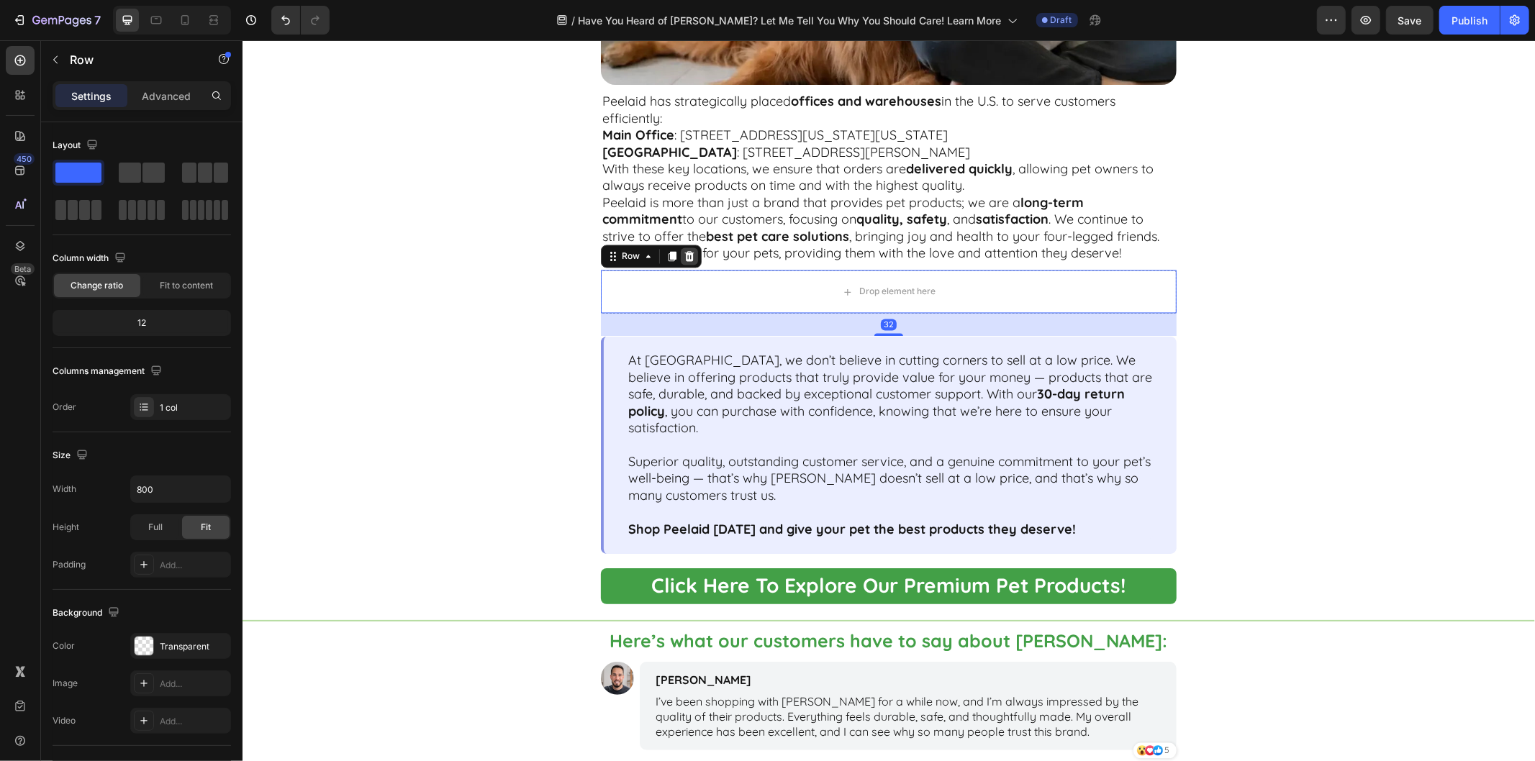
click at [687, 252] on icon at bounding box center [689, 256] width 12 height 12
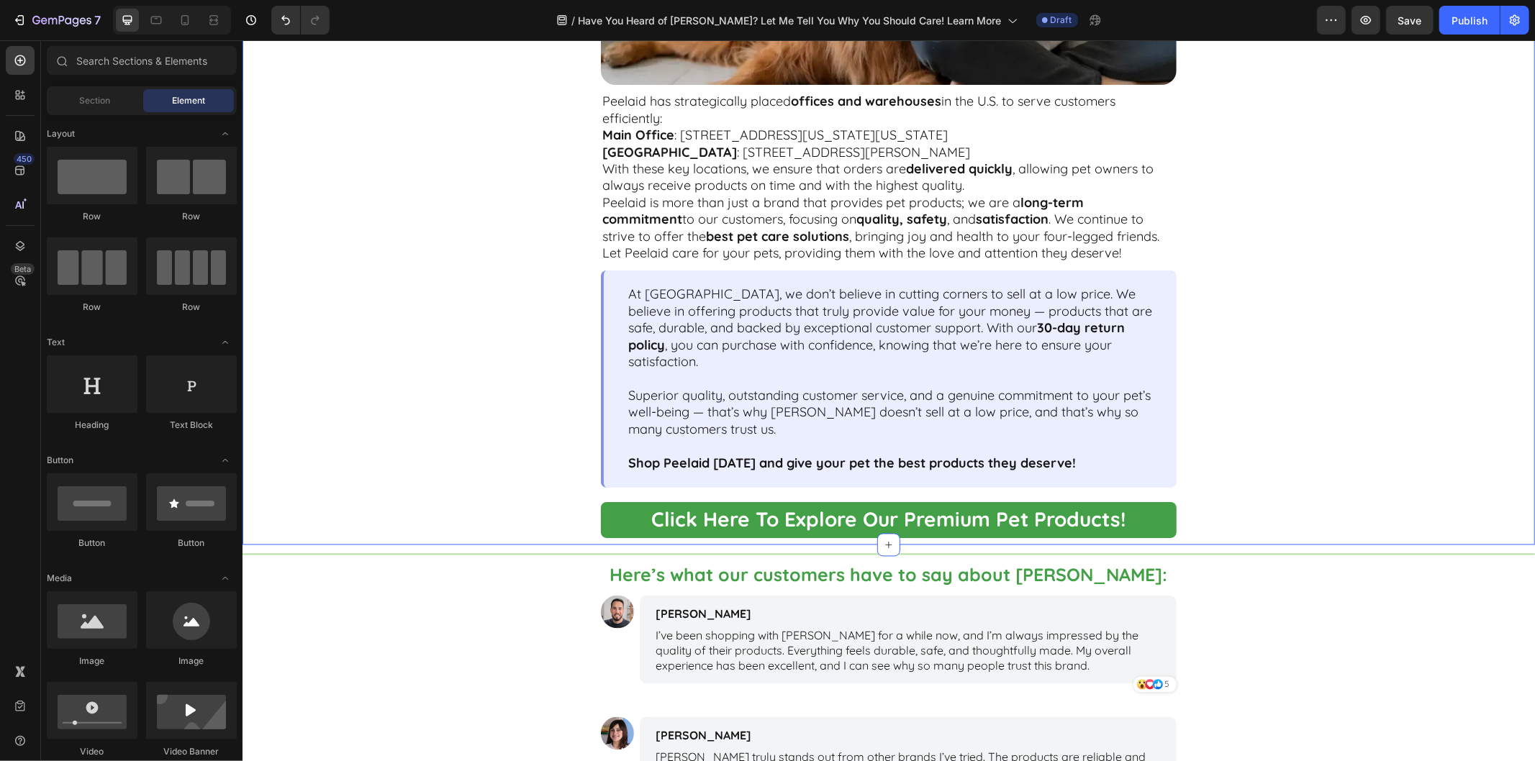
scroll to position [2079, 0]
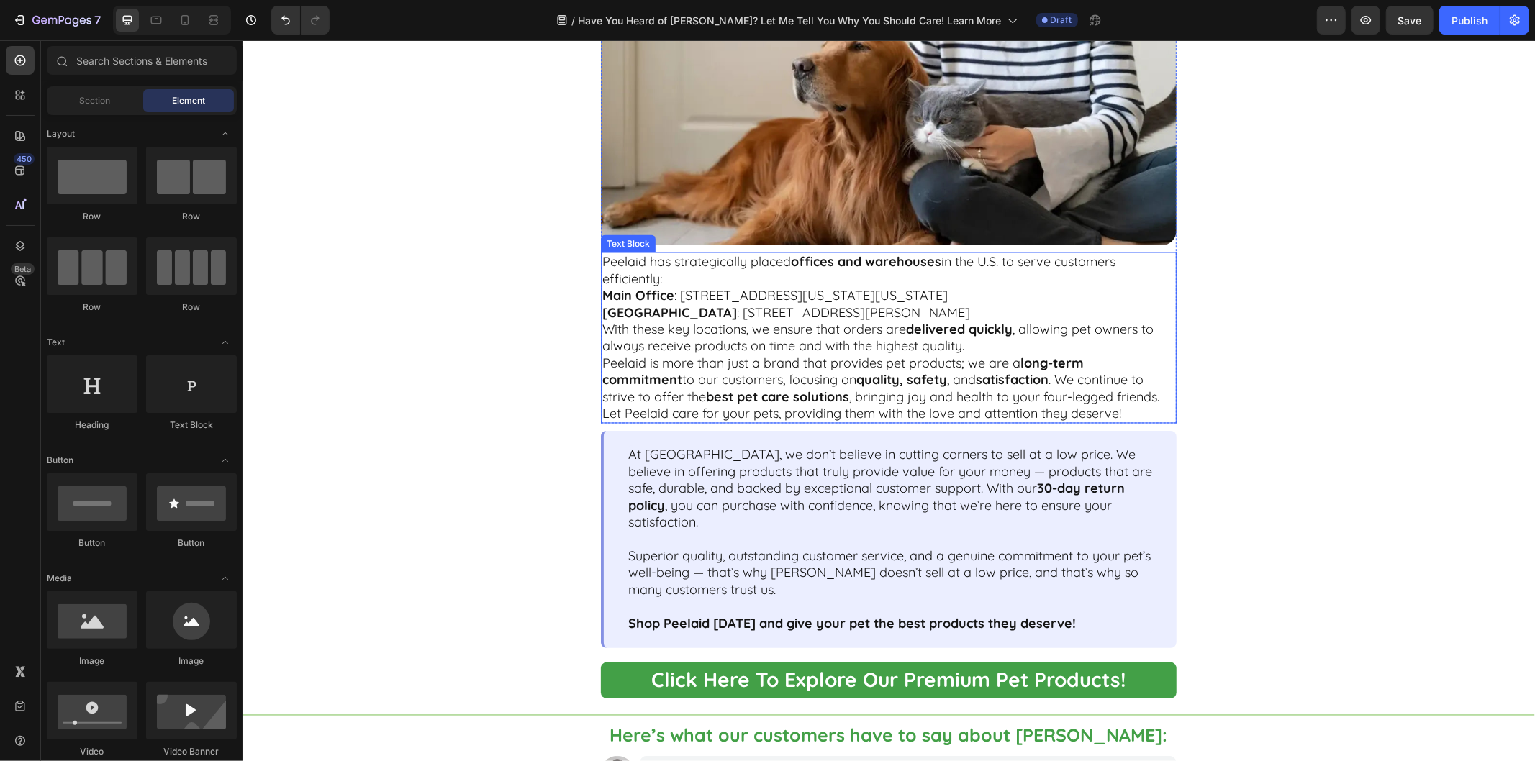
click at [975, 379] on strong "satisfaction" at bounding box center [1011, 379] width 73 height 17
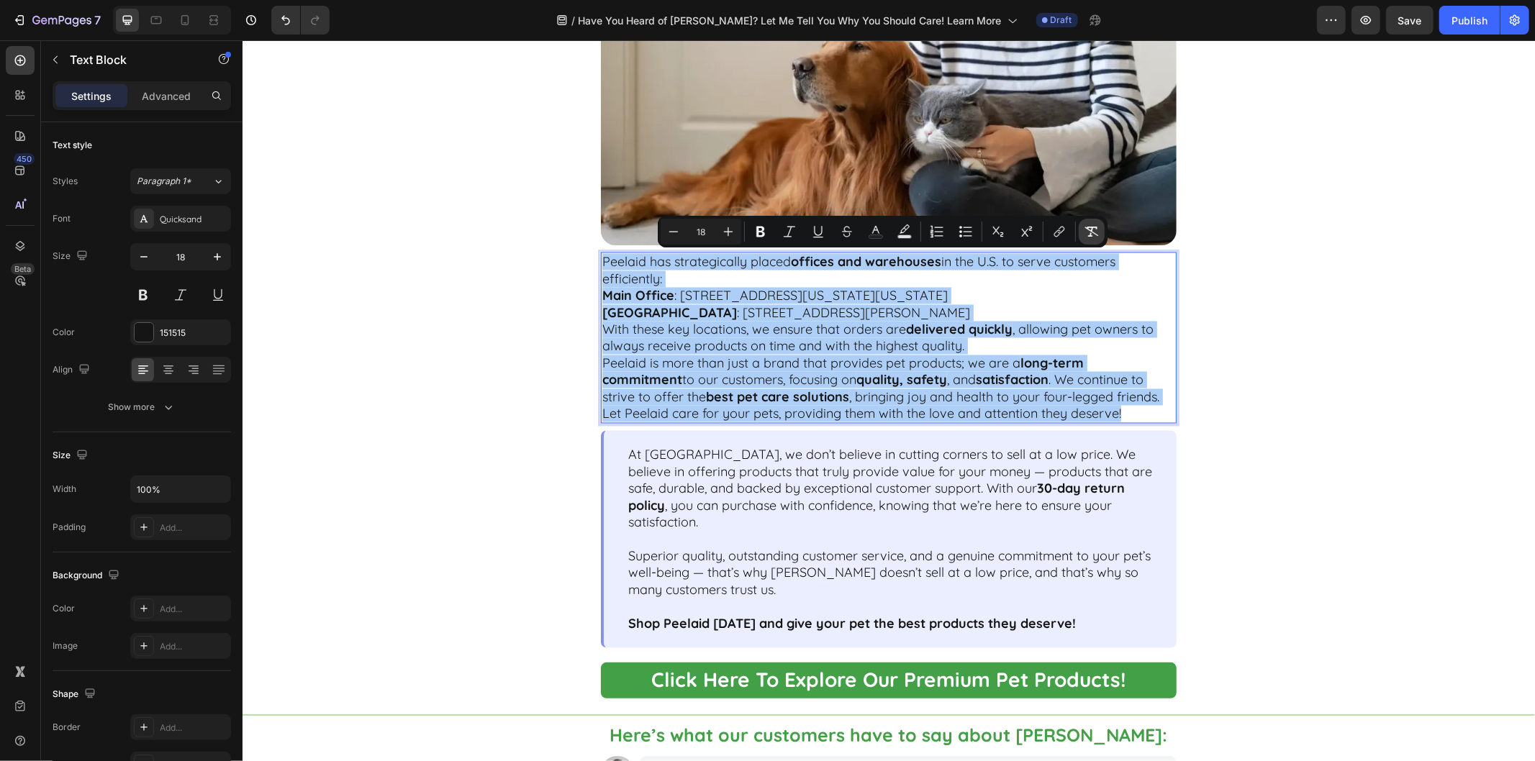
click at [1089, 232] on icon "Editor contextual toolbar" at bounding box center [1092, 232] width 14 height 14
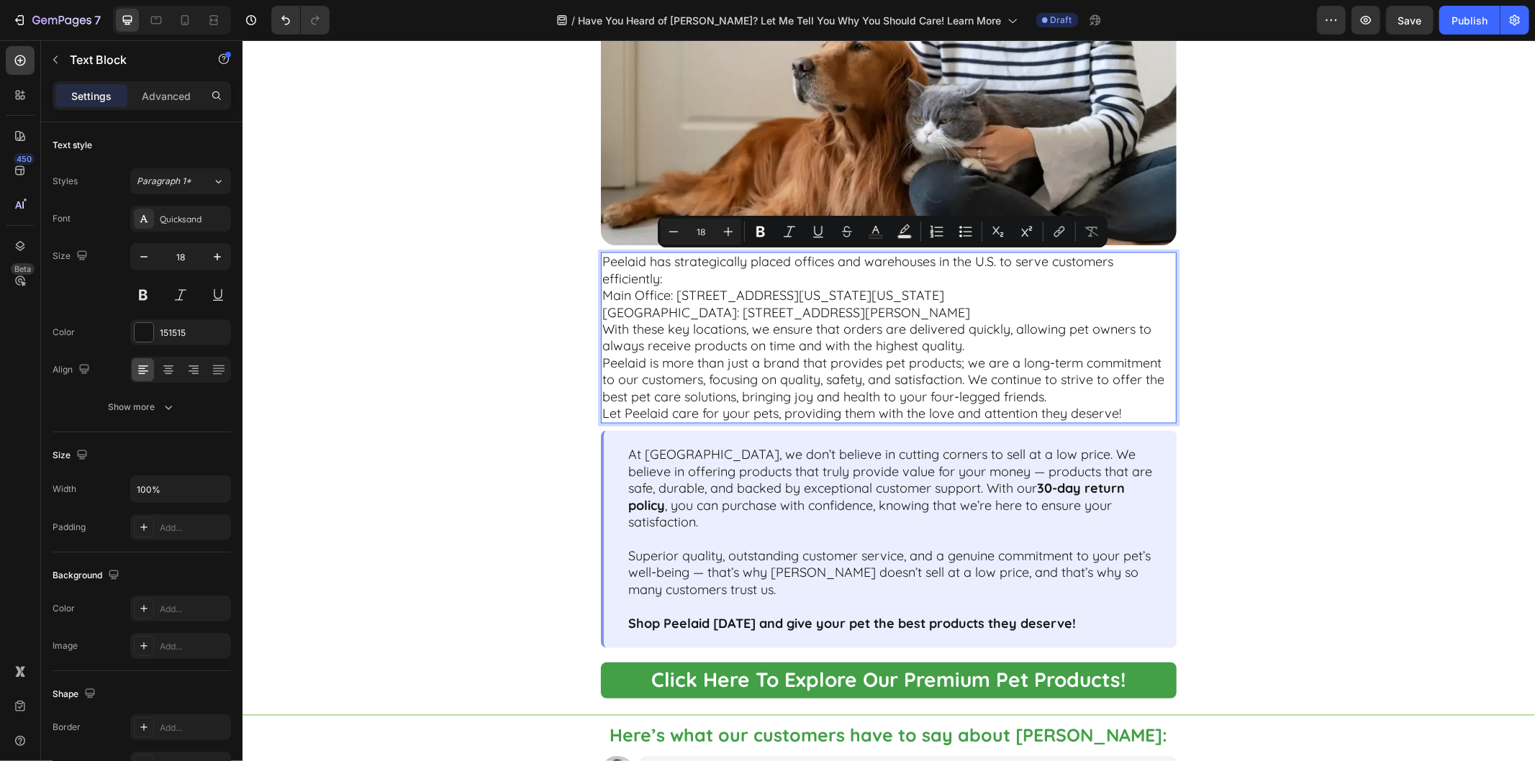
click at [724, 287] on p "Main Office: 1207 Delaware Ave #3379, Wilmington, Delaware 19806" at bounding box center [888, 295] width 573 height 17
click at [602, 292] on p "Main Office: 1207 Delaware Ave #3379, Wilmington, Delaware 19806" at bounding box center [888, 295] width 573 height 17
click at [1078, 309] on p "- West Coast Warehouse: 18591 San Jose Ave, City of Industry, CA 91748" at bounding box center [888, 312] width 573 height 17
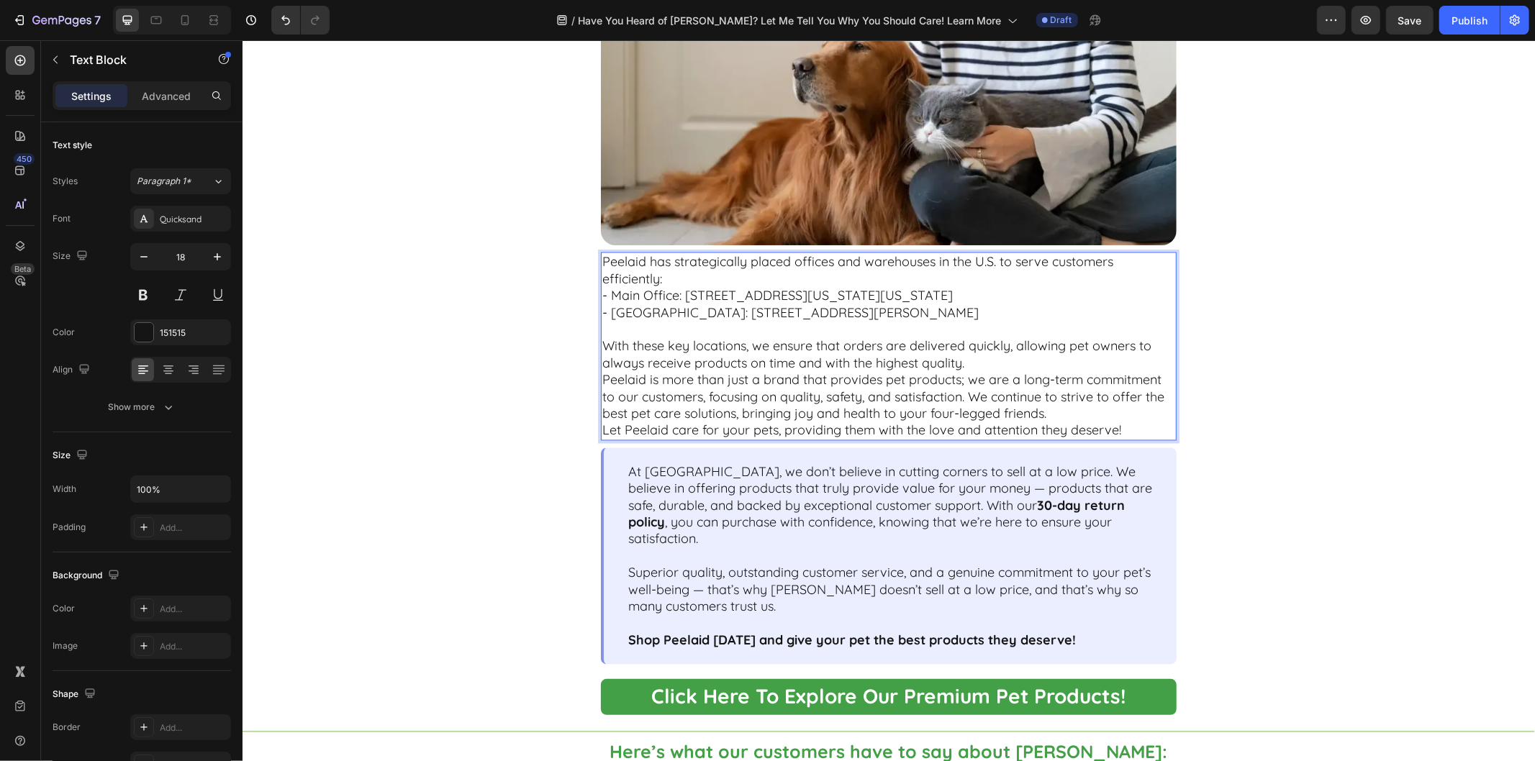
click at [997, 371] on p "Peelaid is more than just a brand that provides pet products; we are a long-ter…" at bounding box center [888, 396] width 573 height 50
click at [1004, 364] on p "With these key locations, we ensure that orders are delivered quickly, allowing…" at bounding box center [888, 355] width 573 height 34
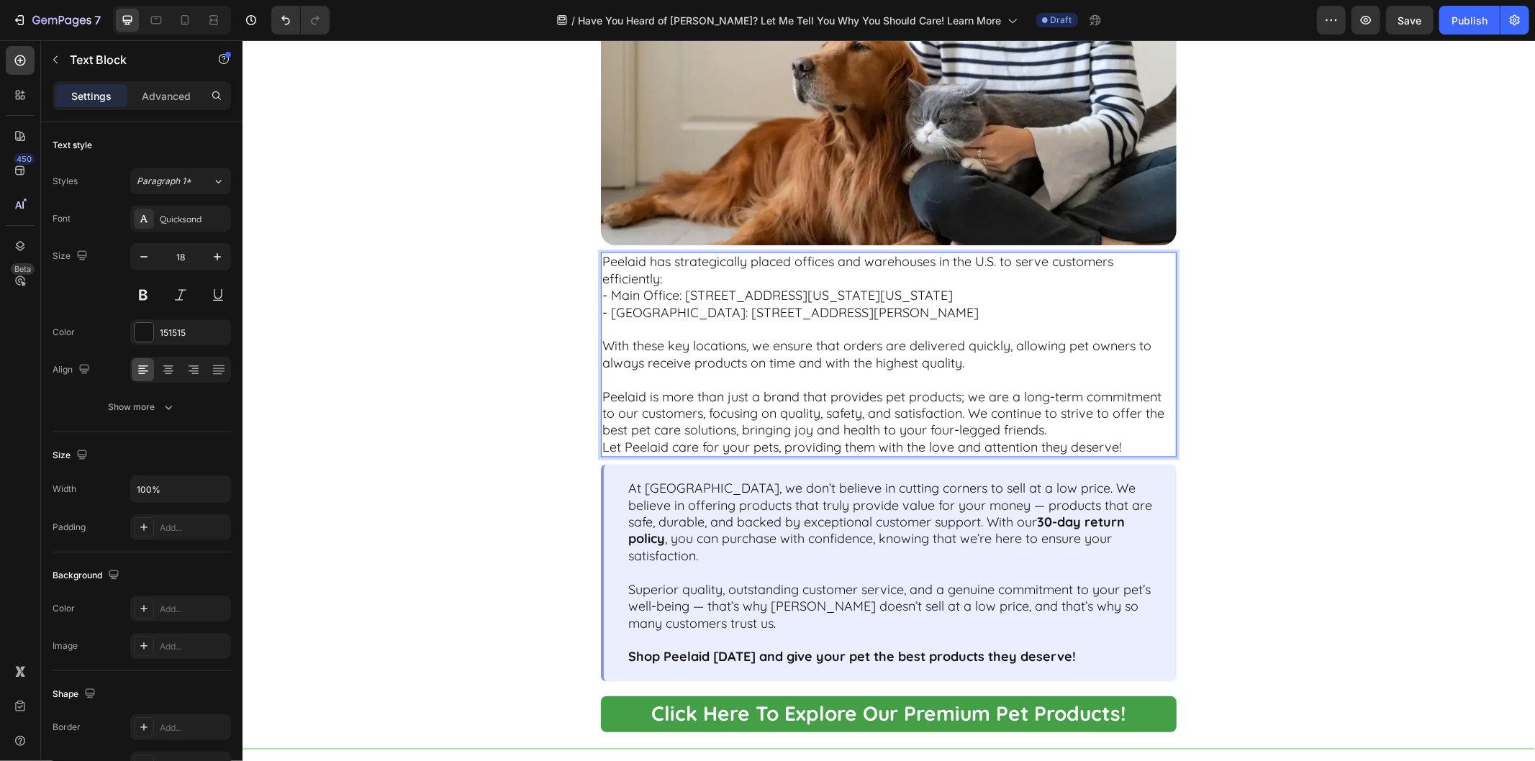
click at [868, 284] on p "Peelaid has strategically placed offices and warehouses in the U.S. to serve cu…" at bounding box center [888, 270] width 573 height 34
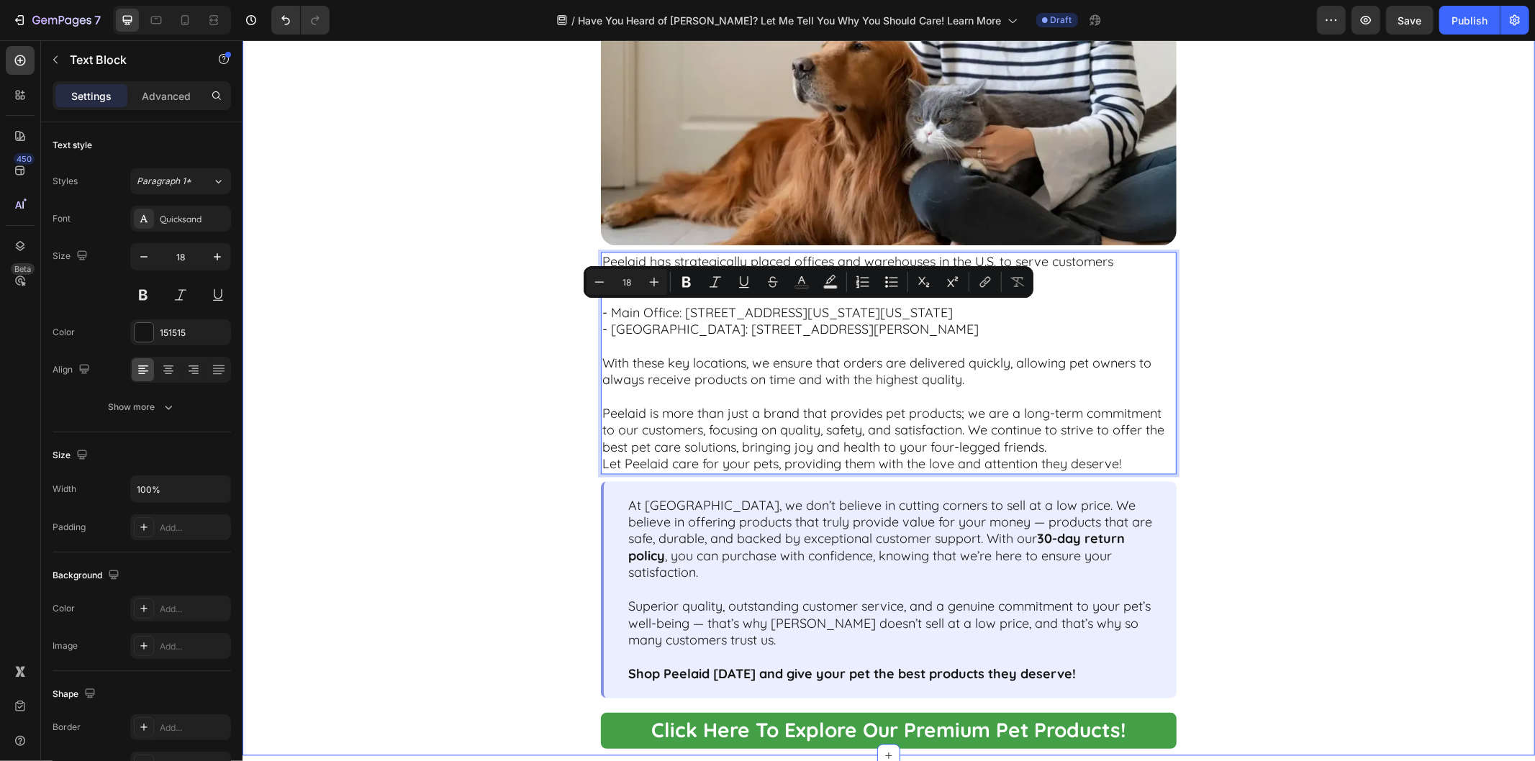
drag, startPoint x: 1047, startPoint y: 324, endPoint x: 591, endPoint y: 312, distance: 456.5
click at [591, 312] on div "Peelaid – Committed to the Happiness of "Parent’s Pet" Text Block Image Peelaid…" at bounding box center [888, 122] width 832 height 1265
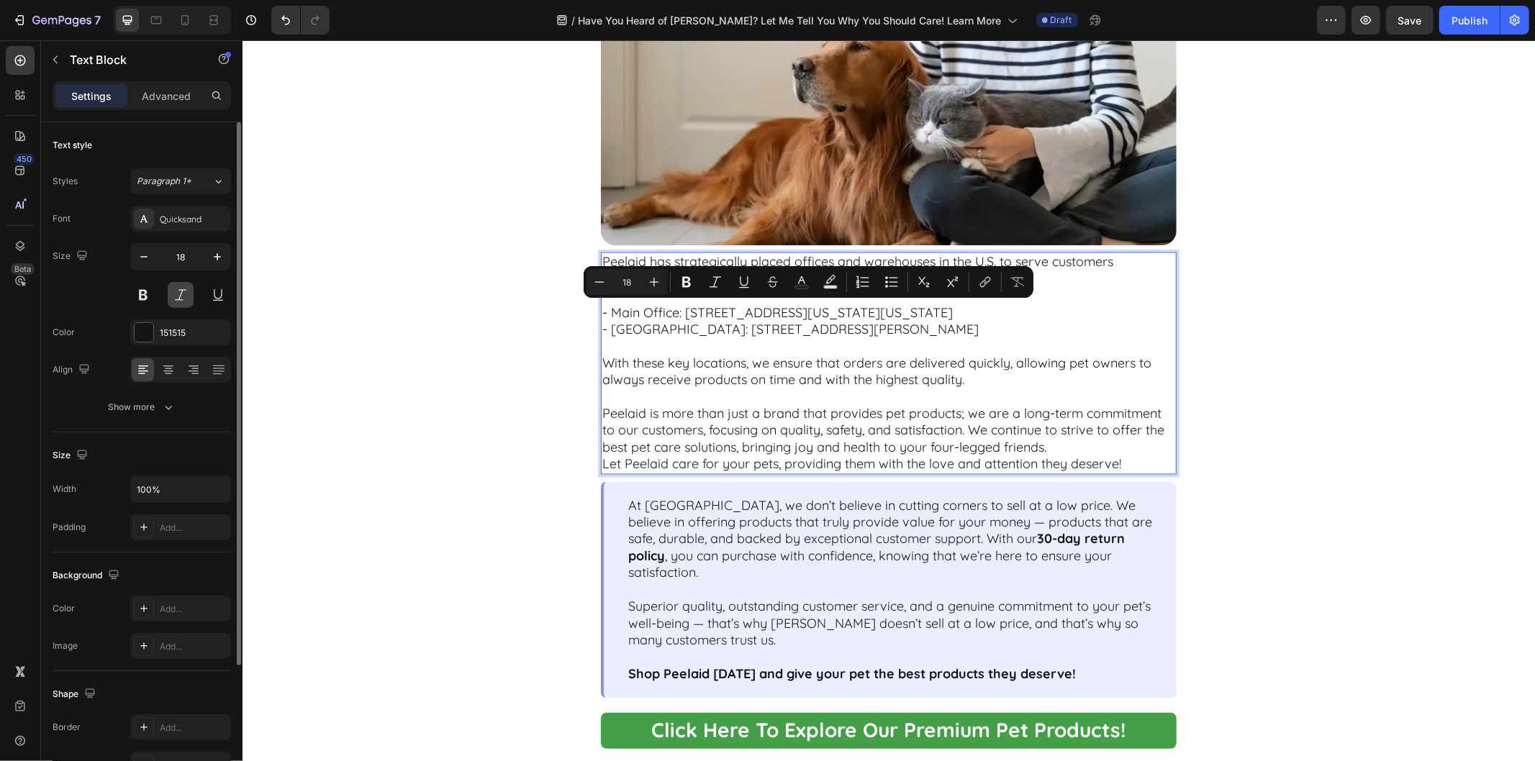
click at [178, 301] on button at bounding box center [181, 295] width 26 height 26
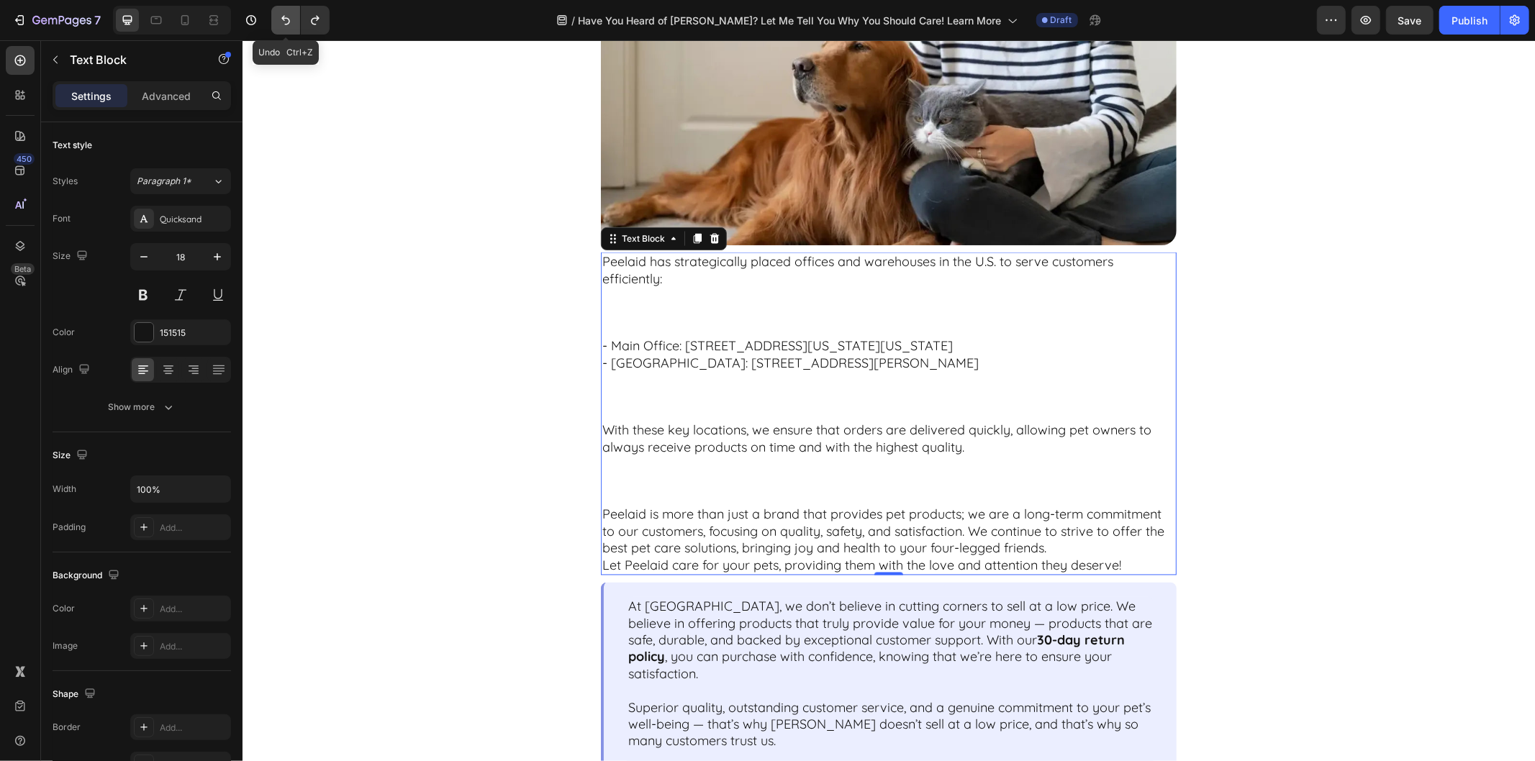
click at [275, 12] on button "Undo/Redo" at bounding box center [285, 20] width 29 height 29
click at [327, 22] on button "Undo/Redo" at bounding box center [315, 20] width 29 height 29
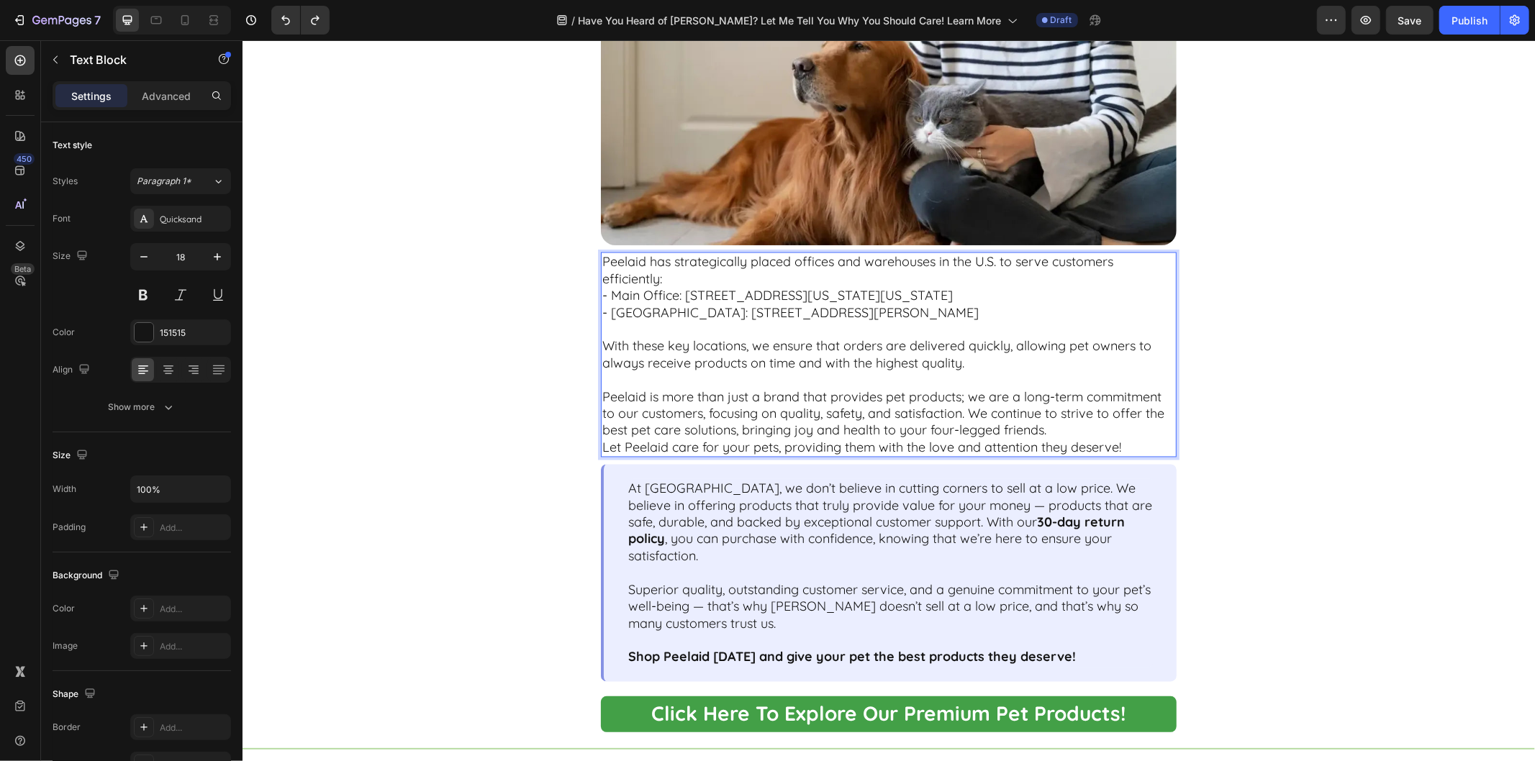
click at [641, 317] on p "- West Coast Warehouse: 18591 San Jose Ave, City of Industry, CA 91748" at bounding box center [888, 321] width 573 height 34
click at [632, 311] on p "- West Coast Warehouse: 18591 San Jose Ave, City of Industry, CA 91748" at bounding box center [888, 321] width 573 height 34
drag, startPoint x: 598, startPoint y: 293, endPoint x: 829, endPoint y: 304, distance: 231.3
click at [829, 304] on div "Peelaid has strategically placed offices and warehouses in the U.S. to serve cu…" at bounding box center [888, 354] width 576 height 205
click at [1006, 304] on p "- West Coast Warehouse: 18591 San Jose Ave, City of Industry, CA 91748" at bounding box center [888, 321] width 573 height 34
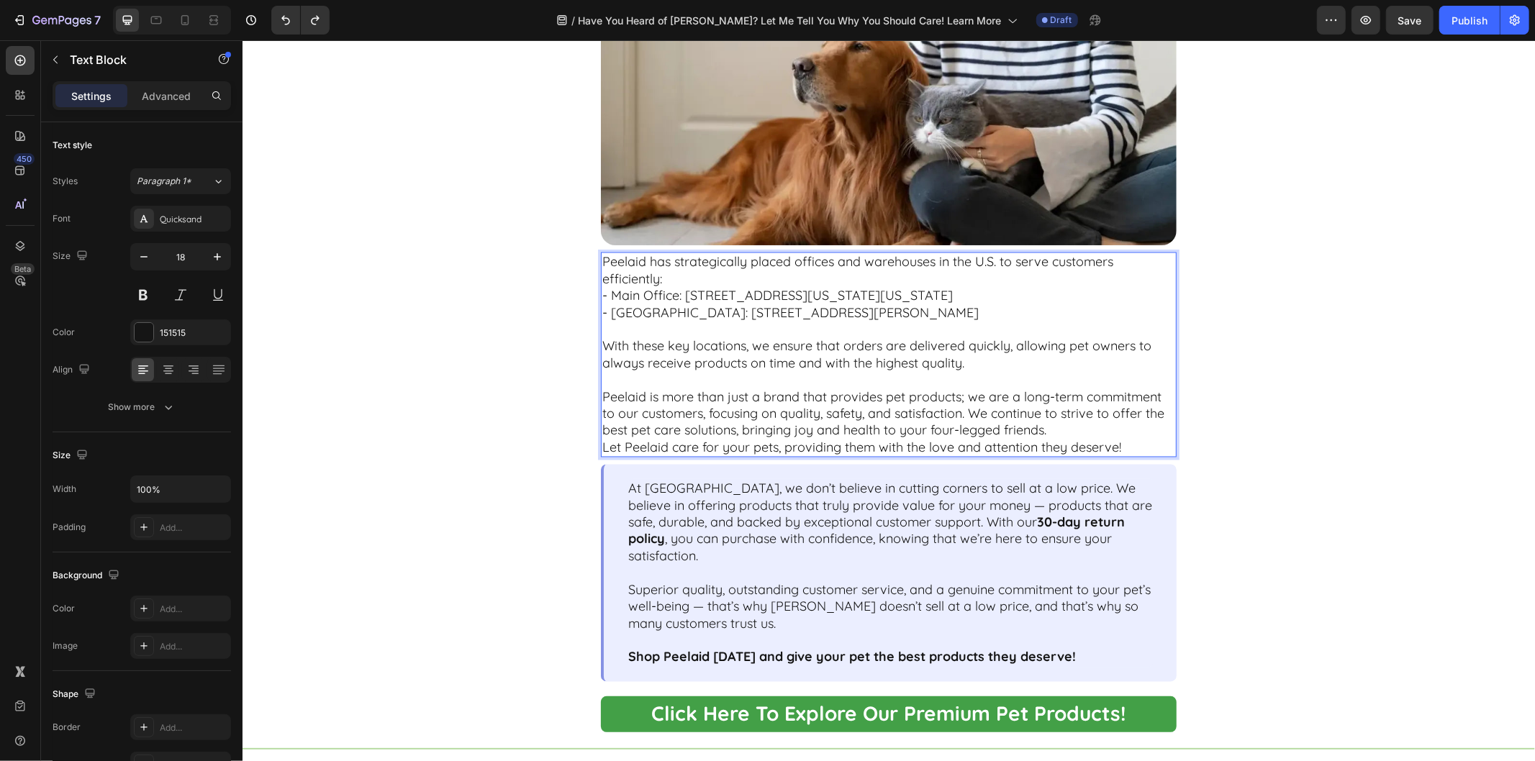
drag, startPoint x: 1018, startPoint y: 311, endPoint x: 594, endPoint y: 286, distance: 424.7
click at [600, 286] on div "Peelaid has strategically placed offices and warehouses in the U.S. to serve cu…" at bounding box center [888, 354] width 576 height 205
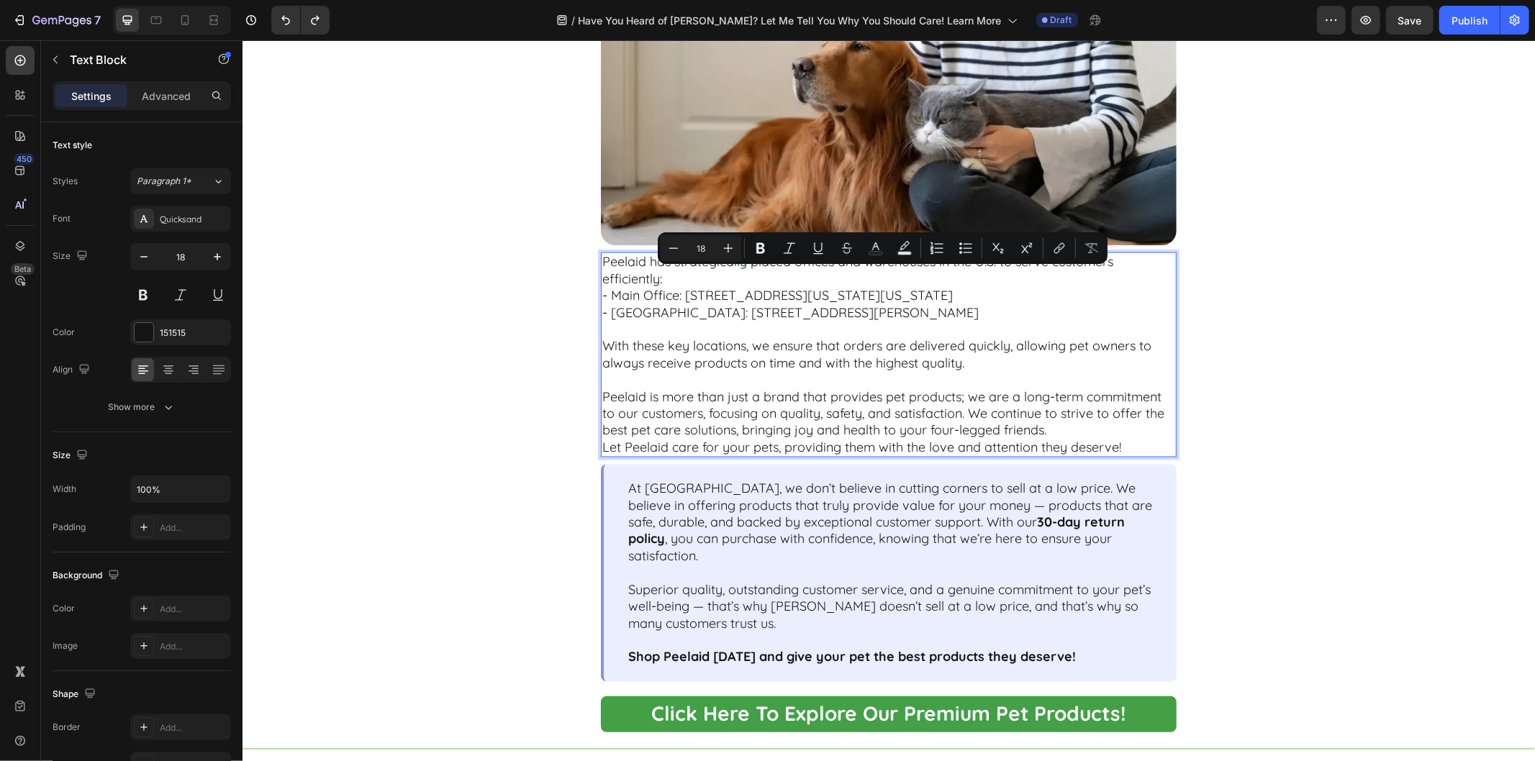
click at [603, 293] on p "- Main Office: 1207 Delaware Ave #3379, Wilmington, Delaware 19806" at bounding box center [888, 295] width 573 height 17
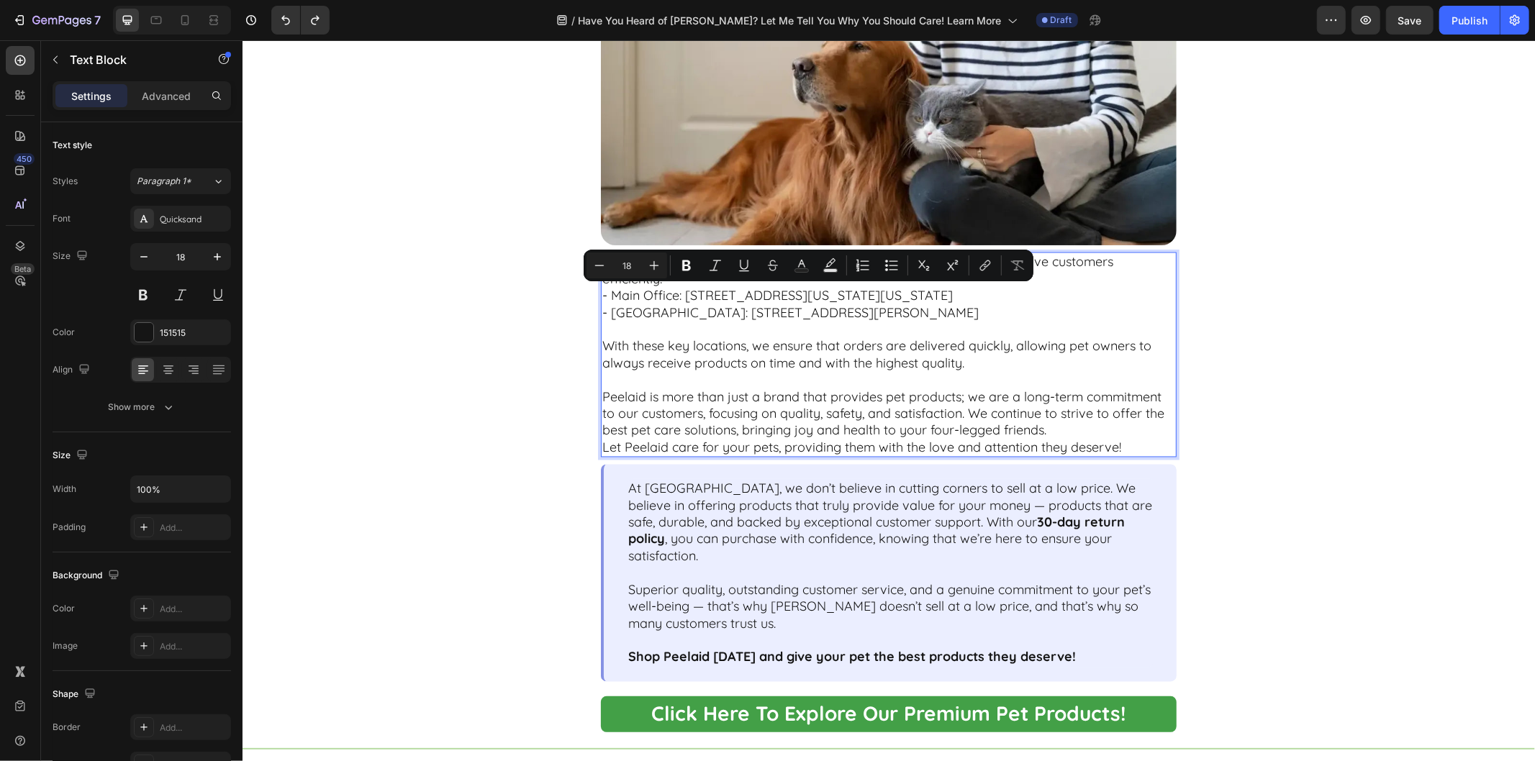
drag, startPoint x: 595, startPoint y: 294, endPoint x: 1021, endPoint y: 315, distance: 425.8
click at [1021, 315] on div "Peelaid has strategically placed offices and warehouses in the U.S. to serve cu…" at bounding box center [888, 354] width 576 height 205
click at [720, 263] on icon "Editor contextual toolbar" at bounding box center [715, 265] width 14 height 14
click at [747, 314] on icon "- West Coast Warehouse: 18591 San Jose Ave, City of Industry, CA 91748" at bounding box center [790, 312] width 376 height 17
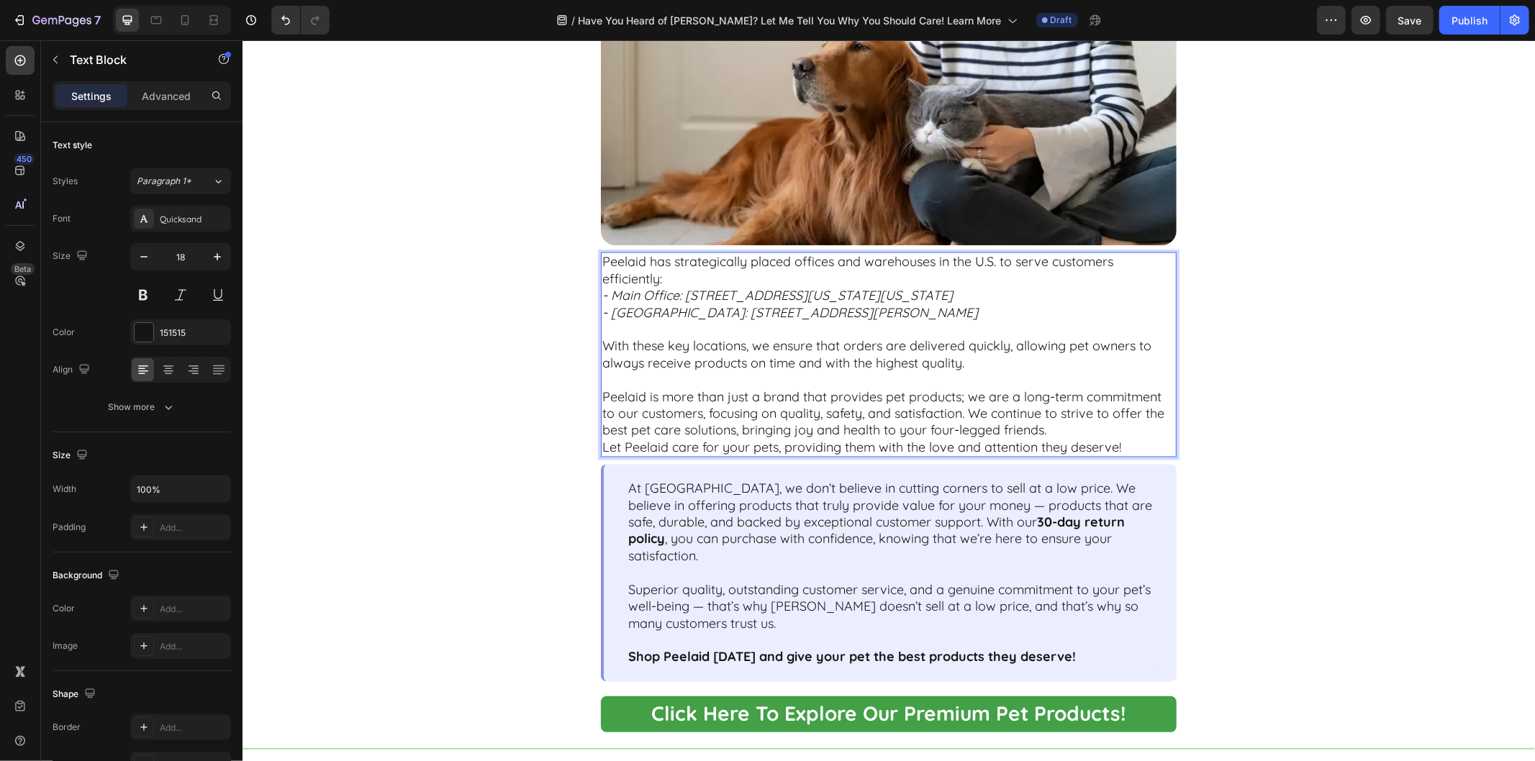
click at [706, 274] on p "Peelaid has strategically placed offices and warehouses in the U.S. to serve cu…" at bounding box center [888, 270] width 573 height 34
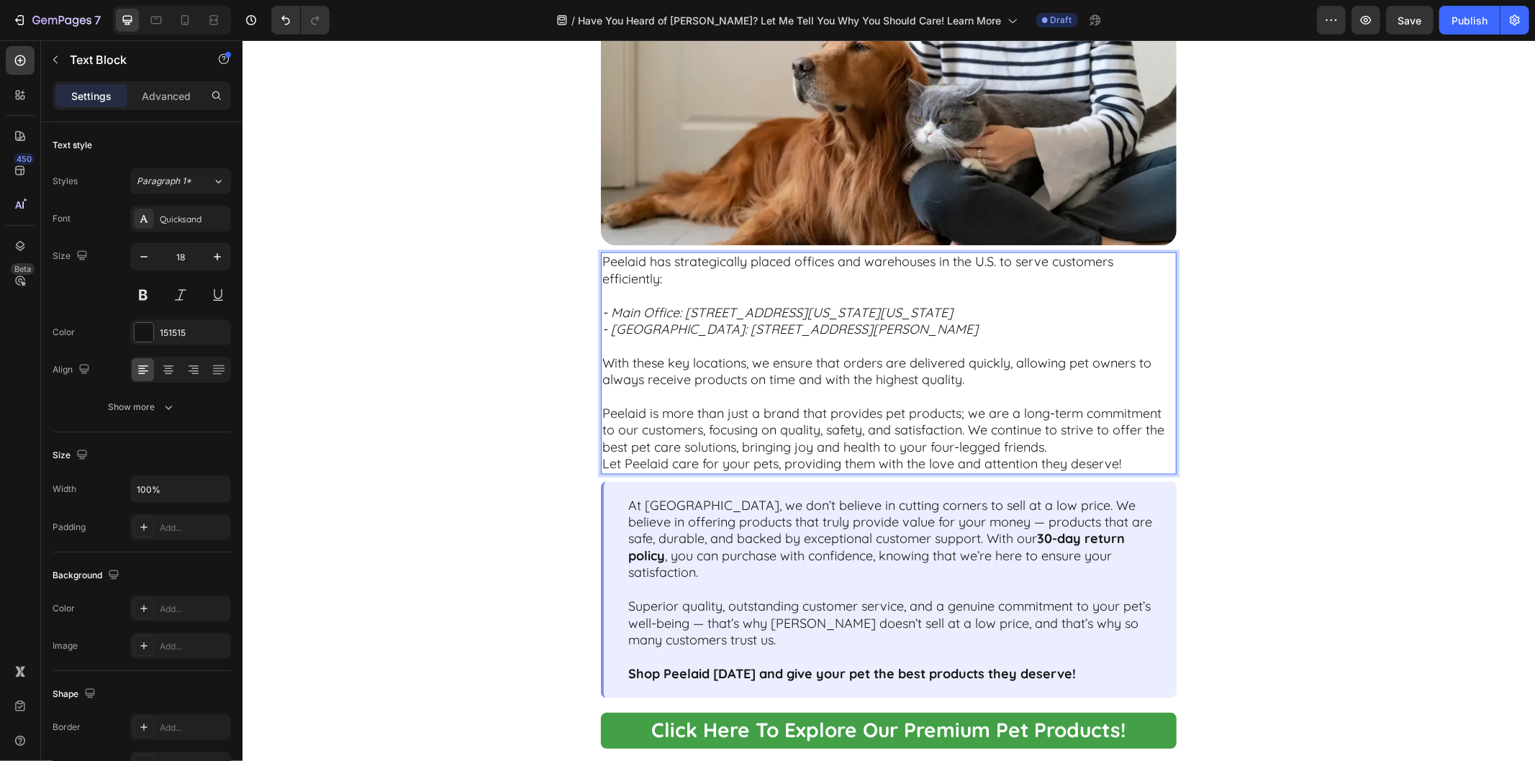
click at [761, 305] on icon "- Main Office: 1207 Delaware Ave #3379, Wilmington, Delaware 19806" at bounding box center [777, 312] width 351 height 17
click at [1262, 295] on div "Peelaid – Committed to the Happiness of "Parent’s Pet" Text Block Image Peelaid…" at bounding box center [888, 122] width 832 height 1265
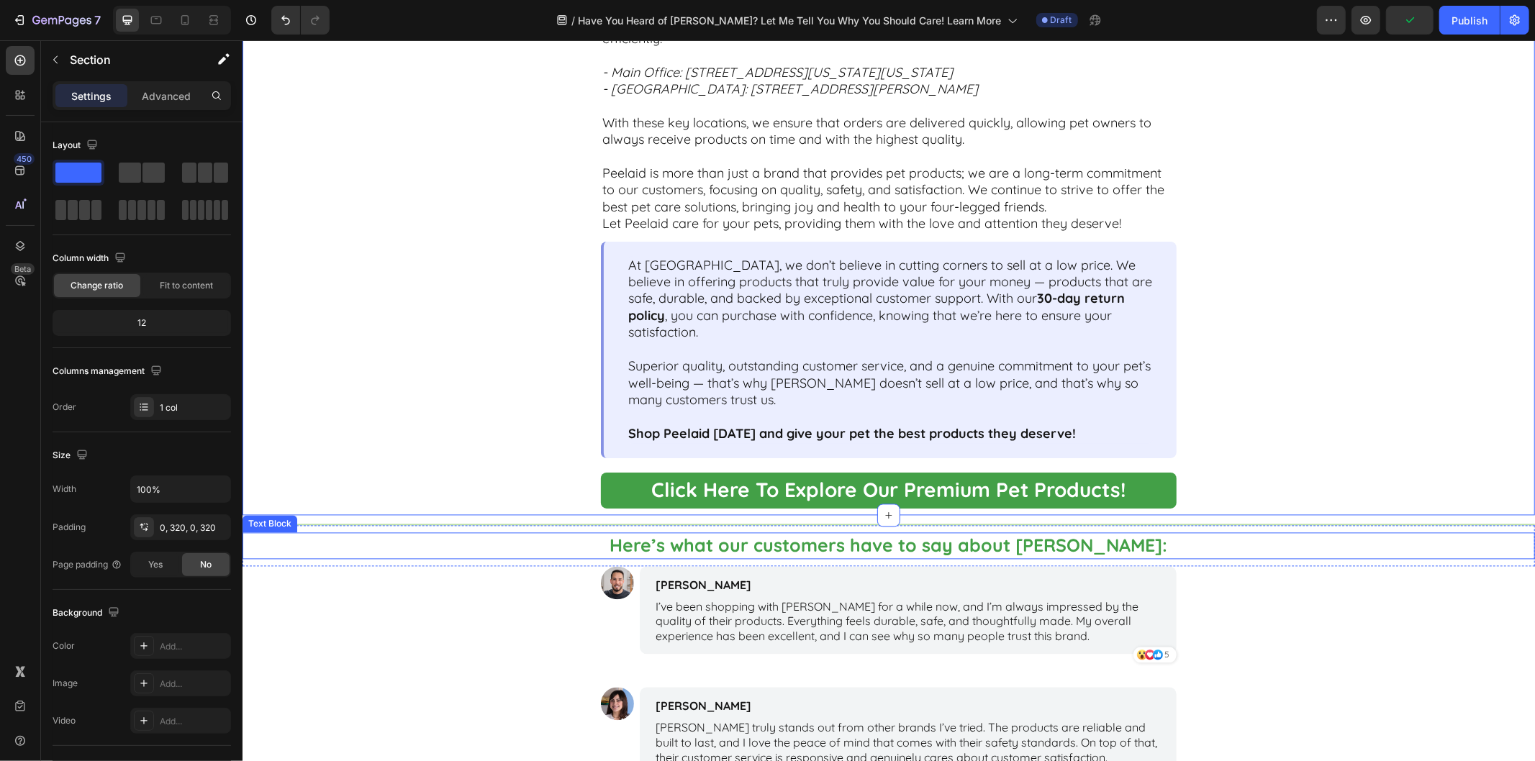
scroll to position [2239, 0]
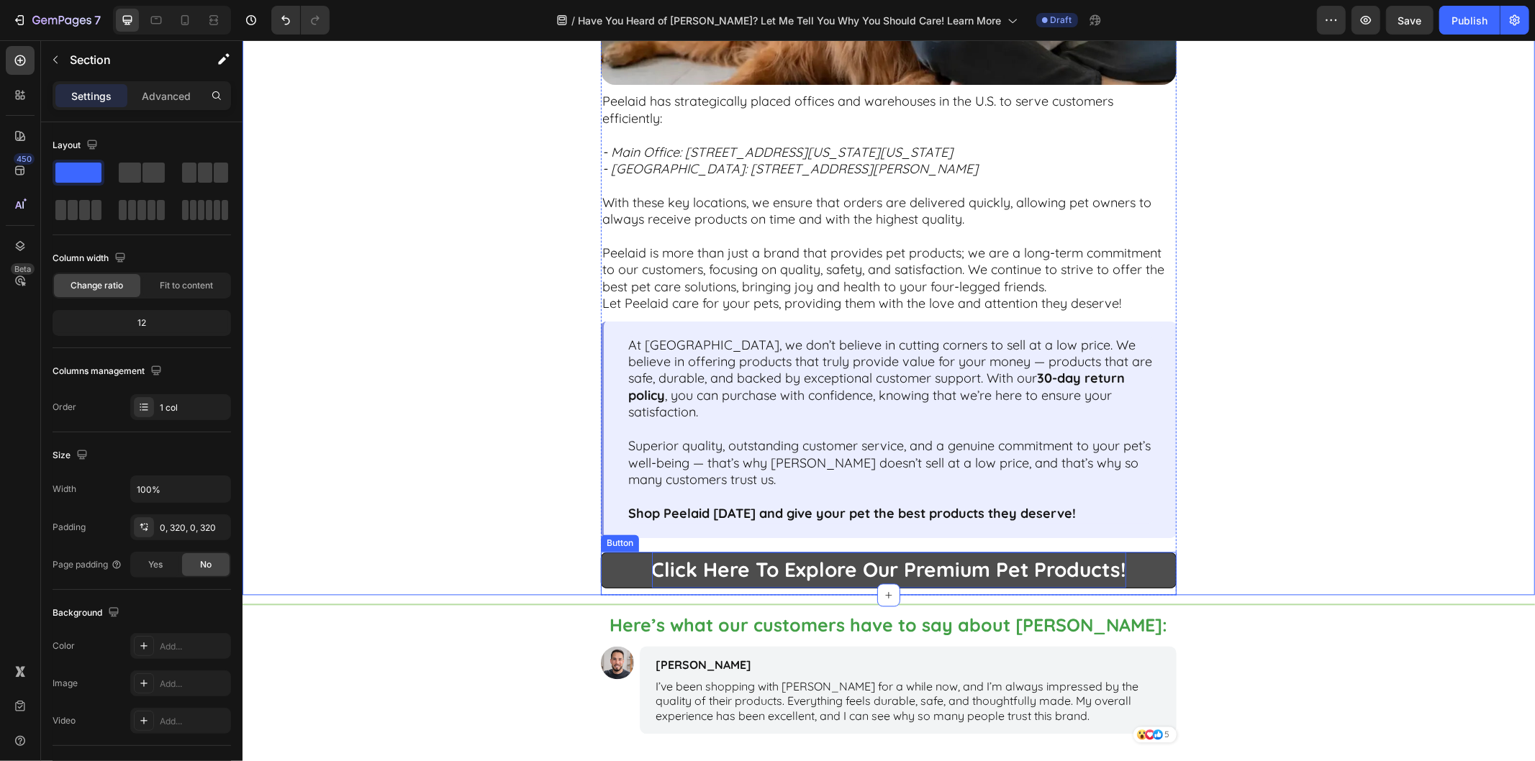
click at [767, 556] on p "Click Here To Explore Our Premium Pet Products!" at bounding box center [888, 570] width 474 height 36
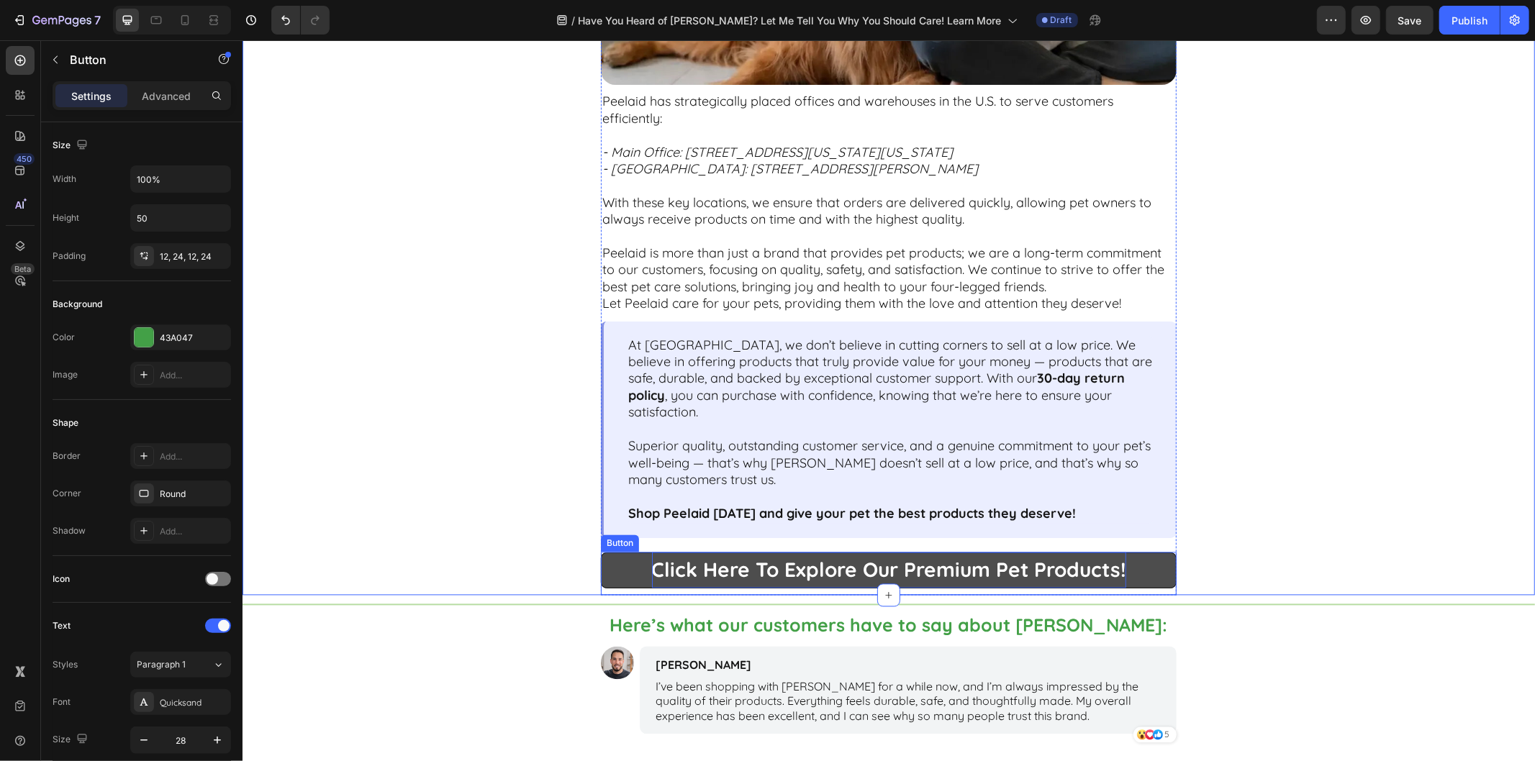
click at [768, 557] on p "Click Here To Explore Our Premium Pet Products!" at bounding box center [888, 570] width 474 height 36
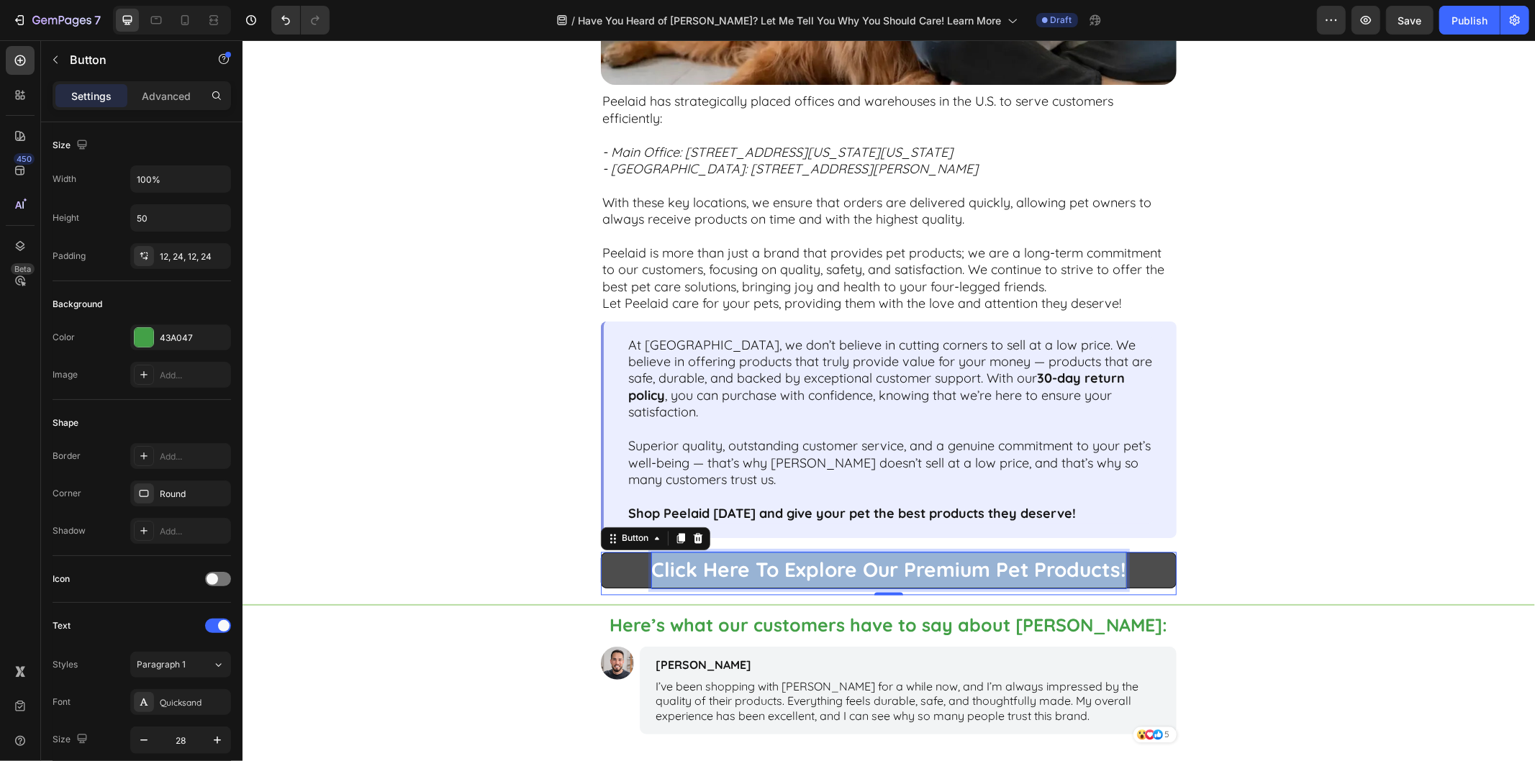
click at [768, 557] on p "Click Here To Explore Our Premium Pet Products!" at bounding box center [888, 570] width 474 height 36
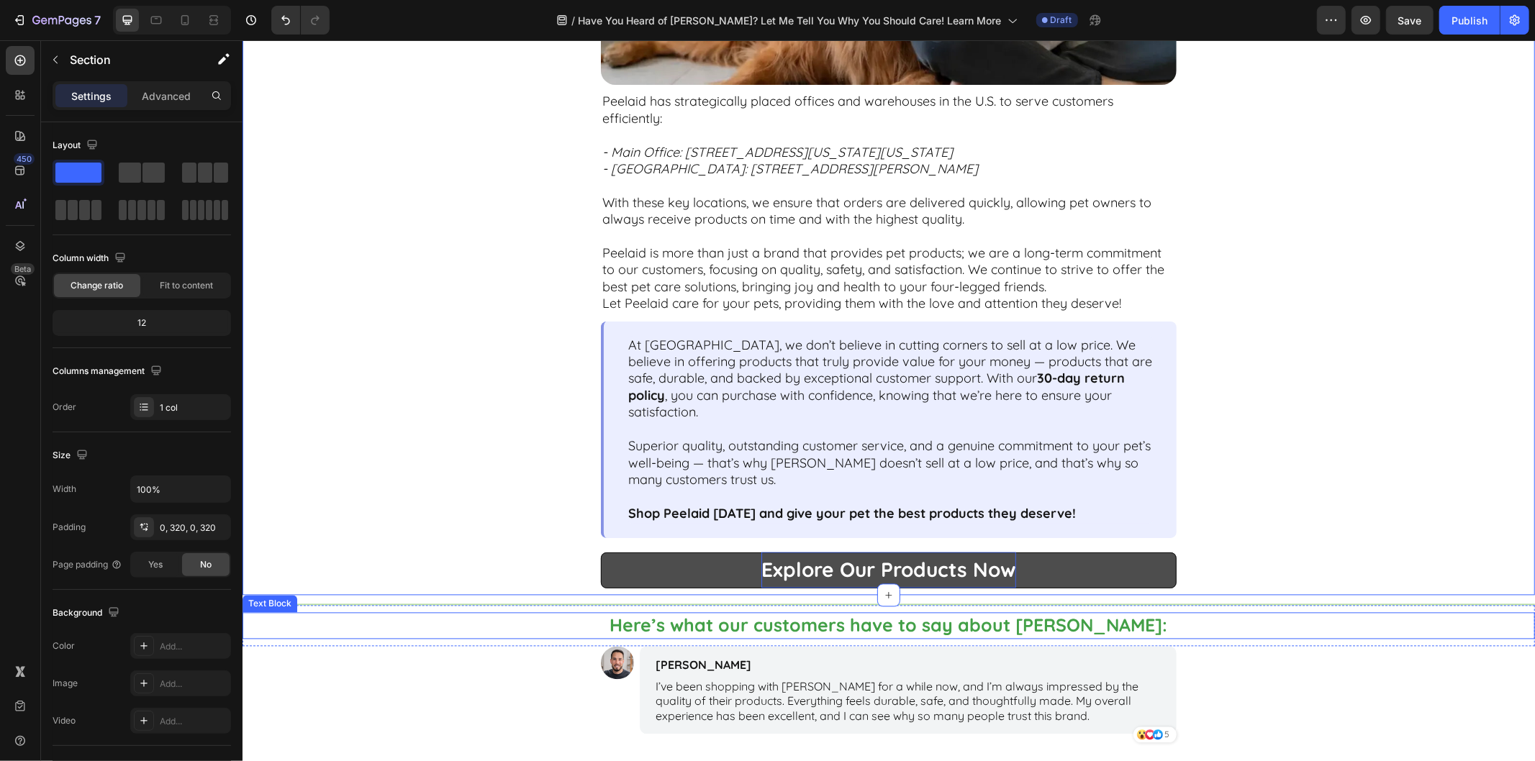
click at [1237, 623] on div "Here’s what our customers have to say about Peelaid: Text Block Section 8" at bounding box center [888, 625] width 1293 height 41
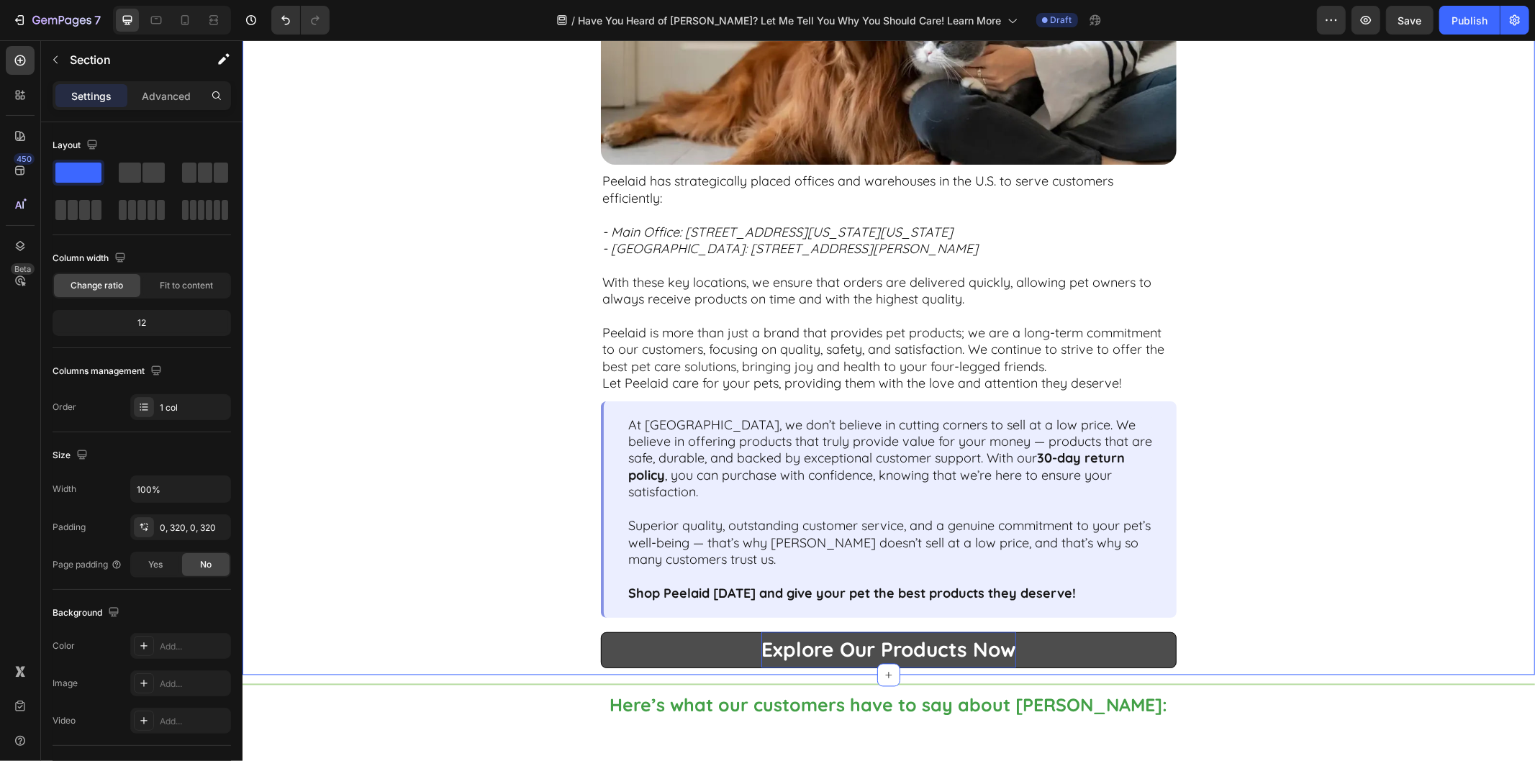
scroll to position [1999, 0]
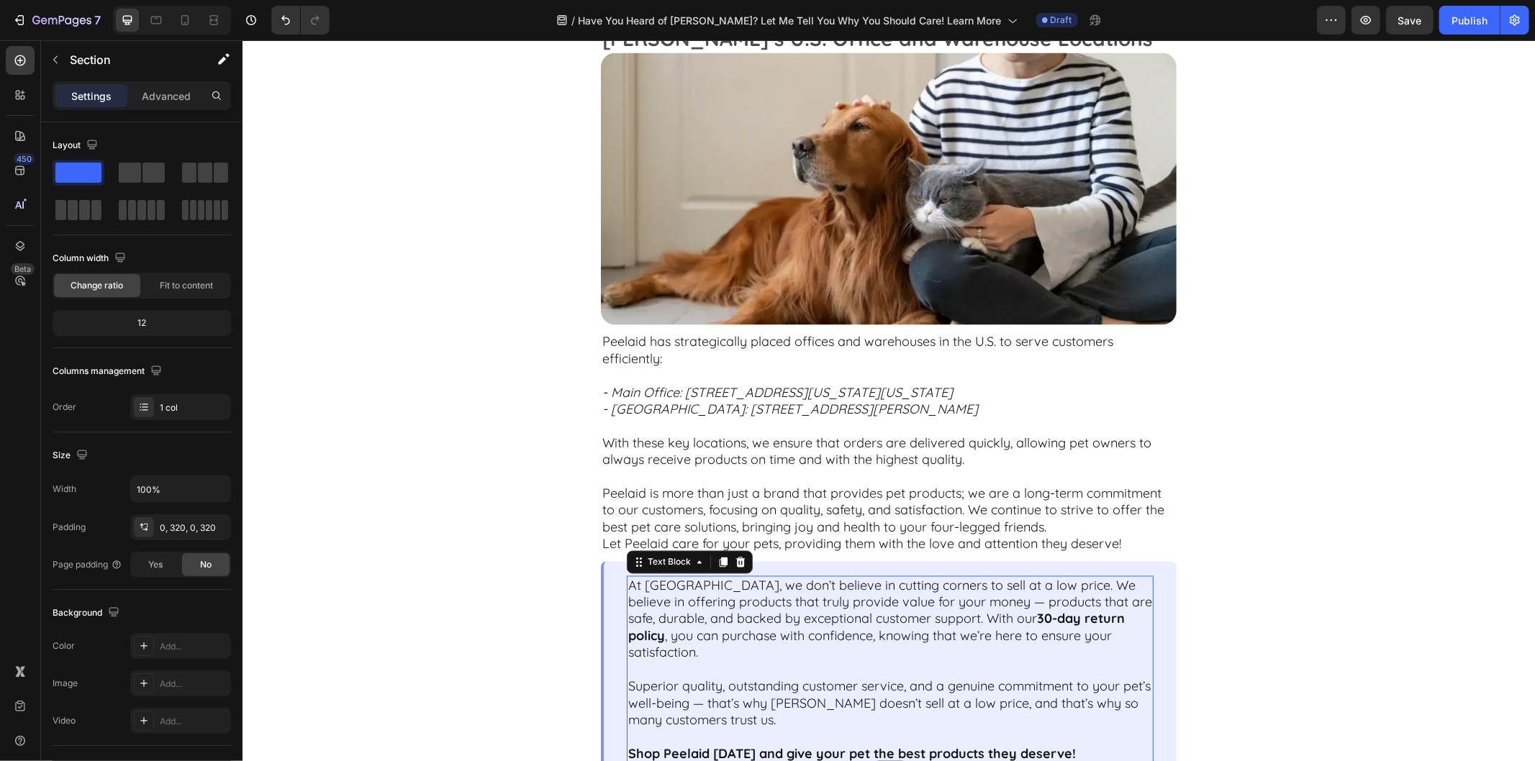
click at [964, 623] on p "At Peelaid, we don’t believe in cutting corners to sell at a low price. We beli…" at bounding box center [890, 627] width 524 height 101
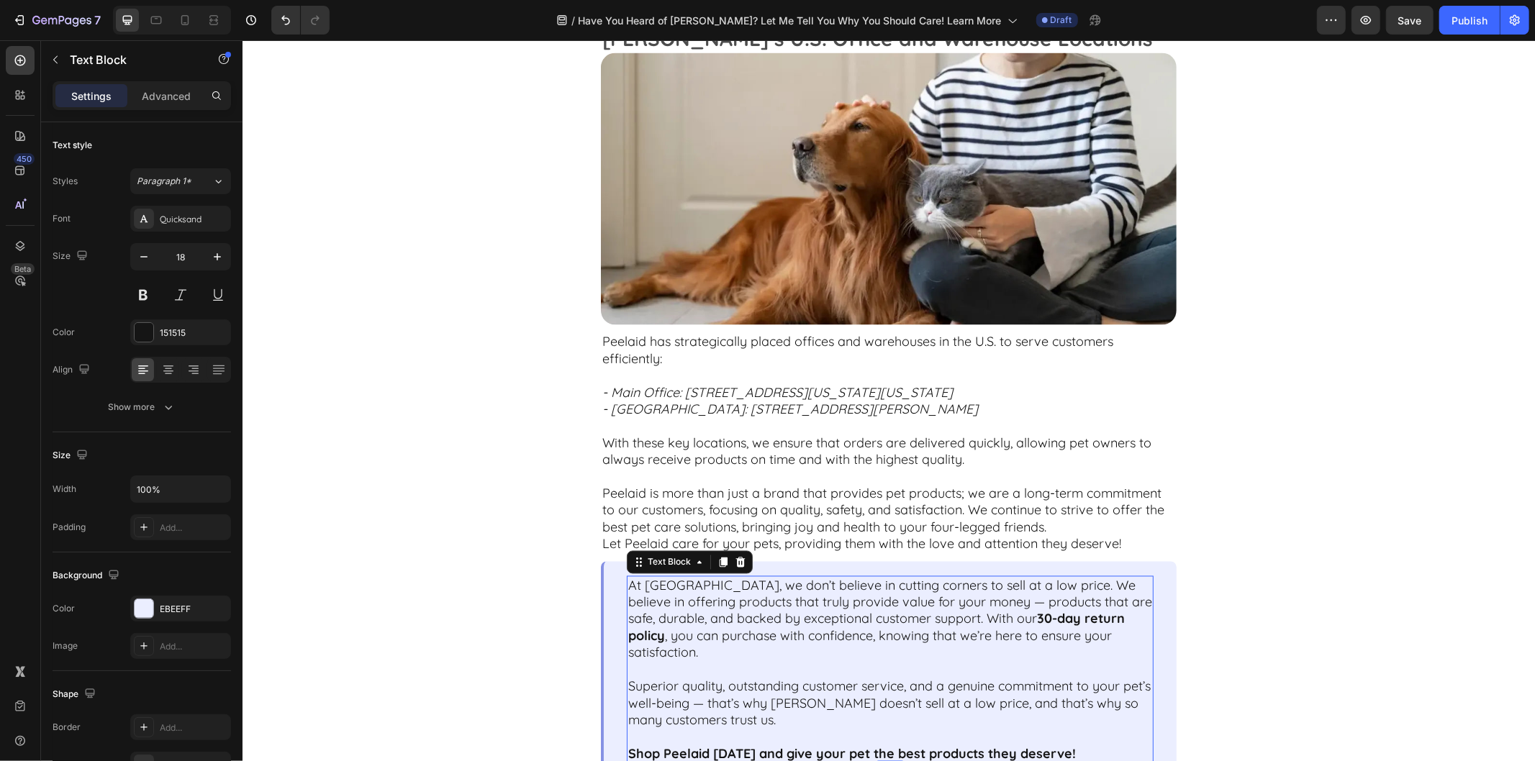
click at [968, 607] on p "At Peelaid, we don’t believe in cutting corners to sell at a low price. We beli…" at bounding box center [890, 627] width 524 height 101
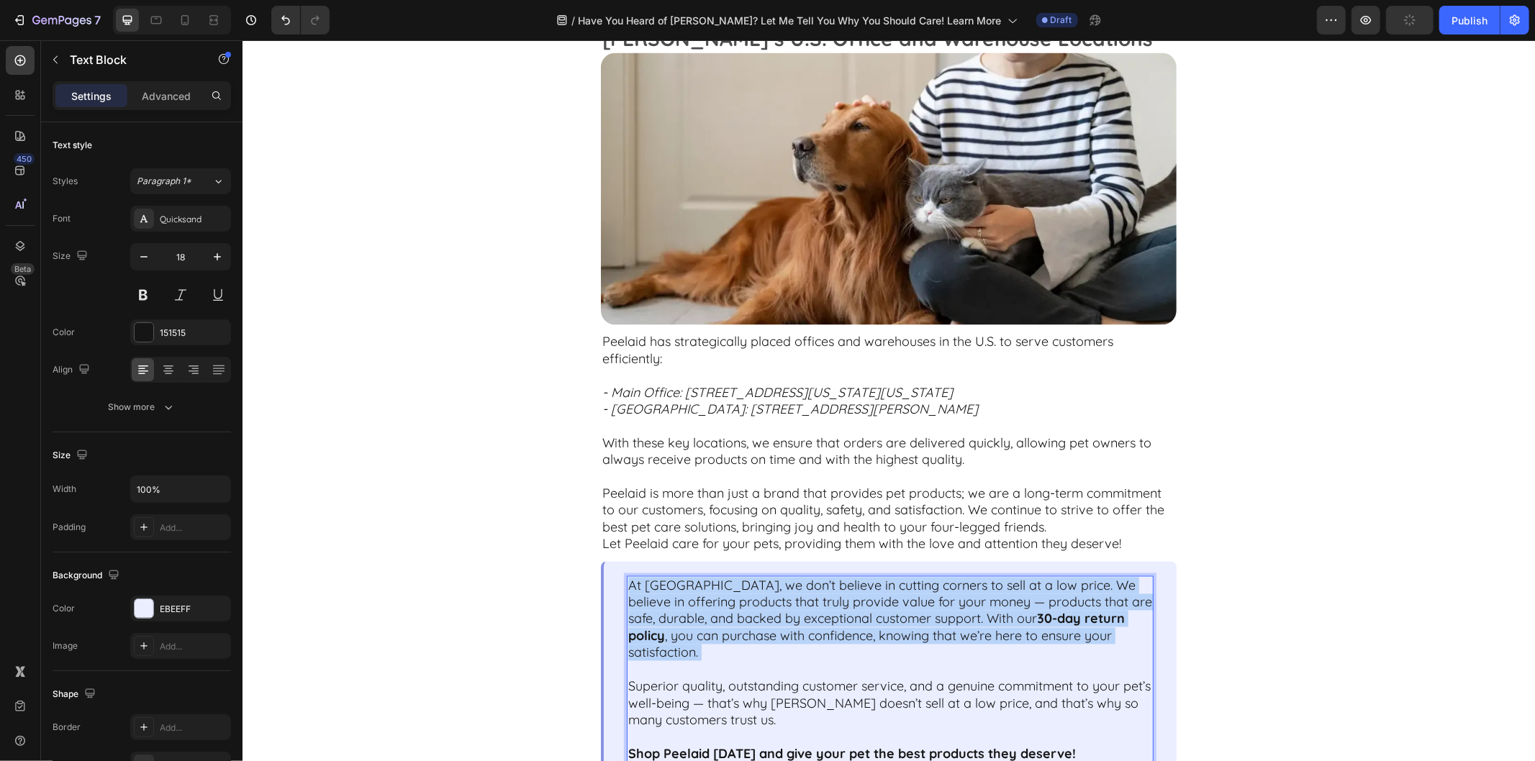
click at [968, 607] on p "At Peelaid, we don’t believe in cutting corners to sell at a low price. We beli…" at bounding box center [890, 627] width 524 height 101
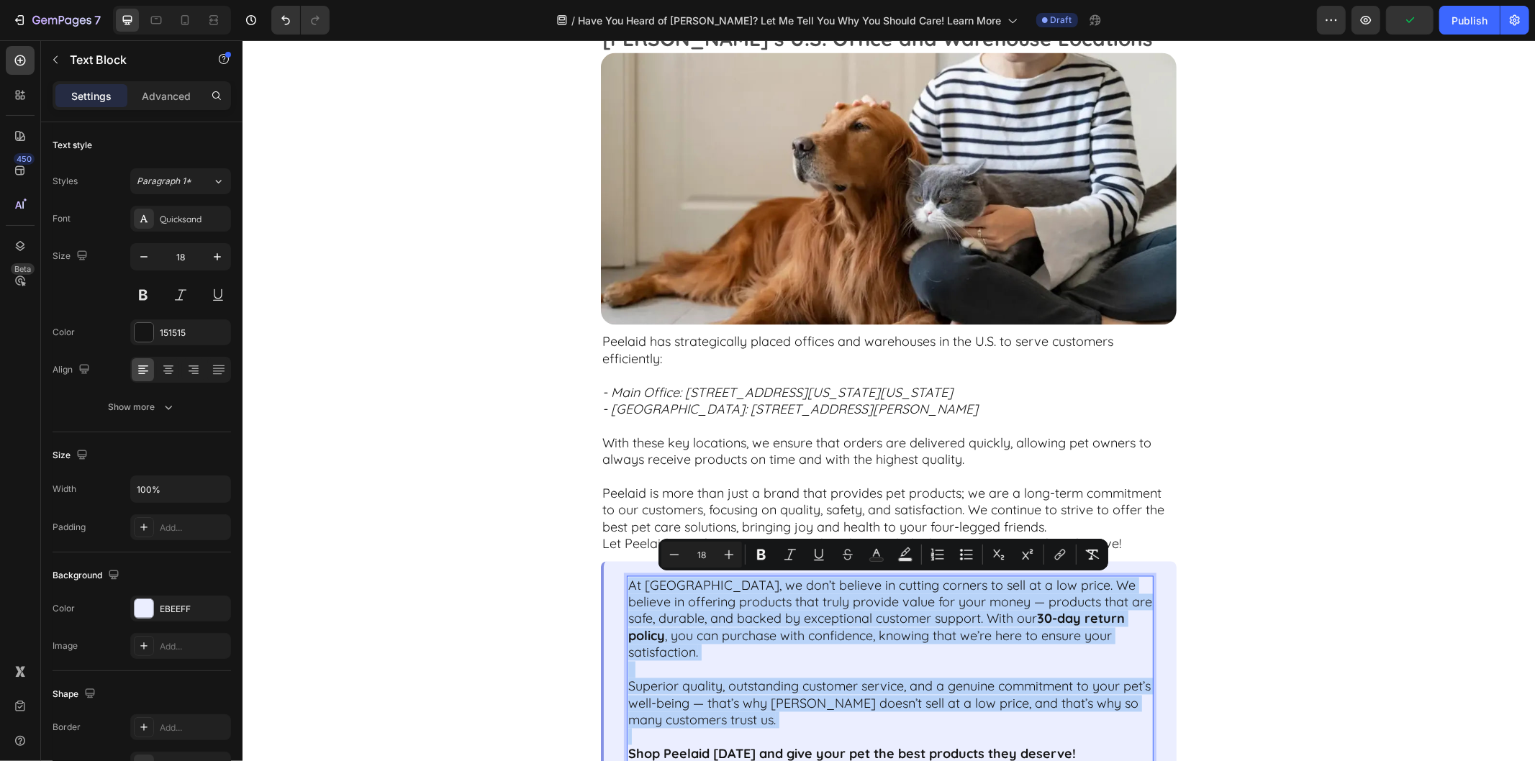
copy div "At Peelaid, we don’t believe in cutting corners to sell at a low price. We beli…"
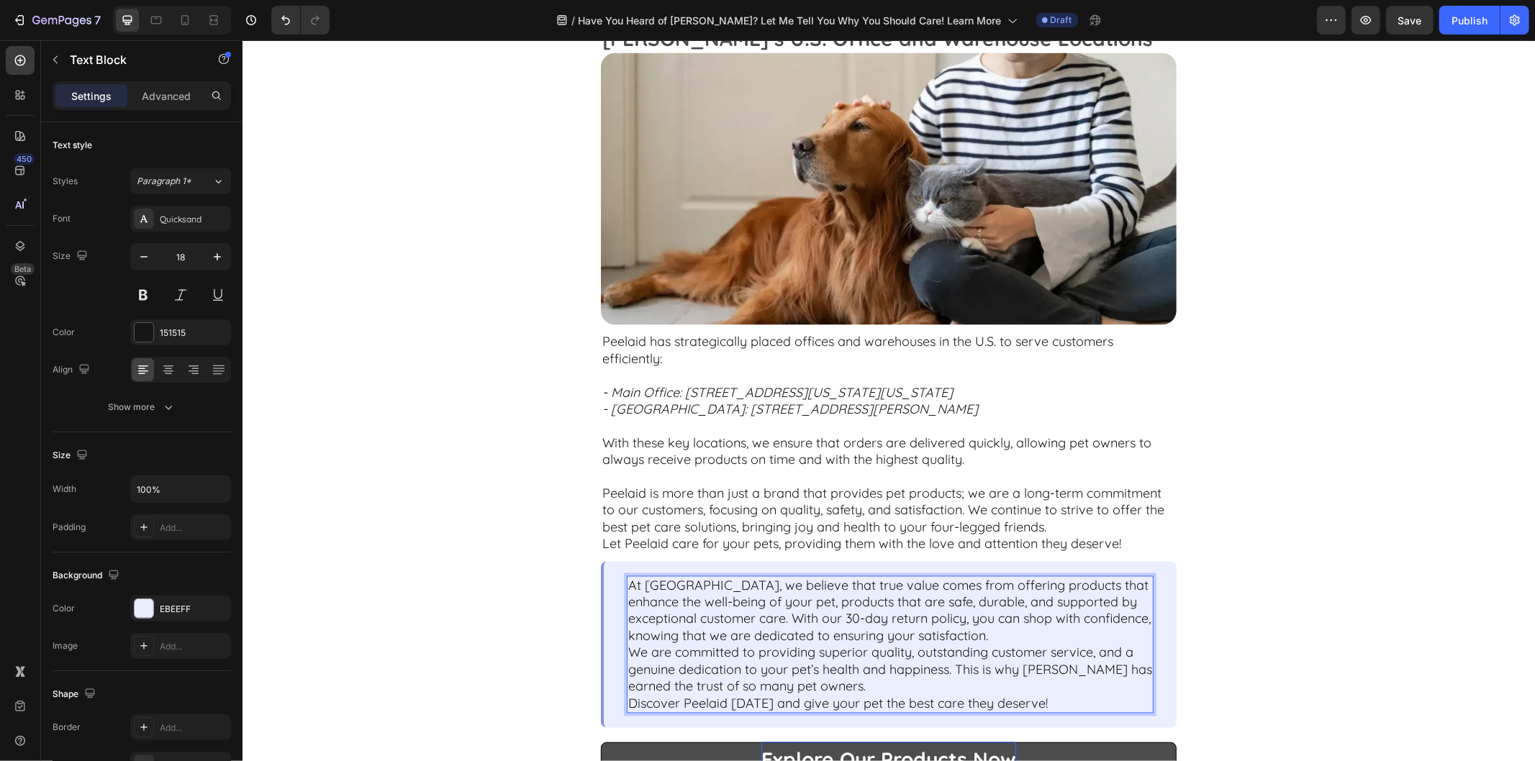
click at [934, 633] on p "At Peelaid, we believe that true value comes from offering products that enhanc…" at bounding box center [890, 611] width 524 height 68
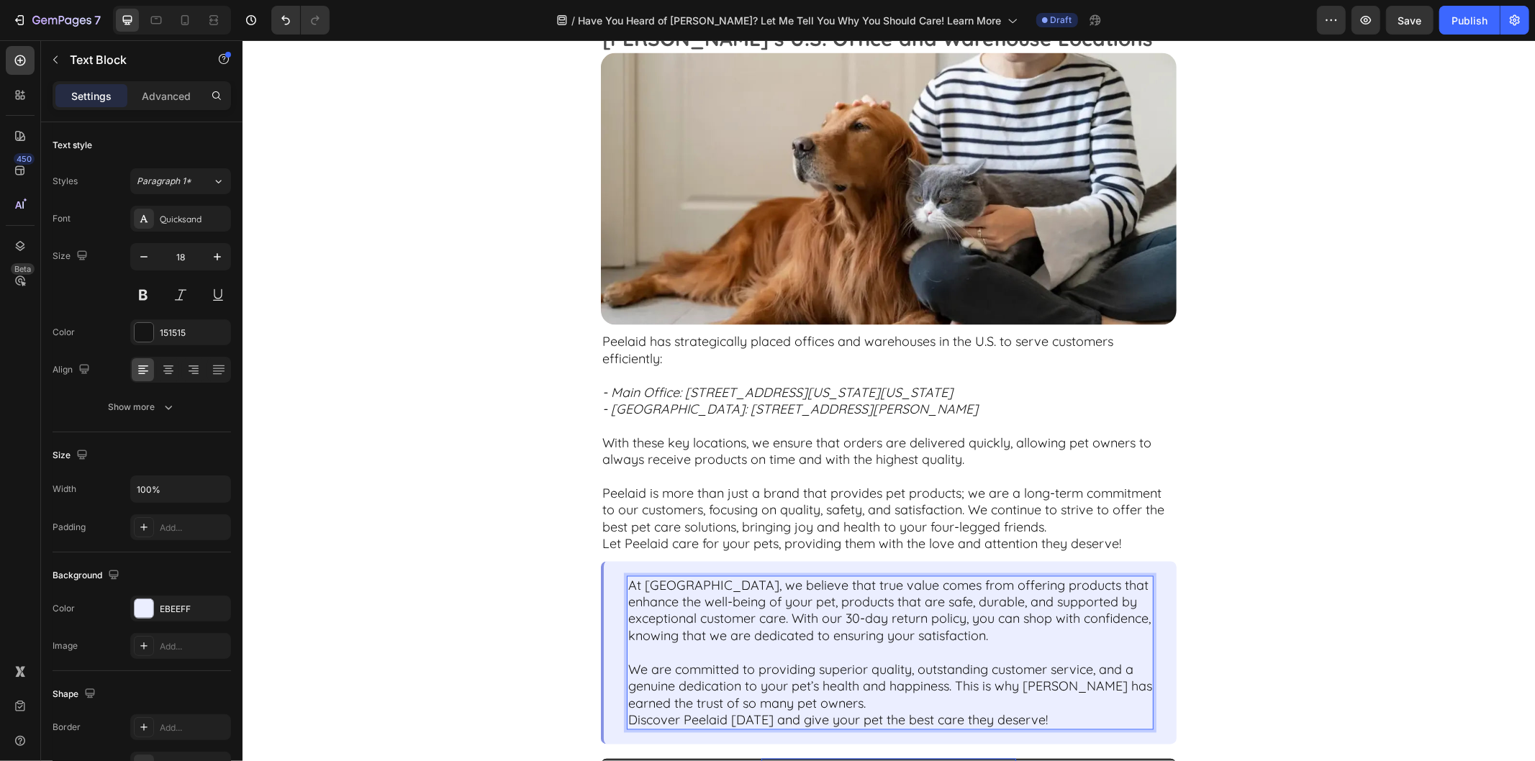
click at [834, 708] on p "We are committed to providing superior quality, outstanding customer service, a…" at bounding box center [890, 686] width 524 height 50
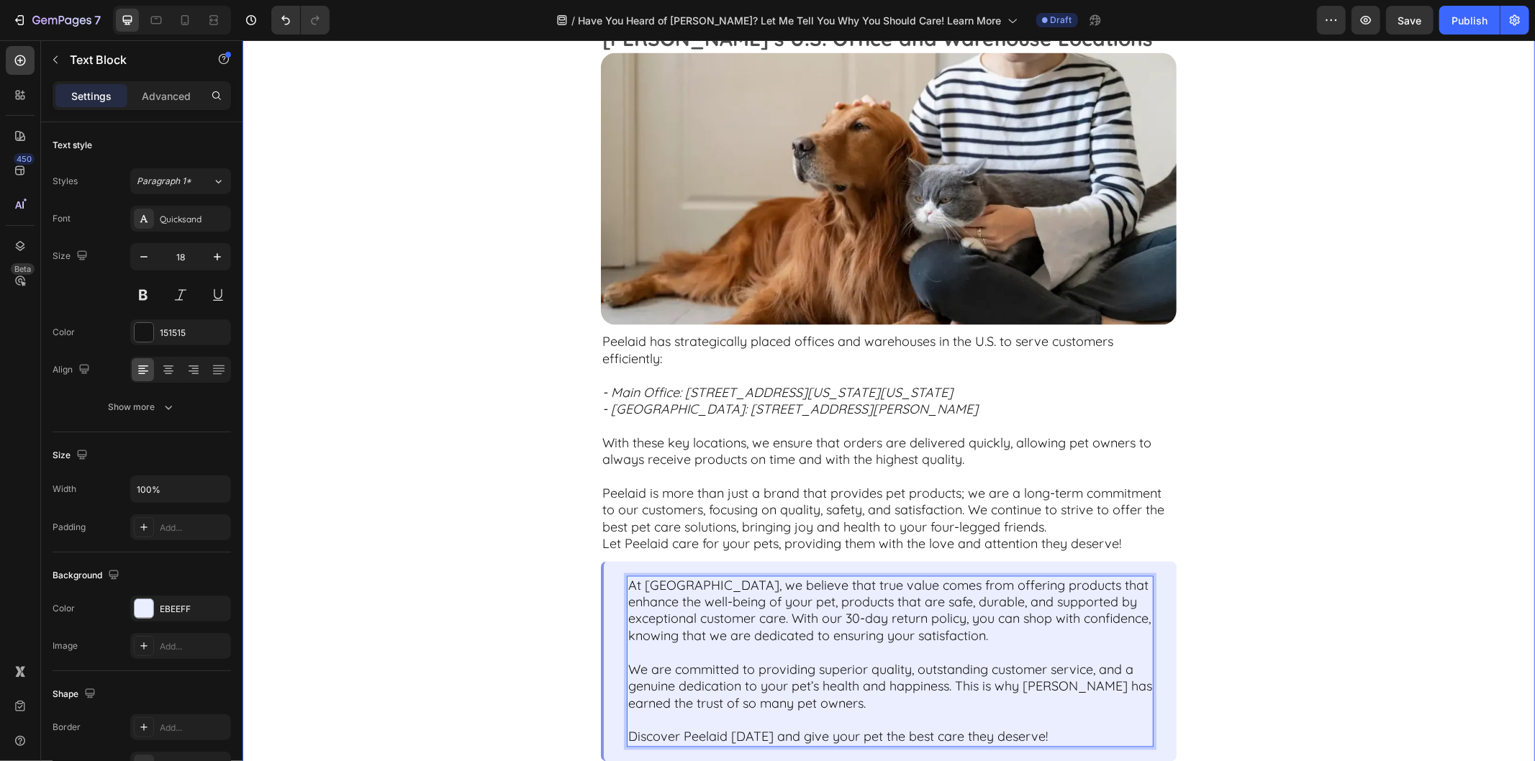
click at [1300, 544] on div "Peelaid – Committed to the Happiness of "Parent’s Pet" Text Block Image Peelaid…" at bounding box center [888, 194] width 1293 height 1249
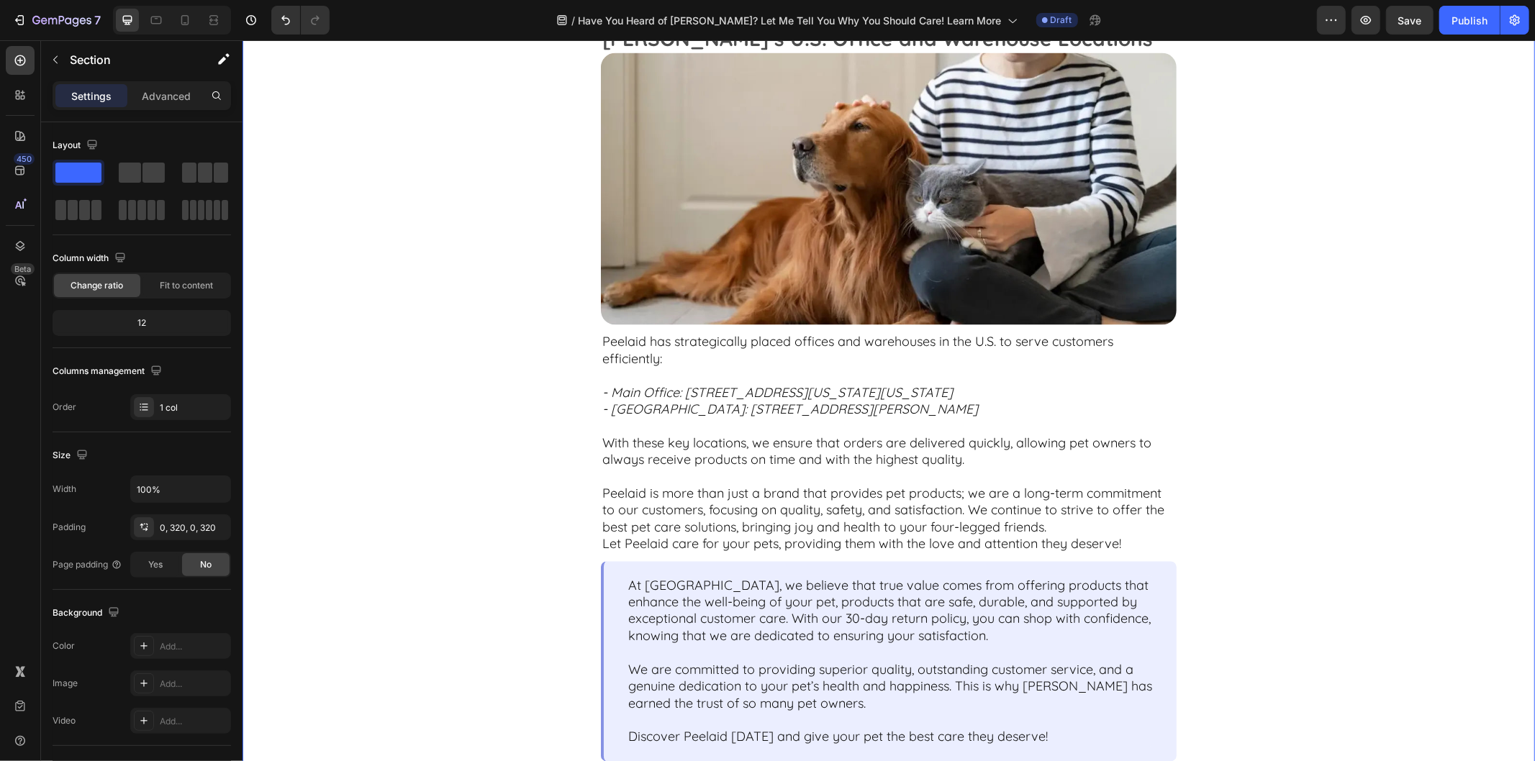
scroll to position [2079, 0]
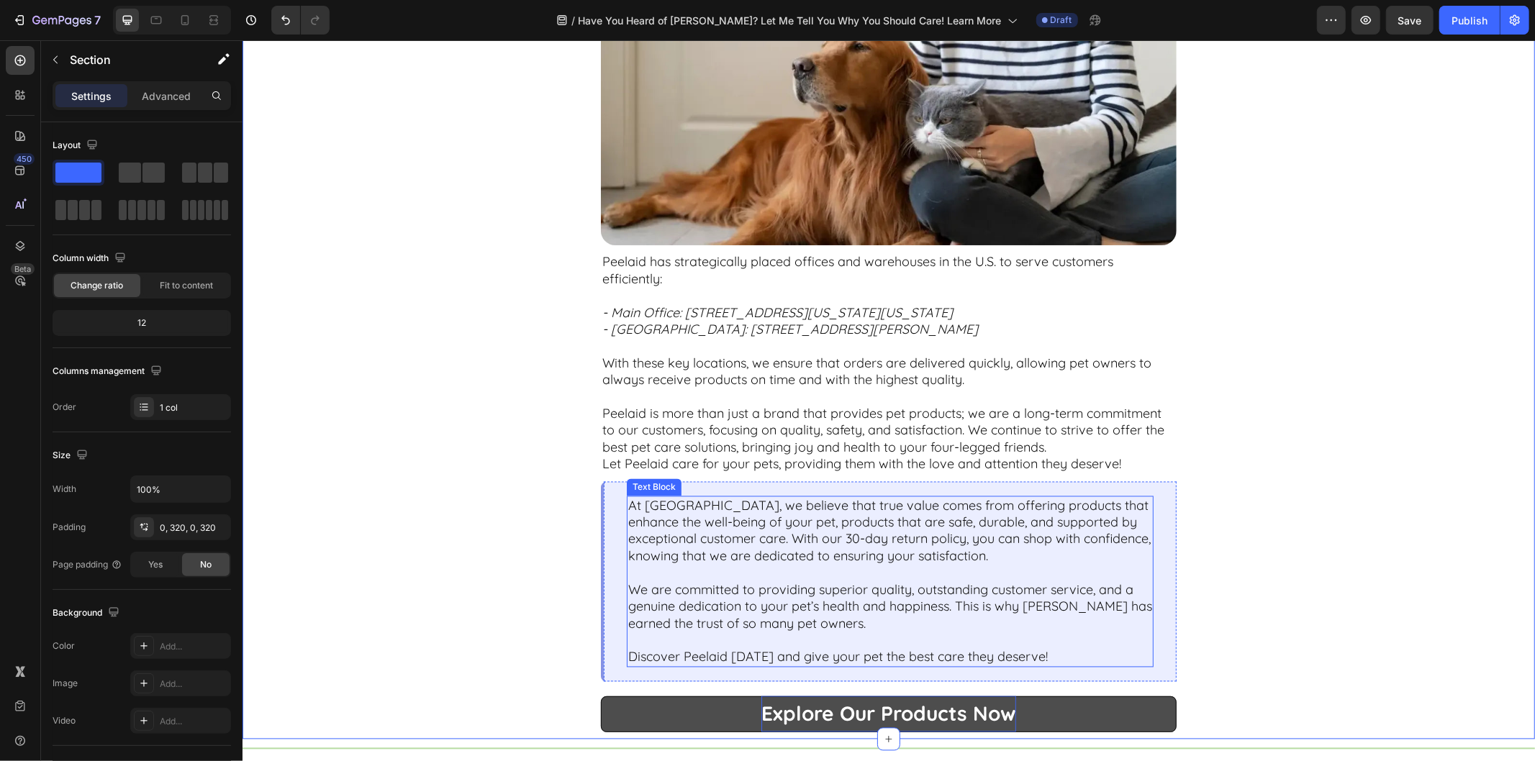
click at [818, 544] on p "At Peelaid, we believe that true value comes from offering products that enhanc…" at bounding box center [890, 539] width 524 height 84
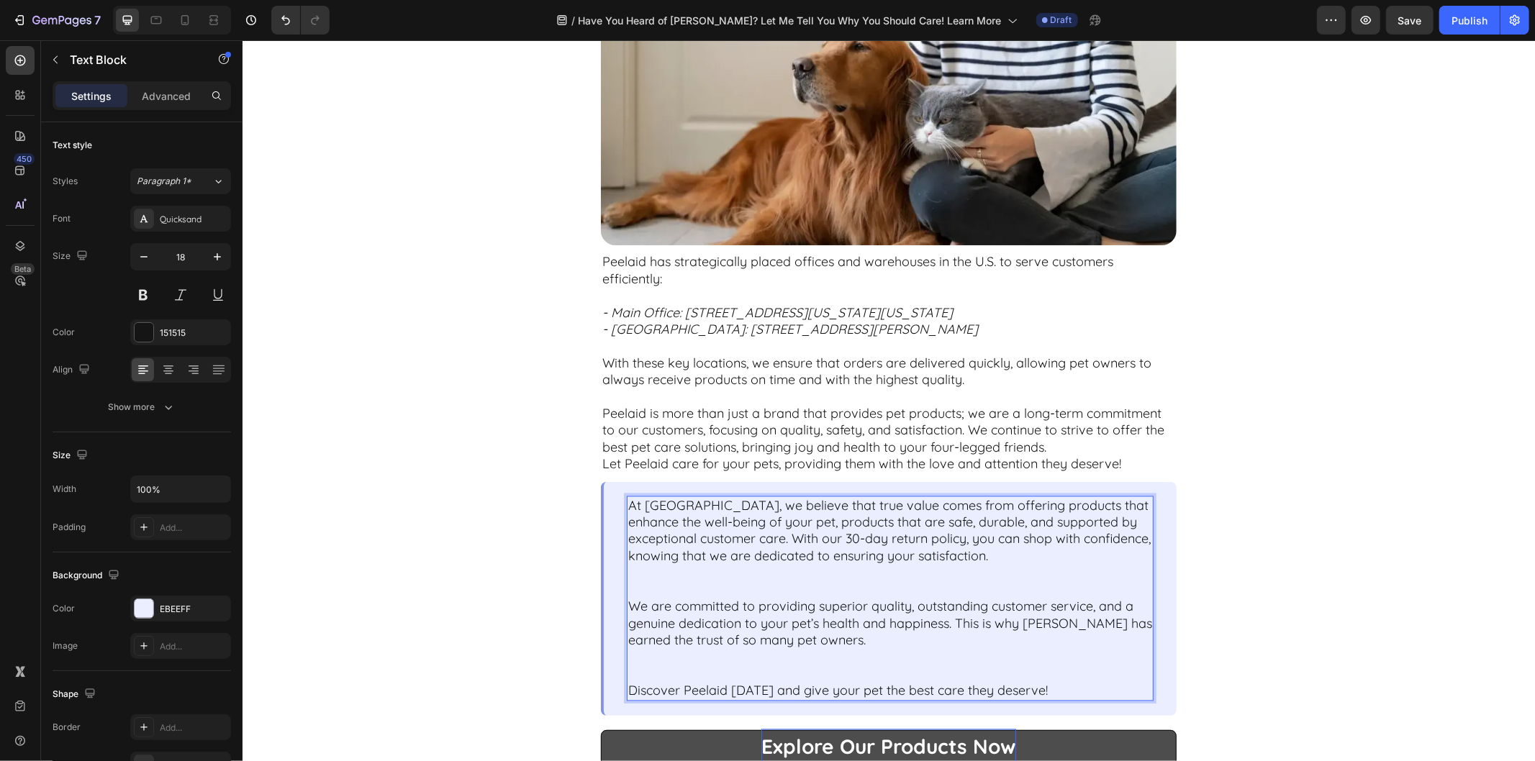
click at [768, 537] on p "At Peelaid, we believe that true value comes from offering products that enhanc…" at bounding box center [890, 547] width 524 height 101
click at [649, 584] on p "At Peelaid, we believe that true value comes from offering products that enhanc…" at bounding box center [890, 547] width 524 height 101
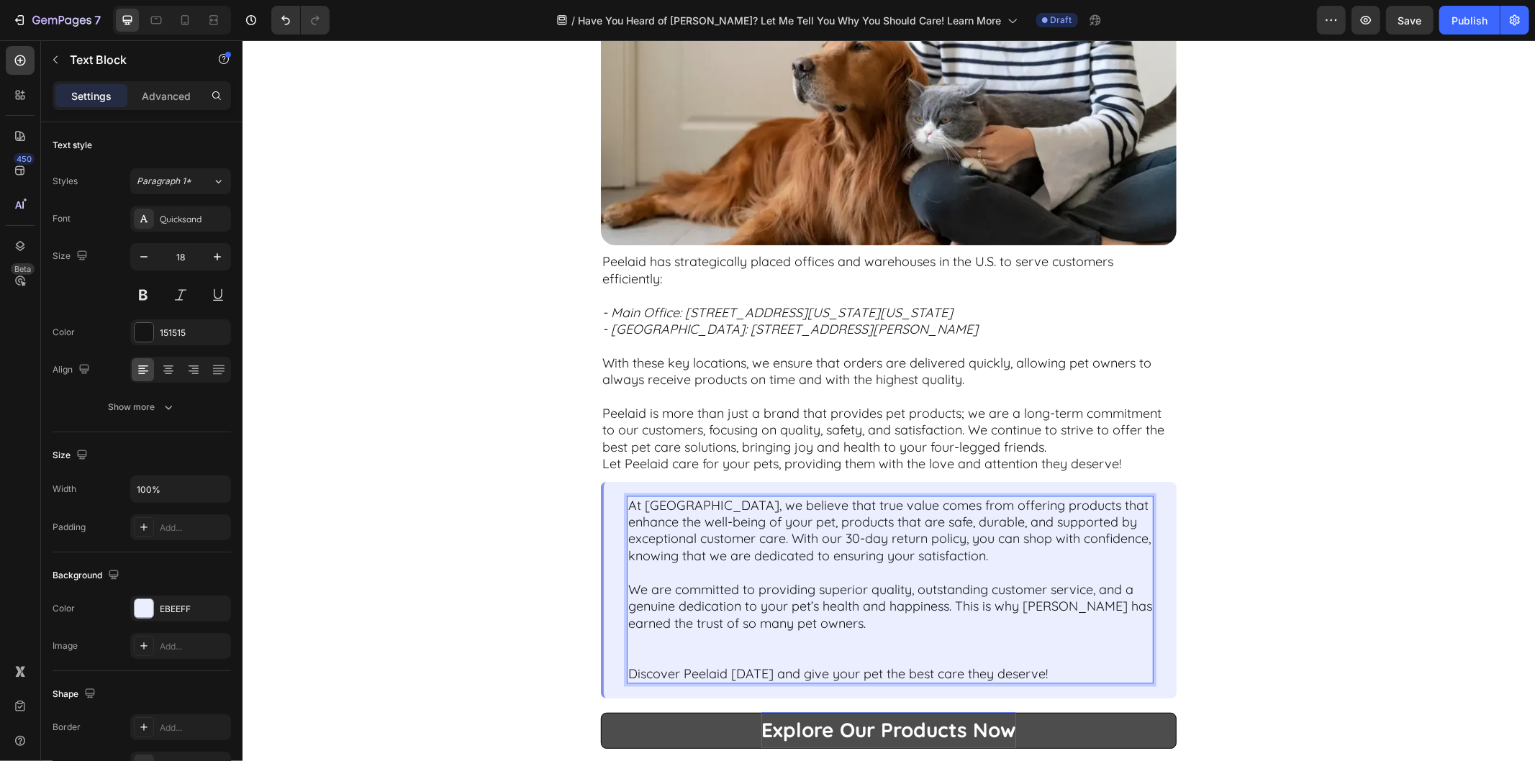
click at [642, 638] on p "We are committed to providing superior quality, outstanding customer service, a…" at bounding box center [890, 624] width 524 height 84
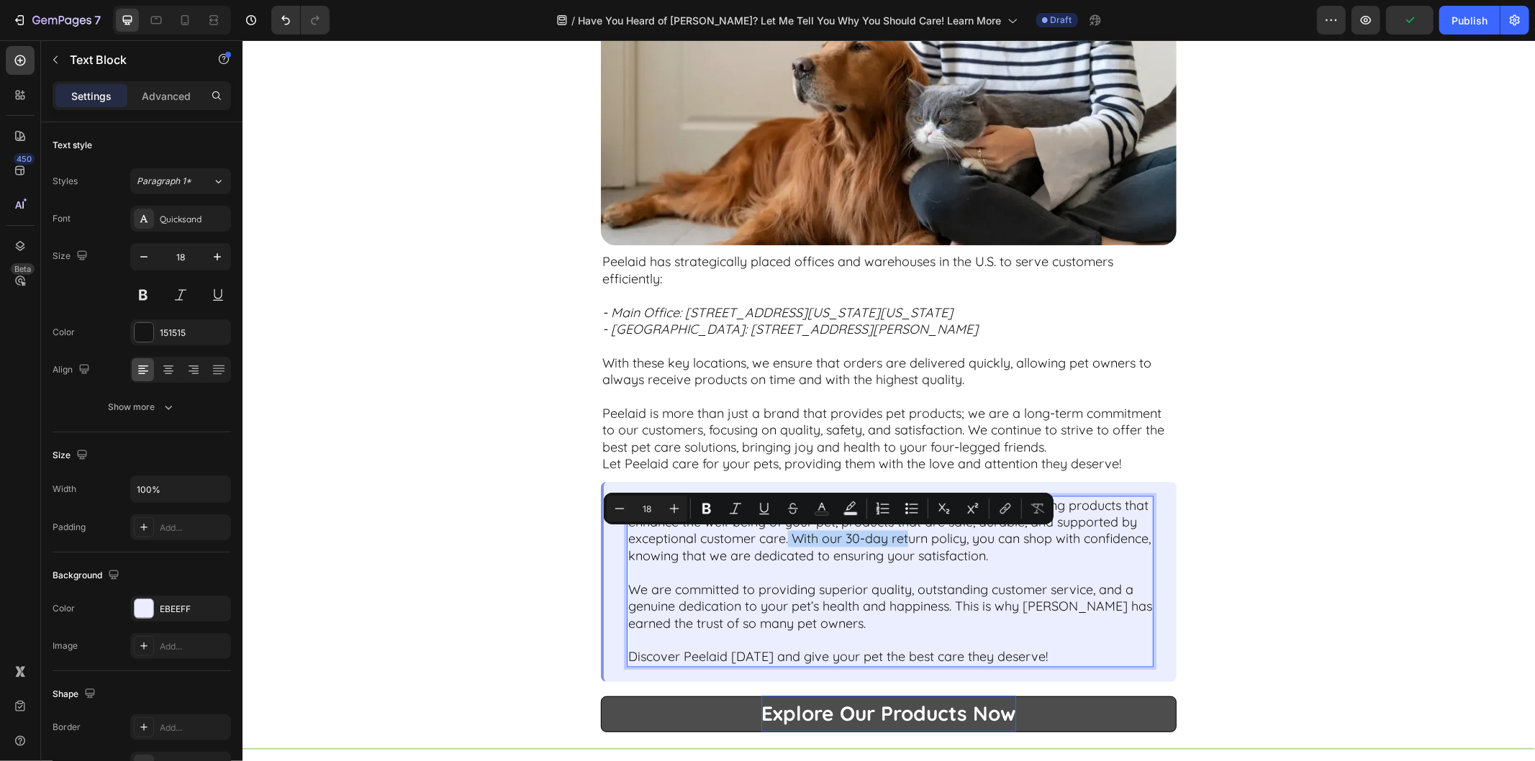
drag, startPoint x: 768, startPoint y: 537, endPoint x: 888, endPoint y: 543, distance: 120.4
click at [888, 543] on p "At Peelaid, we believe that true value comes from offering products that enhanc…" at bounding box center [890, 539] width 524 height 84
click at [720, 507] on div "Minus 18 Plus Bold Italic Underline Strikethrough Text Color Text Background Co…" at bounding box center [829, 509] width 444 height 26
click at [716, 507] on button "Bold" at bounding box center [707, 509] width 26 height 26
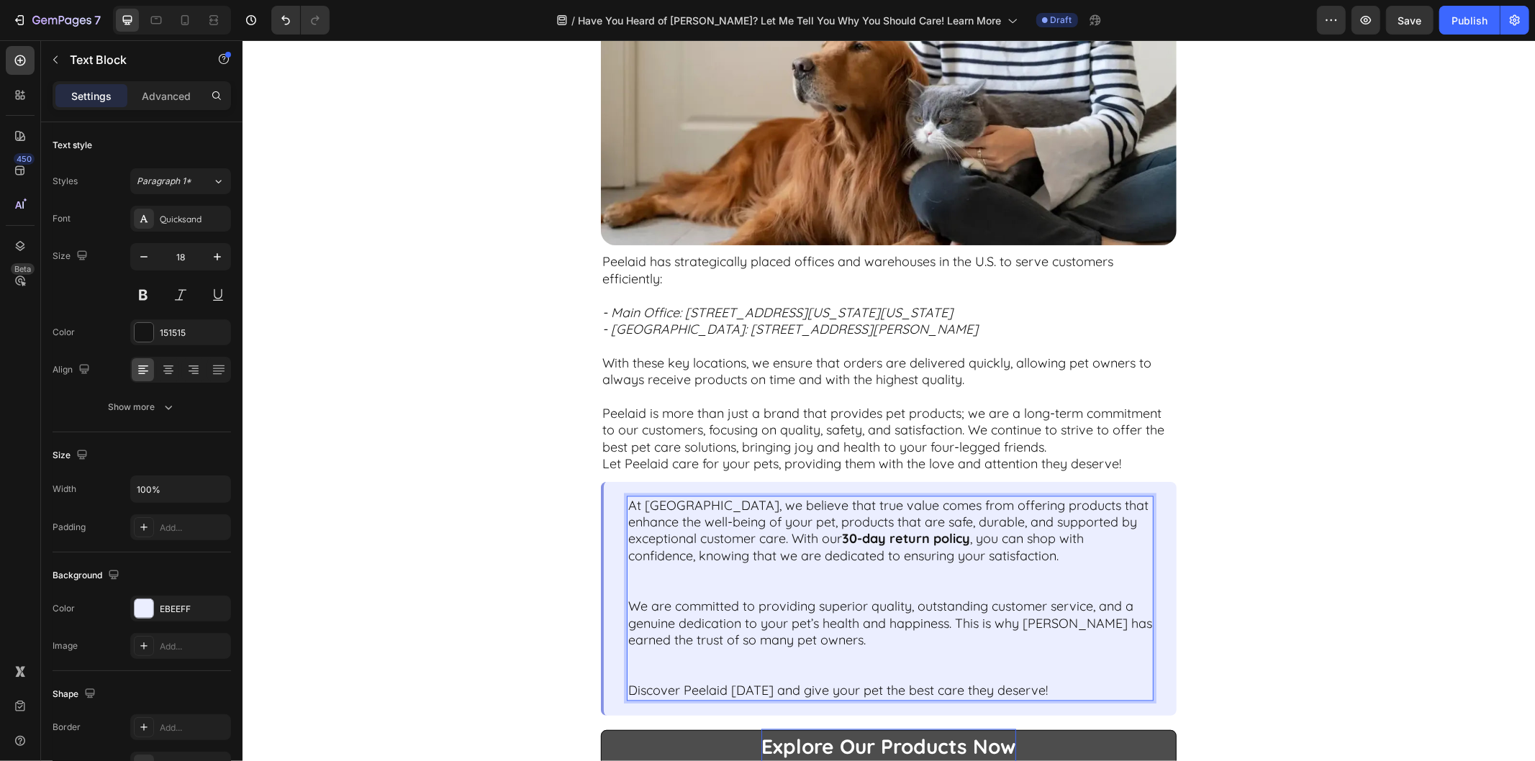
click at [692, 566] on p "At Peelaid, we believe that true value comes from offering products that enhanc…" at bounding box center [890, 547] width 524 height 101
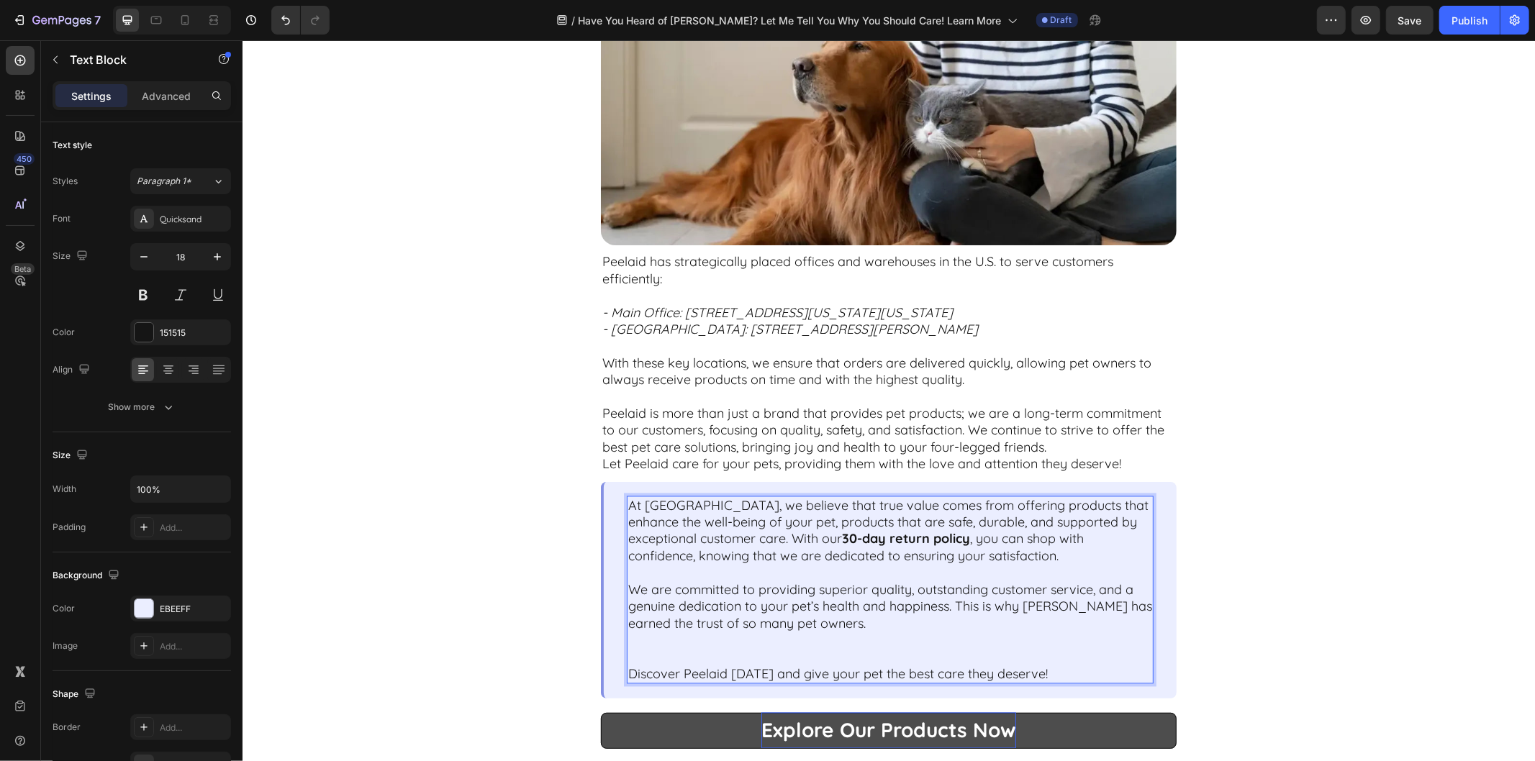
click at [688, 636] on p "We are committed to providing superior quality, outstanding customer service, a…" at bounding box center [890, 624] width 524 height 84
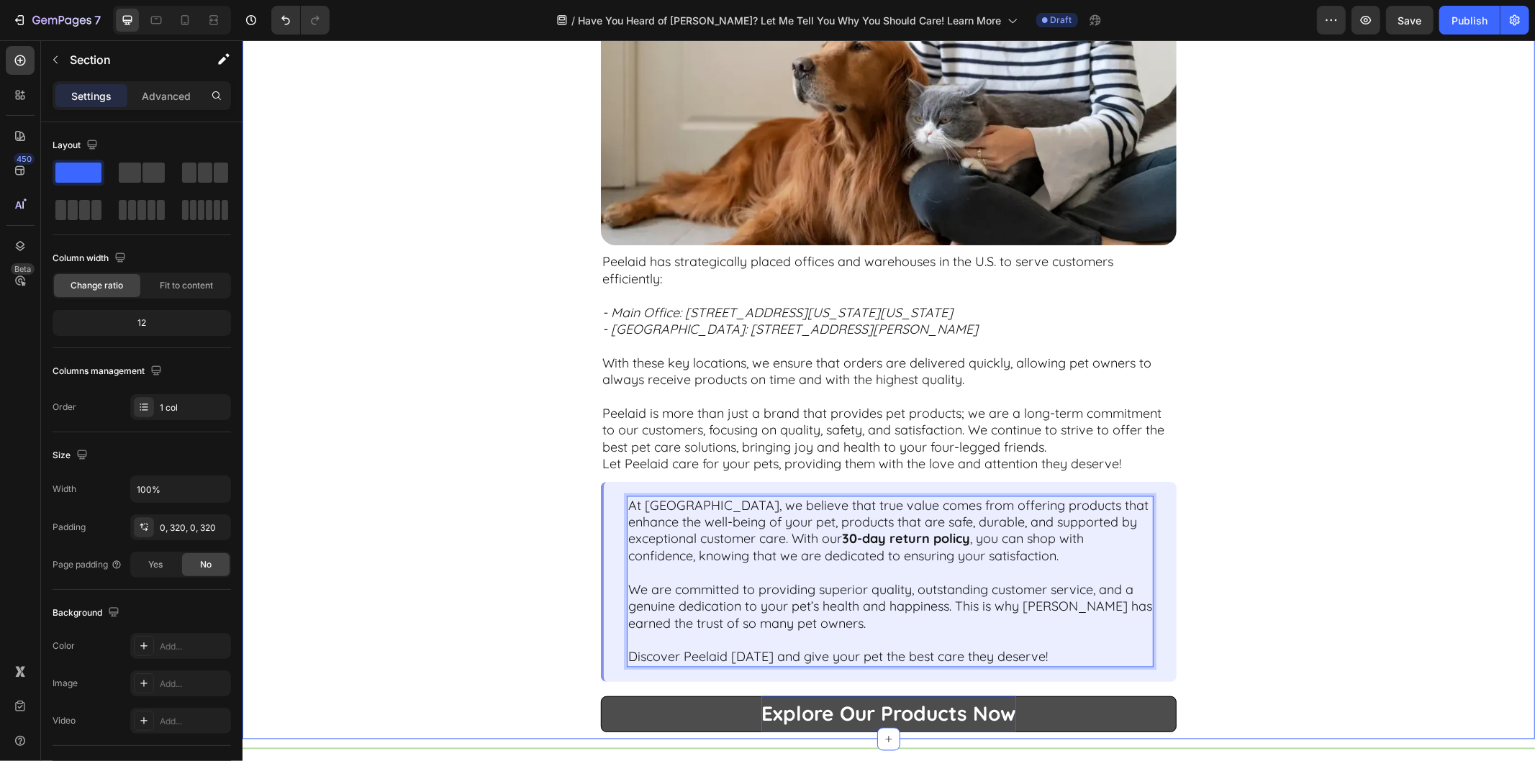
drag, startPoint x: 1241, startPoint y: 525, endPoint x: 1247, endPoint y: 519, distance: 8.7
click at [1242, 525] on div "Peelaid – Committed to the Happiness of "Parent’s Pet" Text Block Image Peelaid…" at bounding box center [888, 114] width 832 height 1249
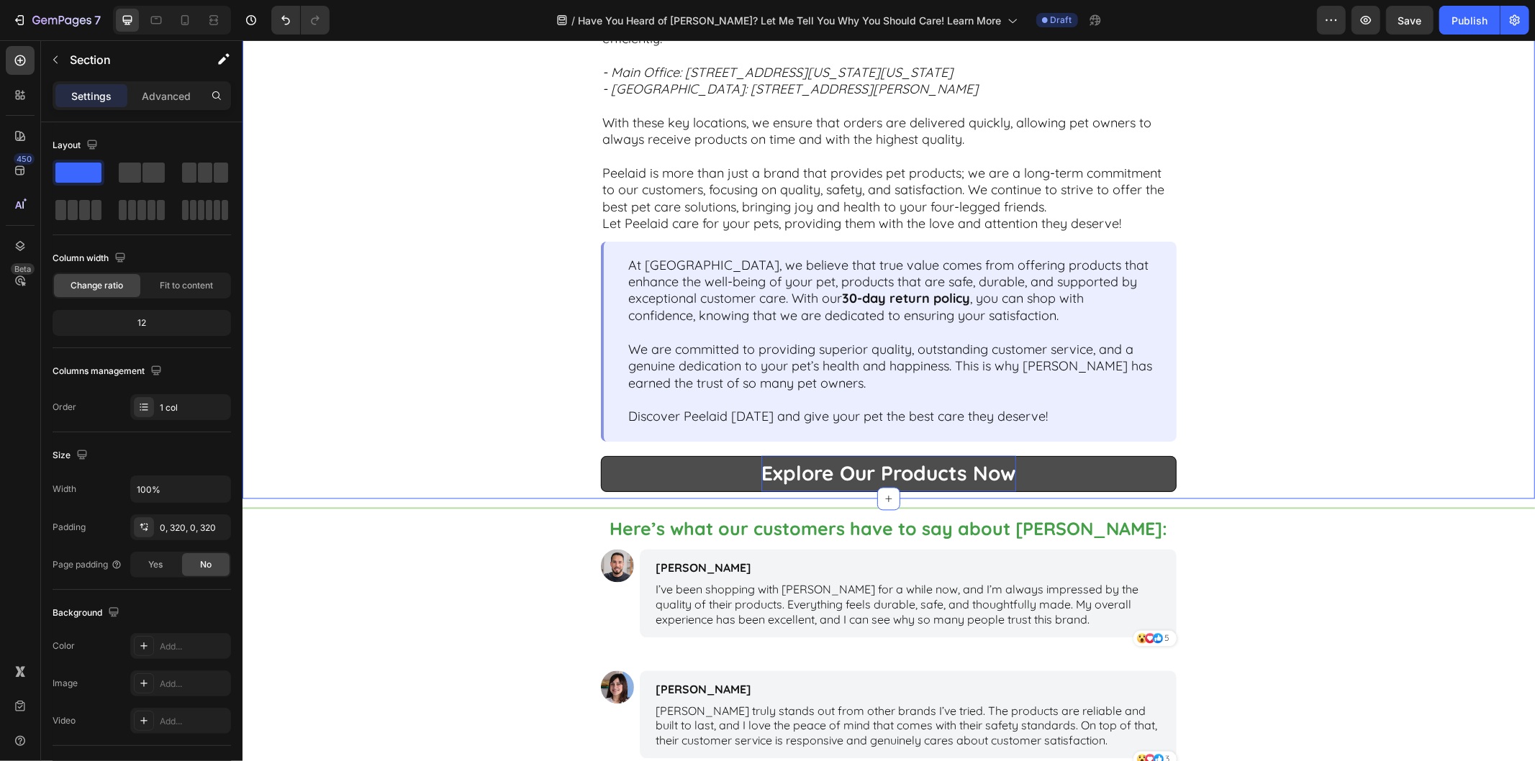
scroll to position [2159, 0]
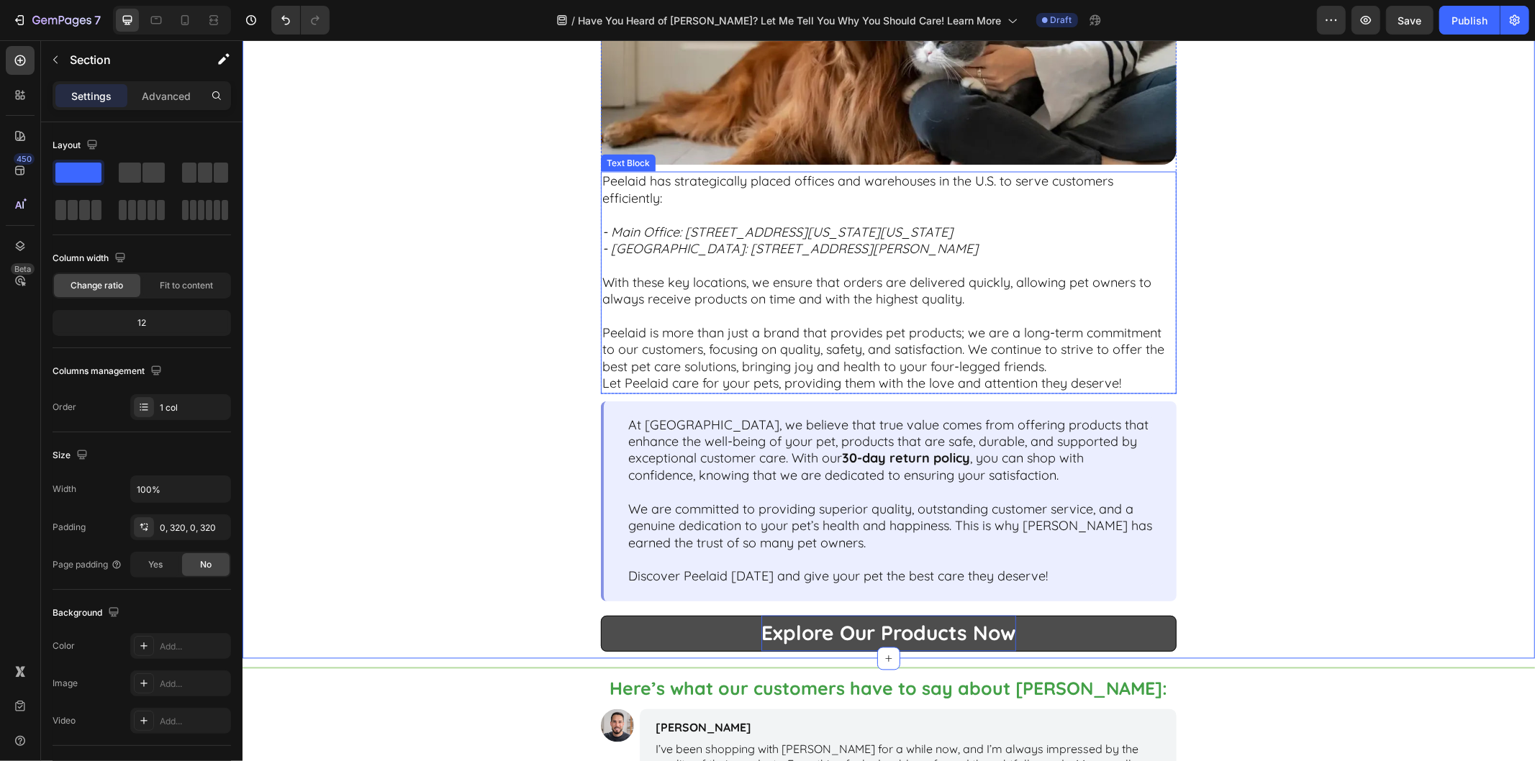
click at [861, 242] on icon "- West Coast Warehouse: 18591 San Jose Ave, City of Industry, CA 91748" at bounding box center [790, 248] width 376 height 17
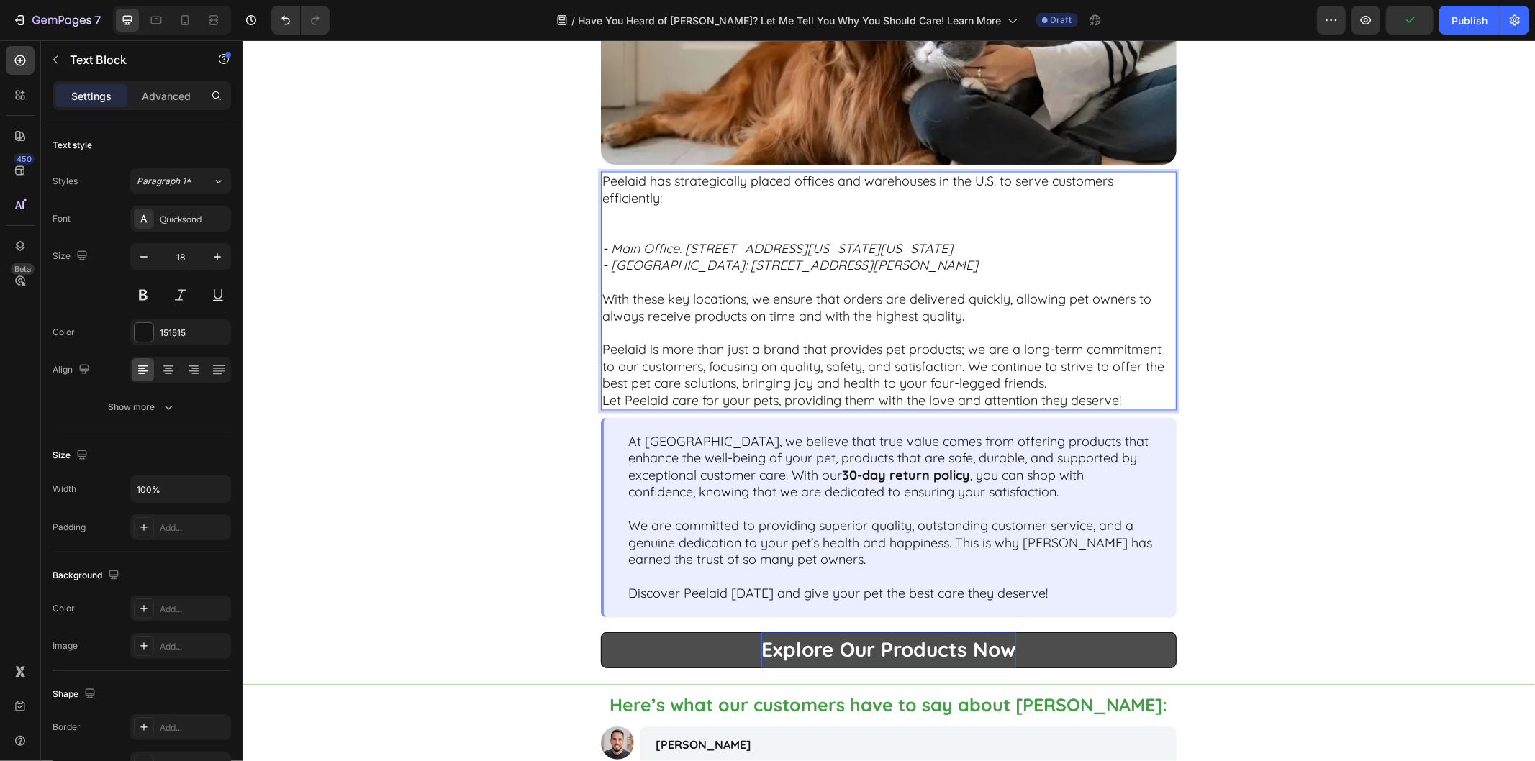
click at [625, 216] on p "Peelaid has strategically placed offices and warehouses in the U.S. to serve cu…" at bounding box center [888, 207] width 573 height 68
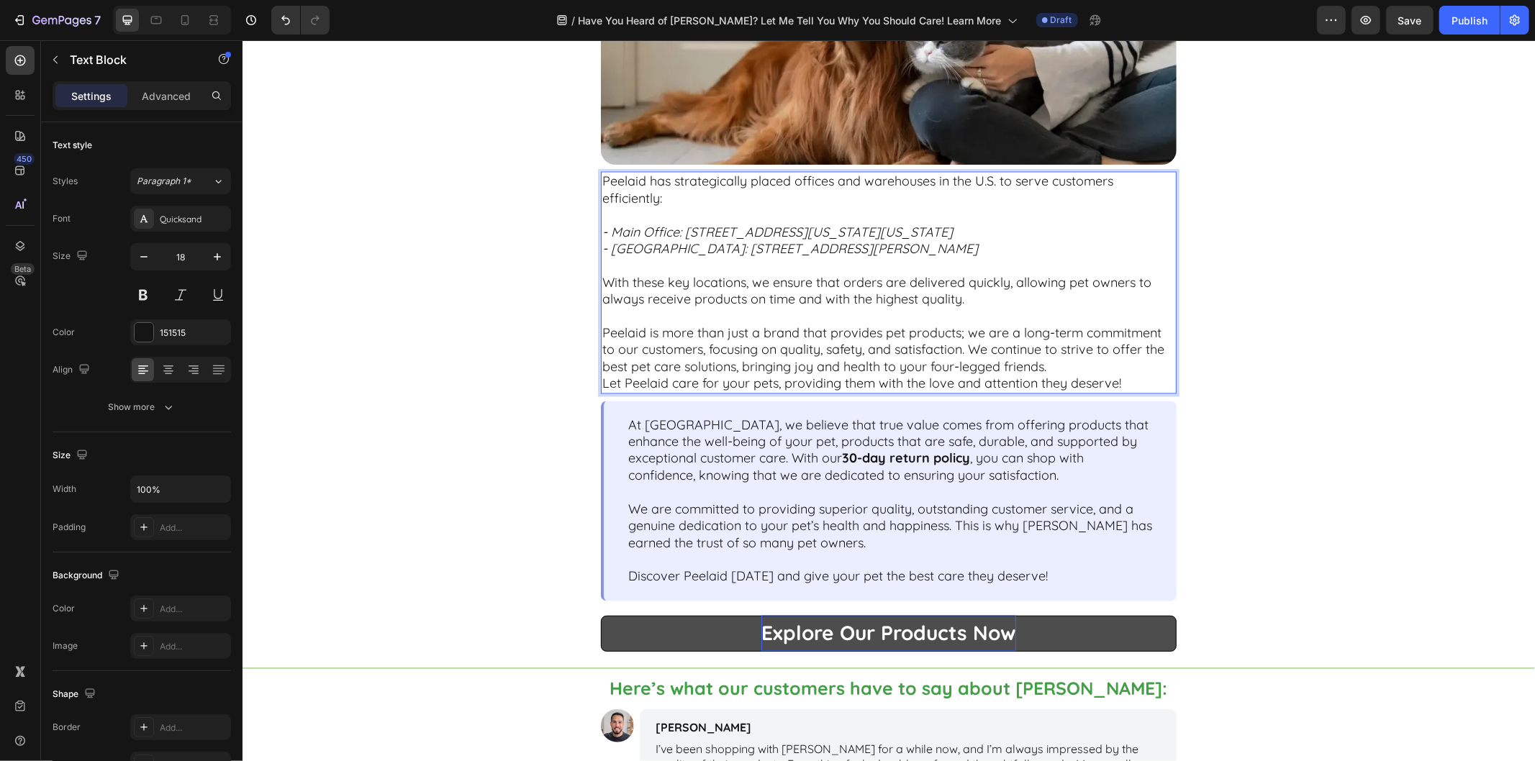
click at [659, 244] on icon "- West Coast Warehouse: 18591 San Jose Ave, City of Industry, CA 91748" at bounding box center [790, 248] width 376 height 17
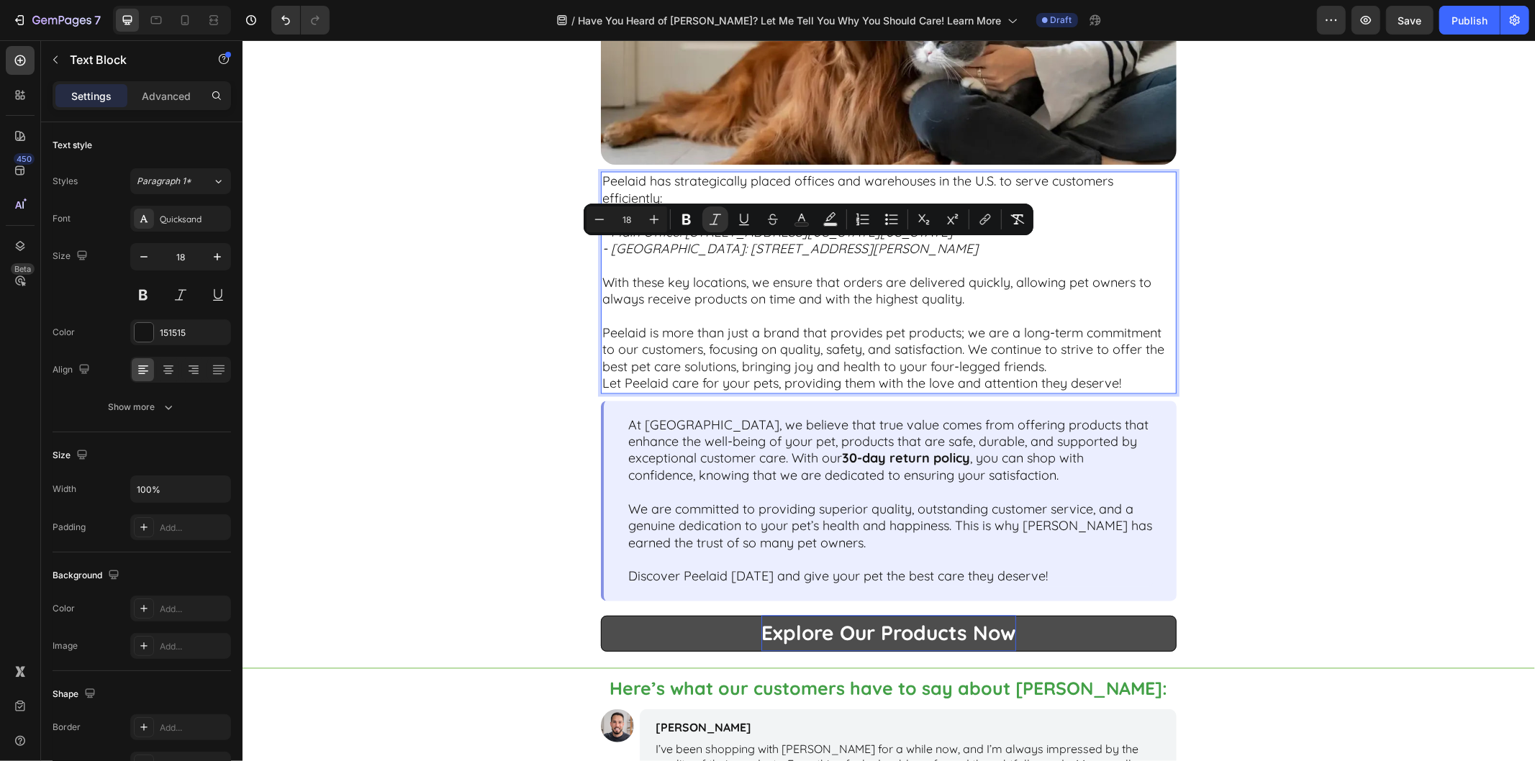
click at [1097, 268] on p "- West Coast Warehouse: 18591 San Jose Ave, City of Industry, CA 91748" at bounding box center [888, 257] width 573 height 34
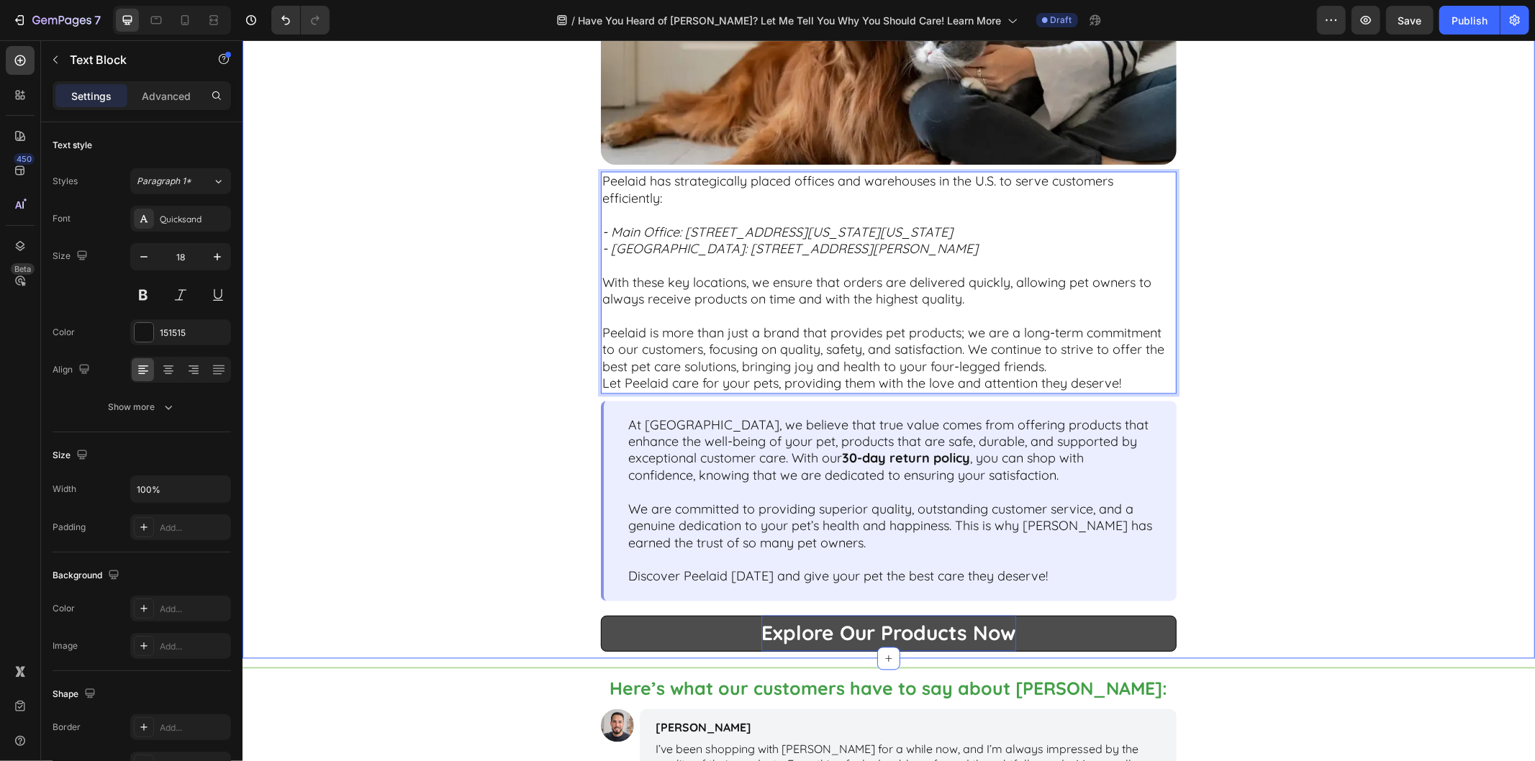
drag, startPoint x: 1035, startPoint y: 250, endPoint x: 578, endPoint y: 239, distance: 457.2
click at [578, 239] on div "Peelaid – Committed to the Happiness of "Parent’s Pet" Text Block Image Peelaid…" at bounding box center [888, 34] width 832 height 1249
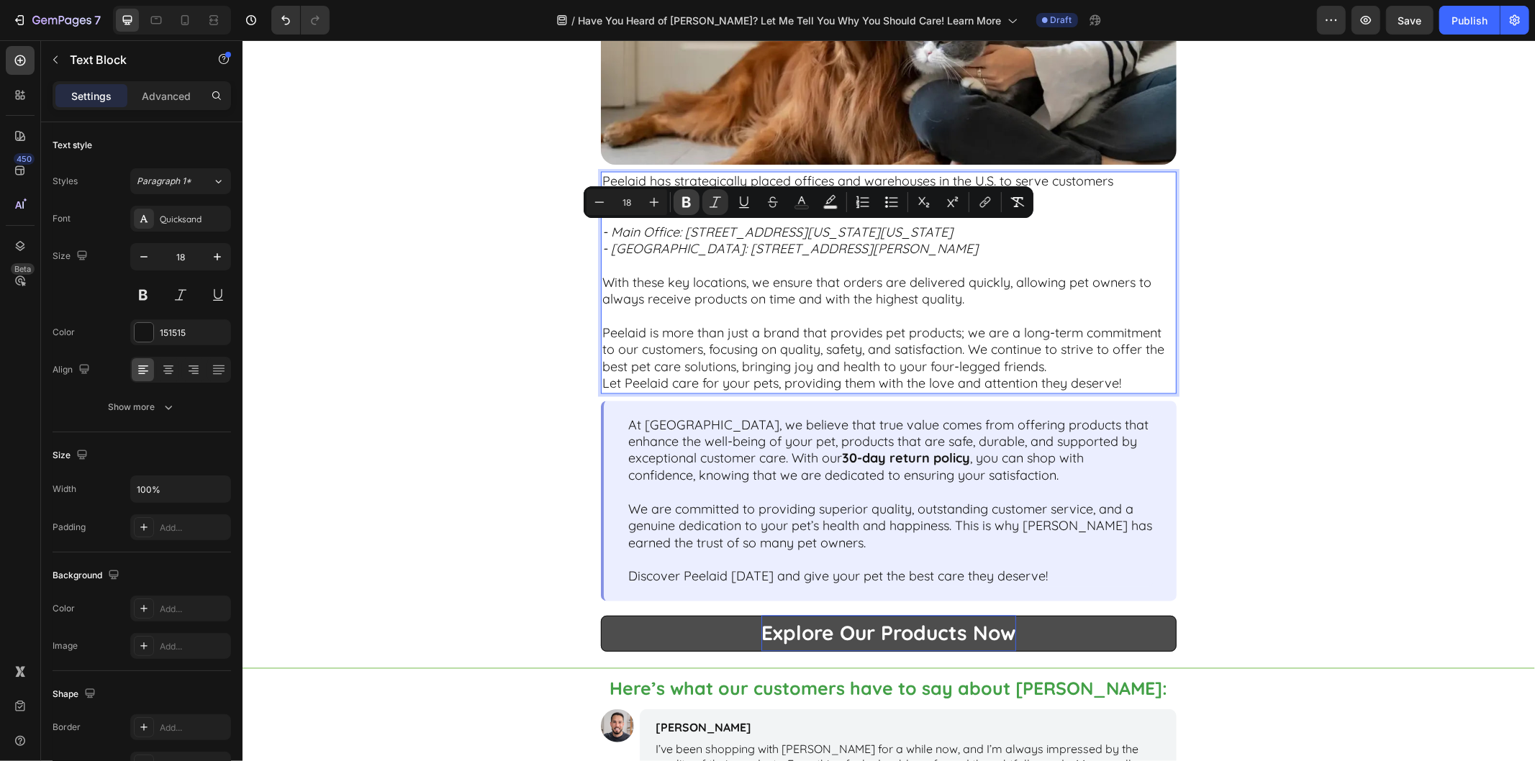
click at [686, 205] on icon "Editor contextual toolbar" at bounding box center [686, 202] width 14 height 14
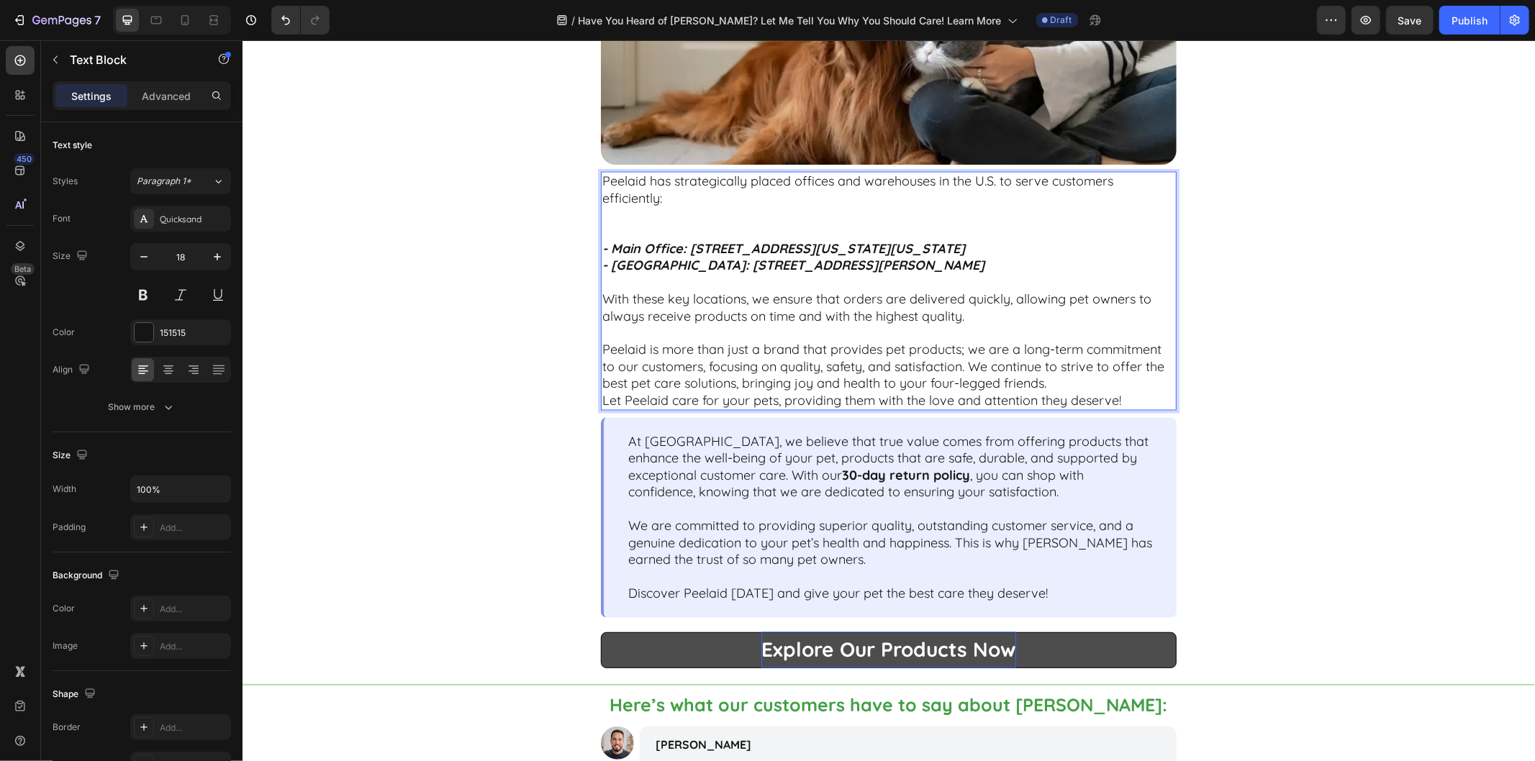
click at [638, 217] on p "Peelaid has strategically placed offices and warehouses in the U.S. to serve cu…" at bounding box center [888, 207] width 573 height 68
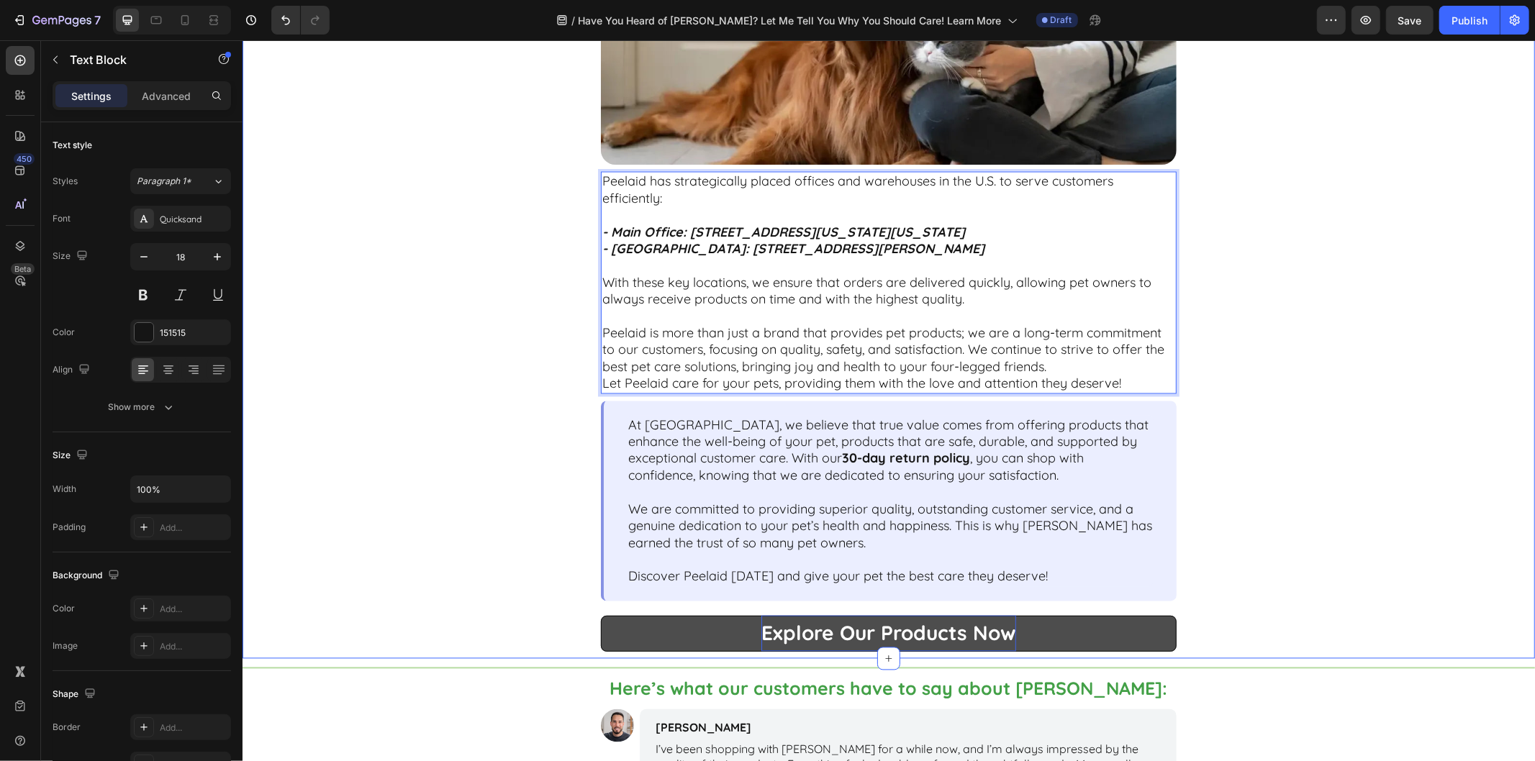
click at [1278, 285] on div "Peelaid – Committed to the Happiness of "Parent’s Pet" Text Block Image Peelaid…" at bounding box center [888, 34] width 832 height 1249
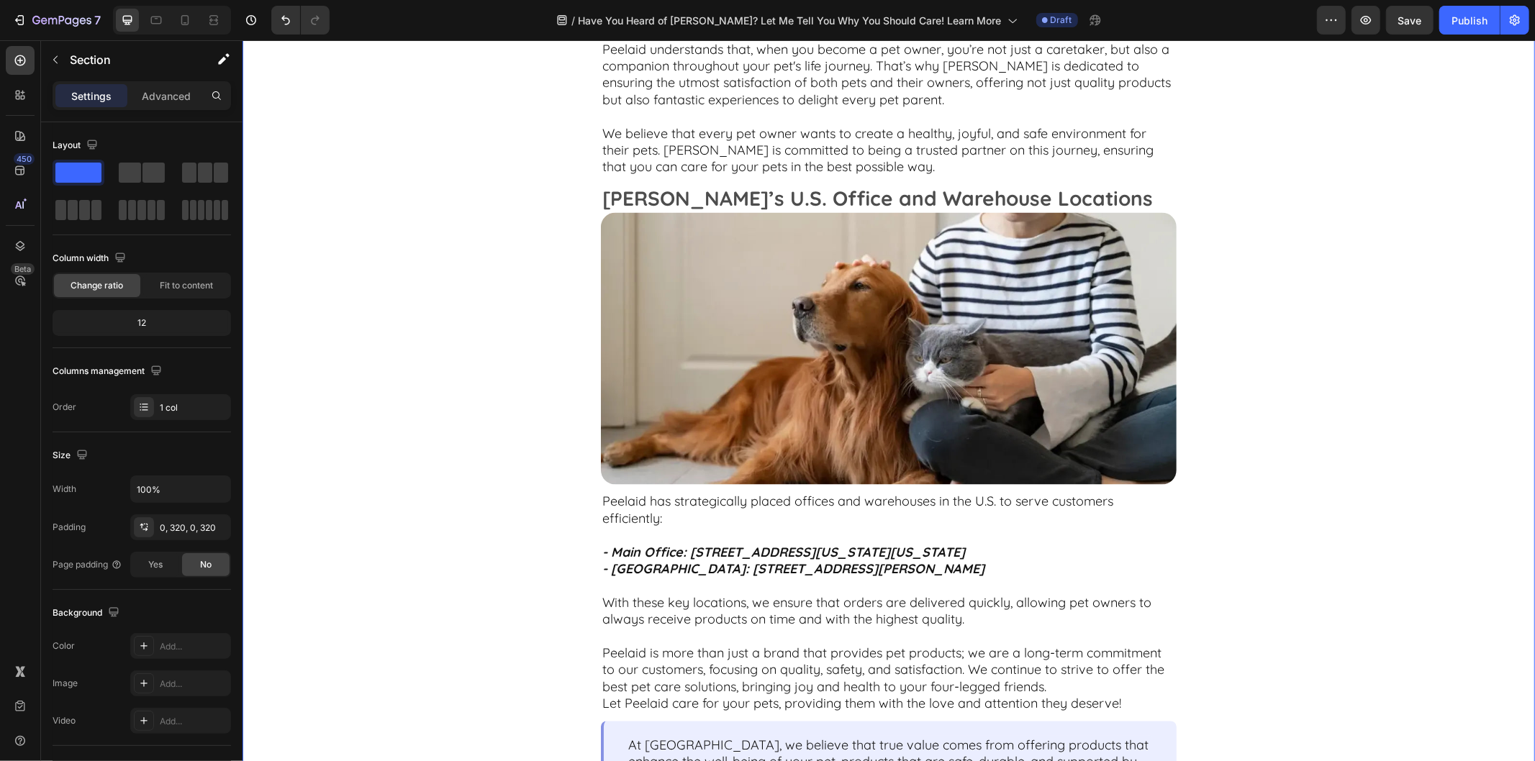
scroll to position [1759, 0]
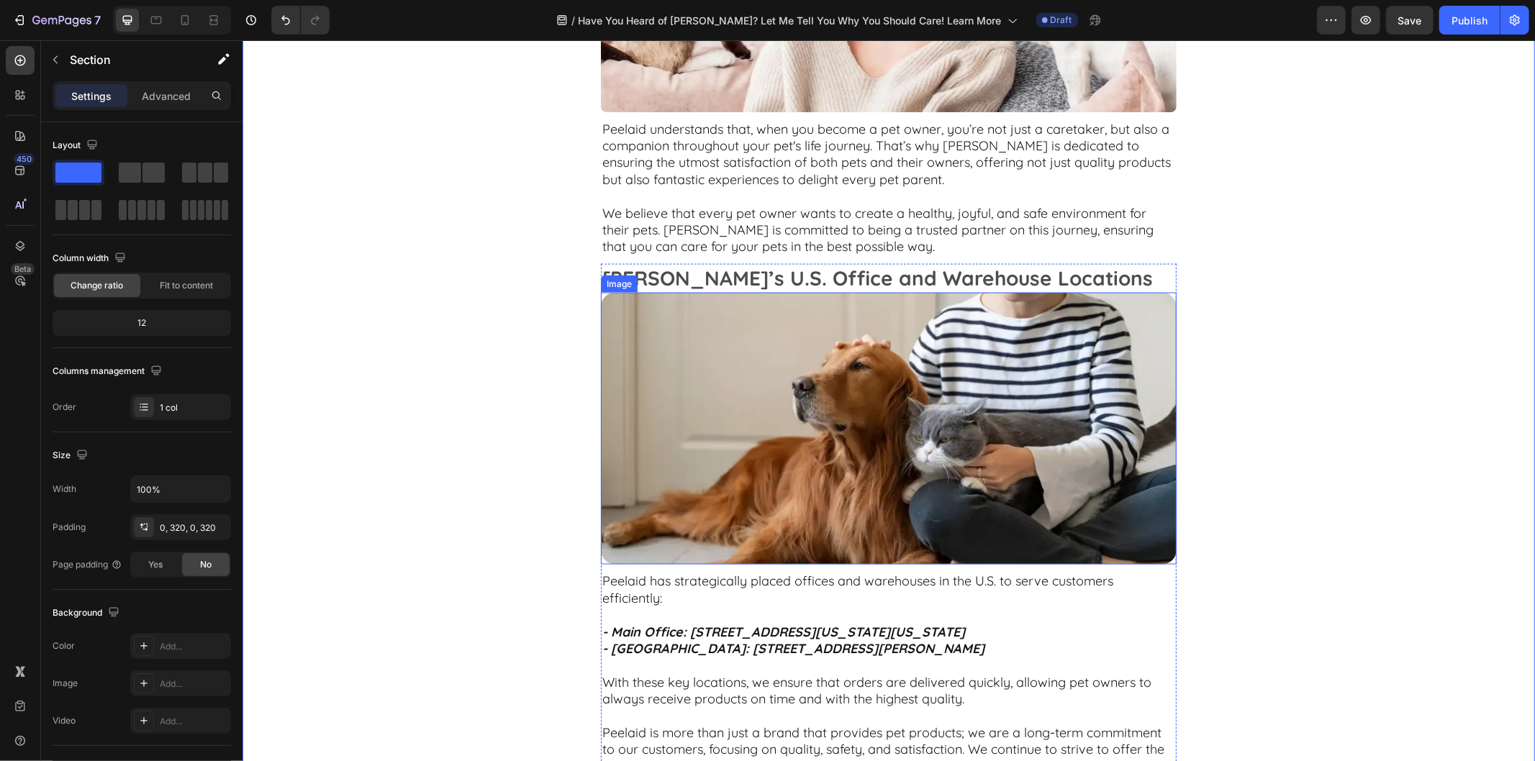
click at [975, 464] on img at bounding box center [888, 428] width 576 height 272
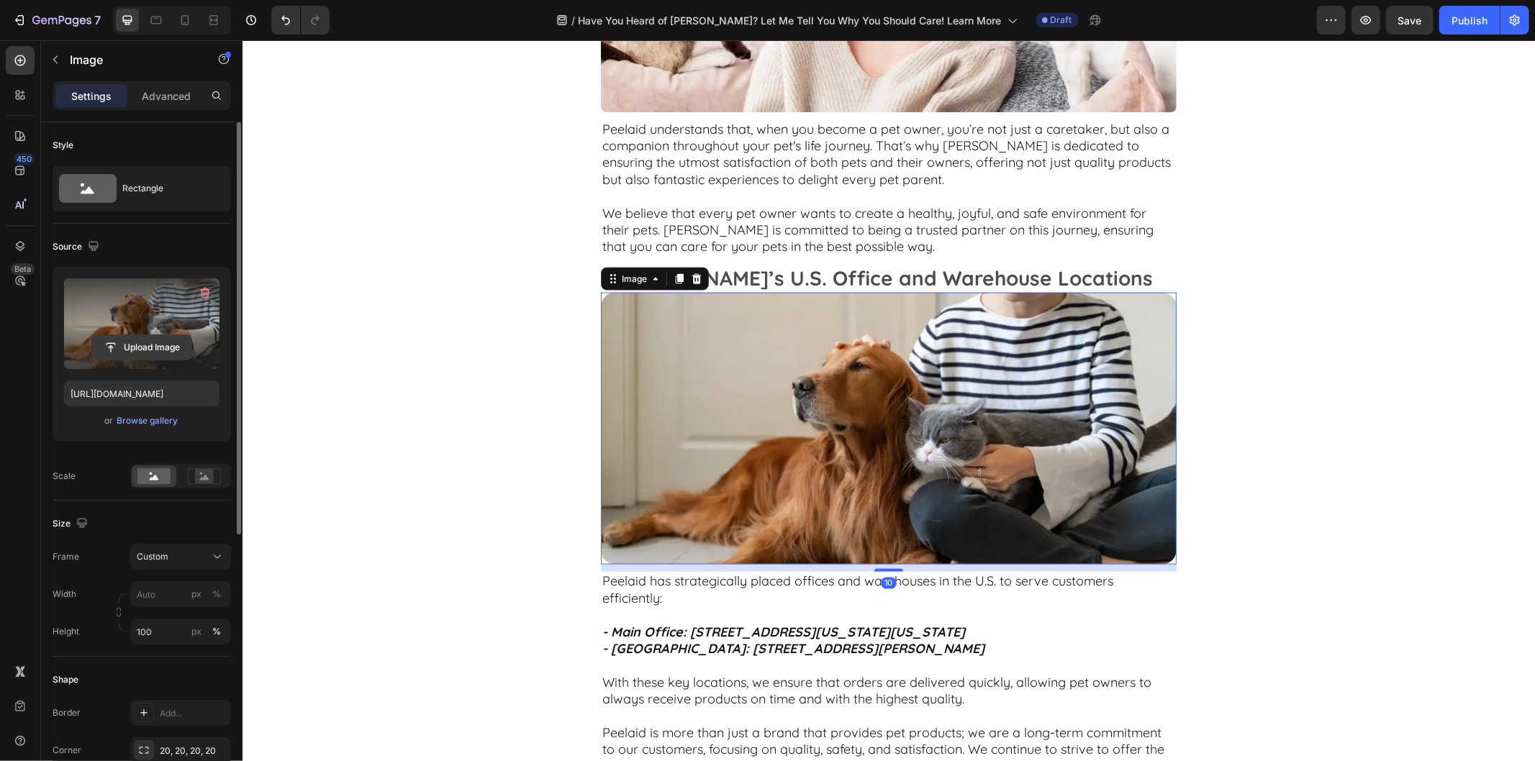
click at [158, 335] on input "file" at bounding box center [141, 347] width 99 height 24
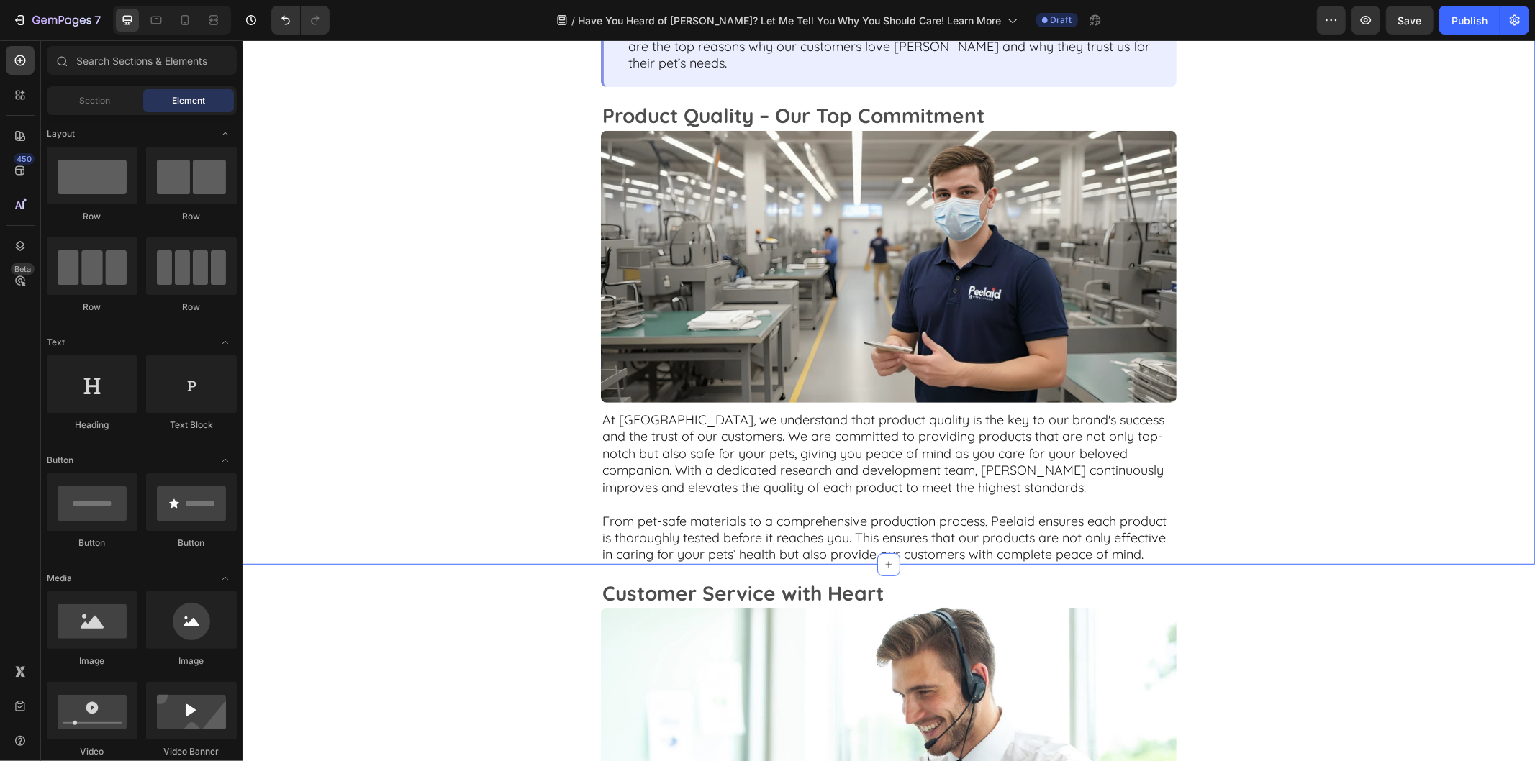
scroll to position [473, 0]
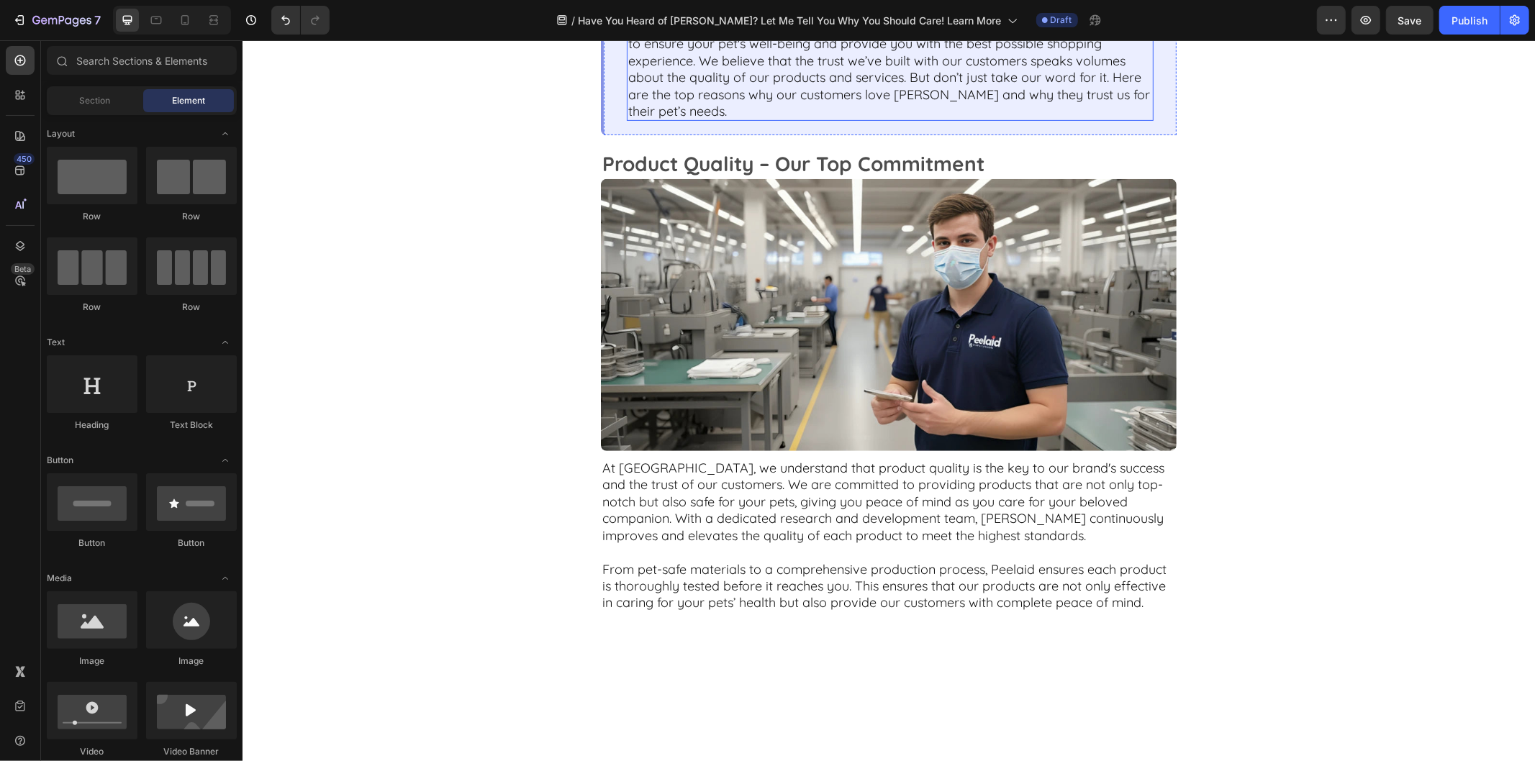
click at [1095, 119] on p "At Peelaid, we go beyond just offering high-quality products. Our goal is to en…" at bounding box center [890, 68] width 524 height 101
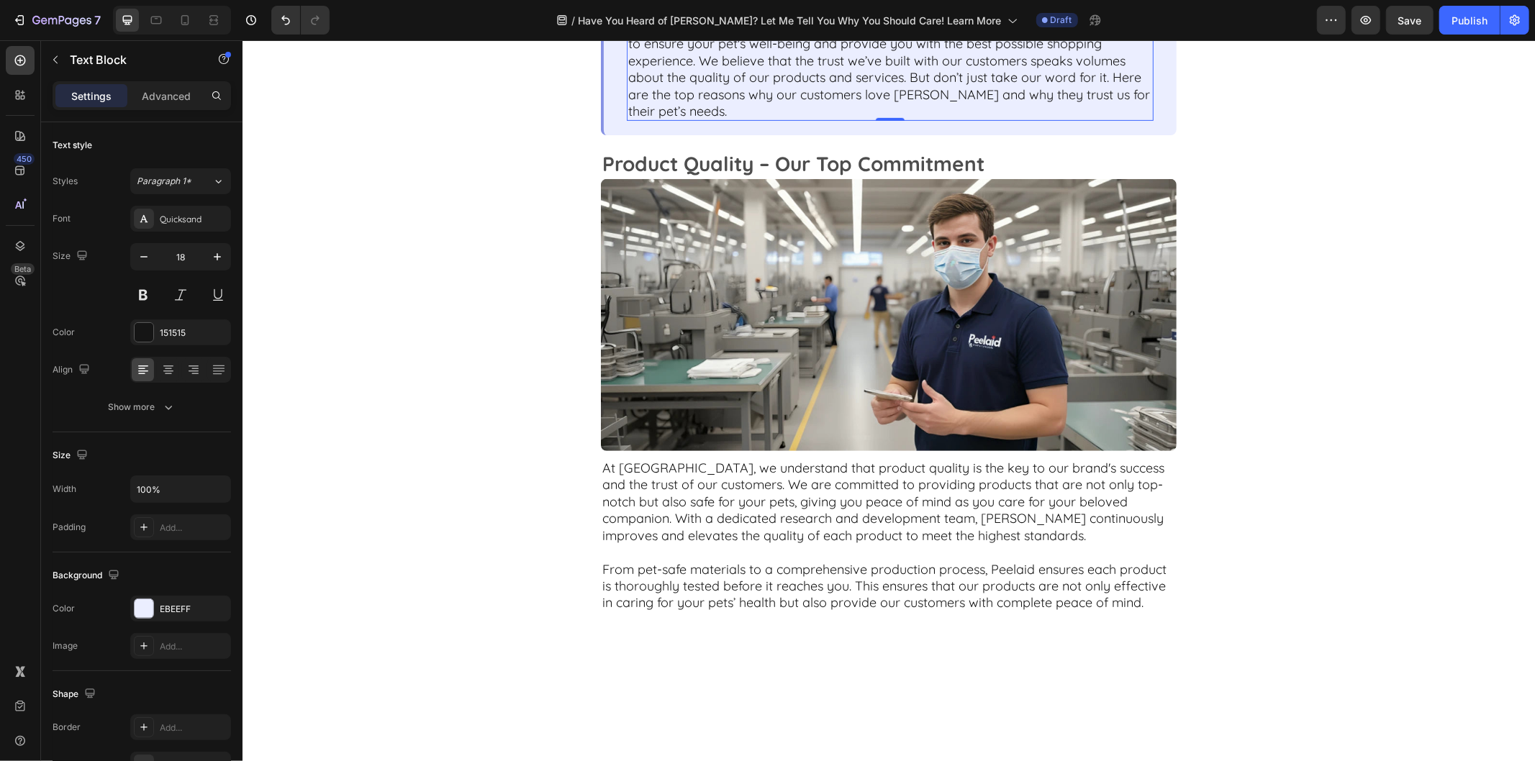
click at [1095, 119] on p "At Peelaid, we go beyond just offering high-quality products. Our goal is to en…" at bounding box center [890, 68] width 524 height 101
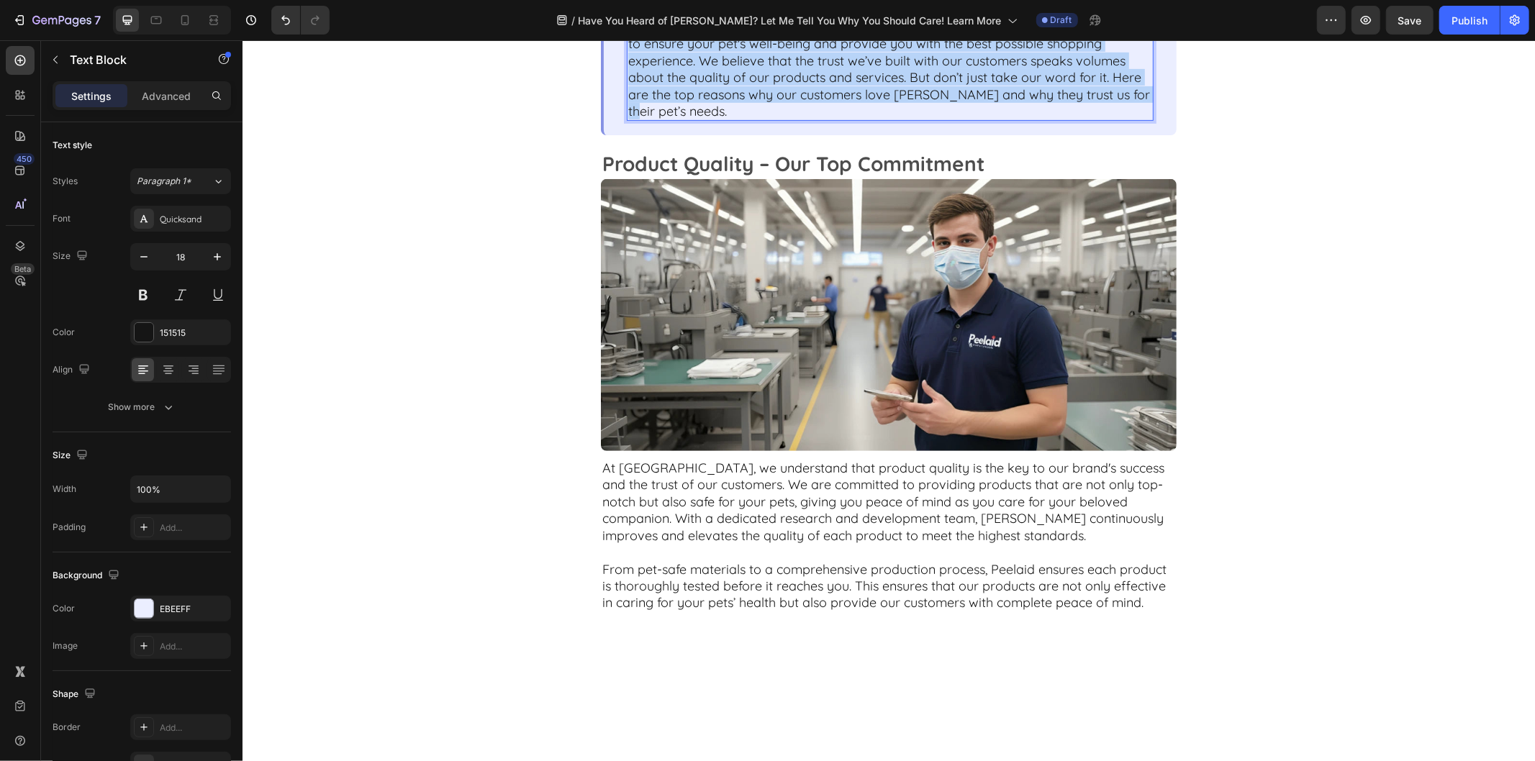
click at [1095, 119] on p "At Peelaid, we go beyond just offering high-quality products. Our goal is to en…" at bounding box center [890, 68] width 524 height 101
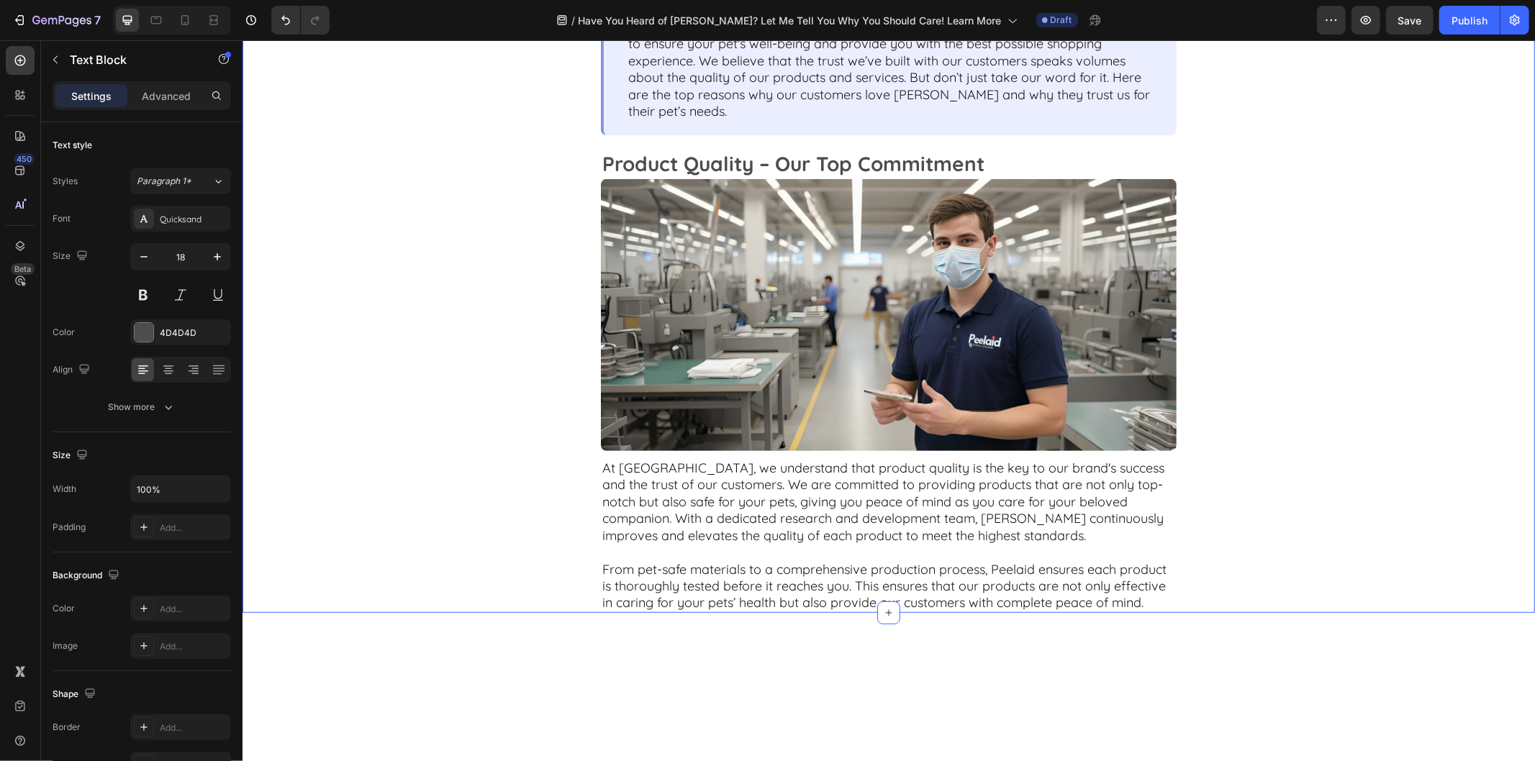
click at [1259, 350] on div "Top Reasons Why Customers Love Peelaid Text Block At Peelaid, we go beyond just…" at bounding box center [888, 285] width 832 height 651
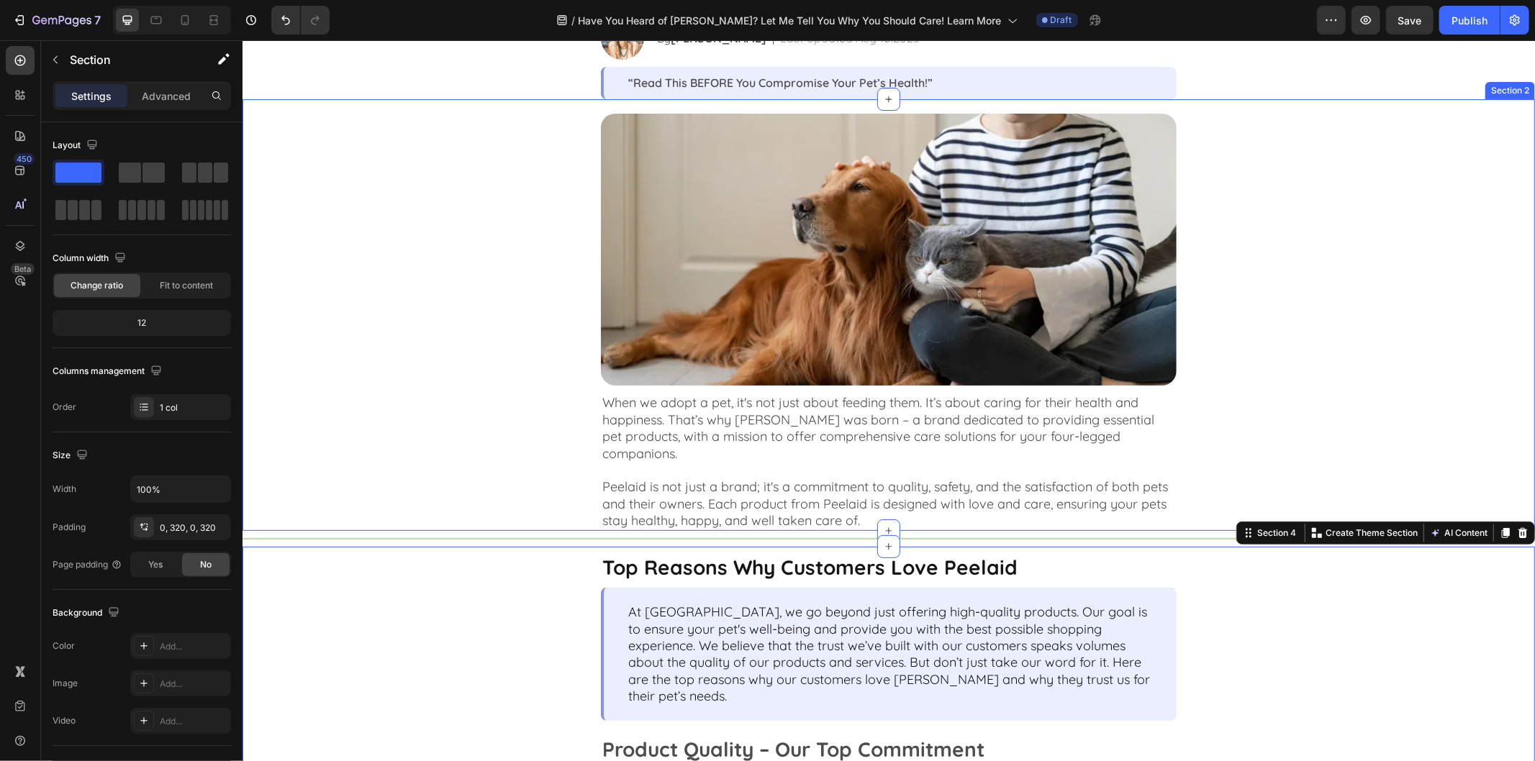
scroll to position [240, 0]
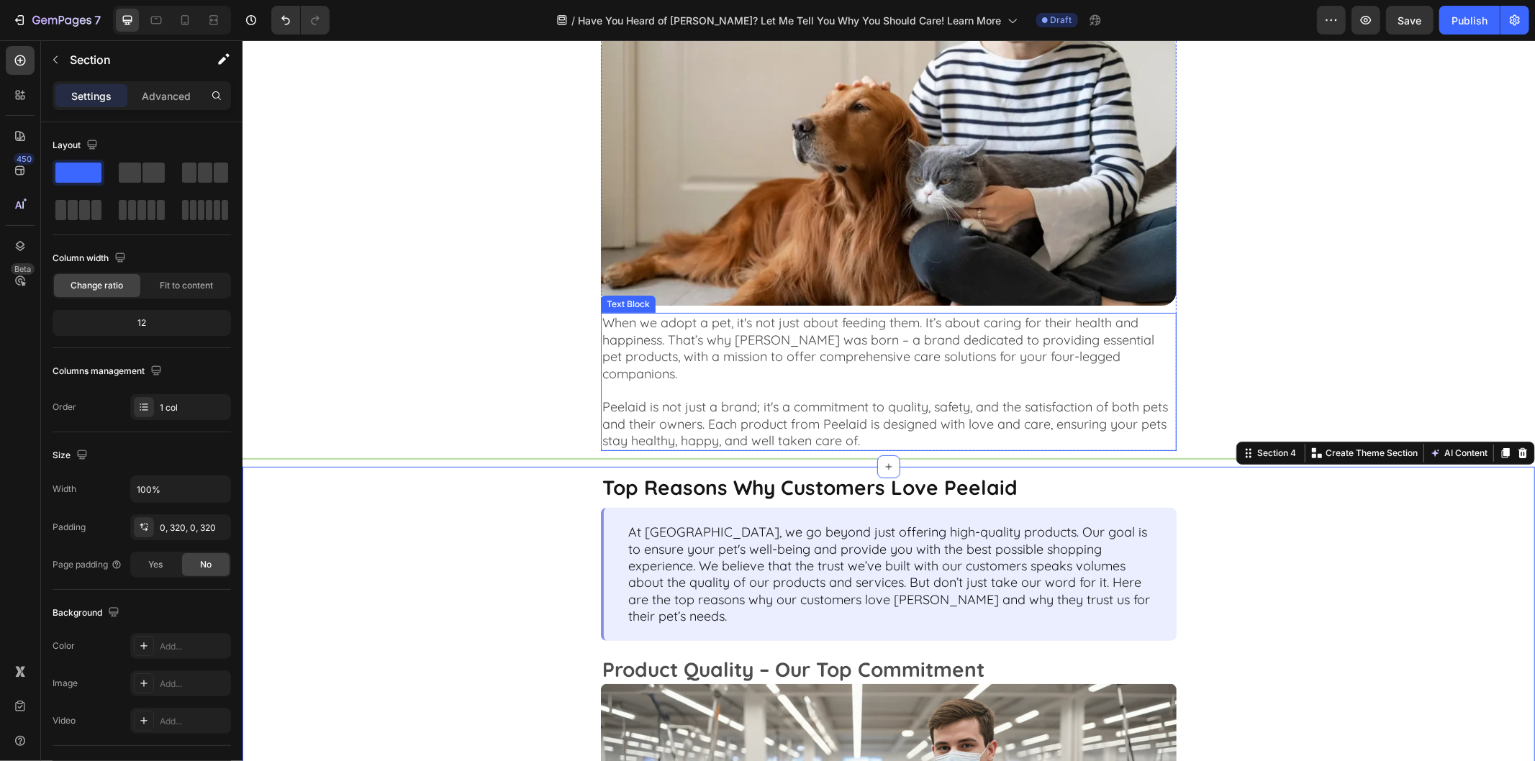
click at [1035, 317] on p "When we adopt a pet, it's not just about feeding them. It’s about caring for th…" at bounding box center [888, 356] width 573 height 84
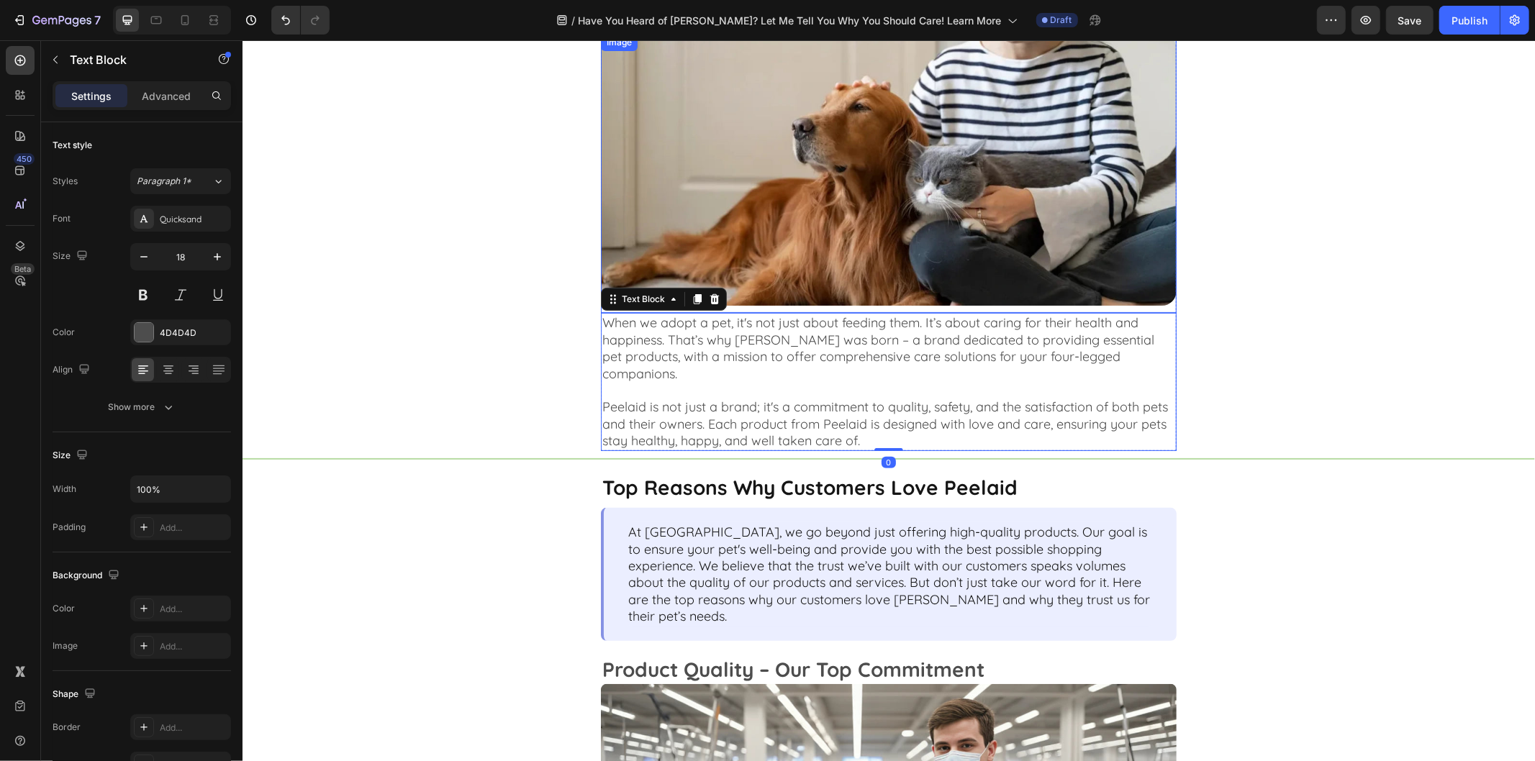
click at [1074, 213] on img at bounding box center [888, 169] width 576 height 272
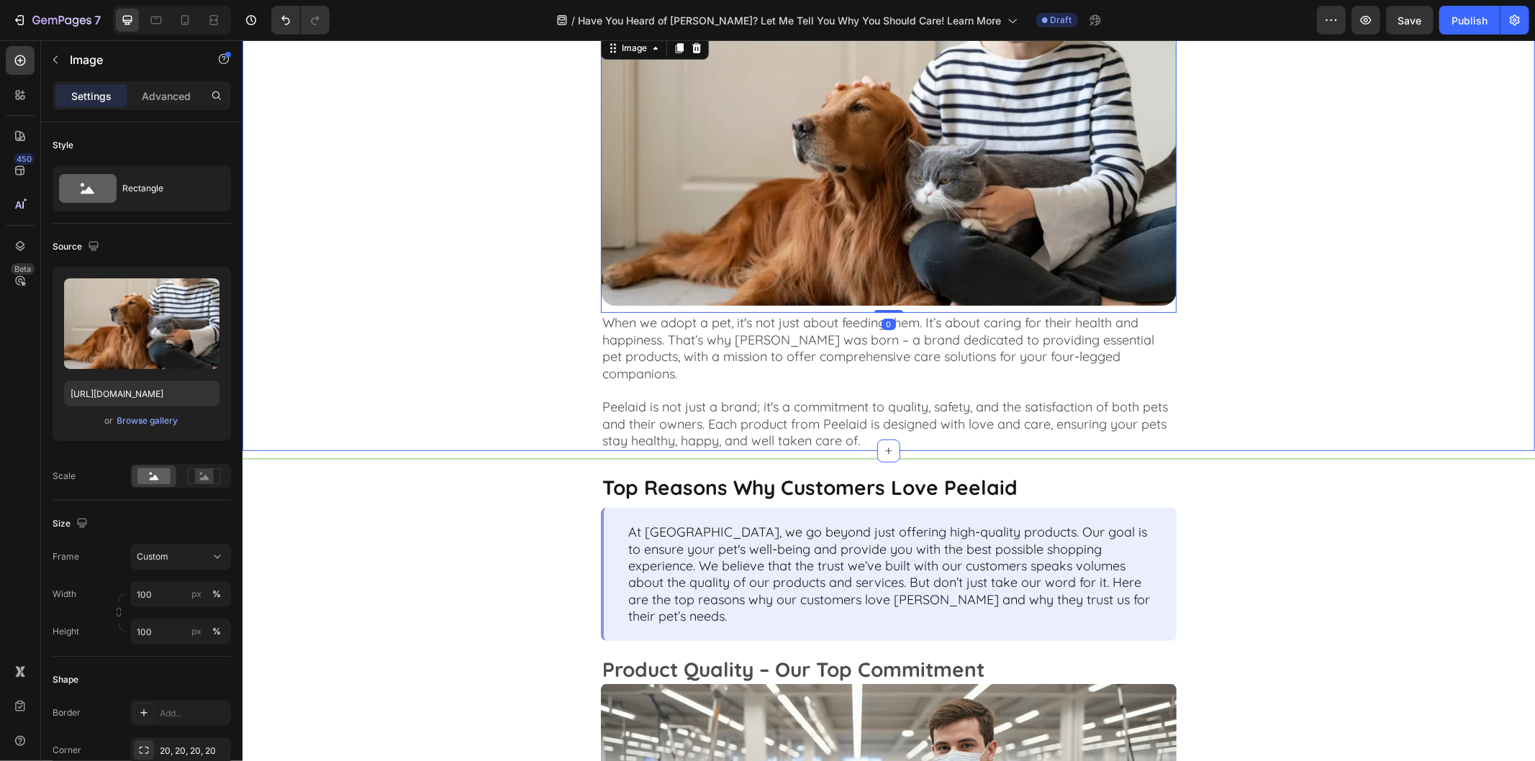
scroll to position [399, 0]
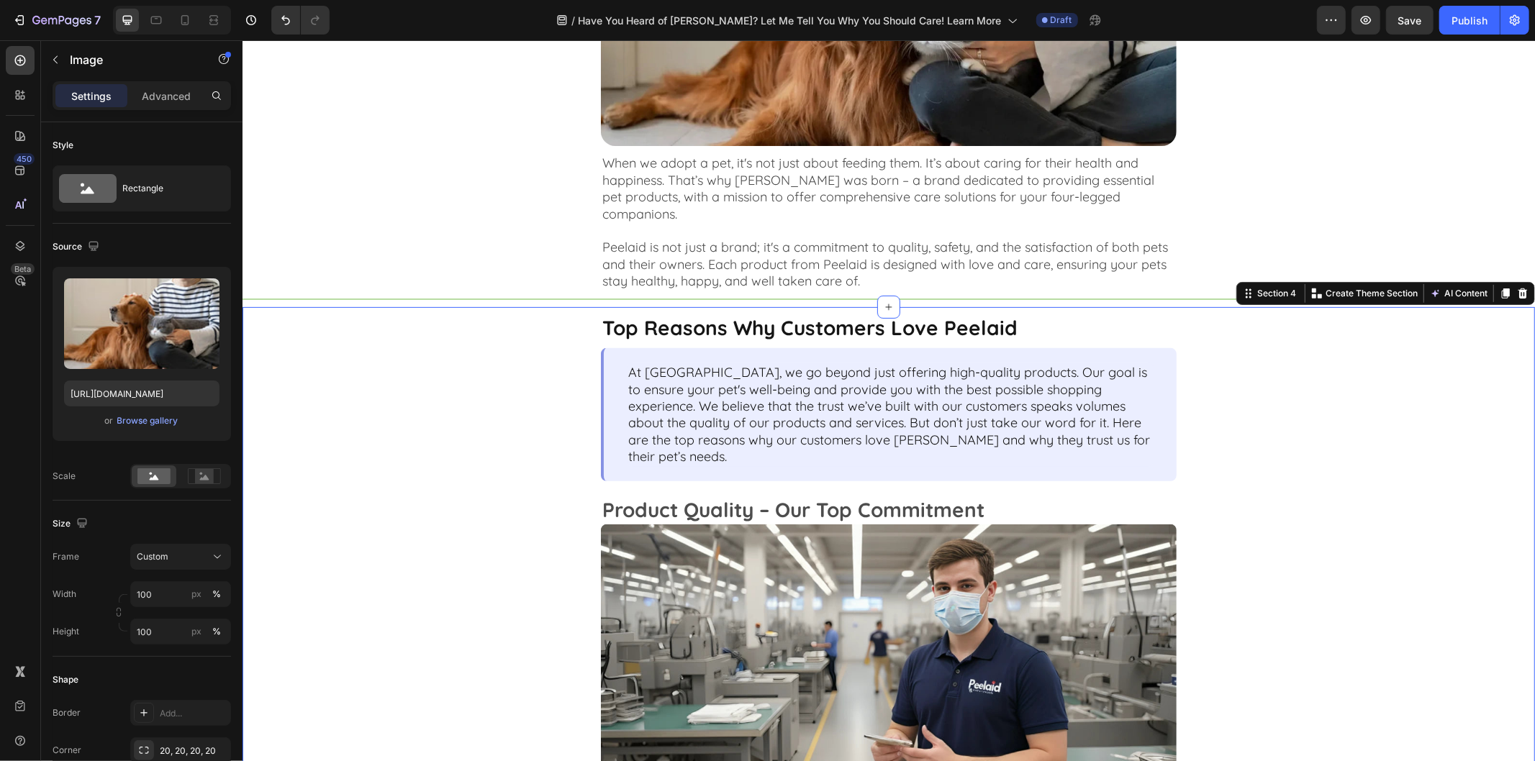
click at [1296, 714] on div "Top Reasons Why Customers Love Peelaid Text Block At Peelaid, we go beyond just…" at bounding box center [888, 632] width 1293 height 651
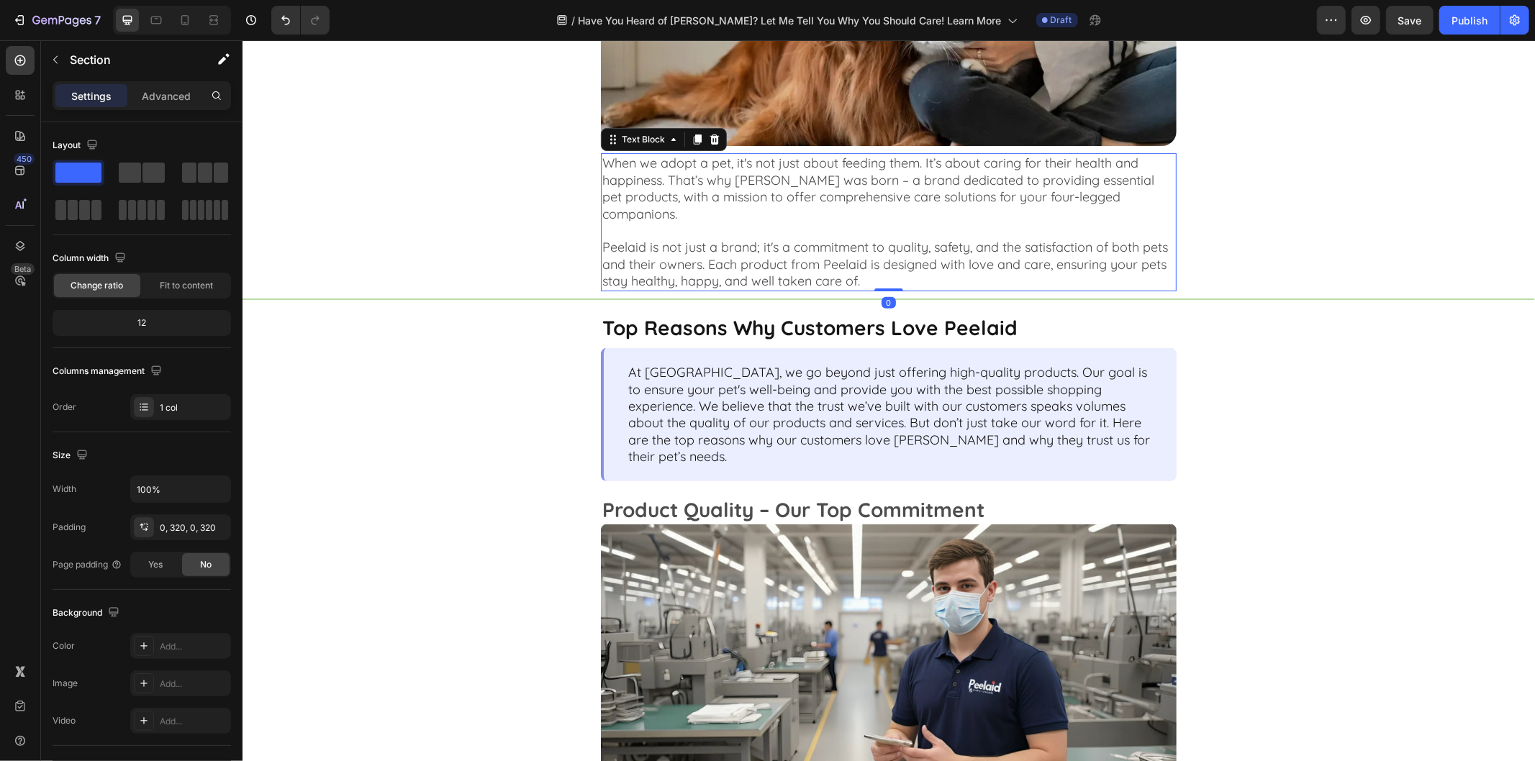
click at [1160, 253] on p "Peelaid is not just a brand; it's a commitment to quality, safety, and the sati…" at bounding box center [888, 263] width 573 height 50
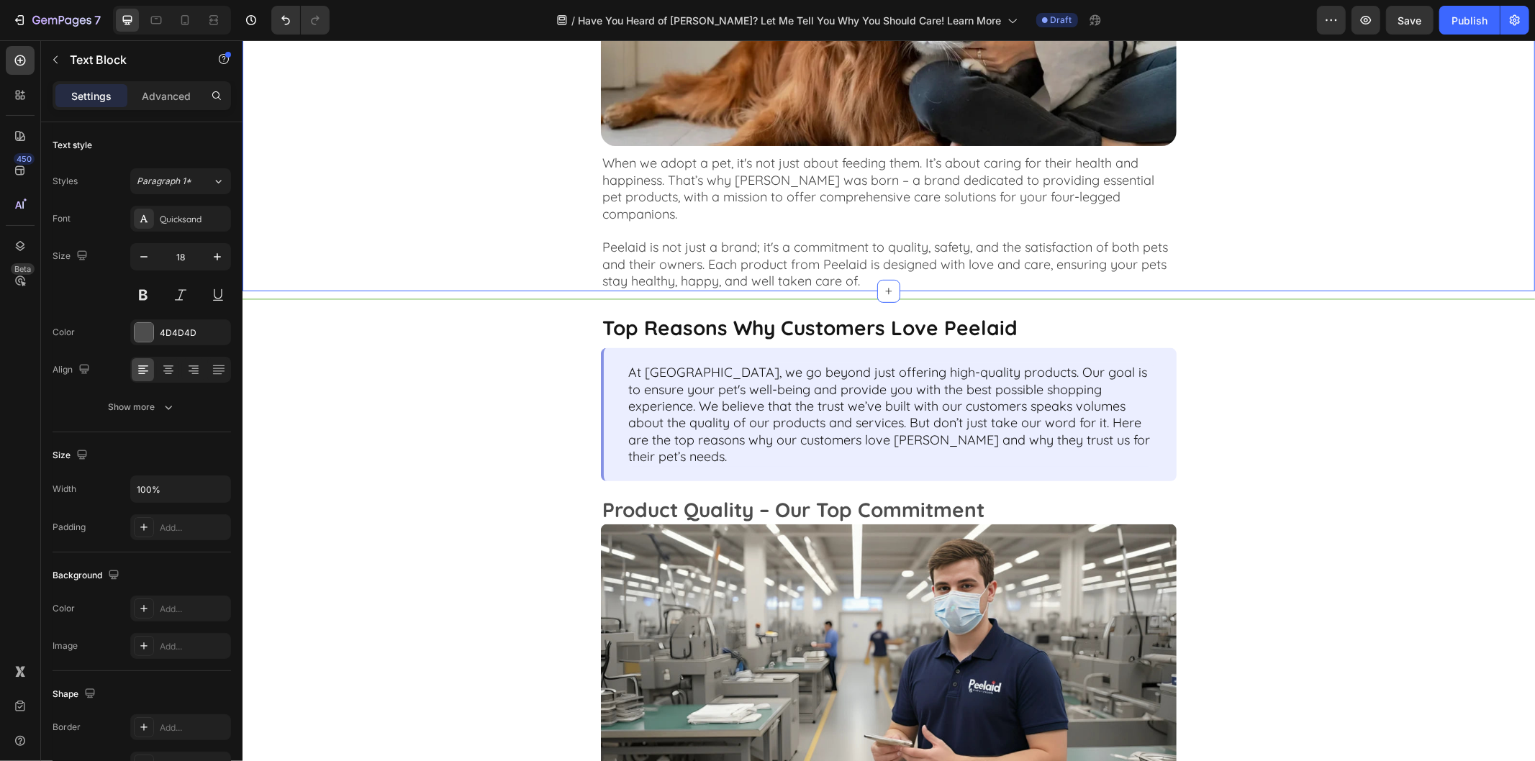
click at [1266, 186] on div "Image When we adopt a pet, it's not just about feeding them. It’s about caring …" at bounding box center [888, 81] width 832 height 417
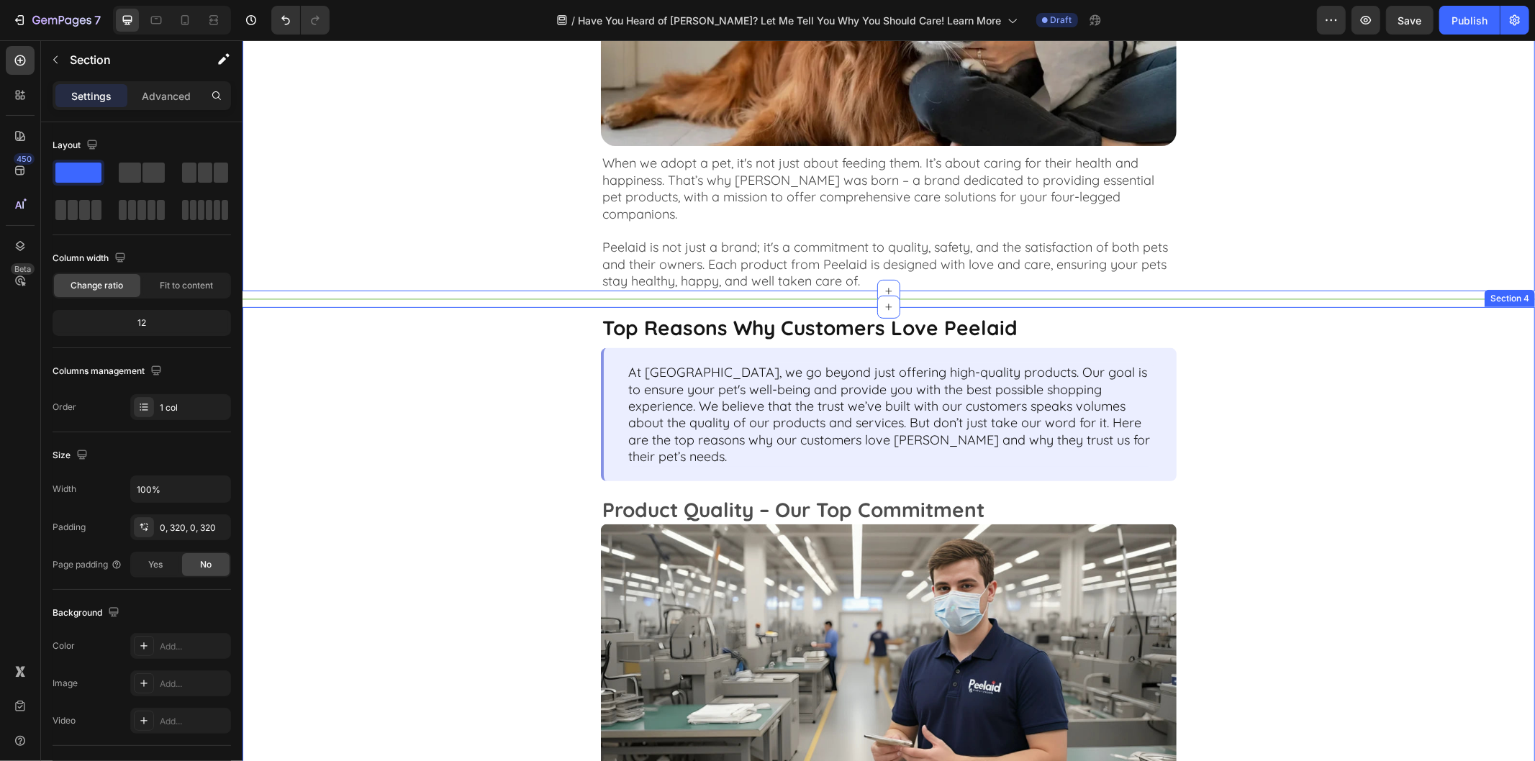
click at [428, 523] on div "Top Reasons Why Customers Love Peelaid Text Block At Peelaid, we go beyond just…" at bounding box center [888, 632] width 1293 height 651
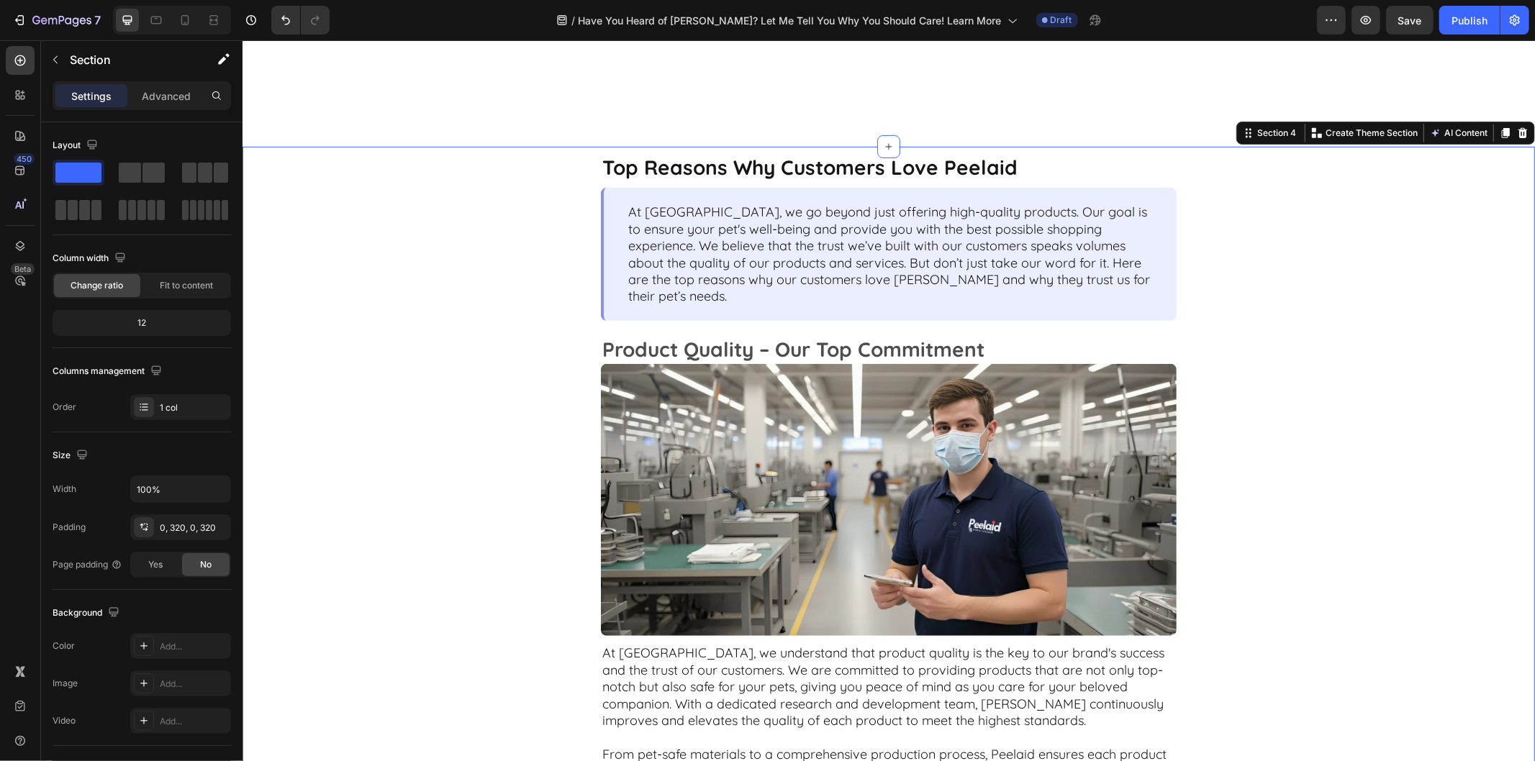
scroll to position [880, 0]
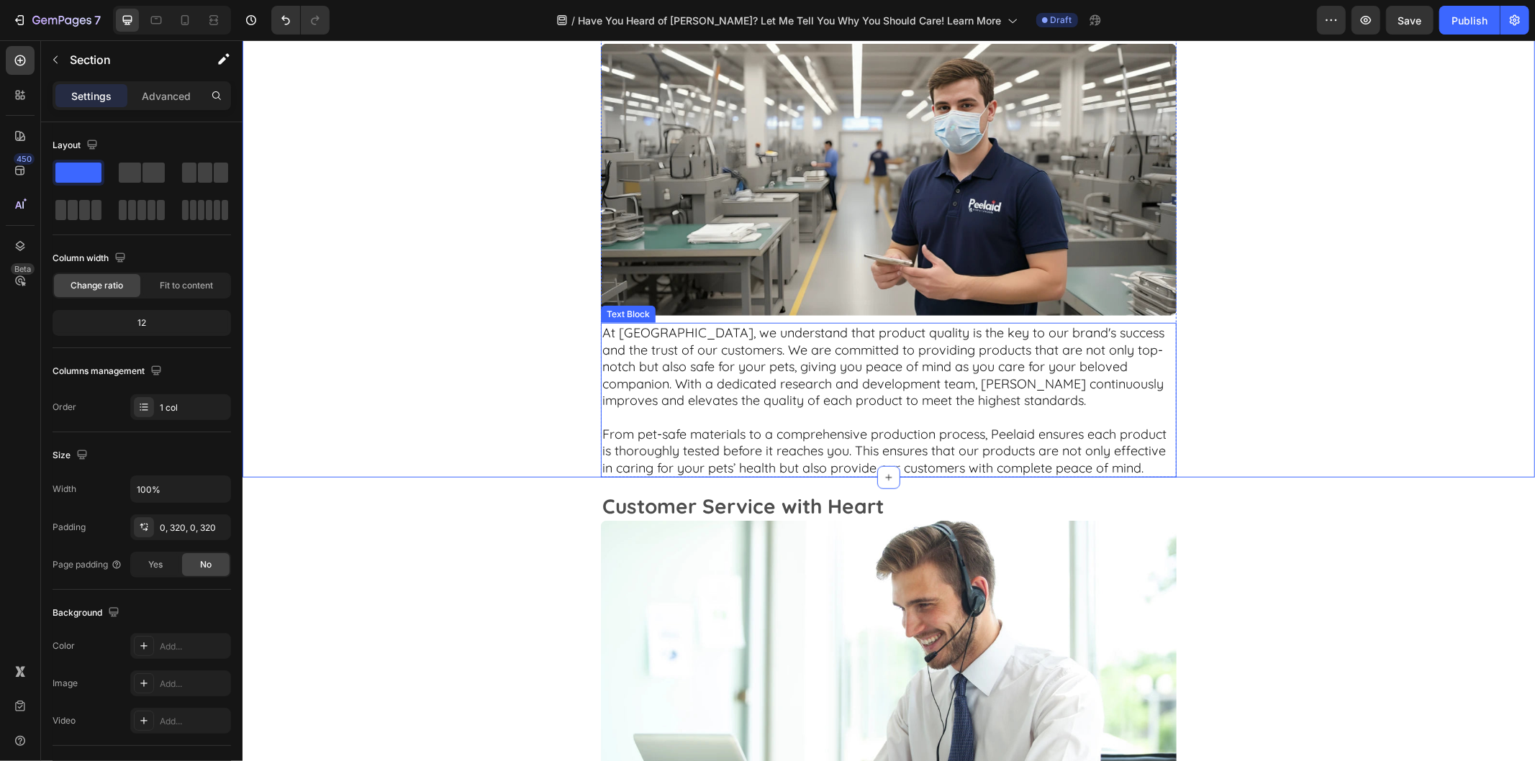
click at [724, 425] on p "From pet-safe materials to a comprehensive production process, Peelaid ensures …" at bounding box center [888, 450] width 573 height 50
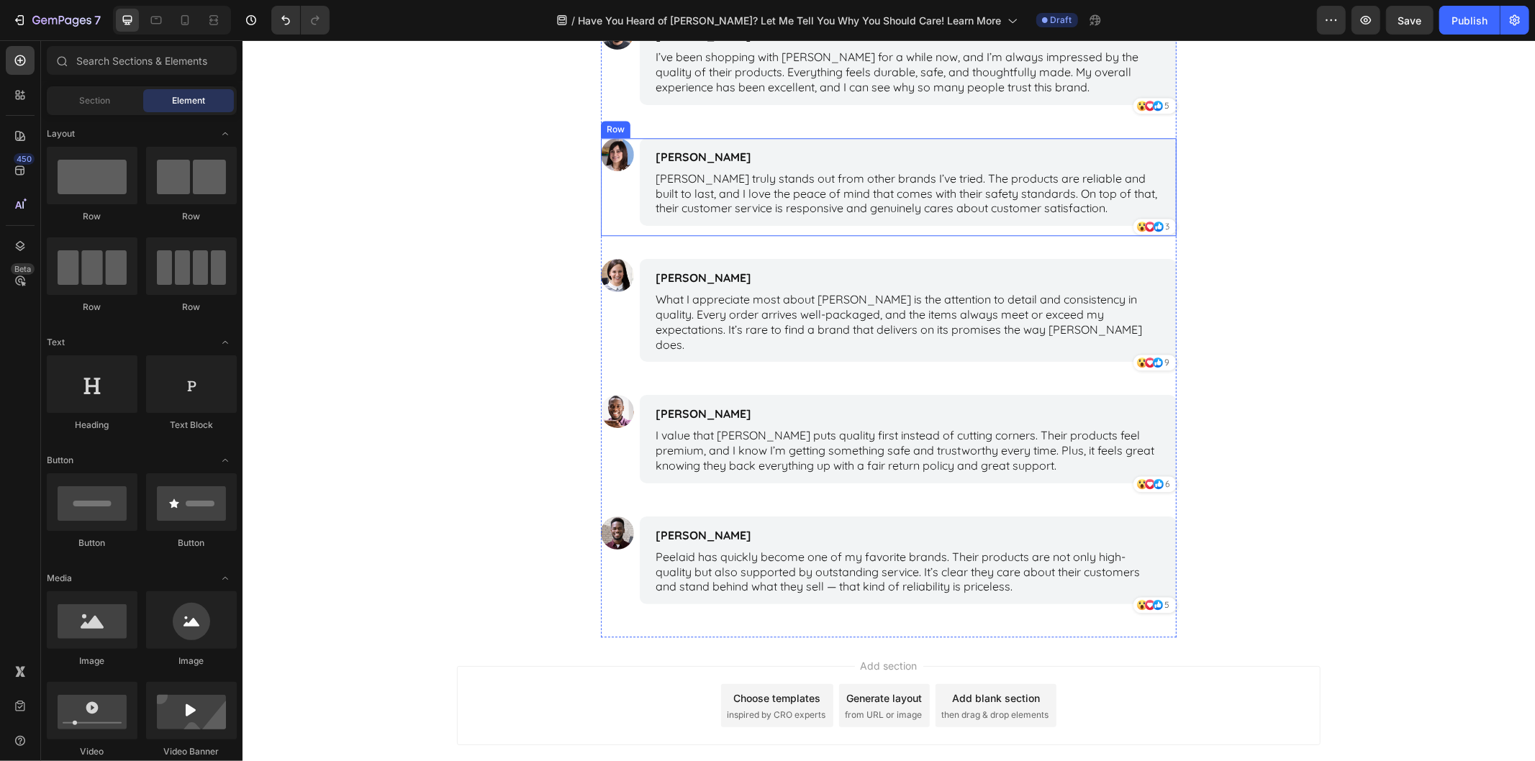
scroll to position [2884, 0]
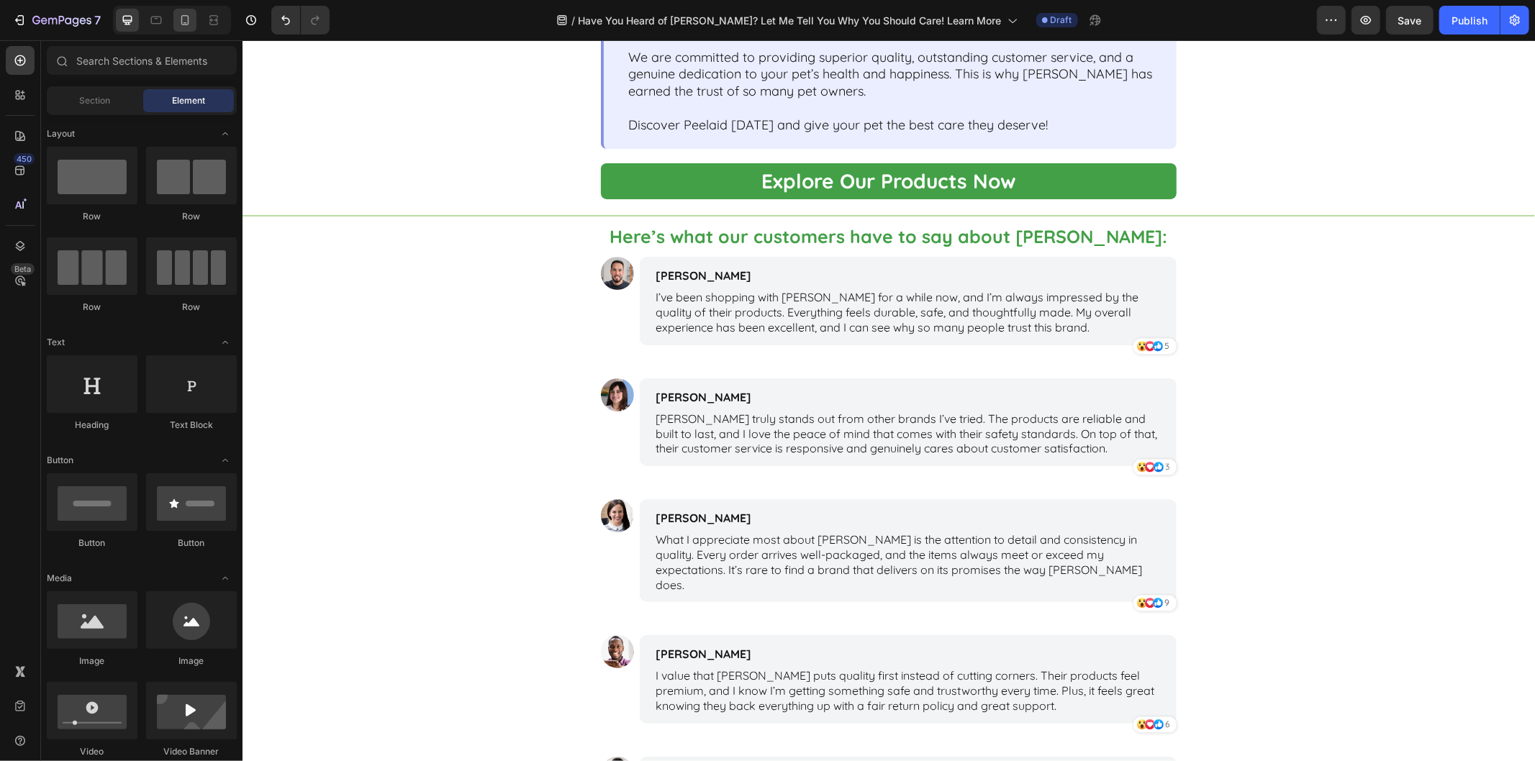
click at [195, 24] on div at bounding box center [184, 20] width 23 height 23
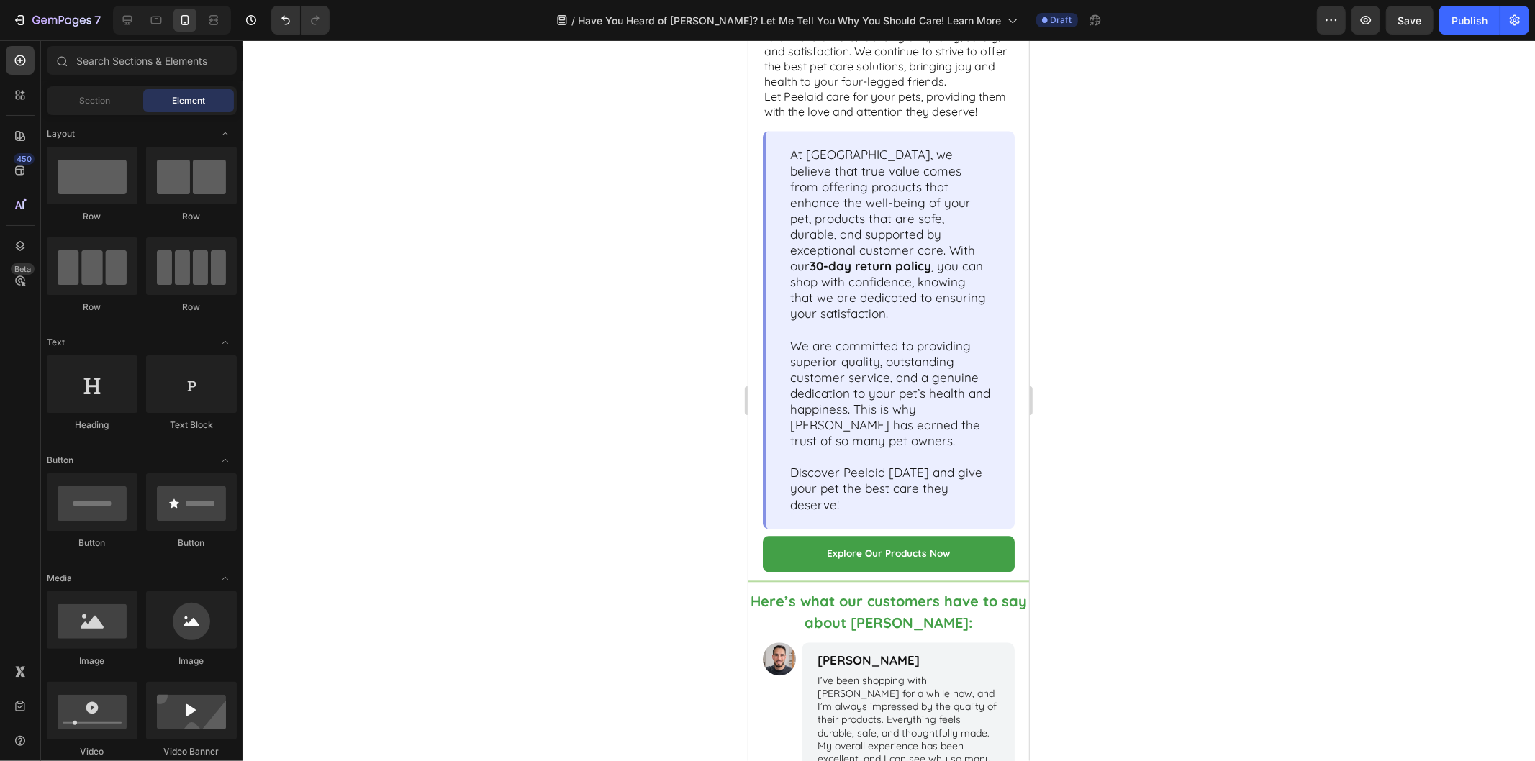
scroll to position [2628, 0]
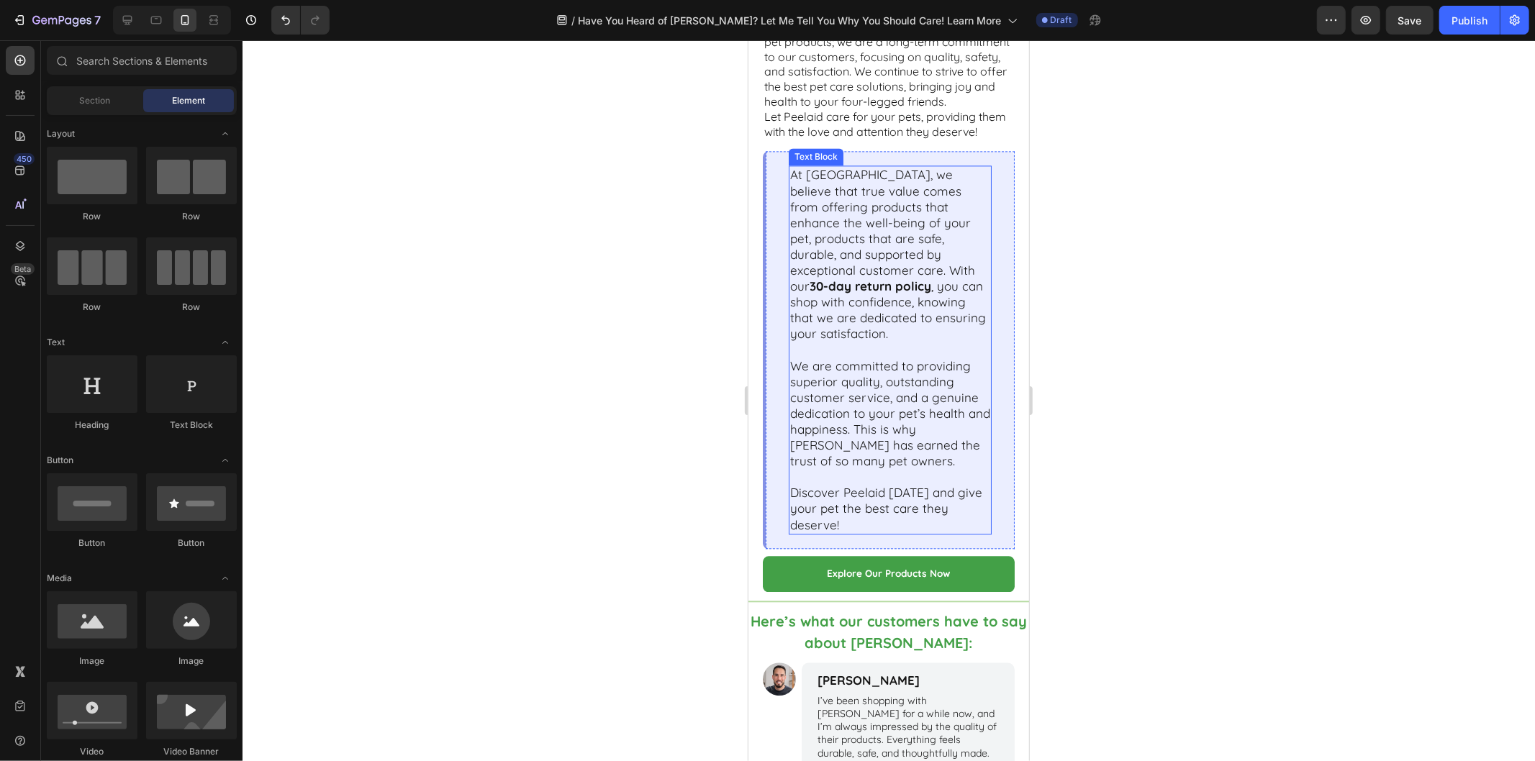
click at [877, 406] on p "We are committed to providing superior quality, outstanding customer service, a…" at bounding box center [890, 421] width 200 height 127
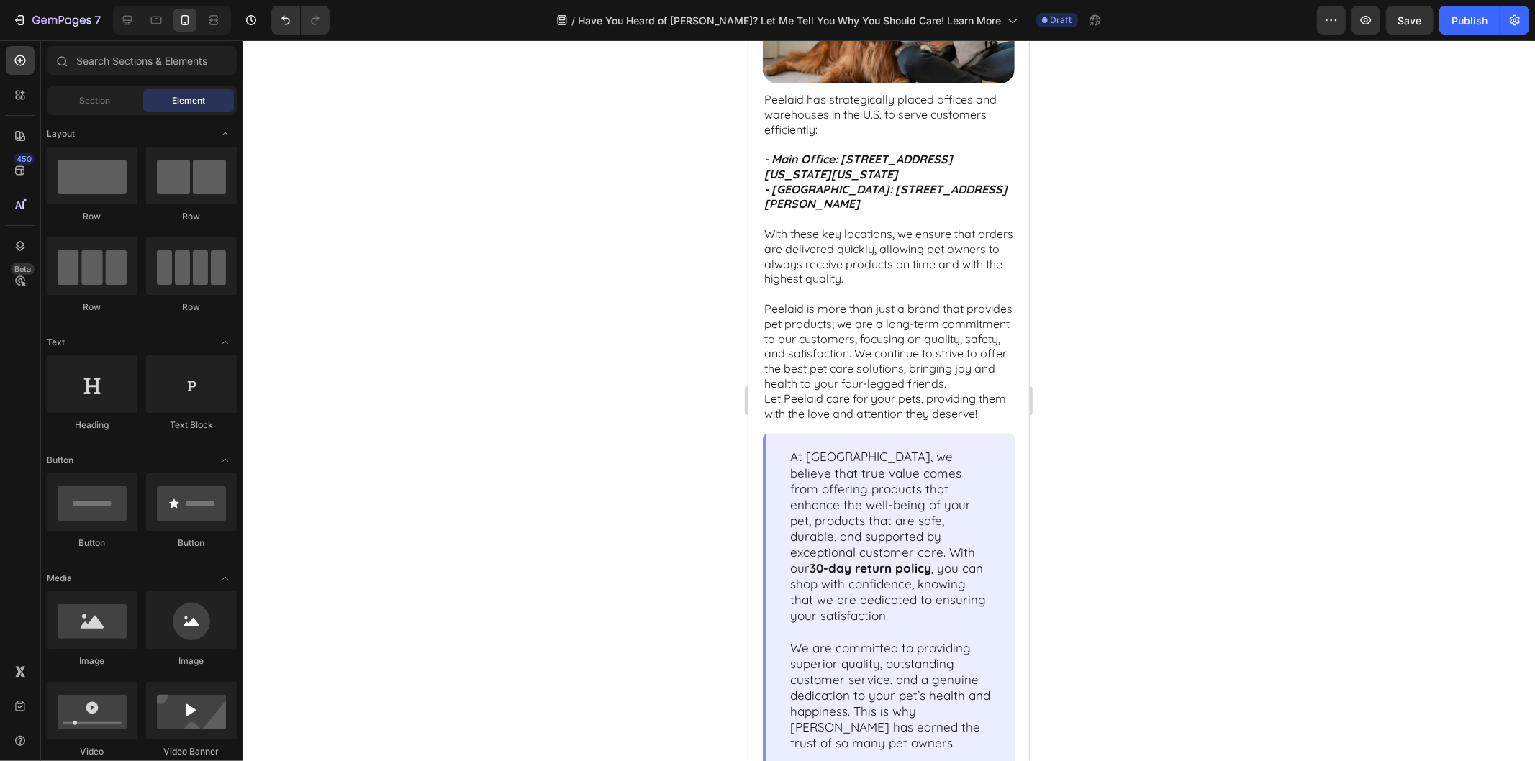
scroll to position [2341, 0]
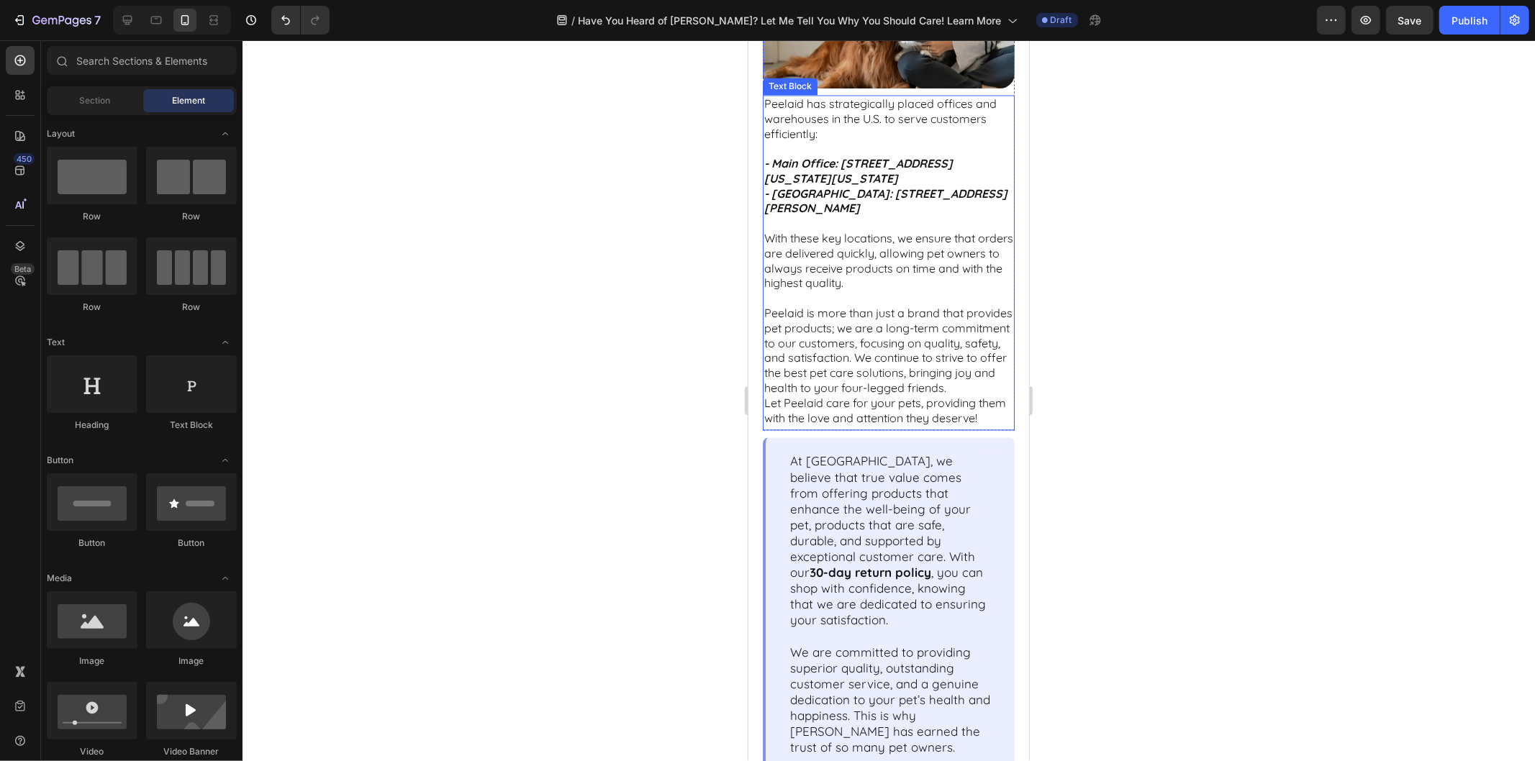
click at [913, 355] on p "Peelaid is more than just a brand that provides pet products; we are a long-ter…" at bounding box center [888, 351] width 249 height 90
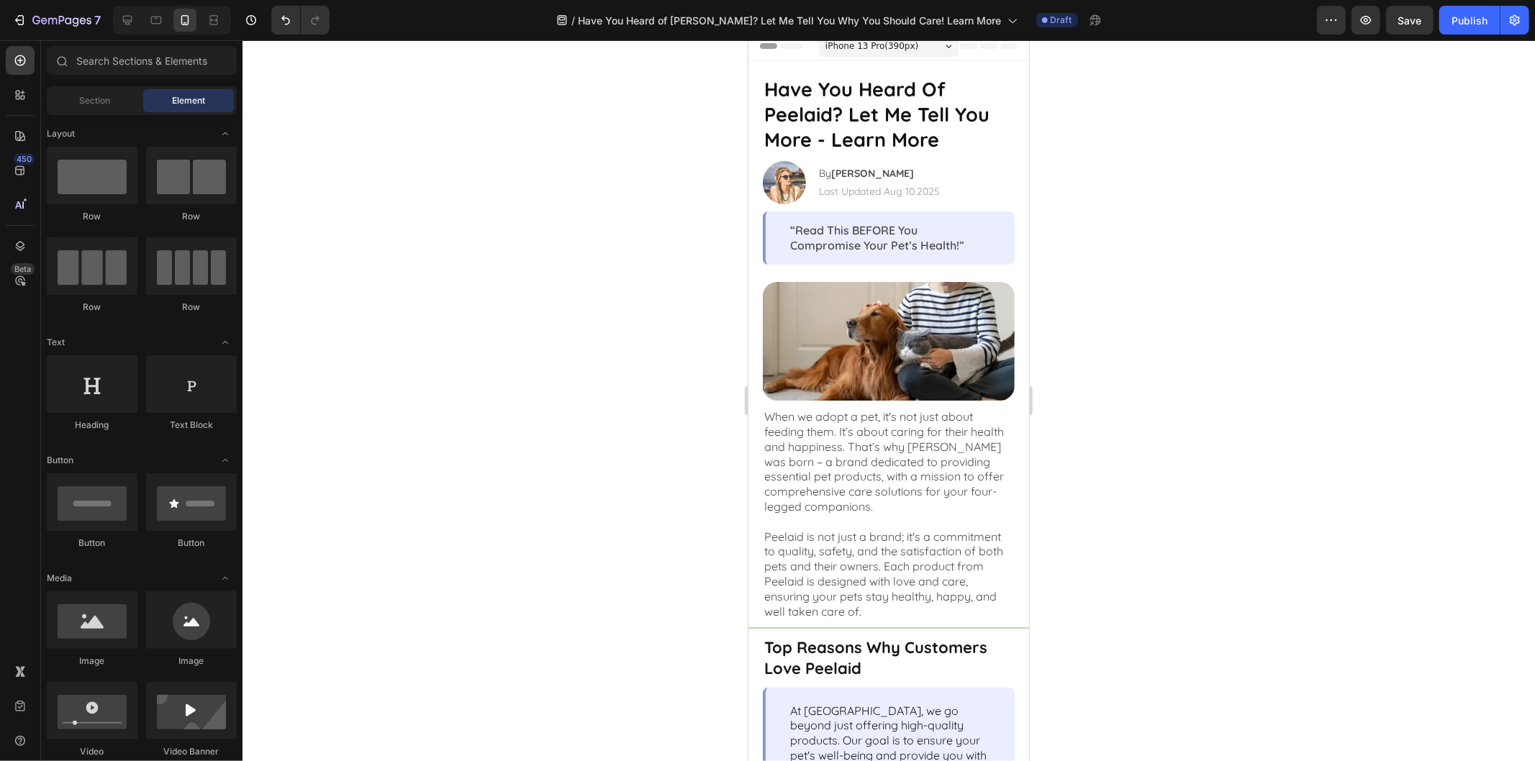
scroll to position [0, 0]
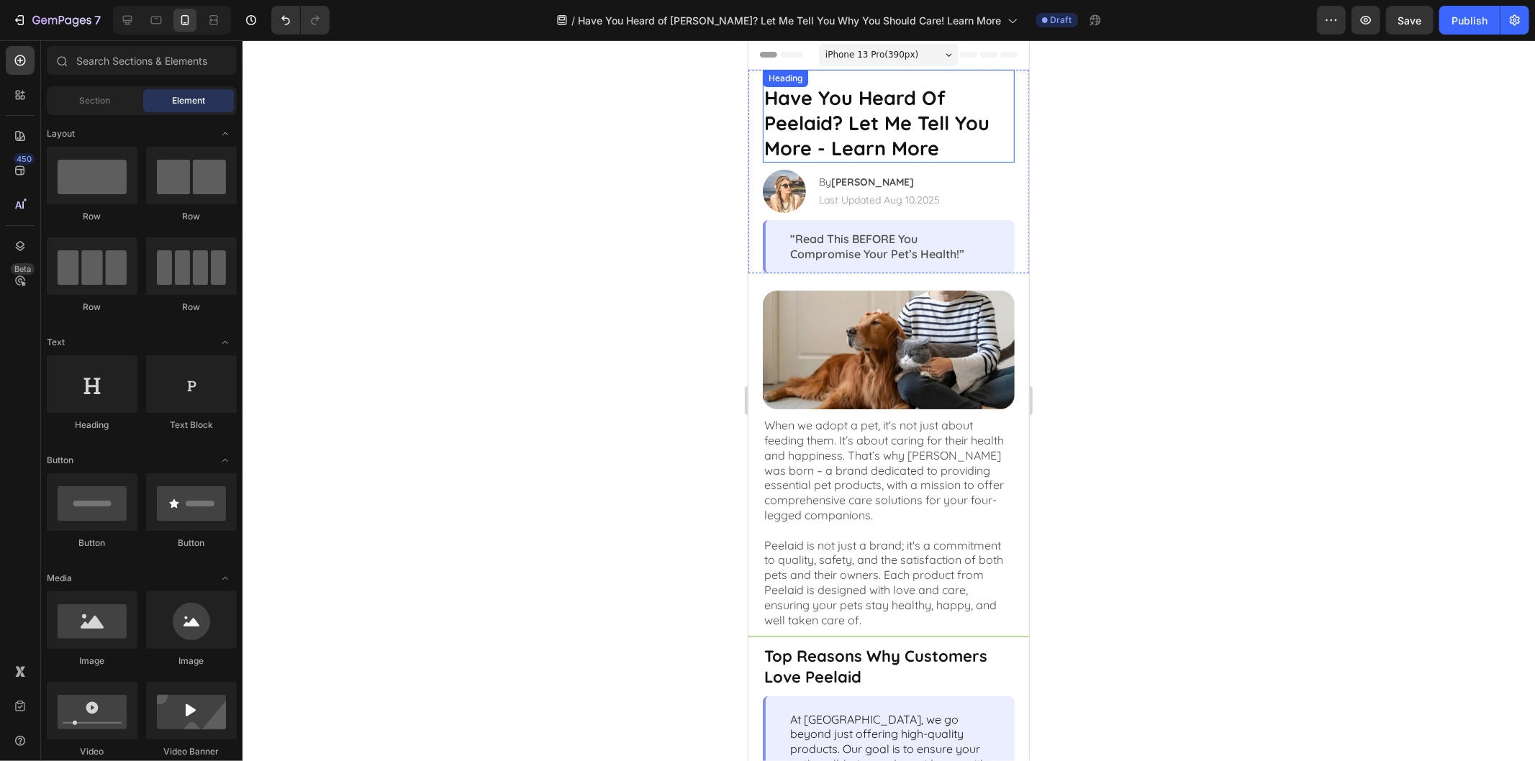
click at [928, 140] on strong "Have You Heard Of Peelaid? Let Me Tell You More - Learn More" at bounding box center [876, 122] width 225 height 75
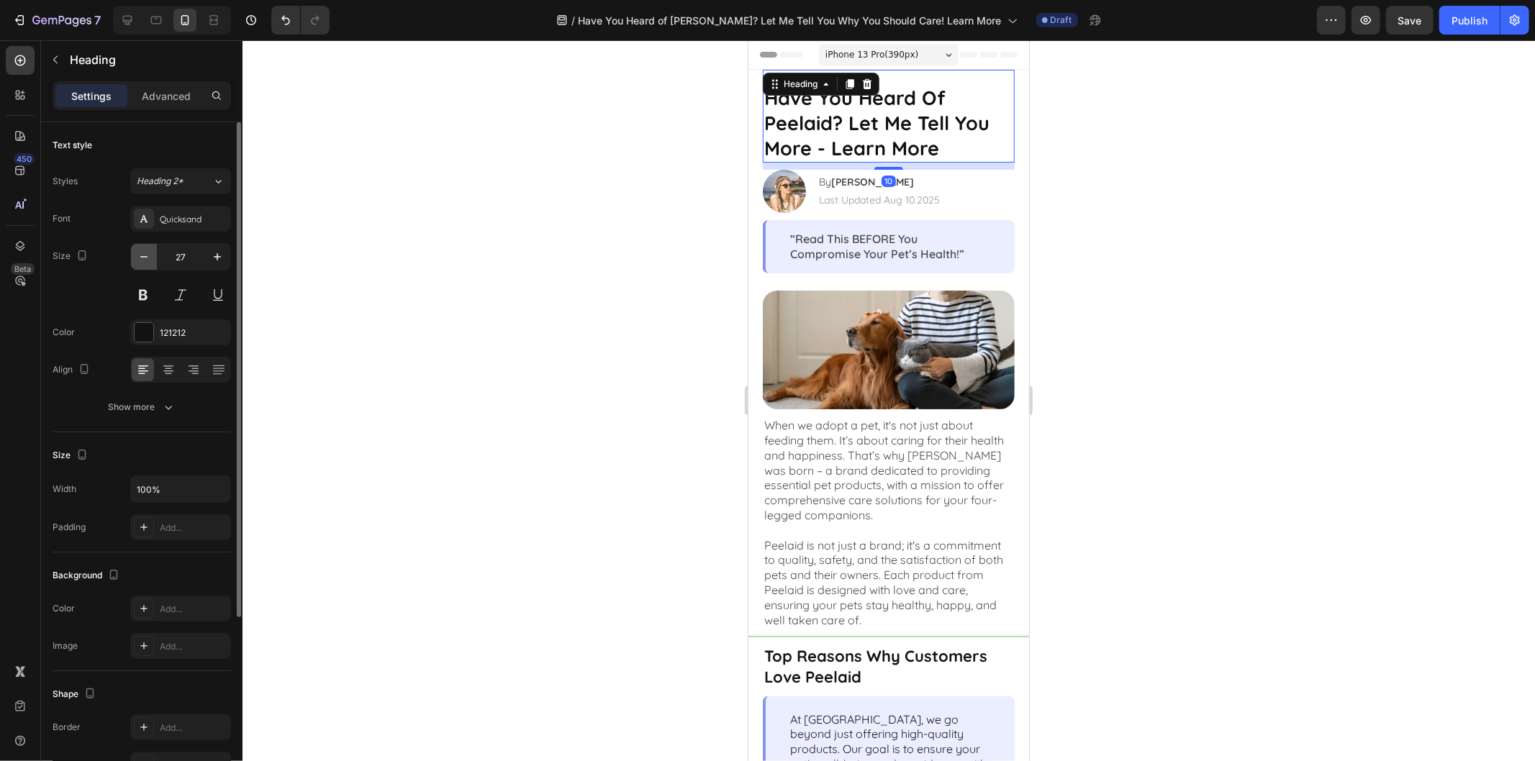
click at [142, 260] on icon "button" at bounding box center [144, 257] width 14 height 14
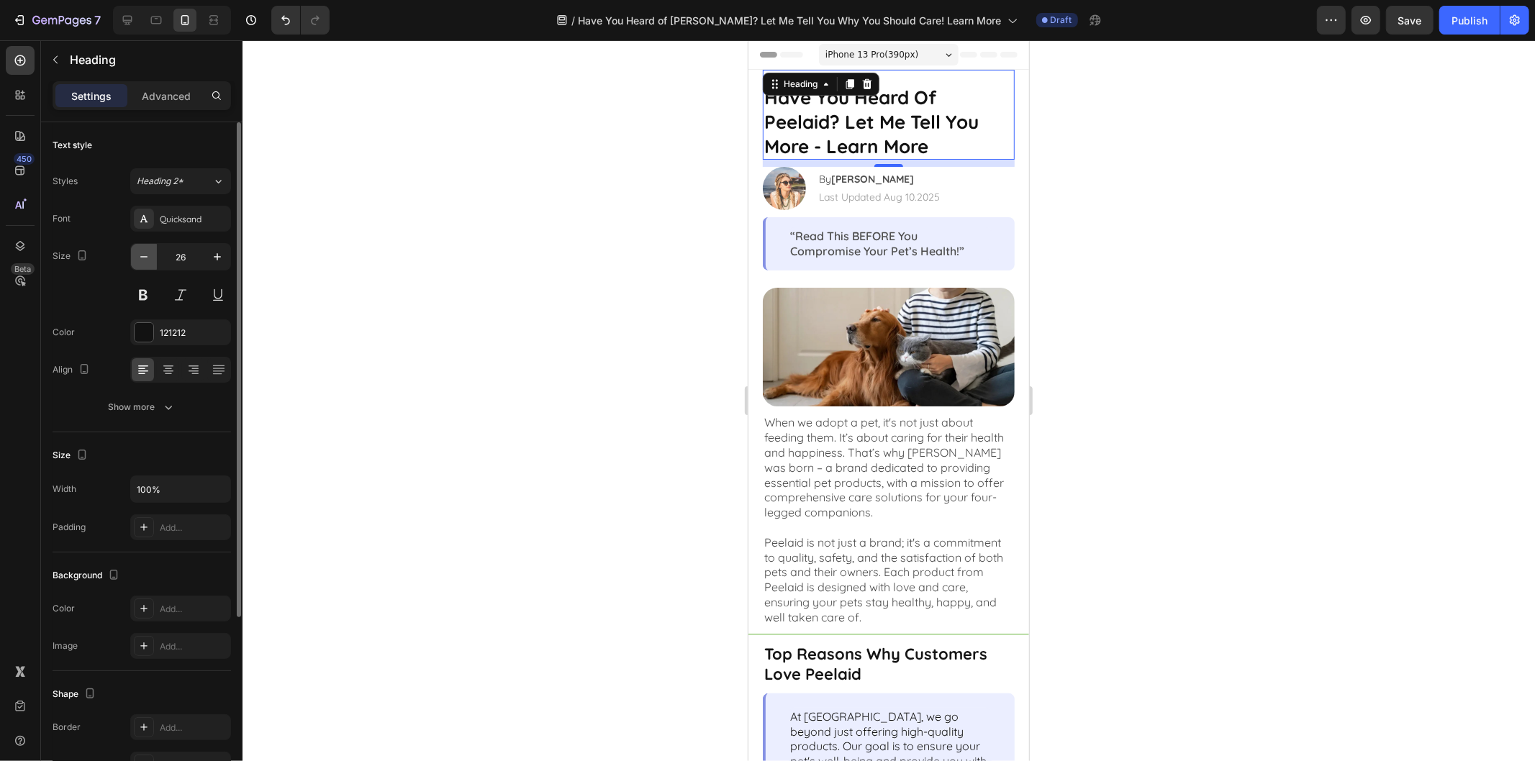
click at [142, 260] on icon "button" at bounding box center [144, 257] width 14 height 14
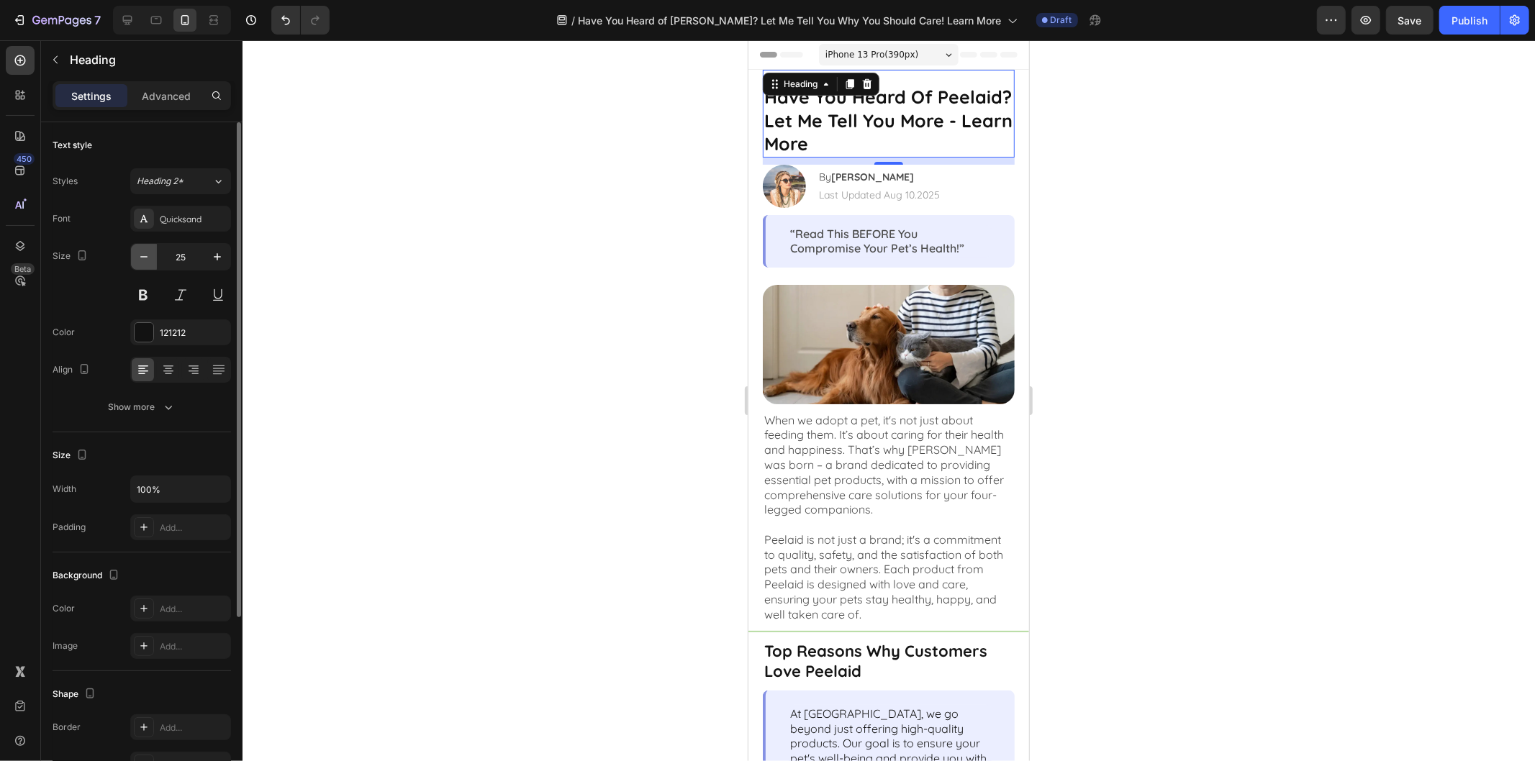
click at [142, 260] on icon "button" at bounding box center [144, 257] width 14 height 14
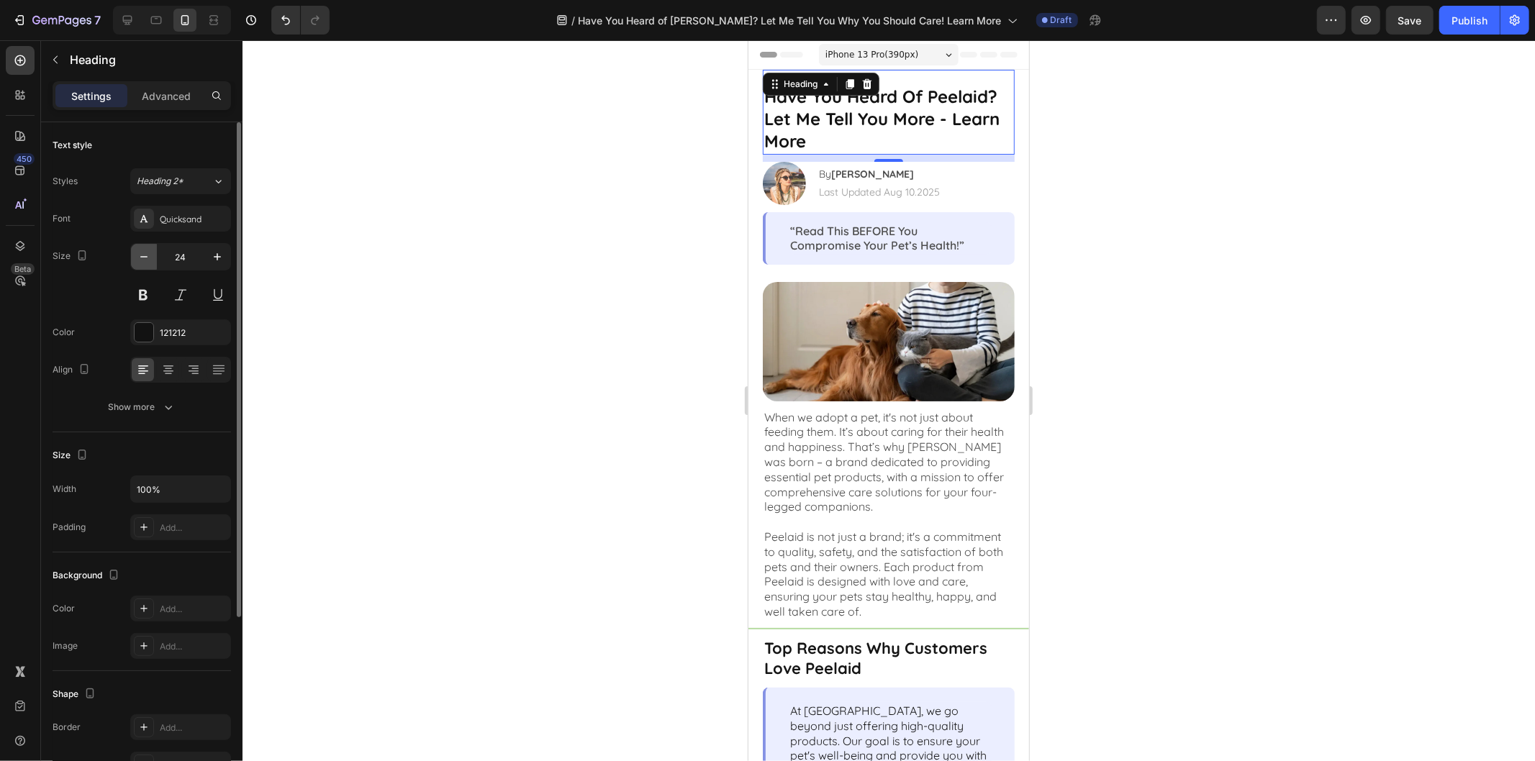
click at [142, 260] on icon "button" at bounding box center [144, 257] width 14 height 14
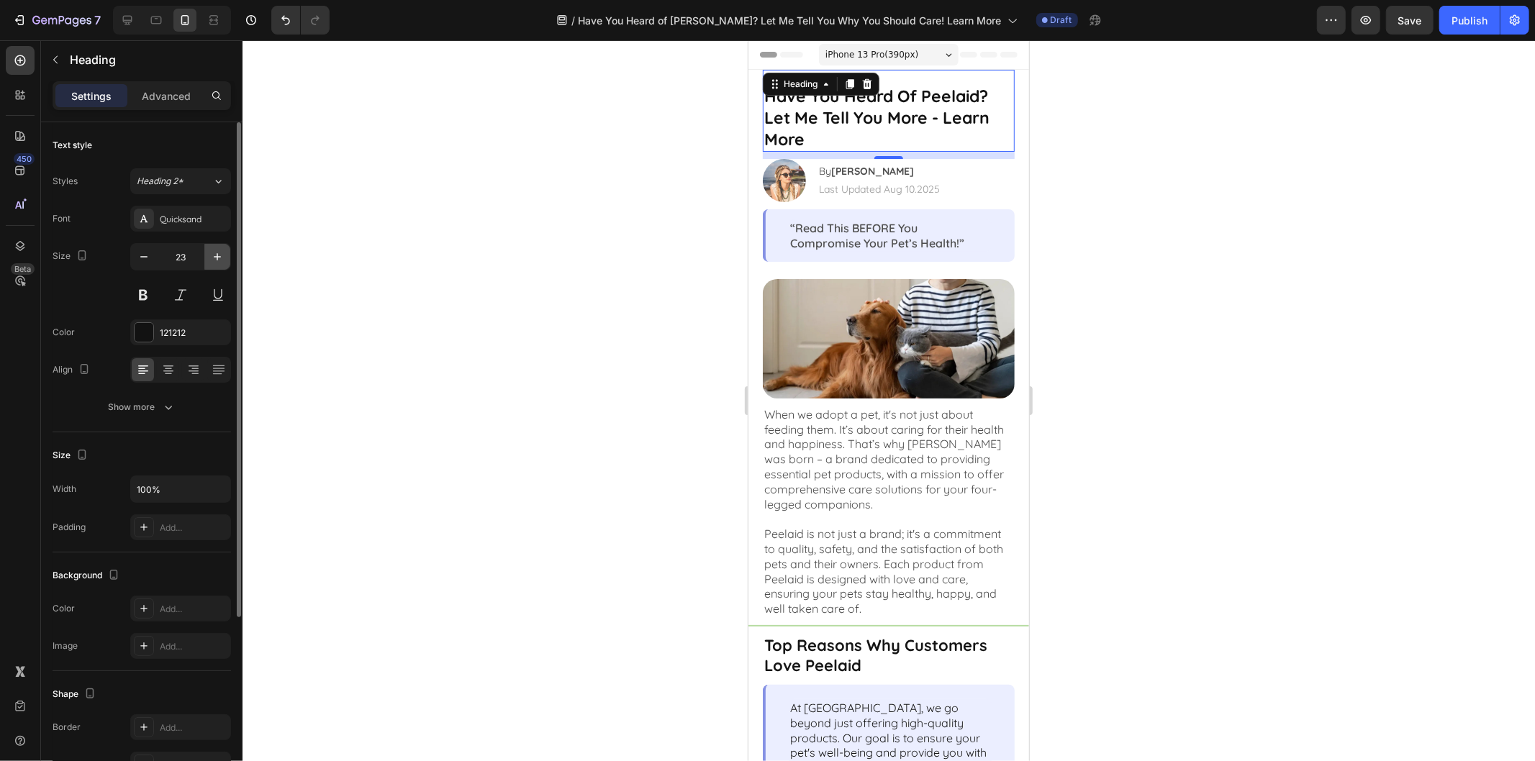
click at [223, 257] on icon "button" at bounding box center [217, 257] width 14 height 14
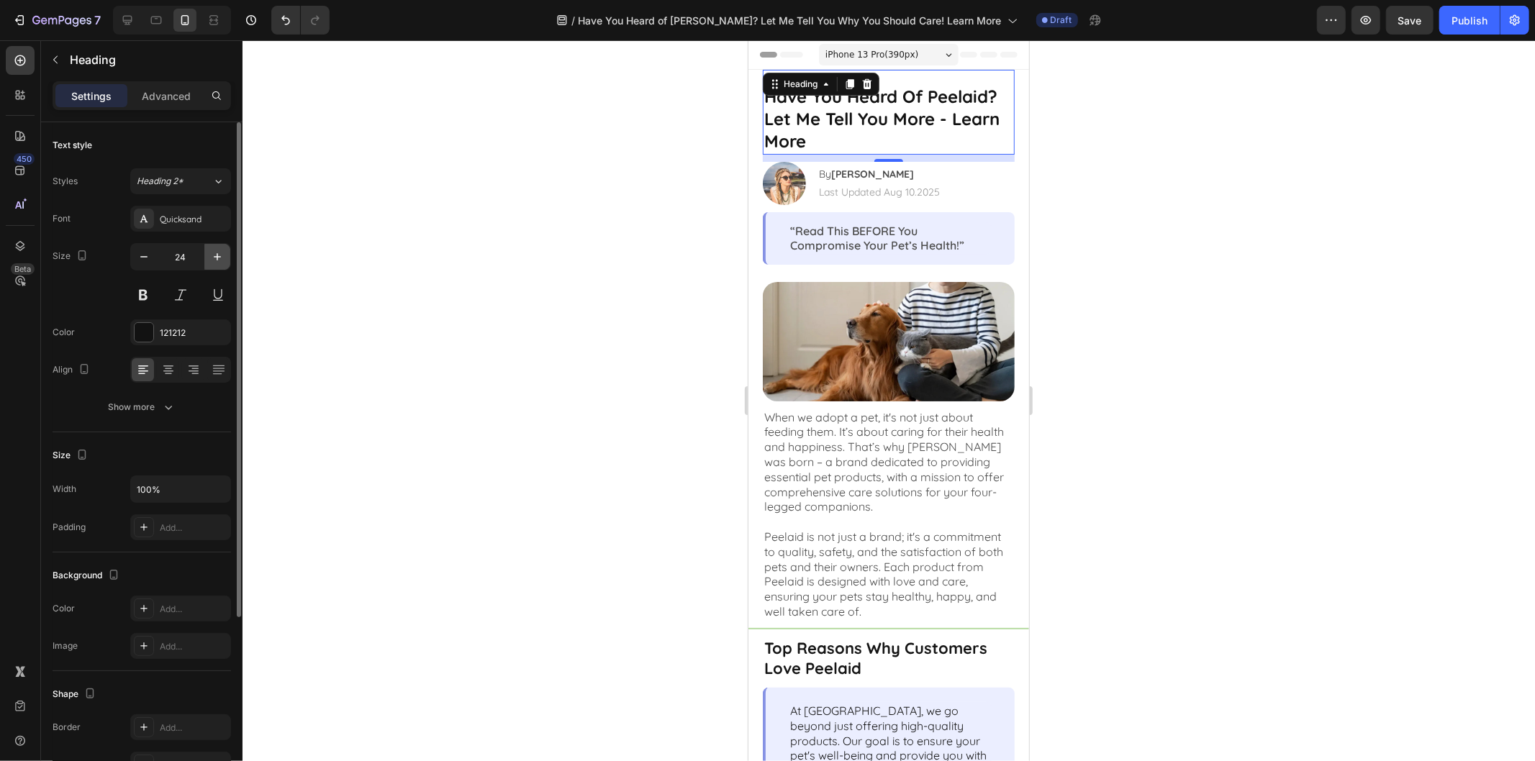
click at [223, 257] on icon "button" at bounding box center [217, 257] width 14 height 14
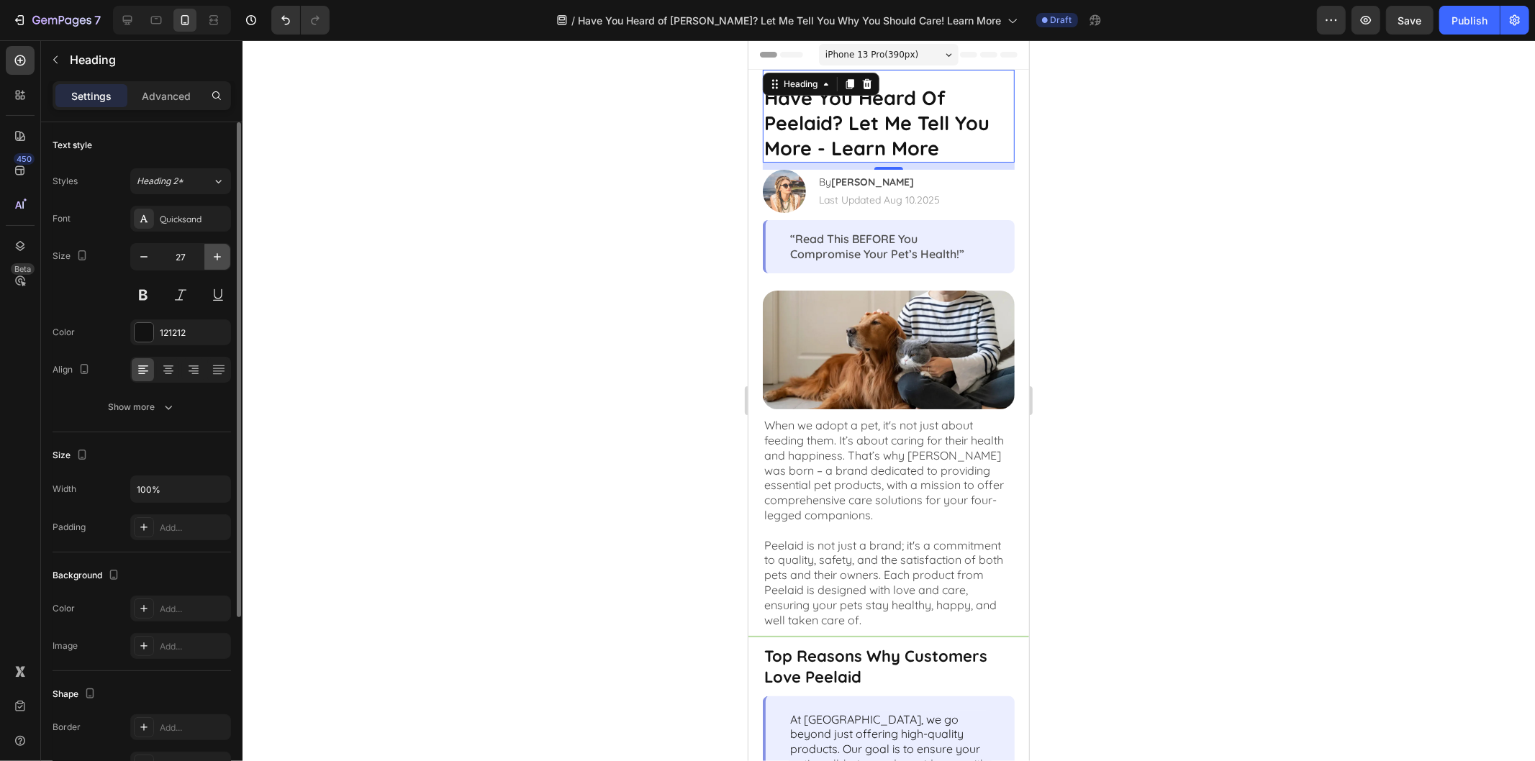
click at [223, 257] on icon "button" at bounding box center [217, 257] width 14 height 14
type input "28"
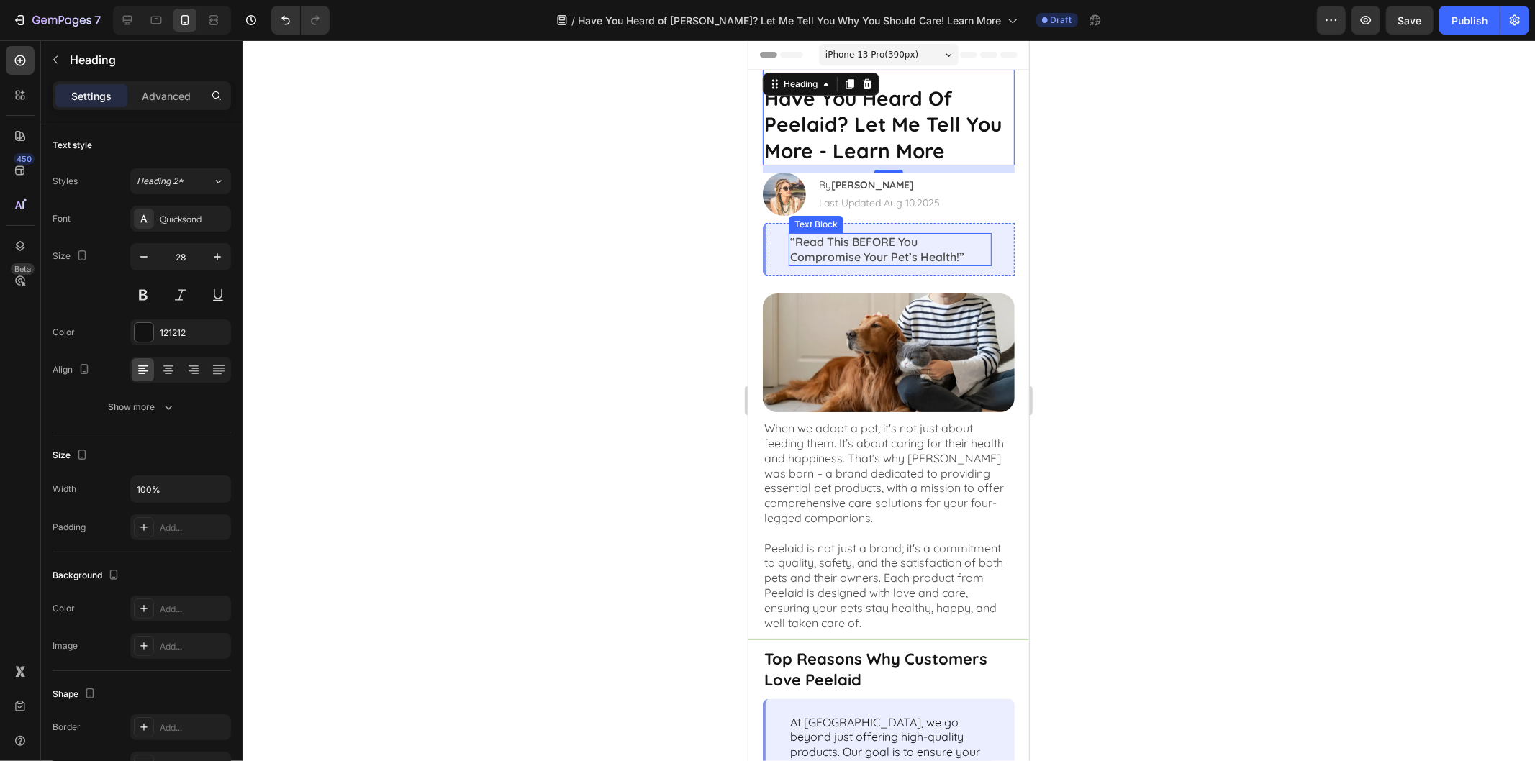
click at [932, 248] on p "“Read This BEFORE You Compromise Your Pet’s Health!”" at bounding box center [890, 249] width 200 height 30
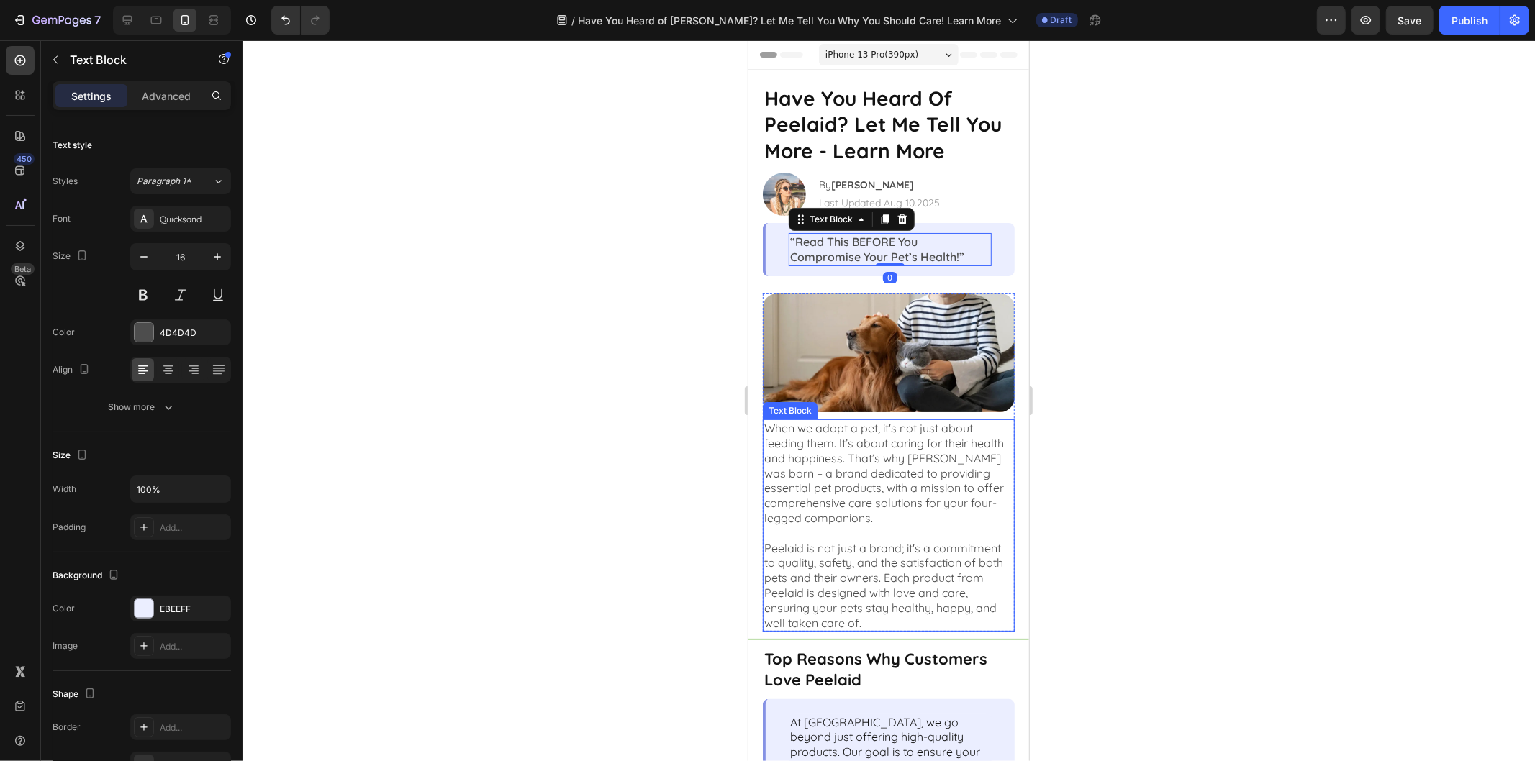
click at [941, 458] on p "When we adopt a pet, it's not just about feeding them. It’s about caring for th…" at bounding box center [888, 479] width 249 height 119
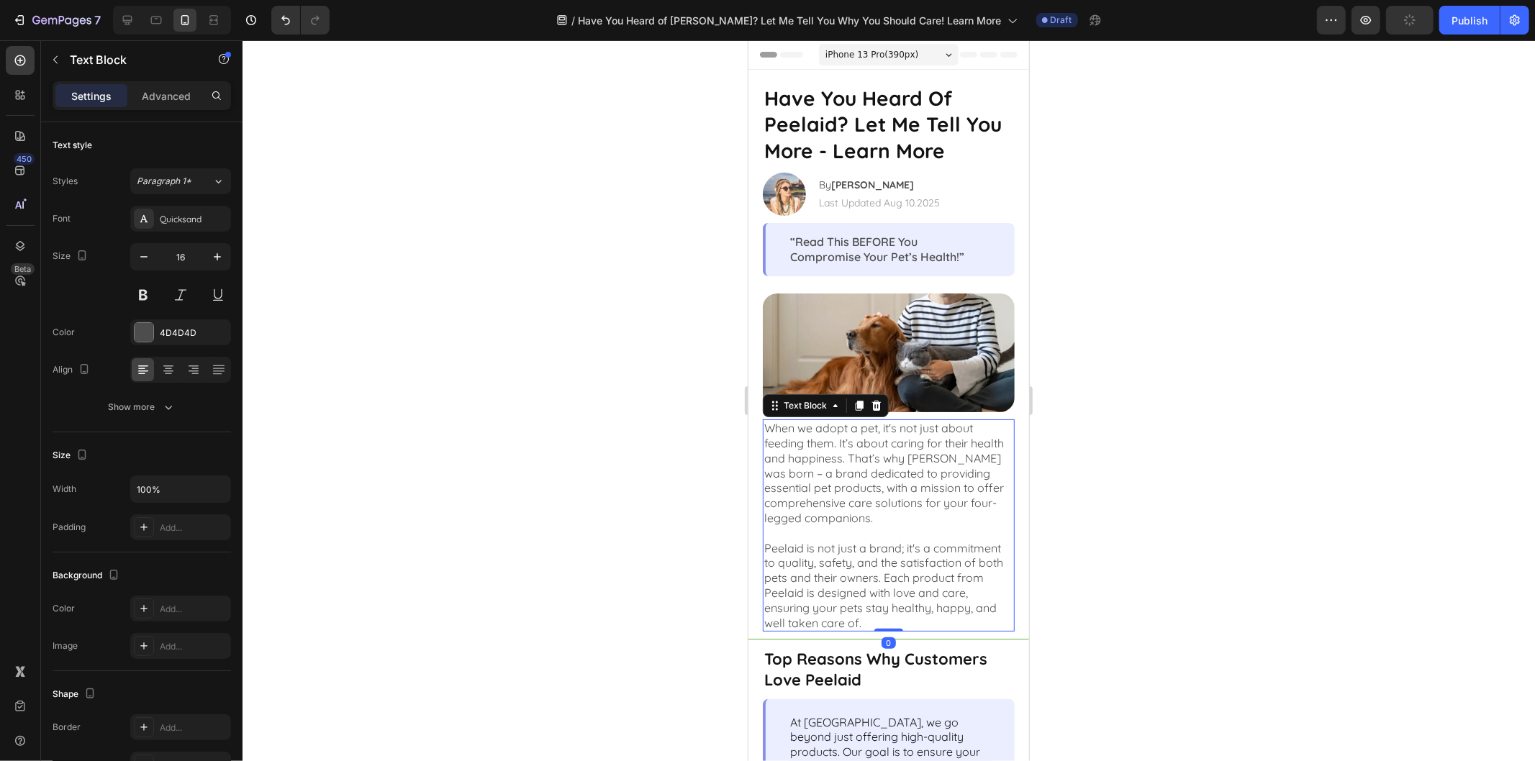
click at [1175, 290] on div at bounding box center [889, 400] width 1293 height 721
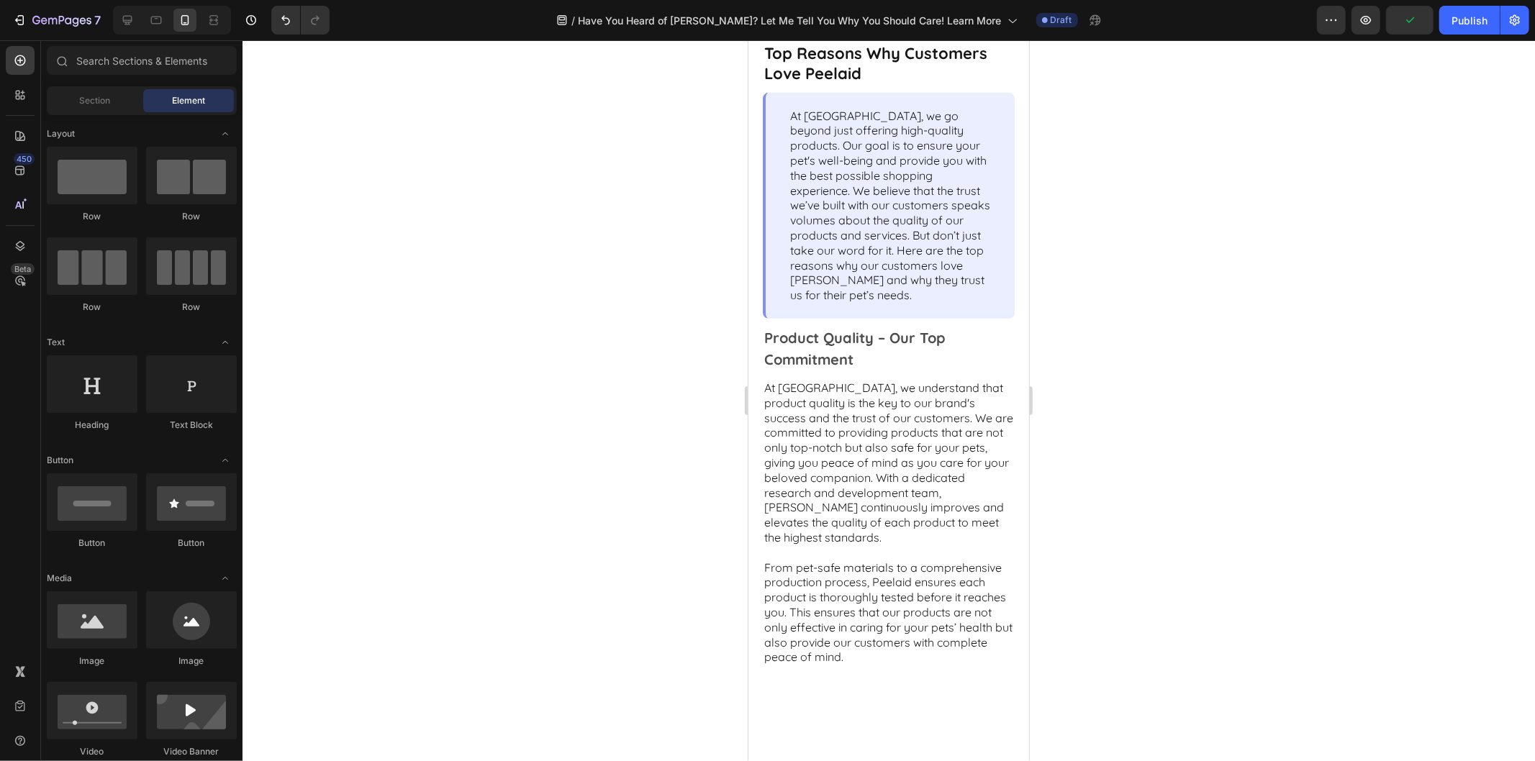
scroll to position [626, 0]
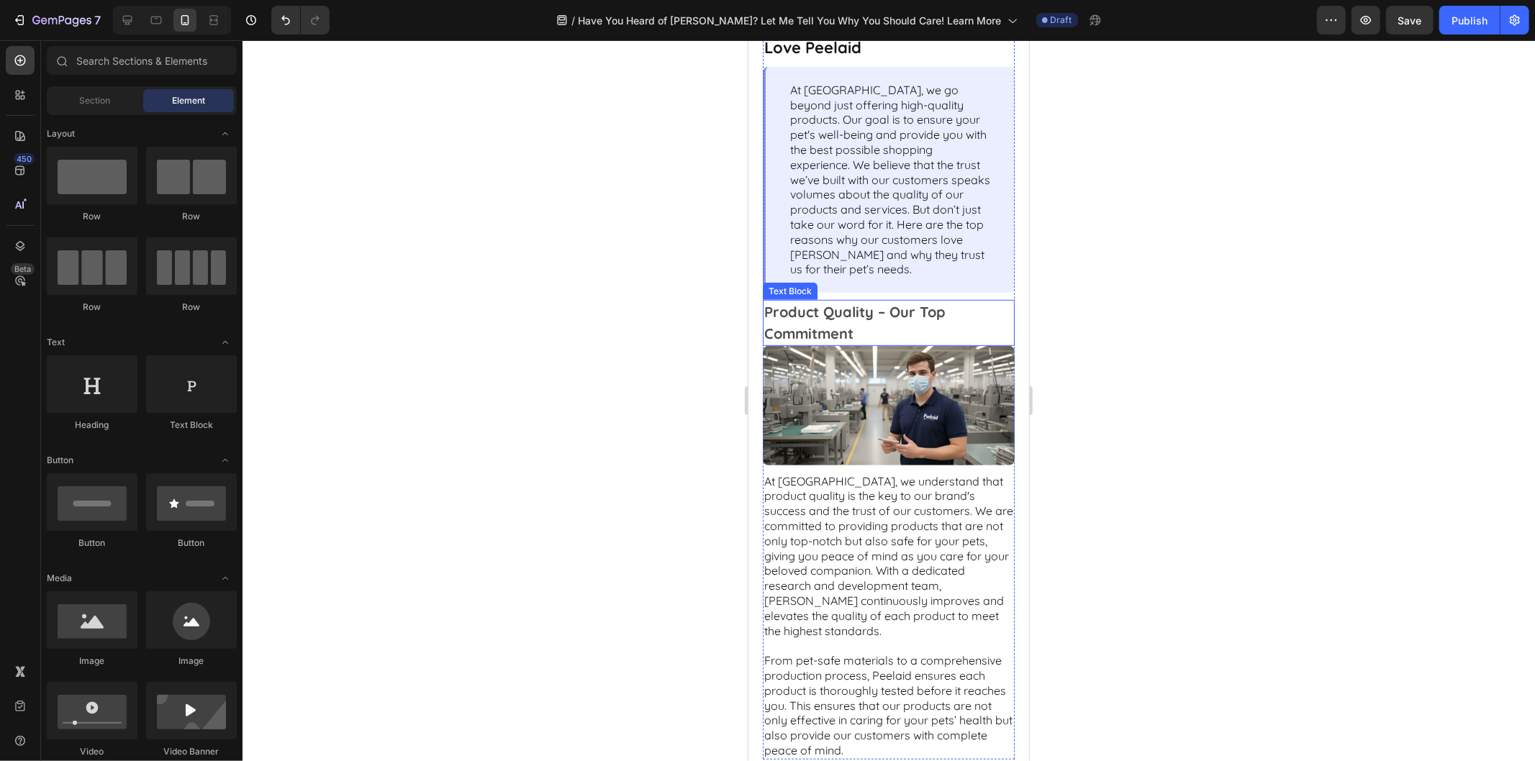
click at [920, 327] on p "Product Quality – Our Top Commitment" at bounding box center [888, 322] width 249 height 43
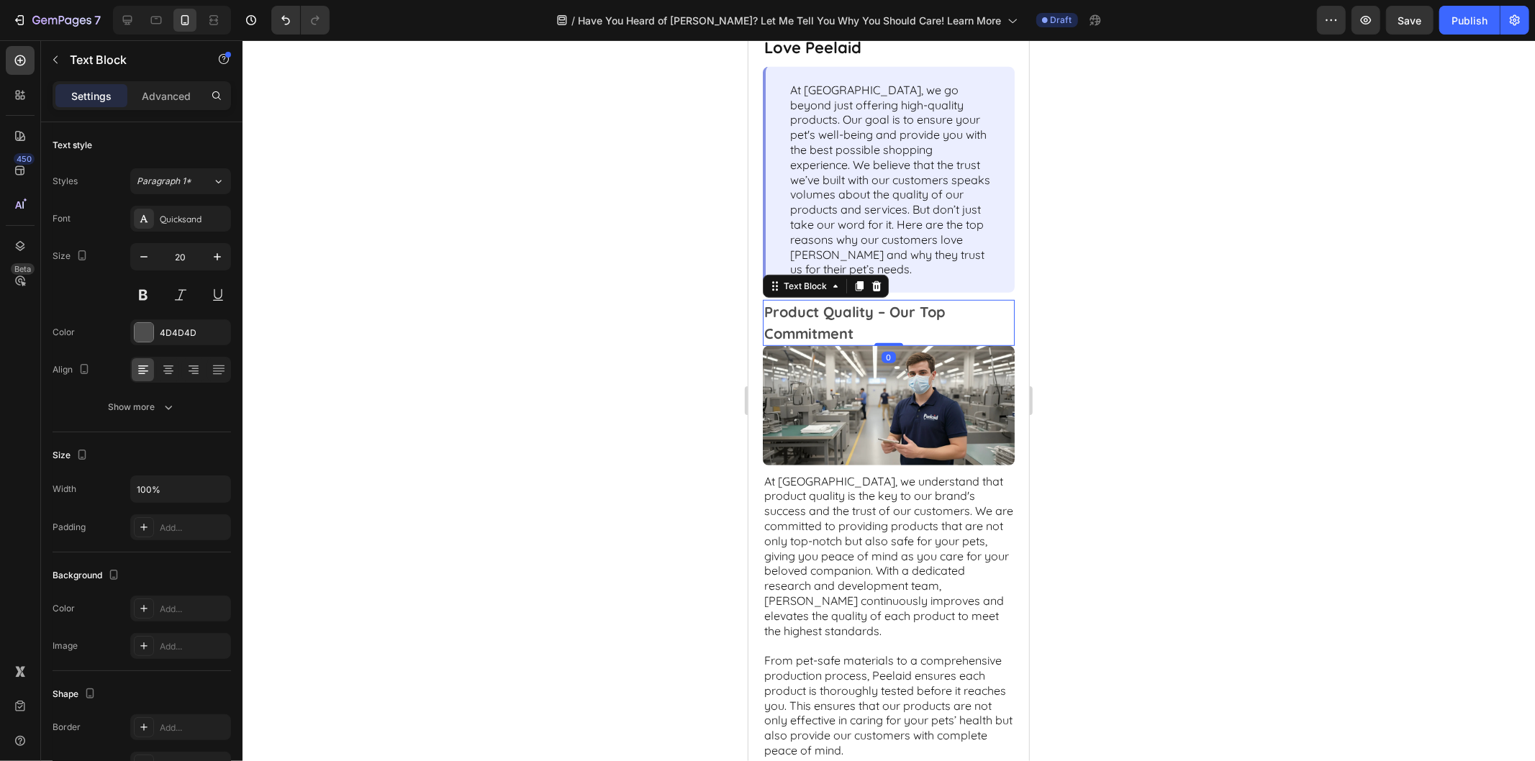
click at [1210, 344] on div at bounding box center [889, 400] width 1293 height 721
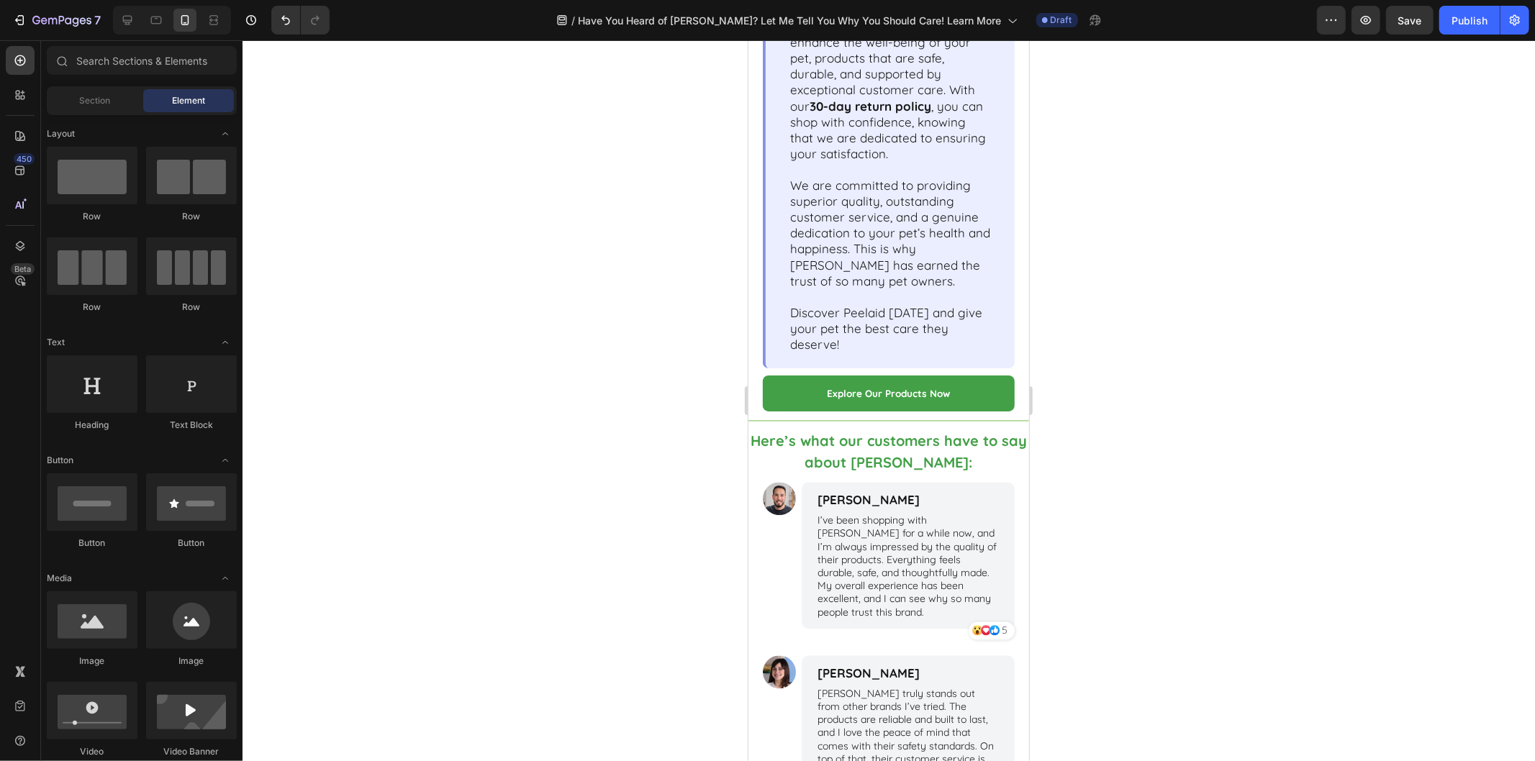
scroll to position [2803, 0]
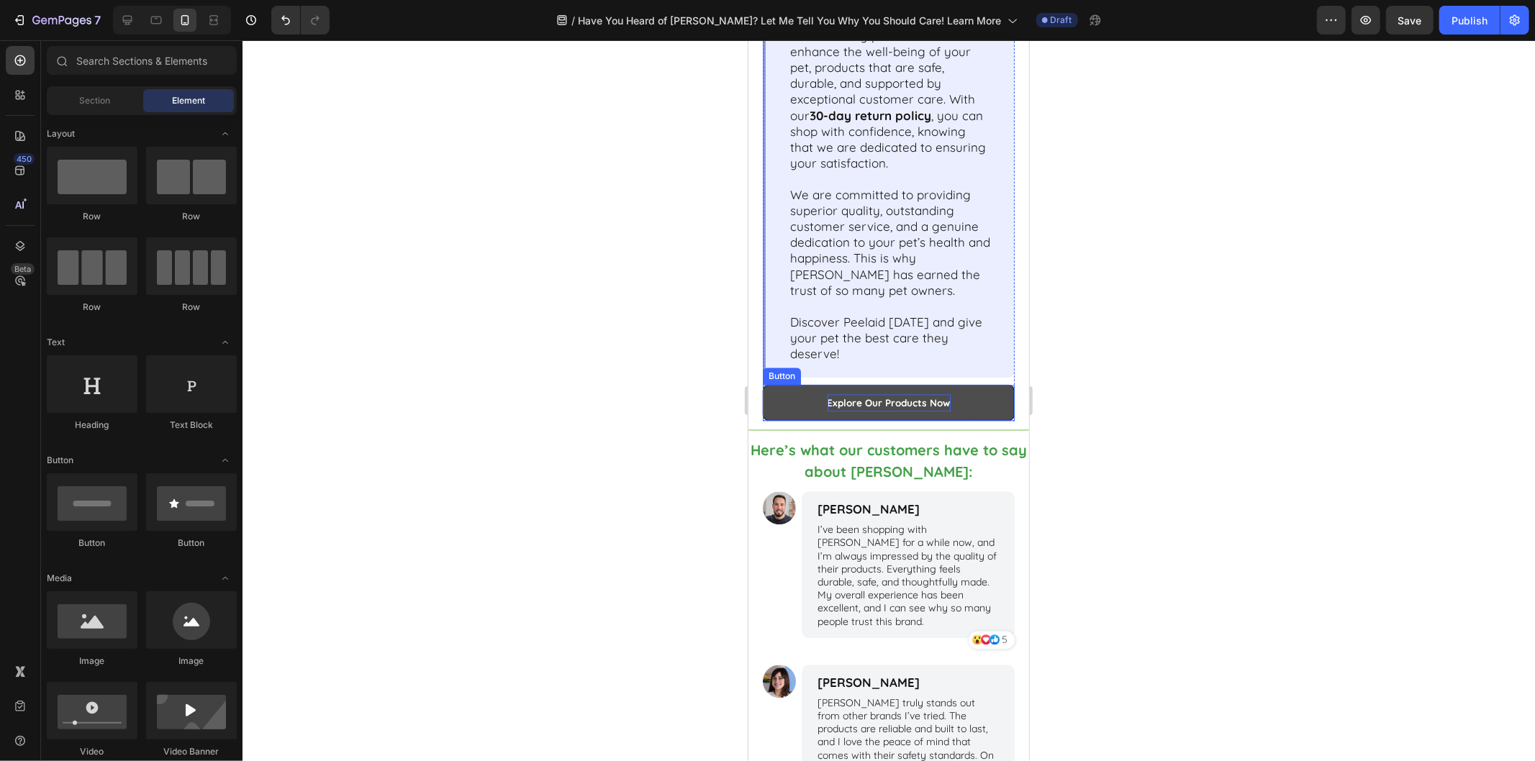
click at [908, 407] on p "Explore Our Products Now" at bounding box center [888, 402] width 123 height 17
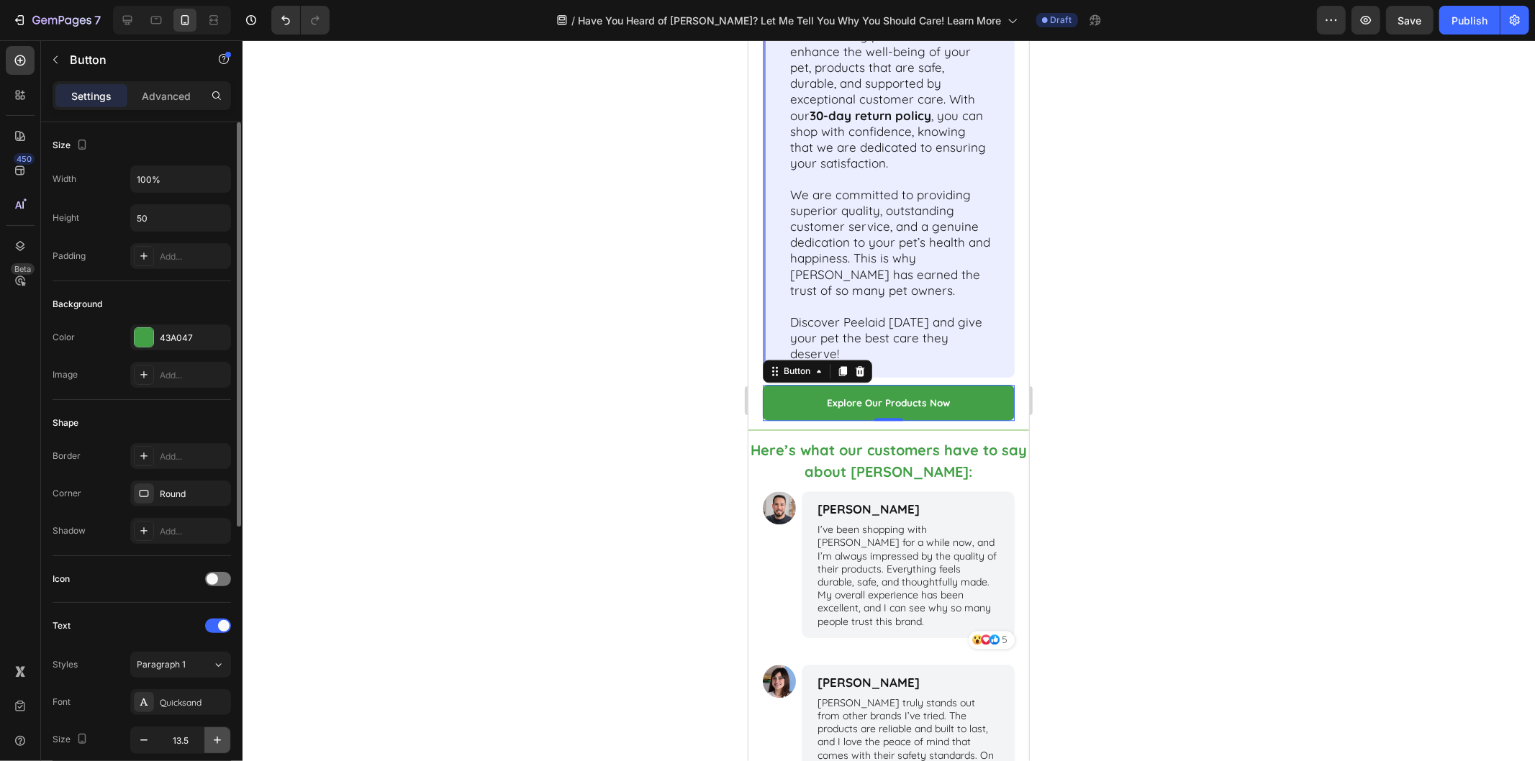
click at [216, 734] on icon "button" at bounding box center [217, 740] width 14 height 14
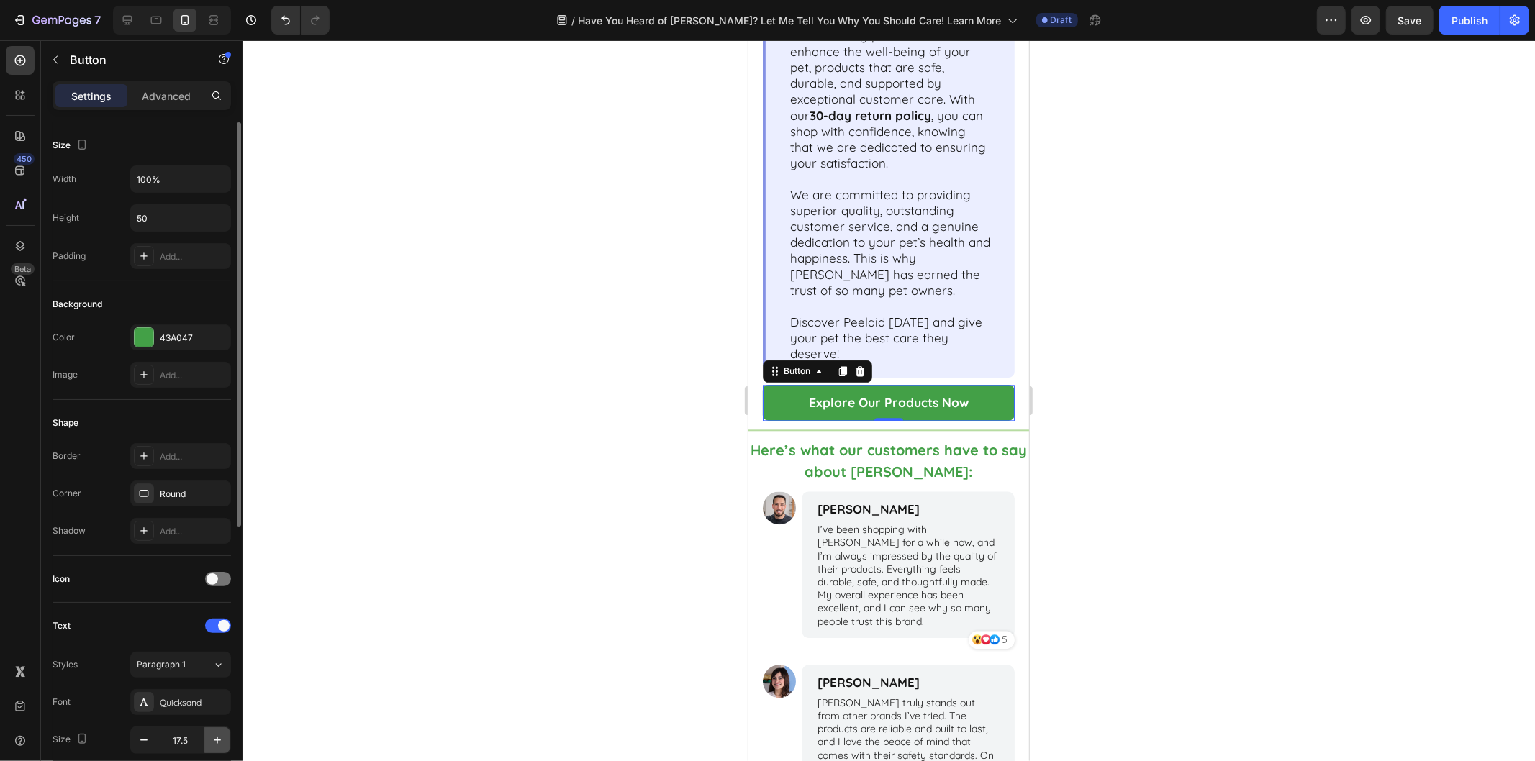
click at [216, 734] on icon "button" at bounding box center [217, 740] width 14 height 14
click at [189, 738] on input "19.5" at bounding box center [181, 741] width 48 height 26
type input "20"
click at [130, 625] on div "Text" at bounding box center [142, 626] width 178 height 23
click at [533, 514] on div at bounding box center [889, 400] width 1293 height 721
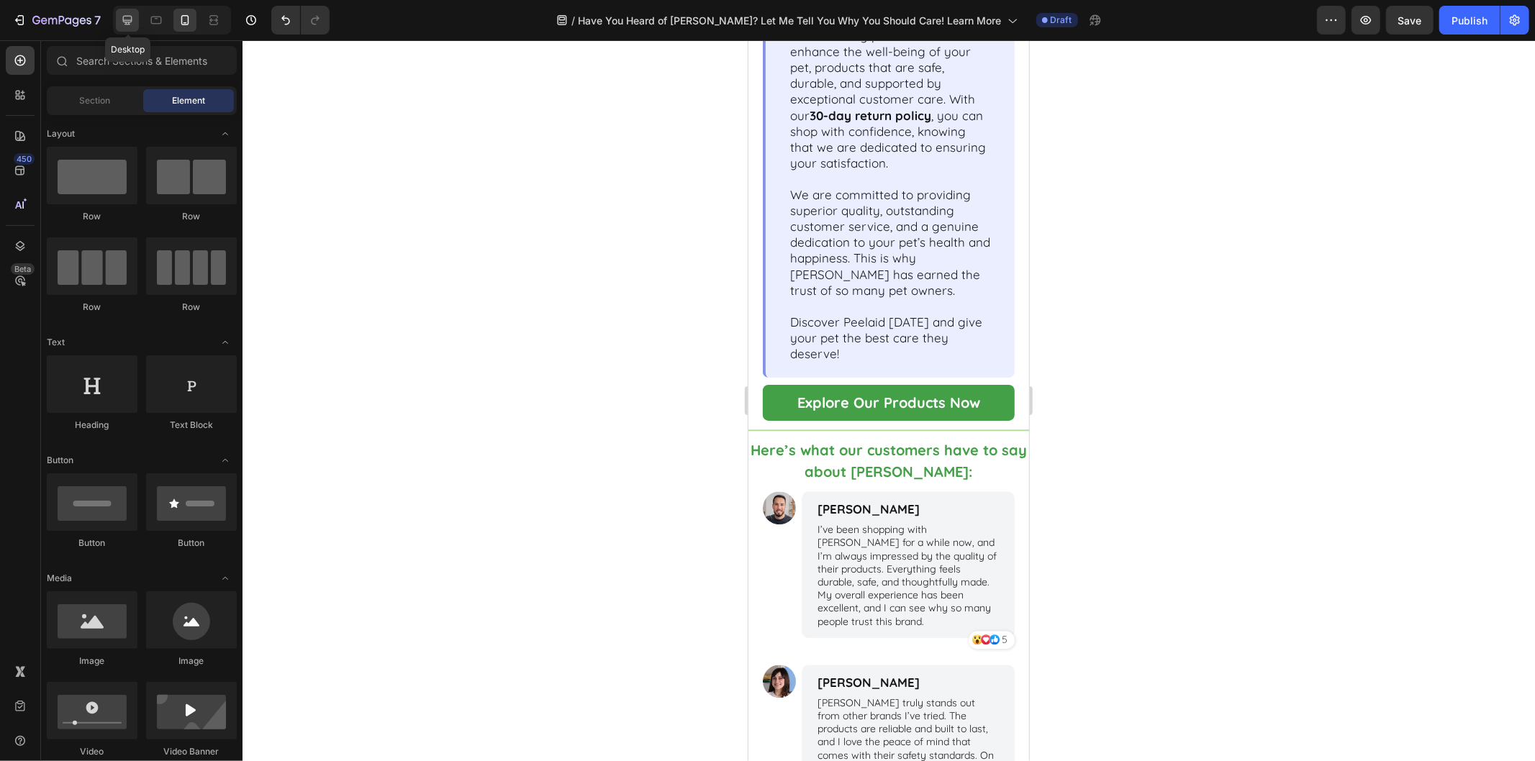
click at [119, 22] on div at bounding box center [127, 20] width 23 height 23
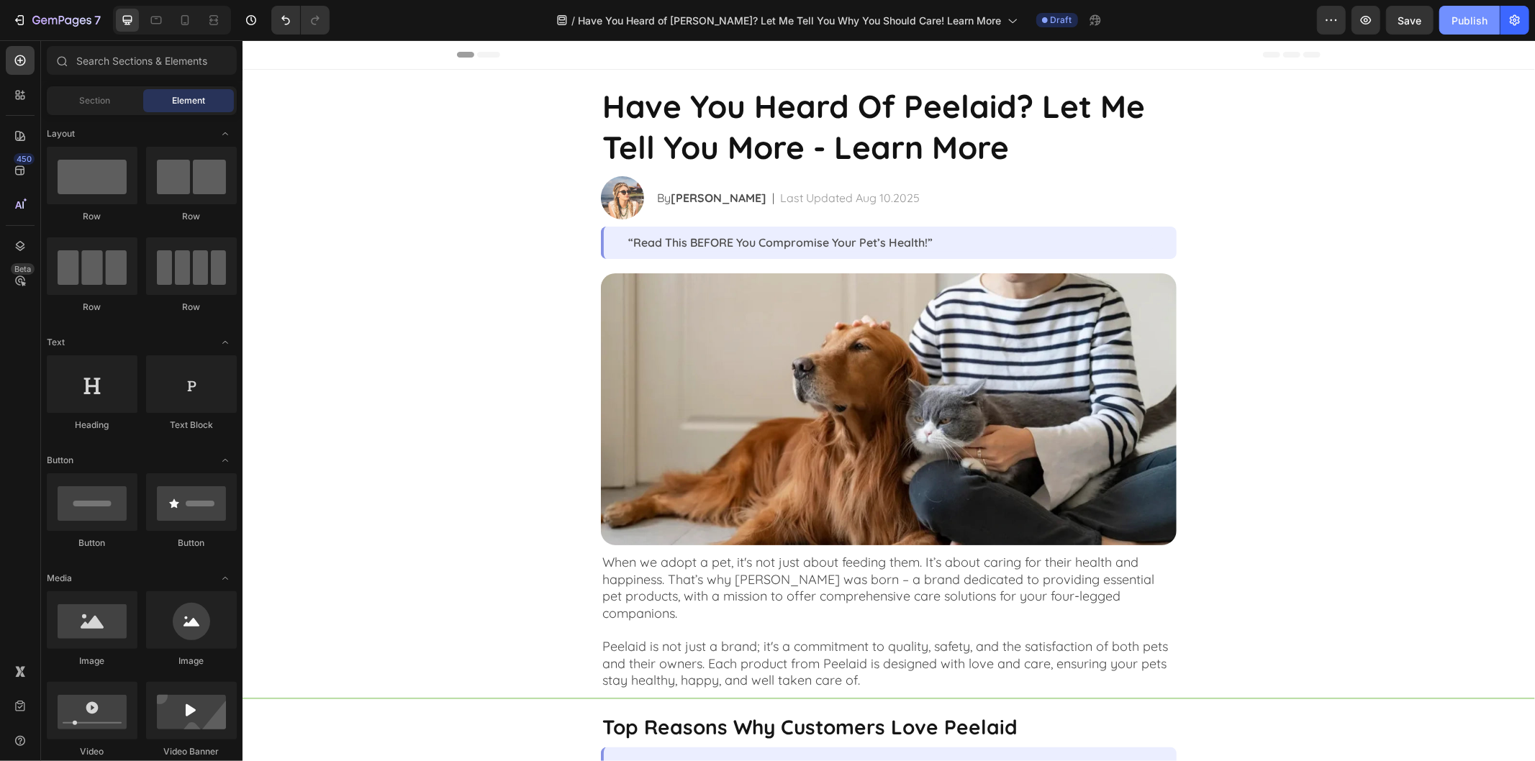
click at [1457, 20] on div "Publish" at bounding box center [1470, 20] width 36 height 15
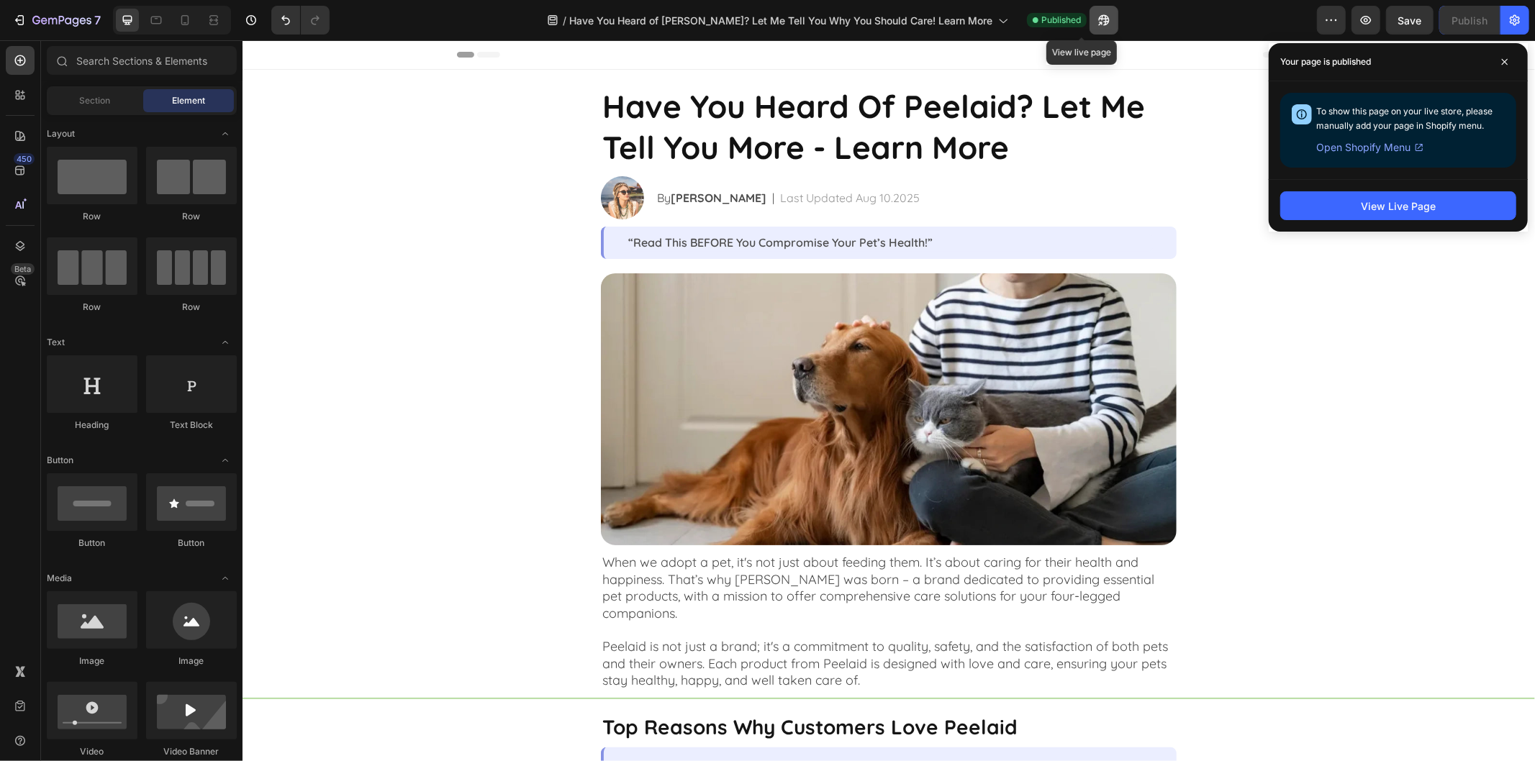
click at [1097, 22] on icon "button" at bounding box center [1104, 20] width 14 height 14
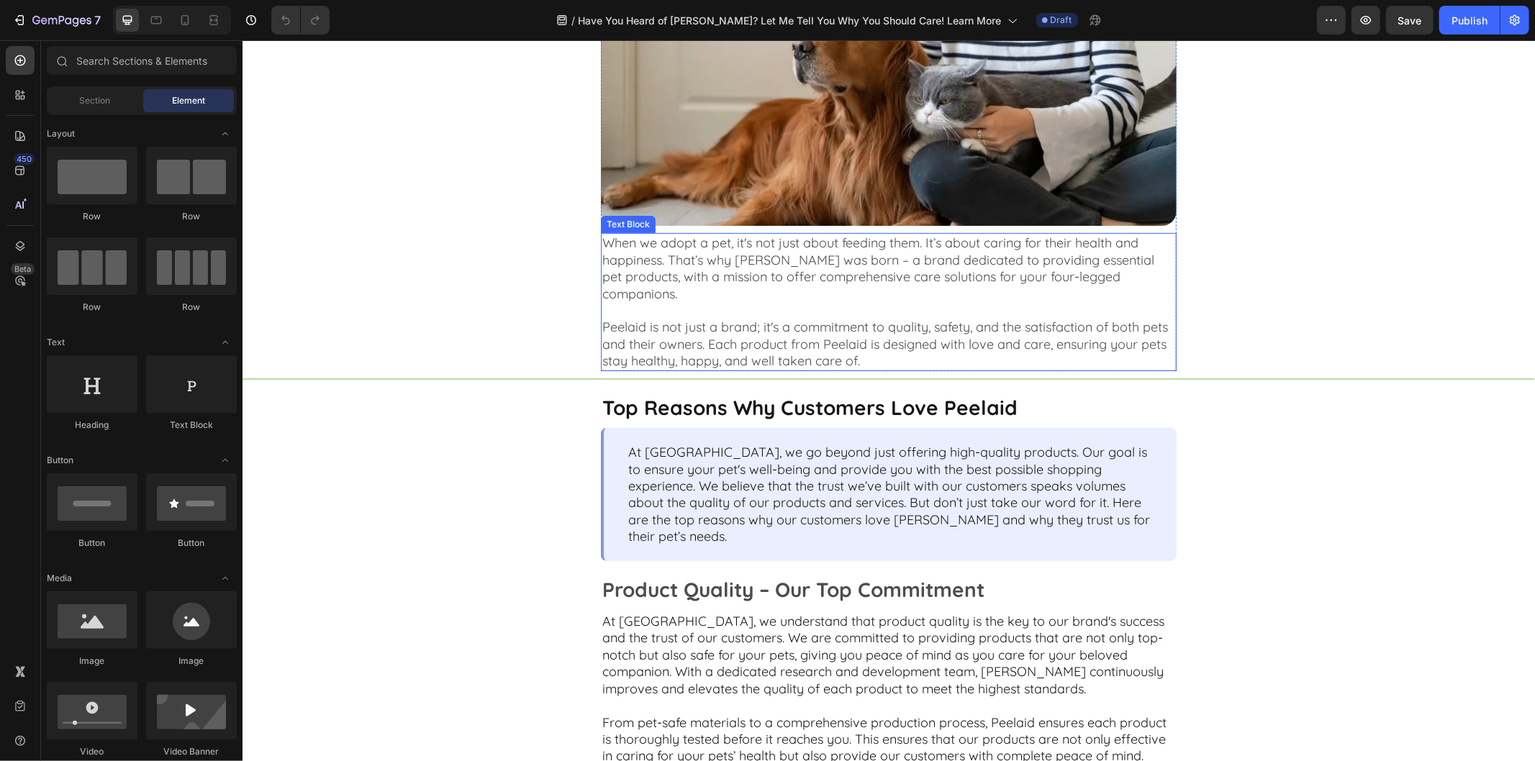
scroll to position [399, 0]
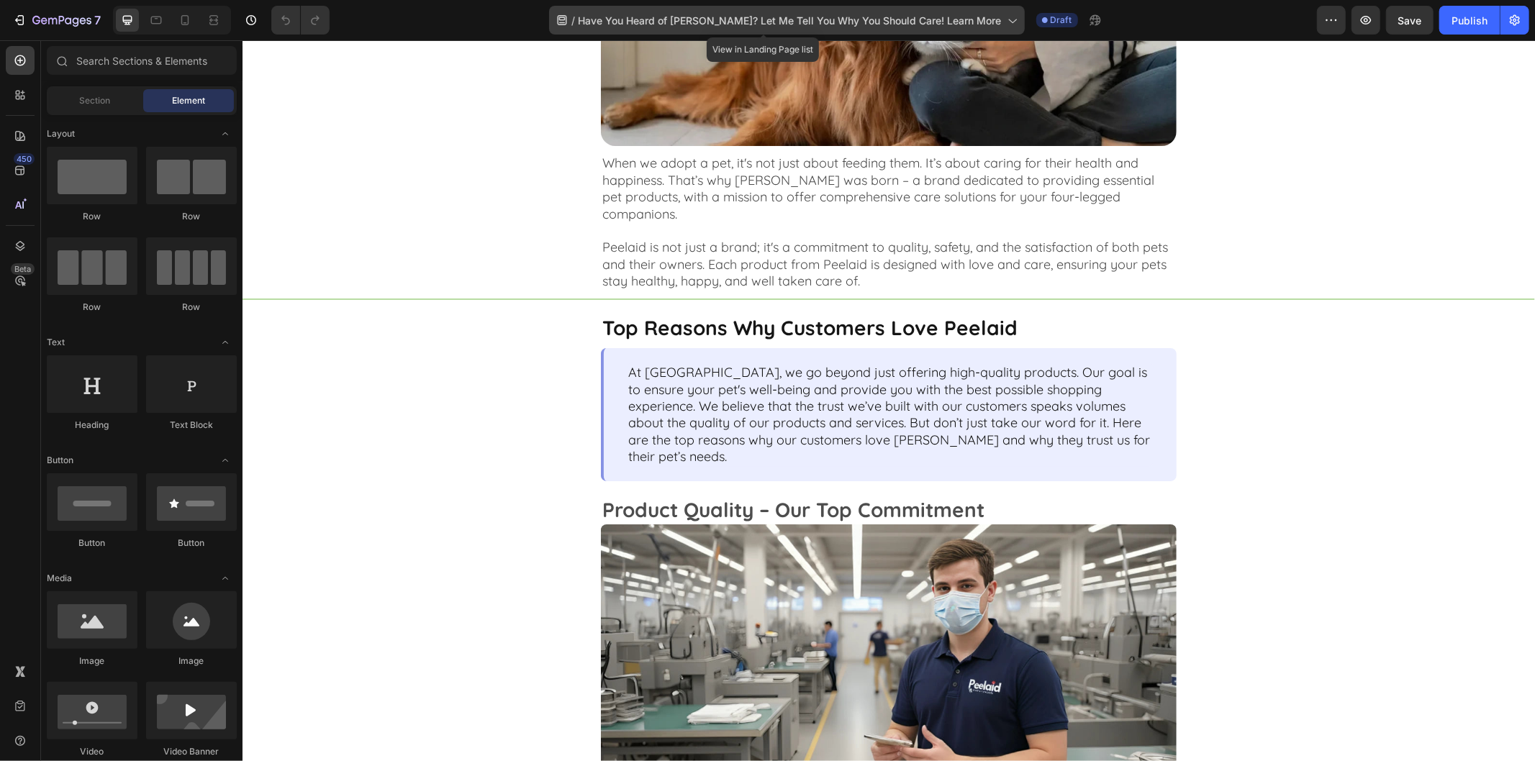
click at [921, 20] on span "Have You Heard of [PERSON_NAME]? Let Me Tell You Why You Should Care! Learn More" at bounding box center [790, 20] width 423 height 15
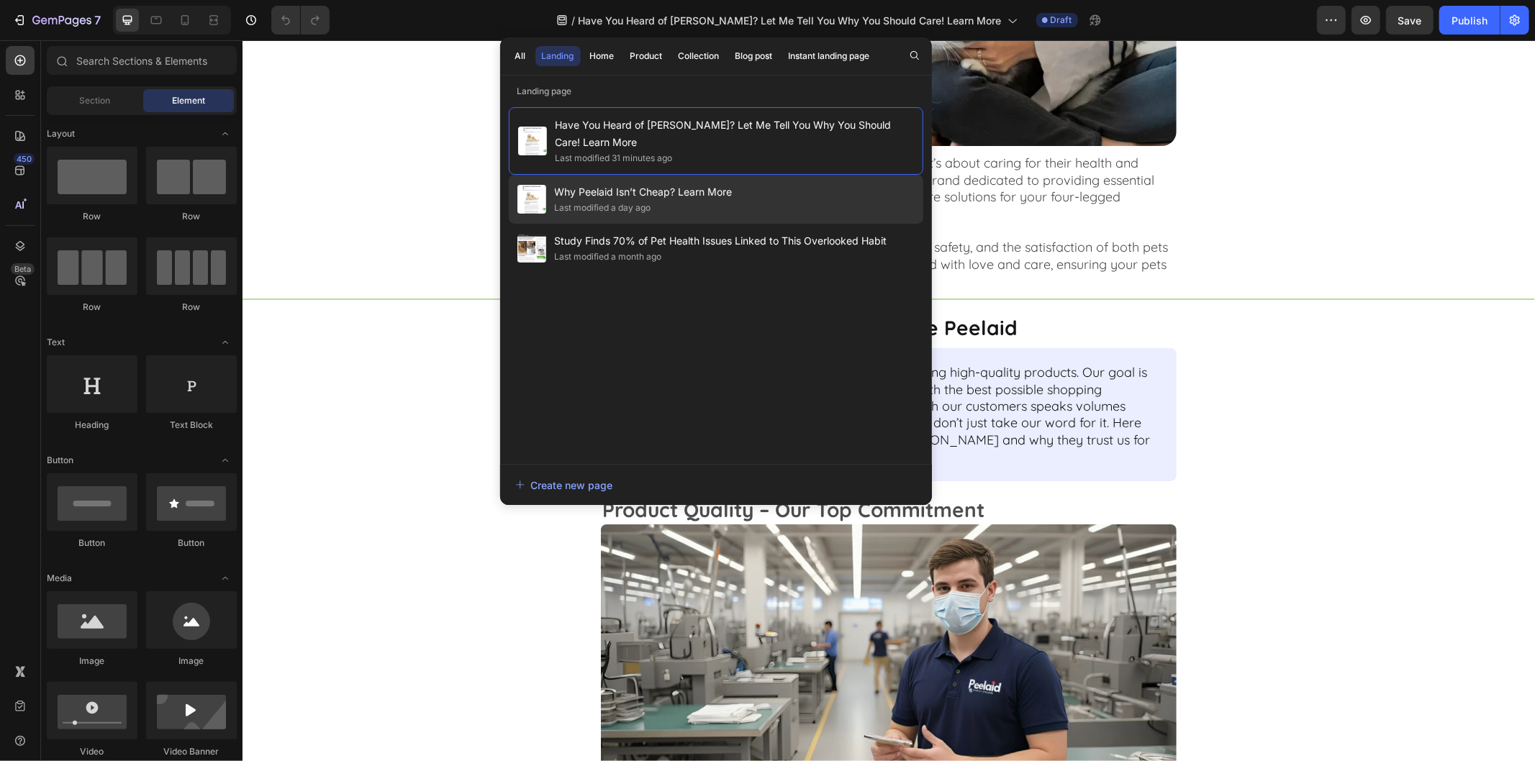
click at [709, 193] on span "Why Peelaid Isn’t Cheap? Learn More" at bounding box center [644, 192] width 178 height 17
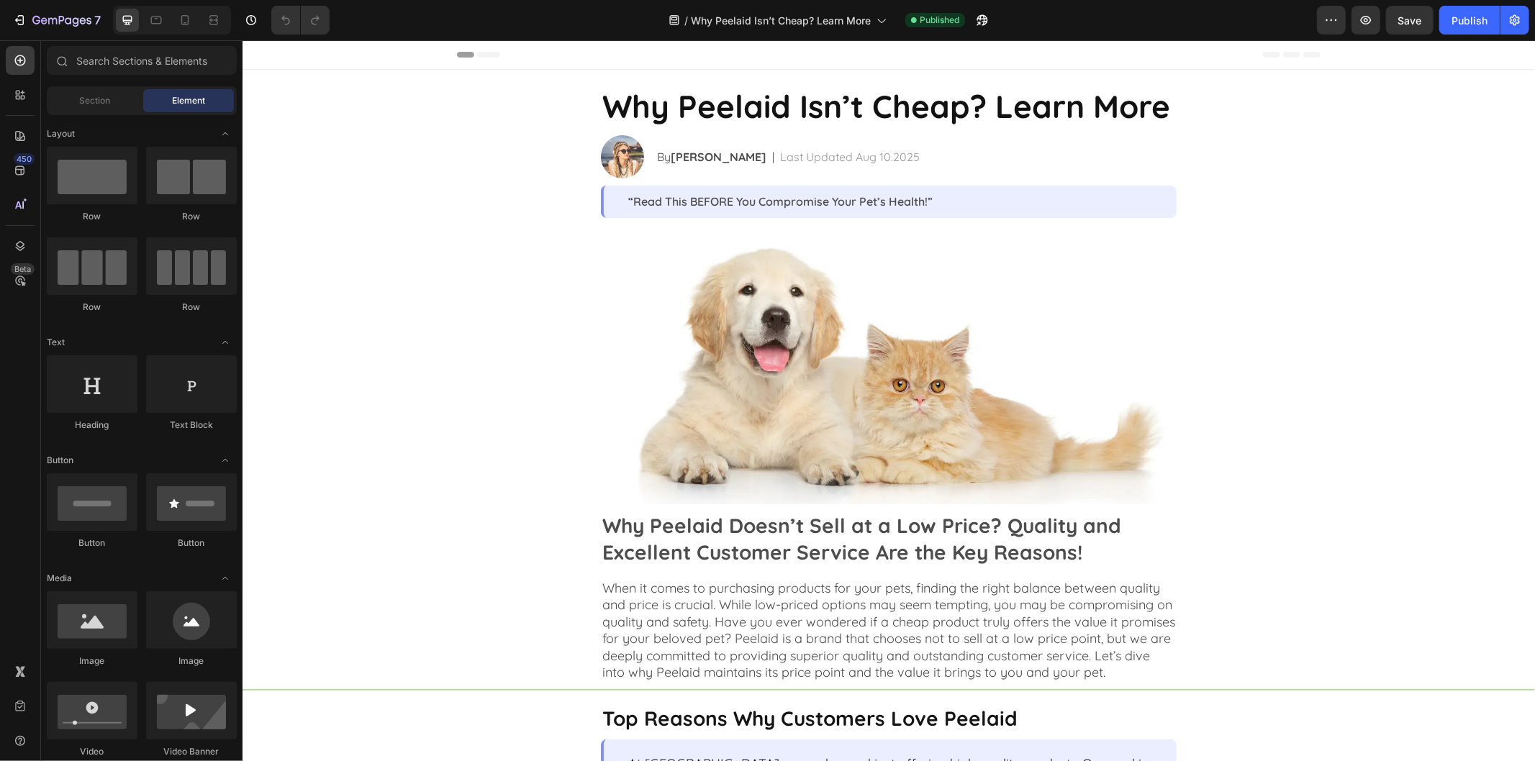
drag, startPoint x: 1534, startPoint y: 133, endPoint x: 1527, endPoint y: 166, distance: 33.9
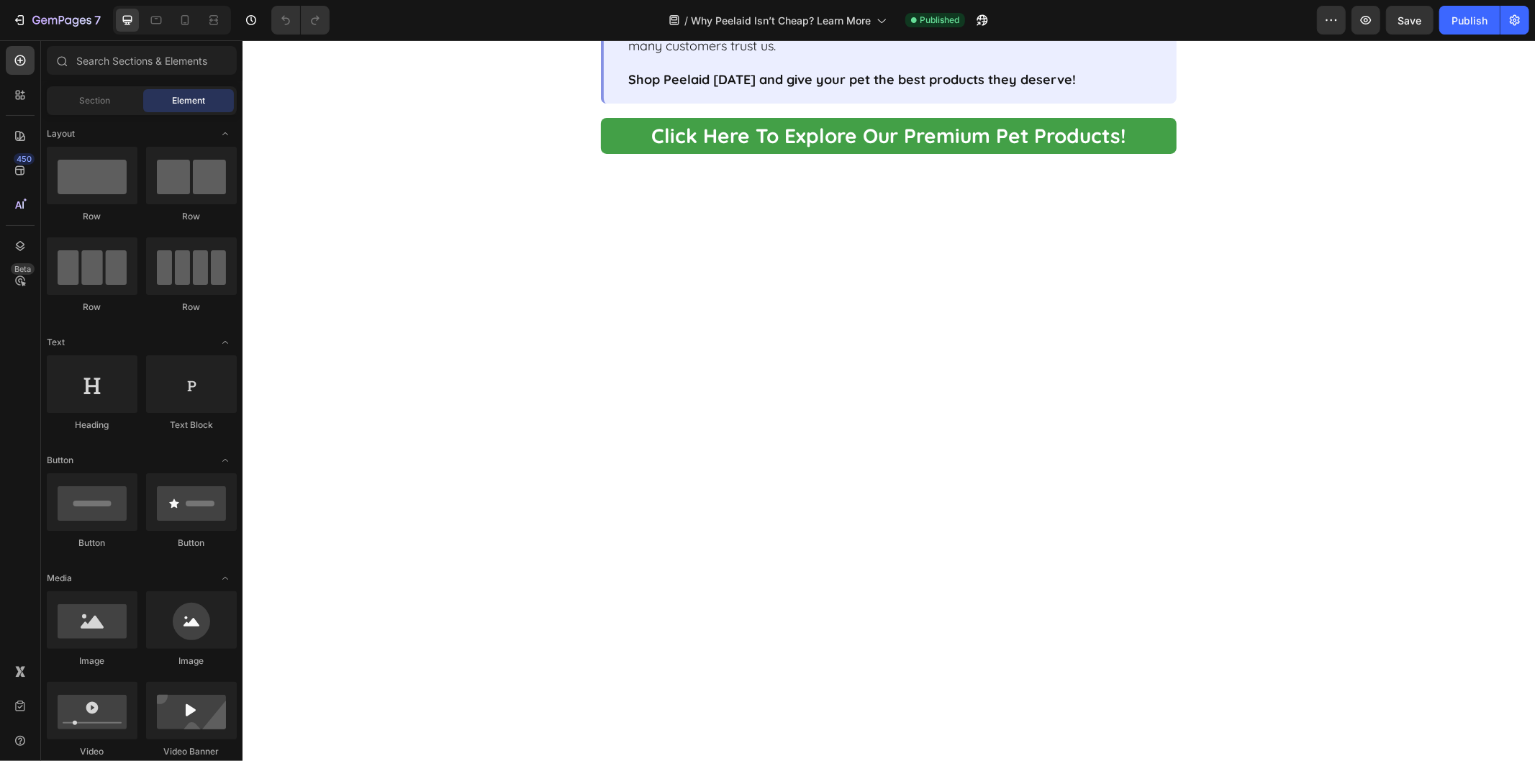
scroll to position [2723, 0]
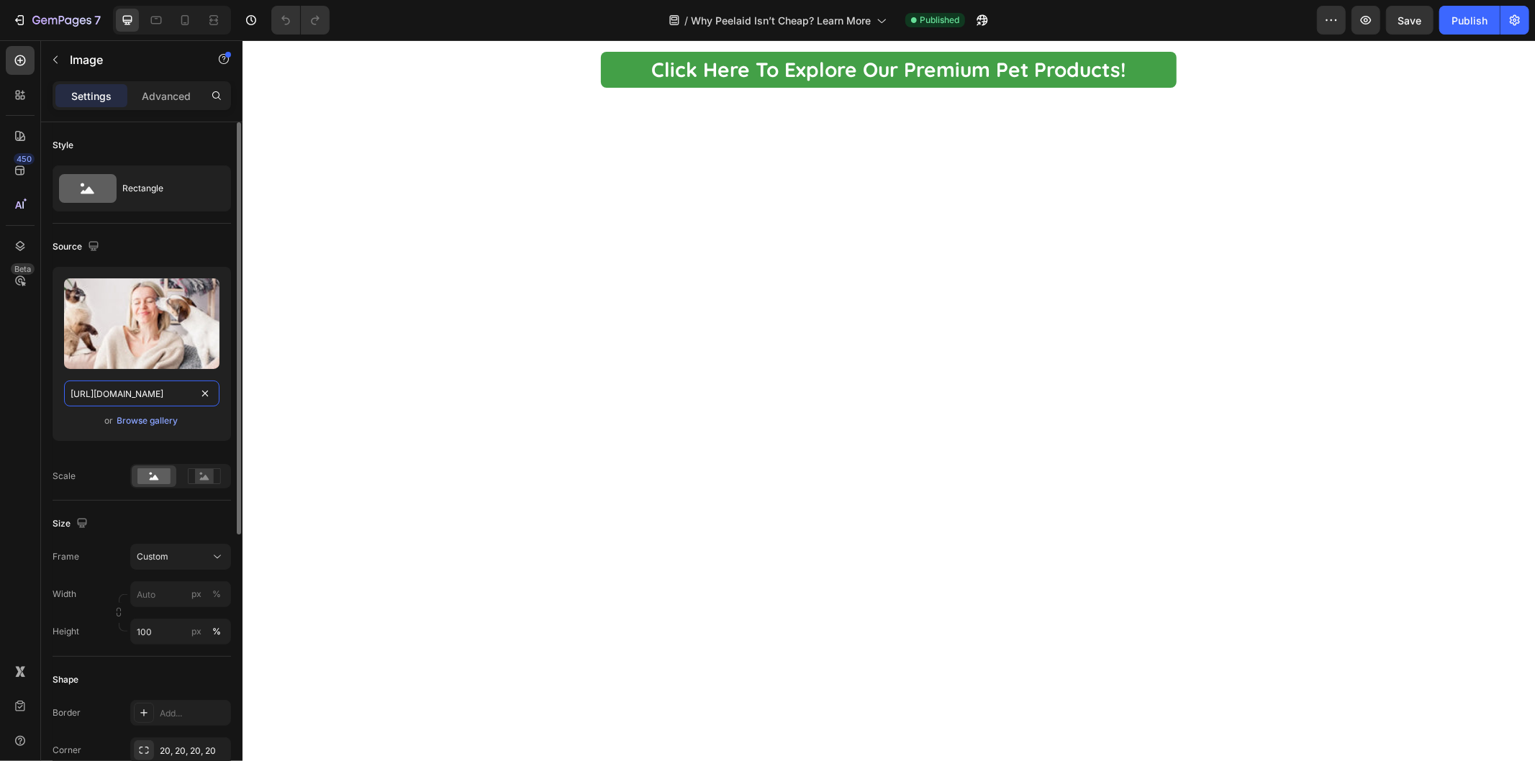
click at [154, 387] on input "[URL][DOMAIN_NAME]" at bounding box center [141, 394] width 155 height 26
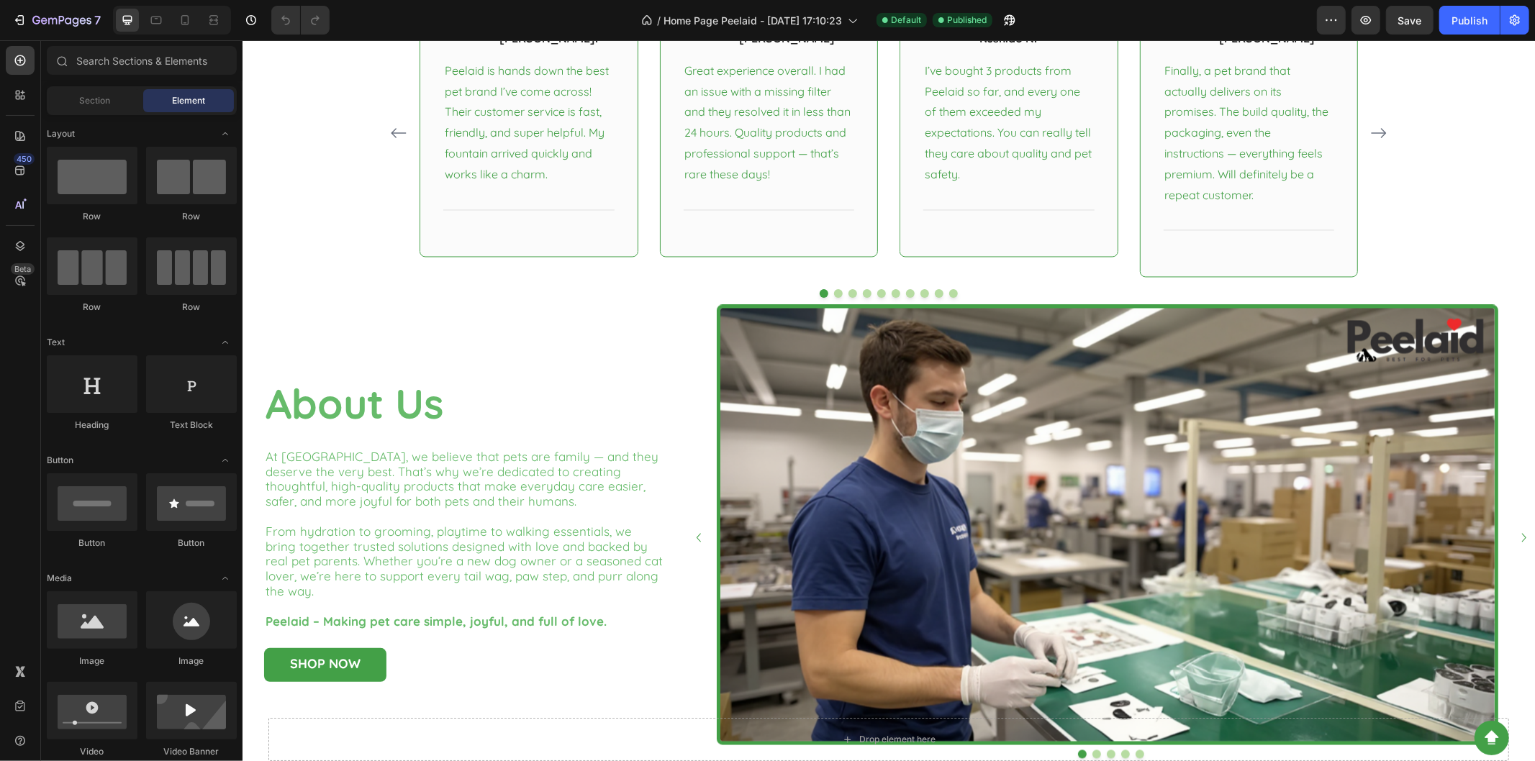
scroll to position [1985, 0]
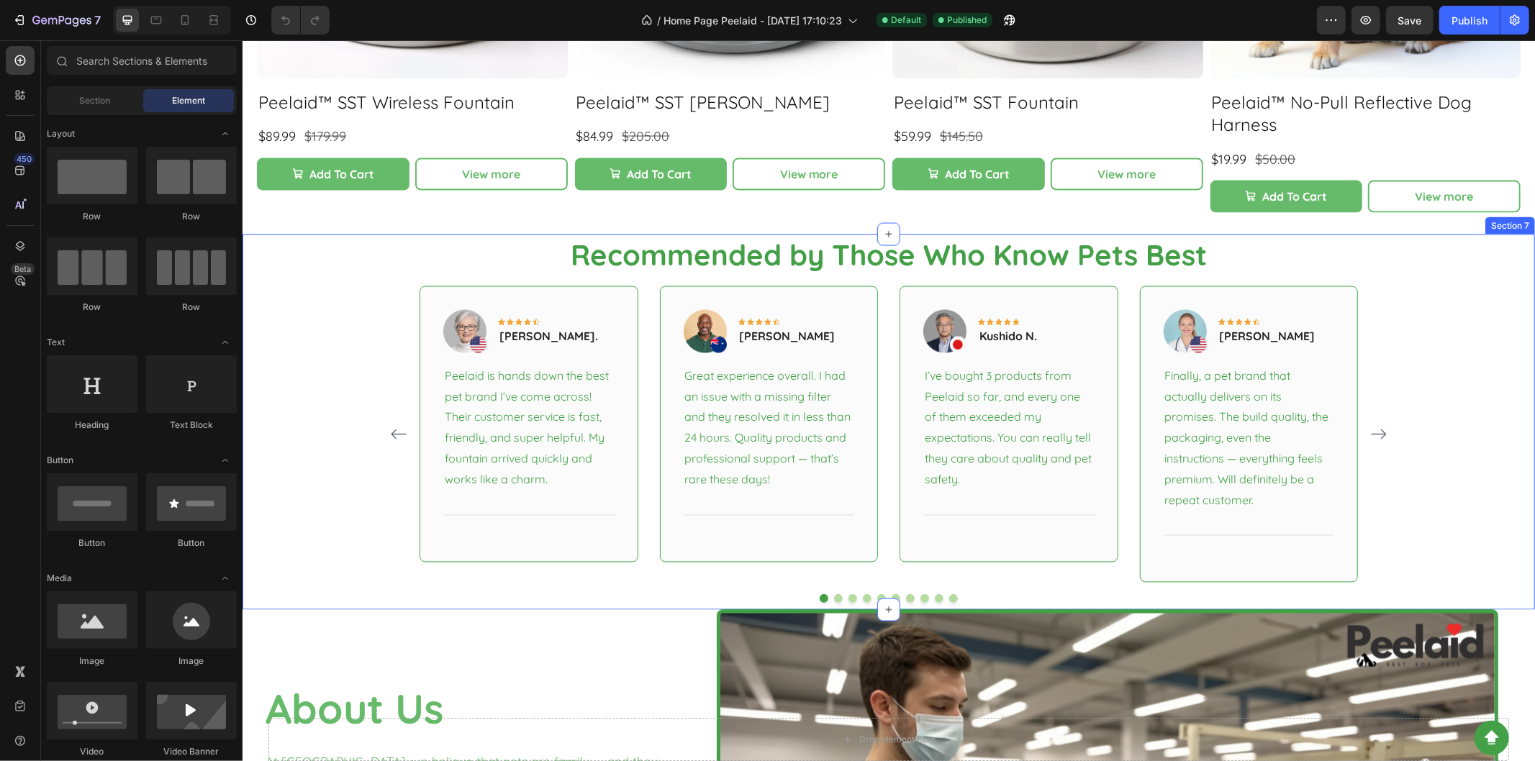
click at [1404, 264] on div "Recommended by Those Who Know Pets Best Heading Image Icon Icon Icon Icon Icon …" at bounding box center [888, 418] width 1271 height 369
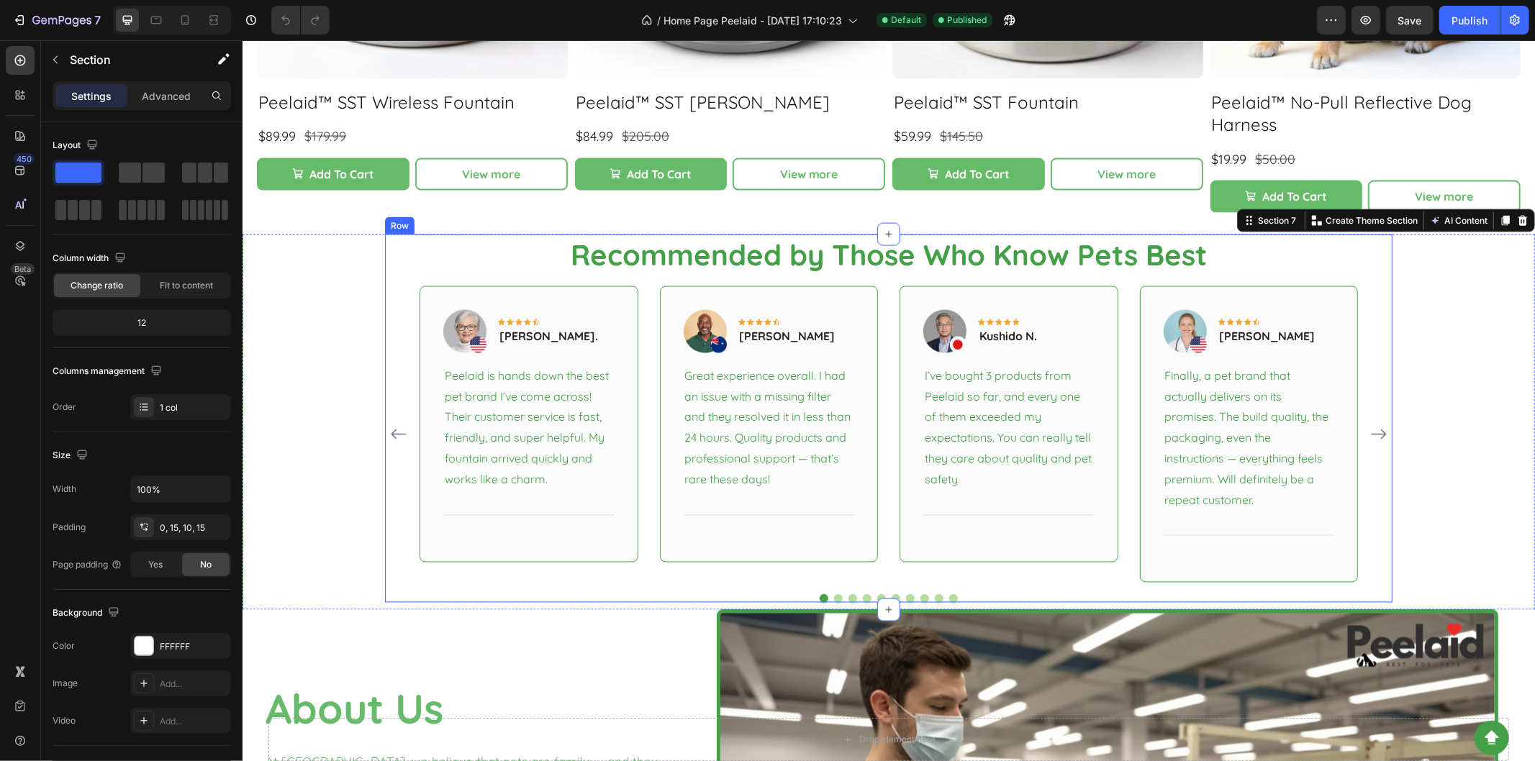
click at [506, 271] on div "Recommended by Those Who Know Pets Best Heading Image Icon Icon Icon Icon Icon …" at bounding box center [888, 418] width 1008 height 369
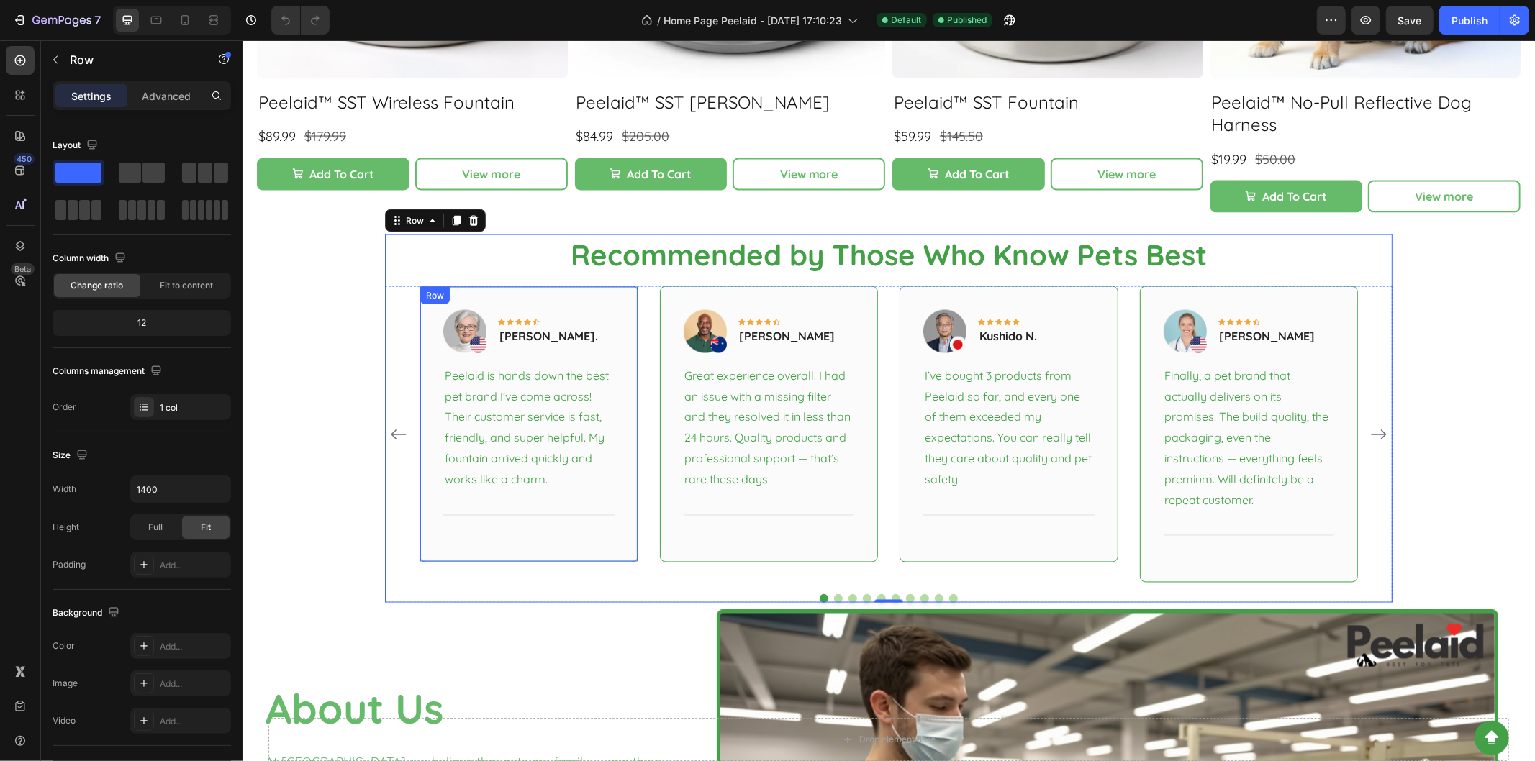
click at [532, 286] on div "Image Icon Icon Icon Icon Icon Row [PERSON_NAME]. Text block Row Peelaid is han…" at bounding box center [528, 424] width 219 height 276
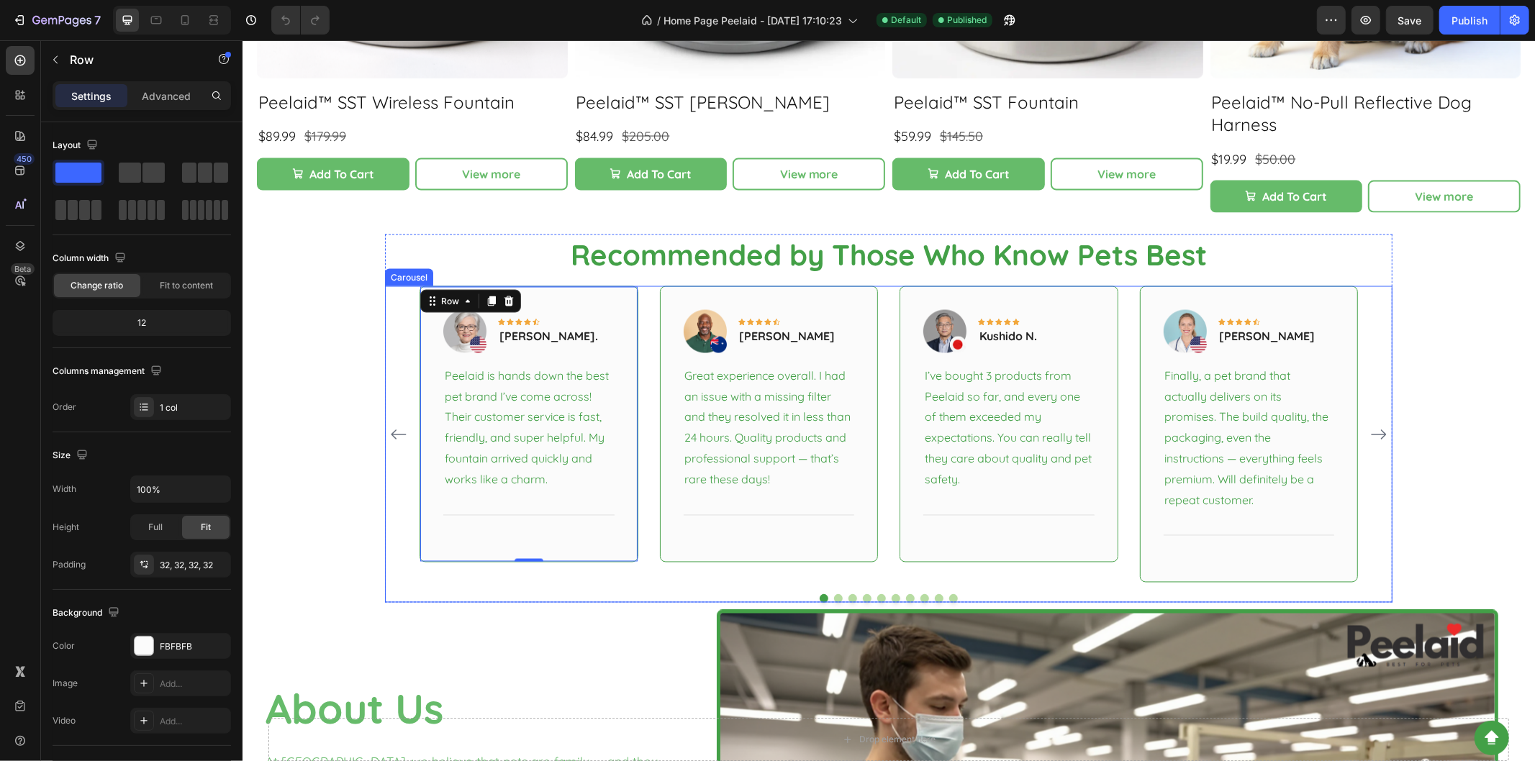
click at [834, 594] on div at bounding box center [888, 598] width 1008 height 9
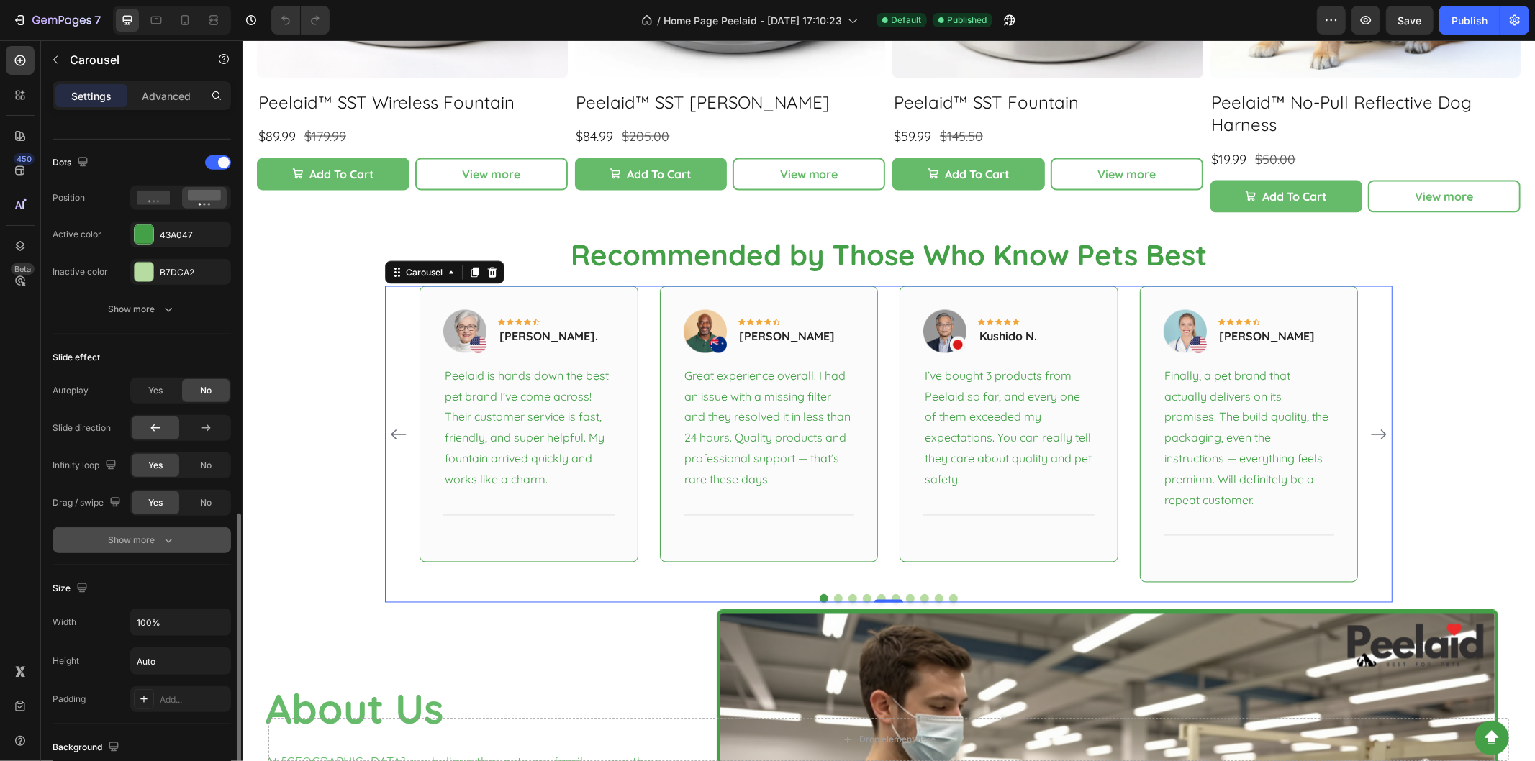
scroll to position [800, 0]
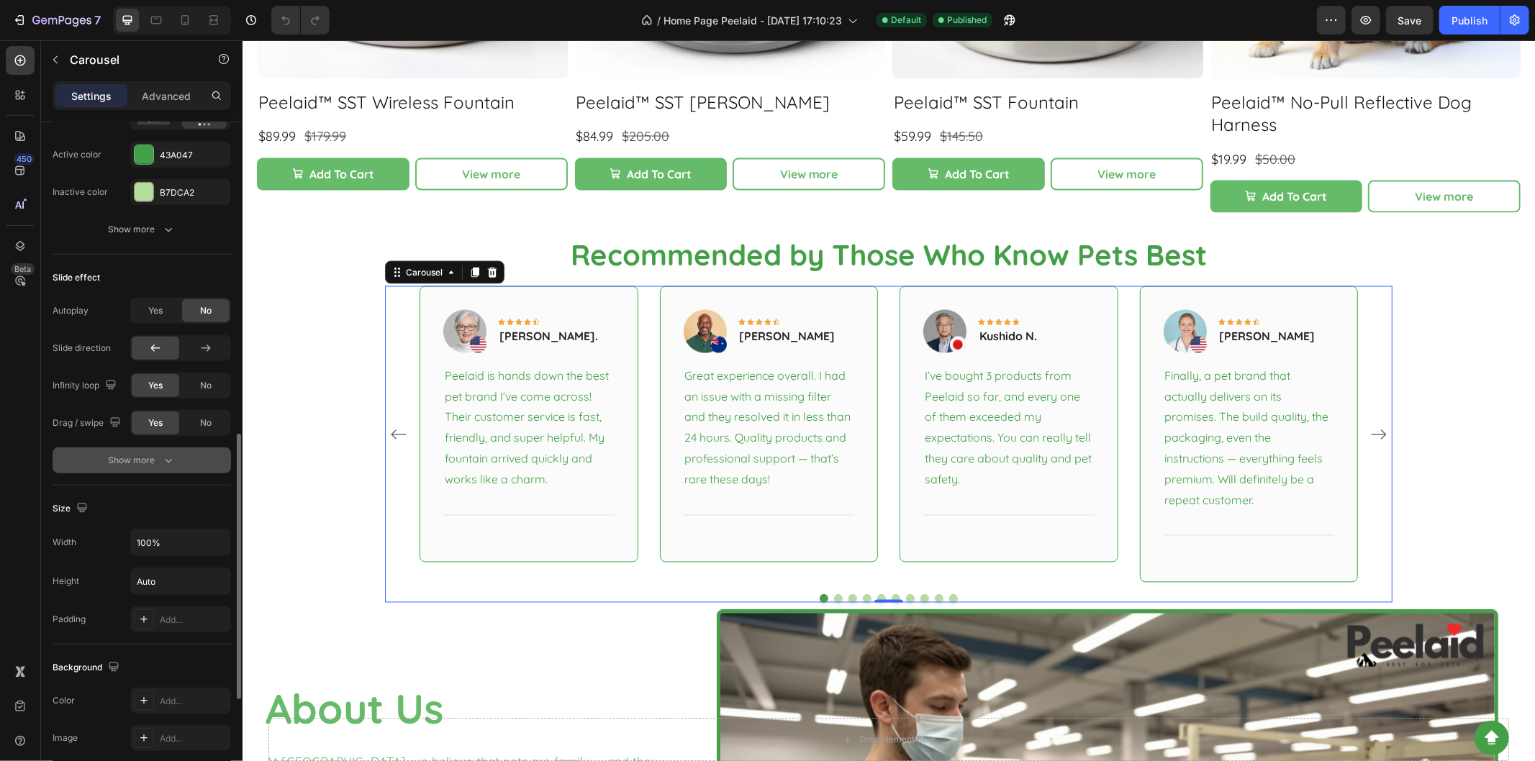
click at [173, 469] on button "Show more" at bounding box center [142, 461] width 178 height 26
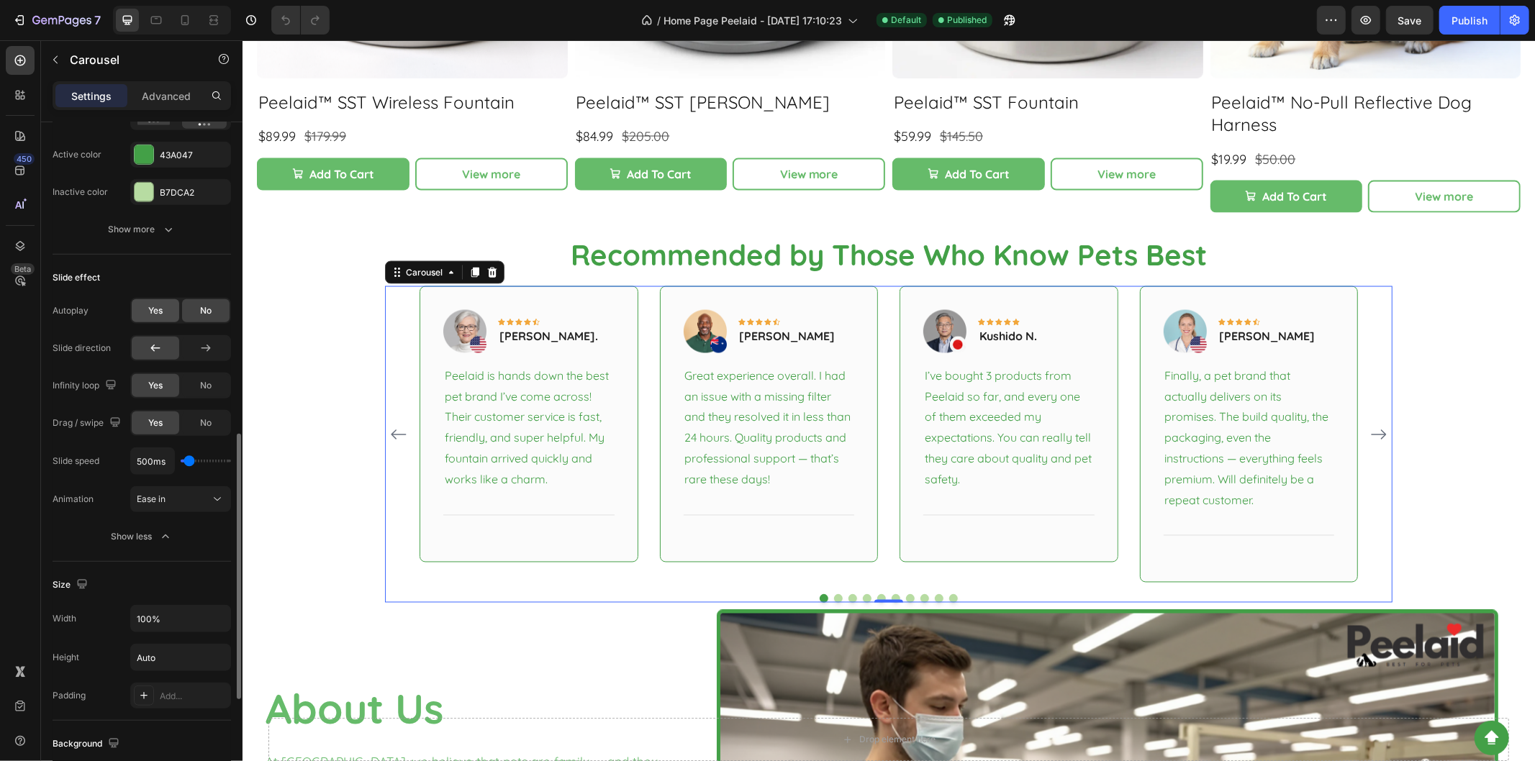
click at [153, 319] on div "Yes" at bounding box center [156, 310] width 48 height 23
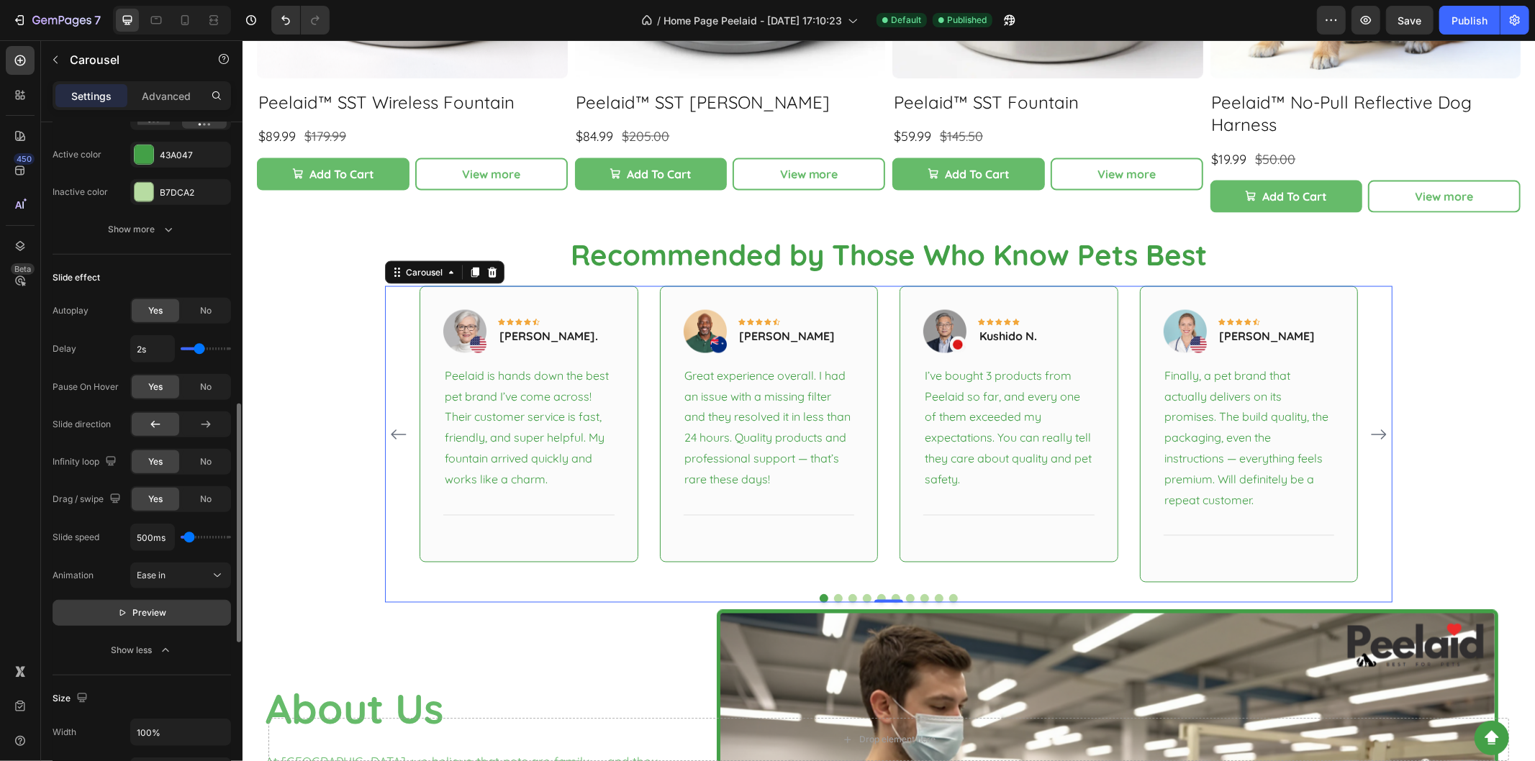
click at [137, 619] on span "Preview" at bounding box center [150, 613] width 34 height 14
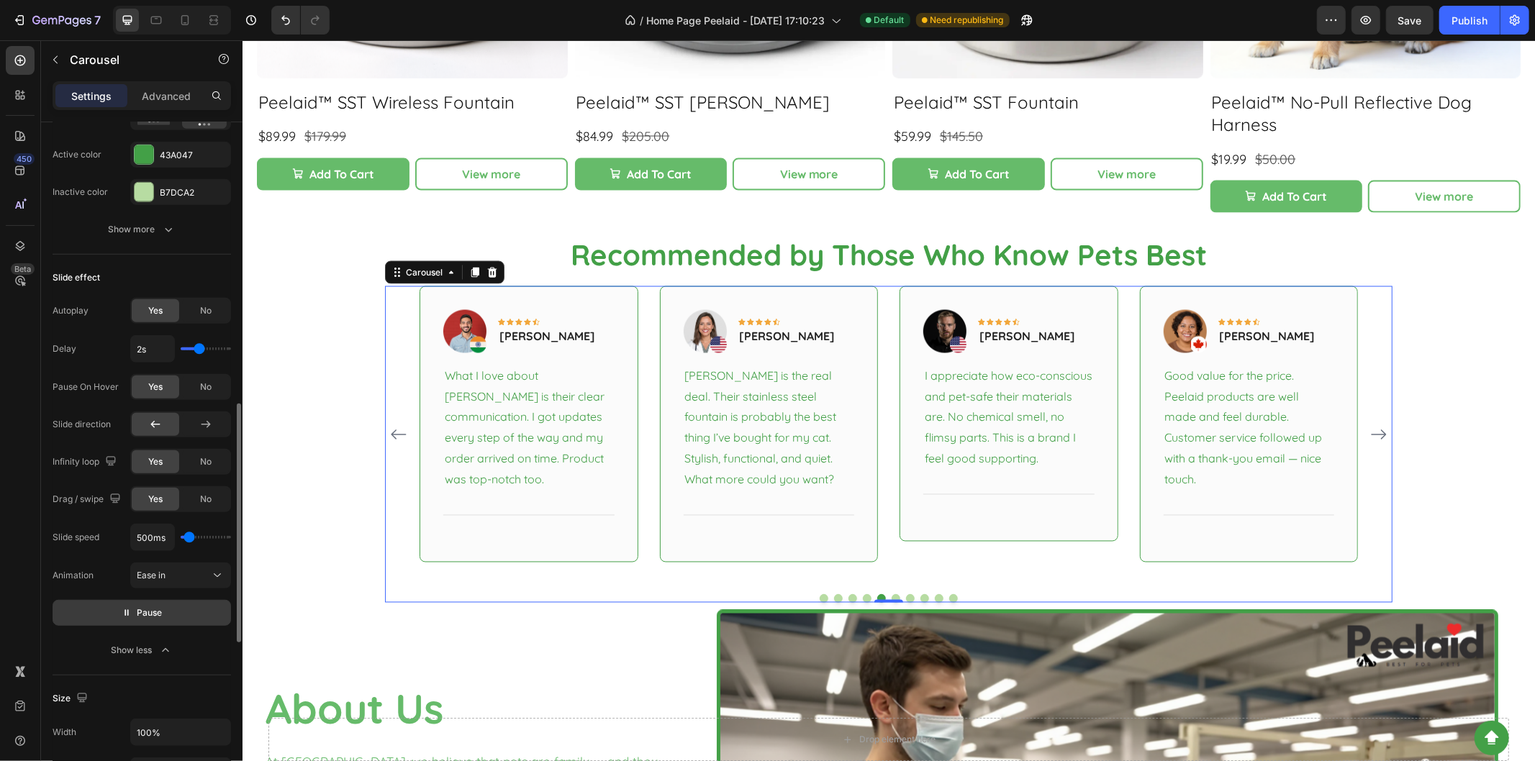
type input "1300ms"
type input "1300"
type input "1400ms"
click at [196, 539] on input "range" at bounding box center [206, 537] width 50 height 3
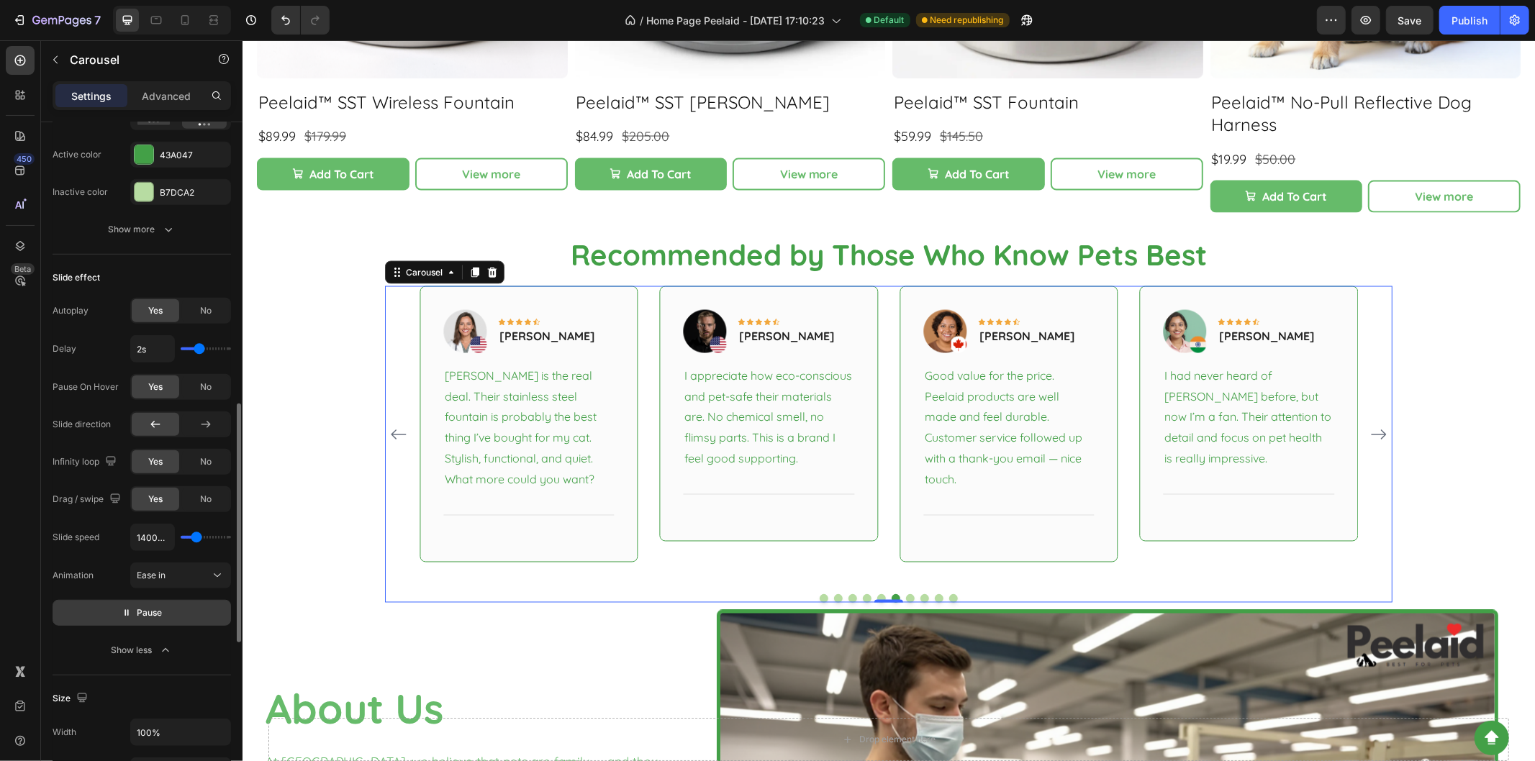
type input "300"
click at [188, 539] on input "range" at bounding box center [206, 537] width 50 height 3
type input "300ms"
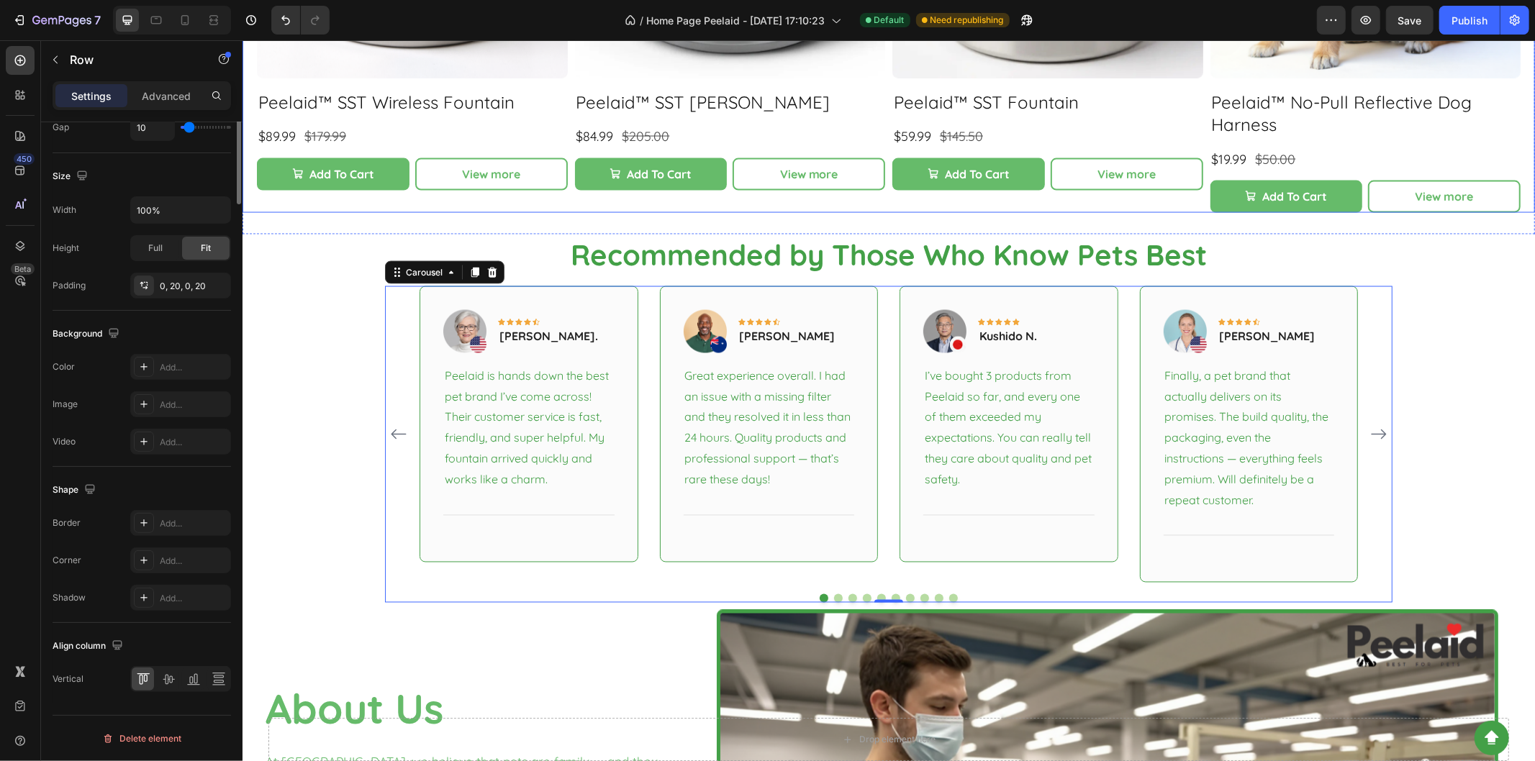
scroll to position [0, 0]
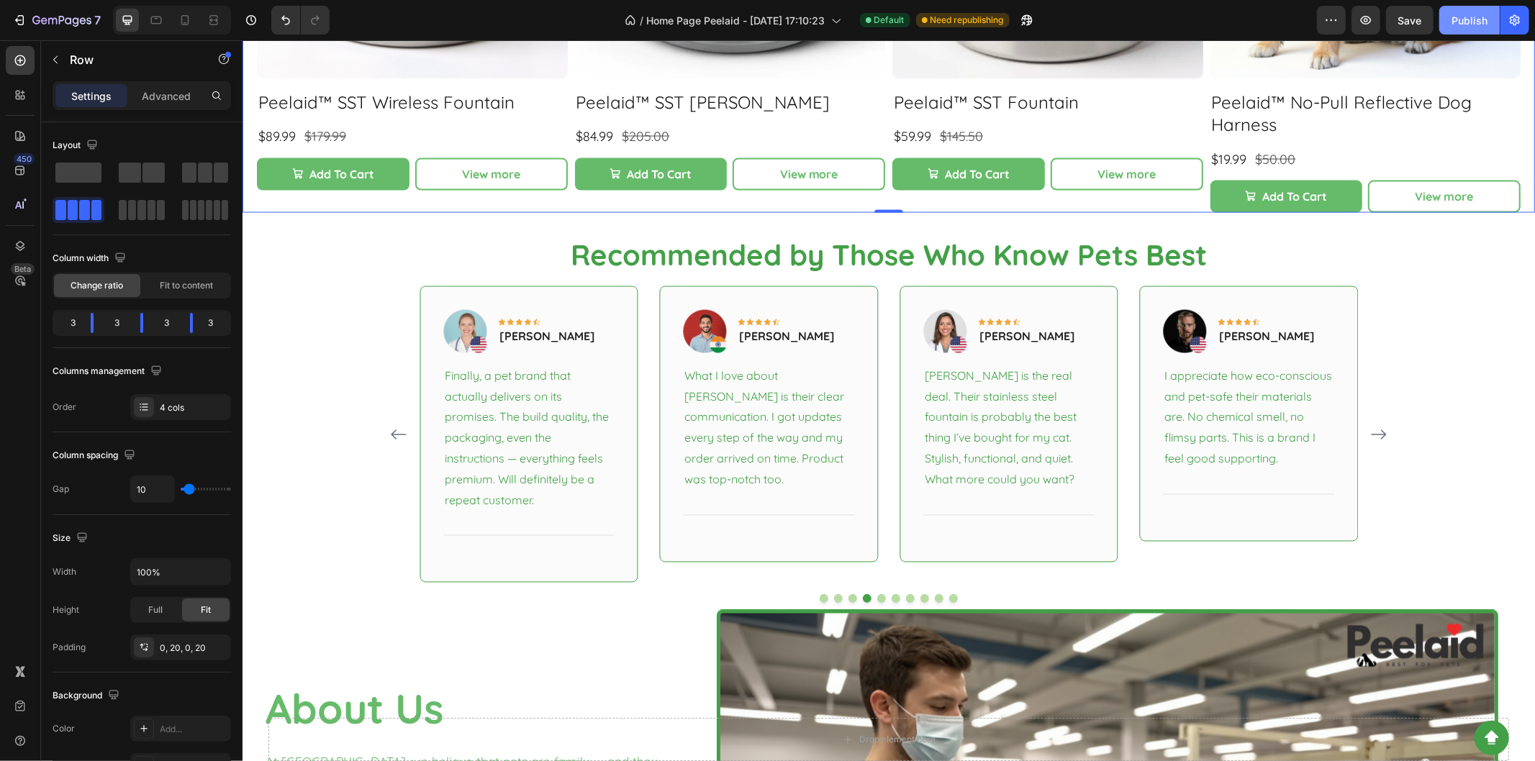
click at [1476, 24] on div "Publish" at bounding box center [1470, 20] width 36 height 15
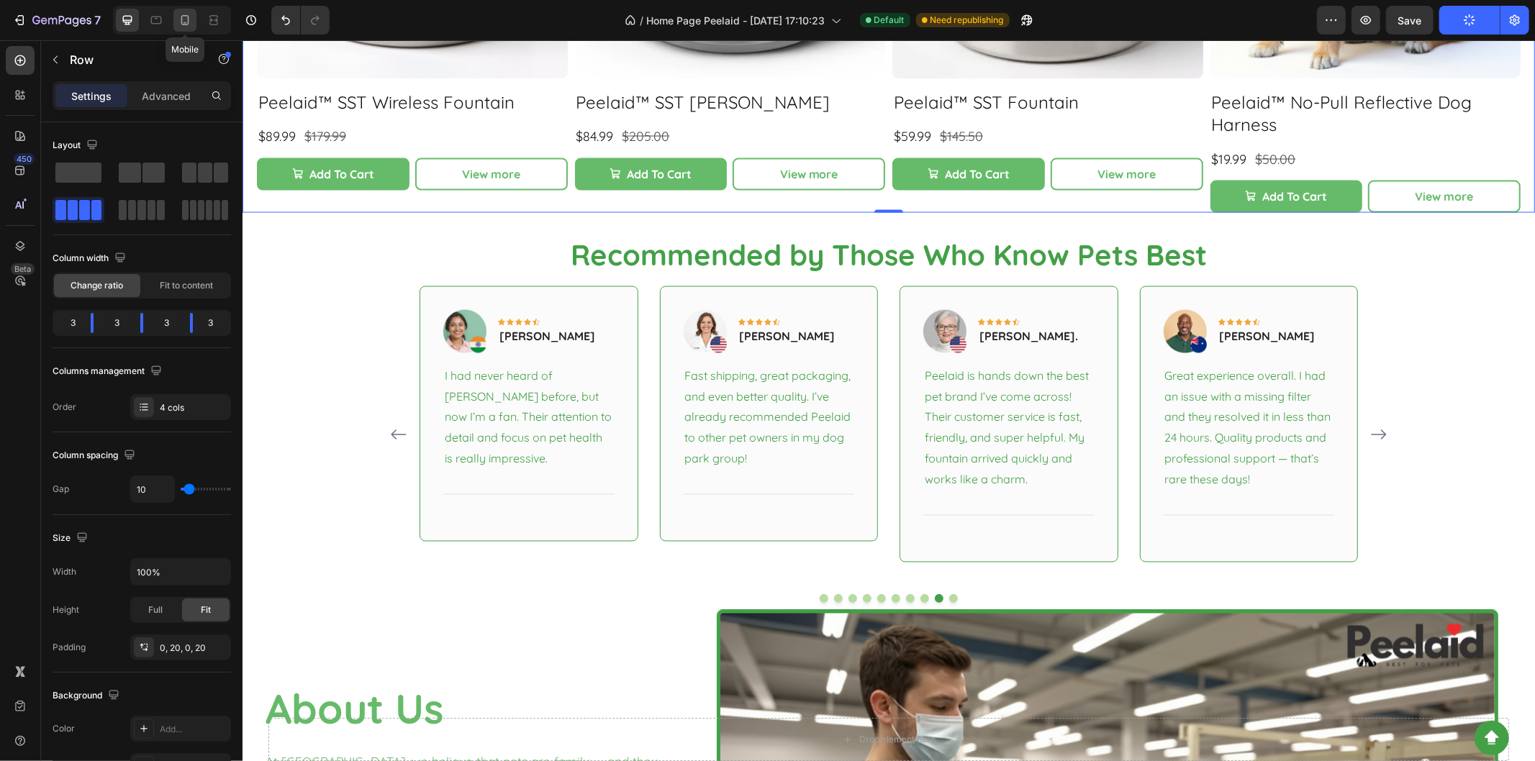
click at [189, 18] on icon at bounding box center [185, 20] width 8 height 10
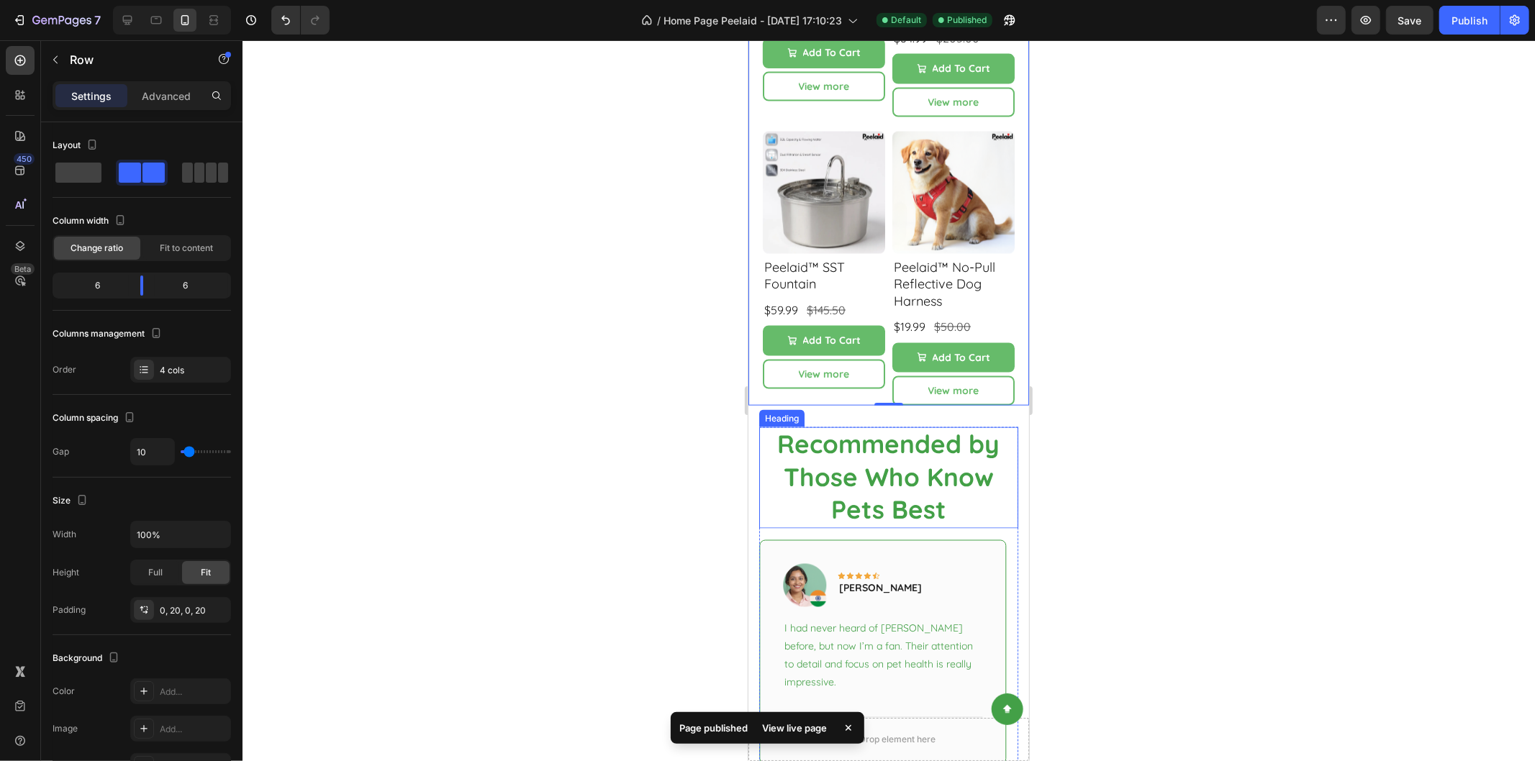
scroll to position [2142, 0]
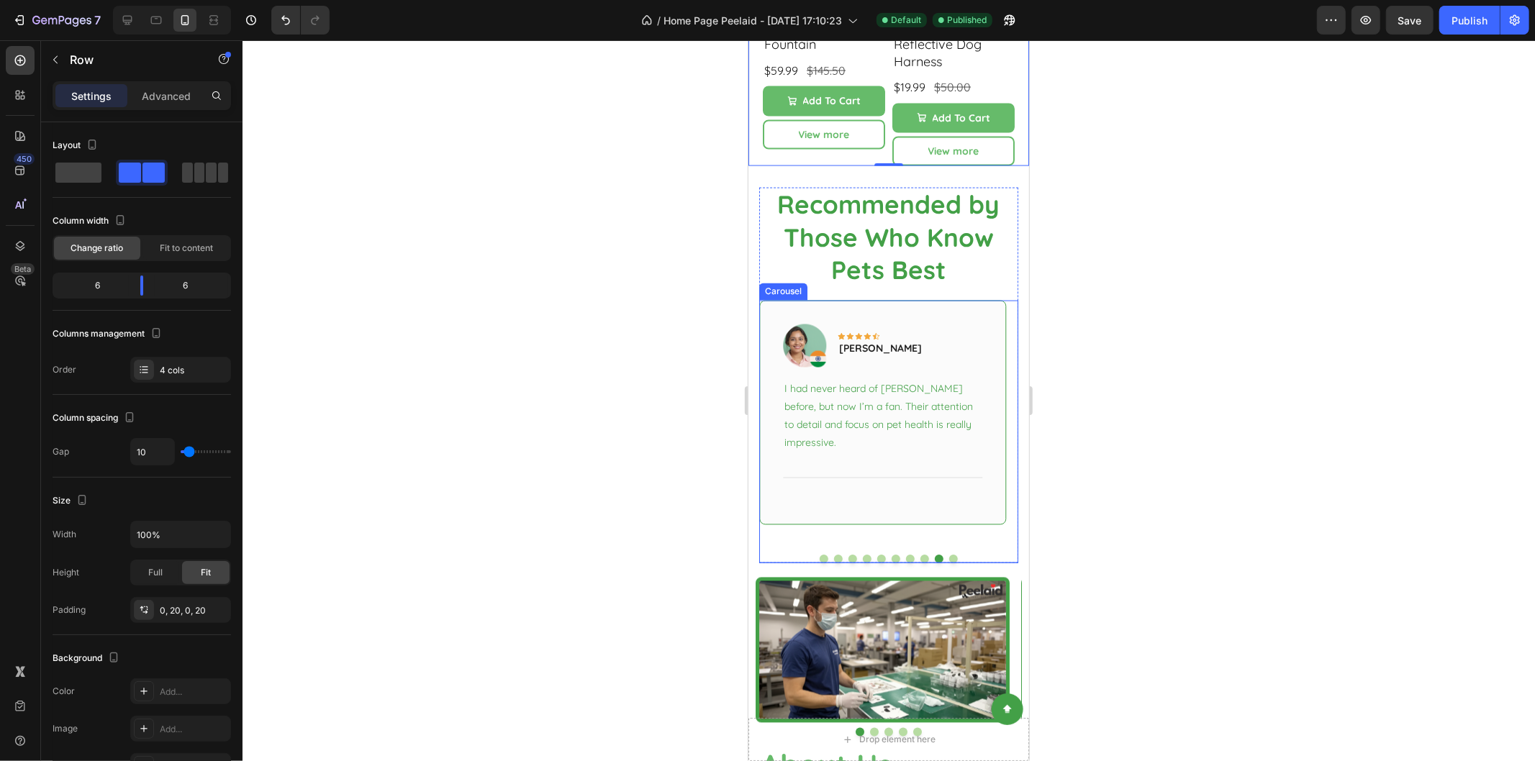
click at [977, 521] on div "Image Icon Icon Icon Icon Icon Row [PERSON_NAME] Text block Row I had never hea…" at bounding box center [882, 421] width 247 height 243
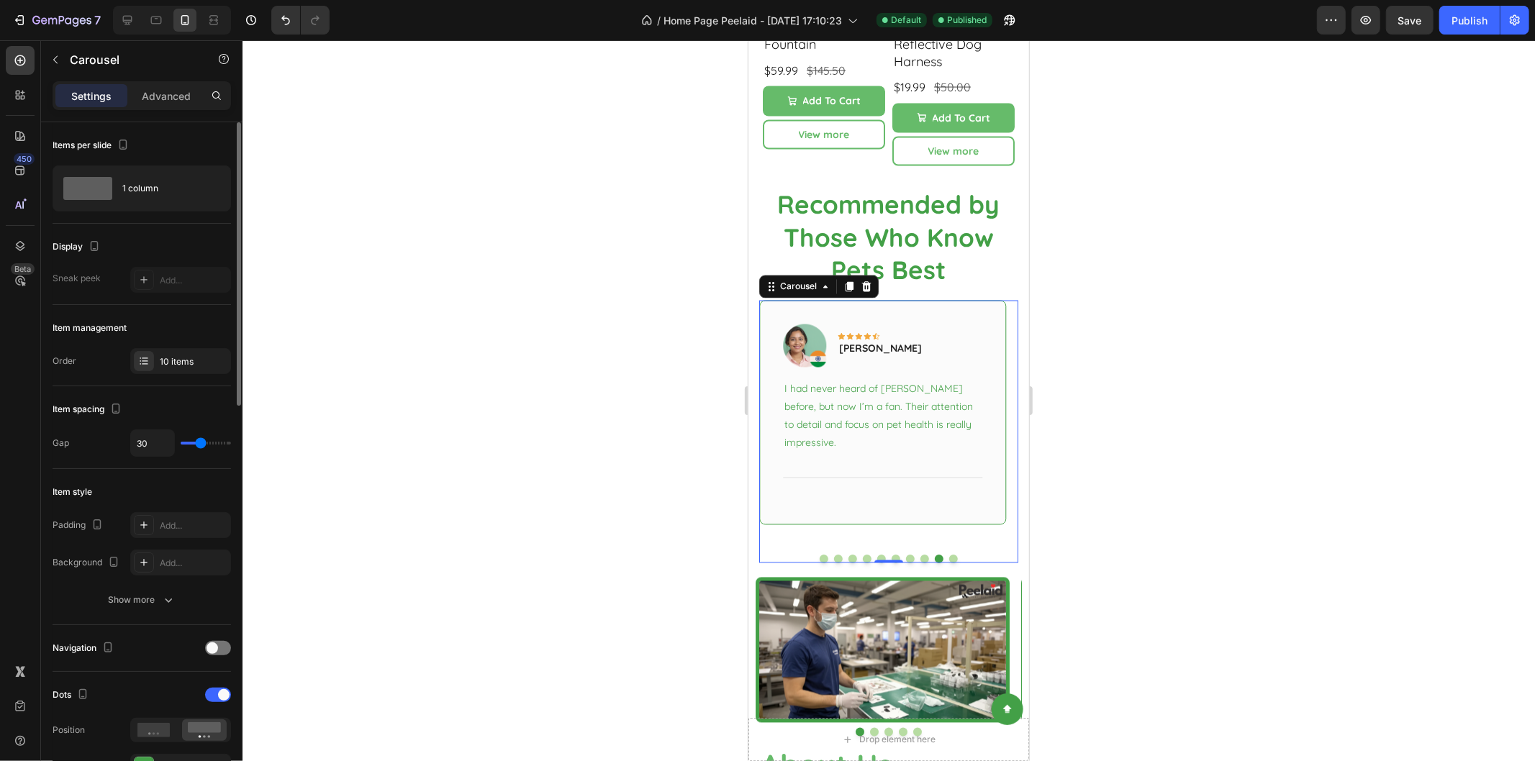
scroll to position [160, 0]
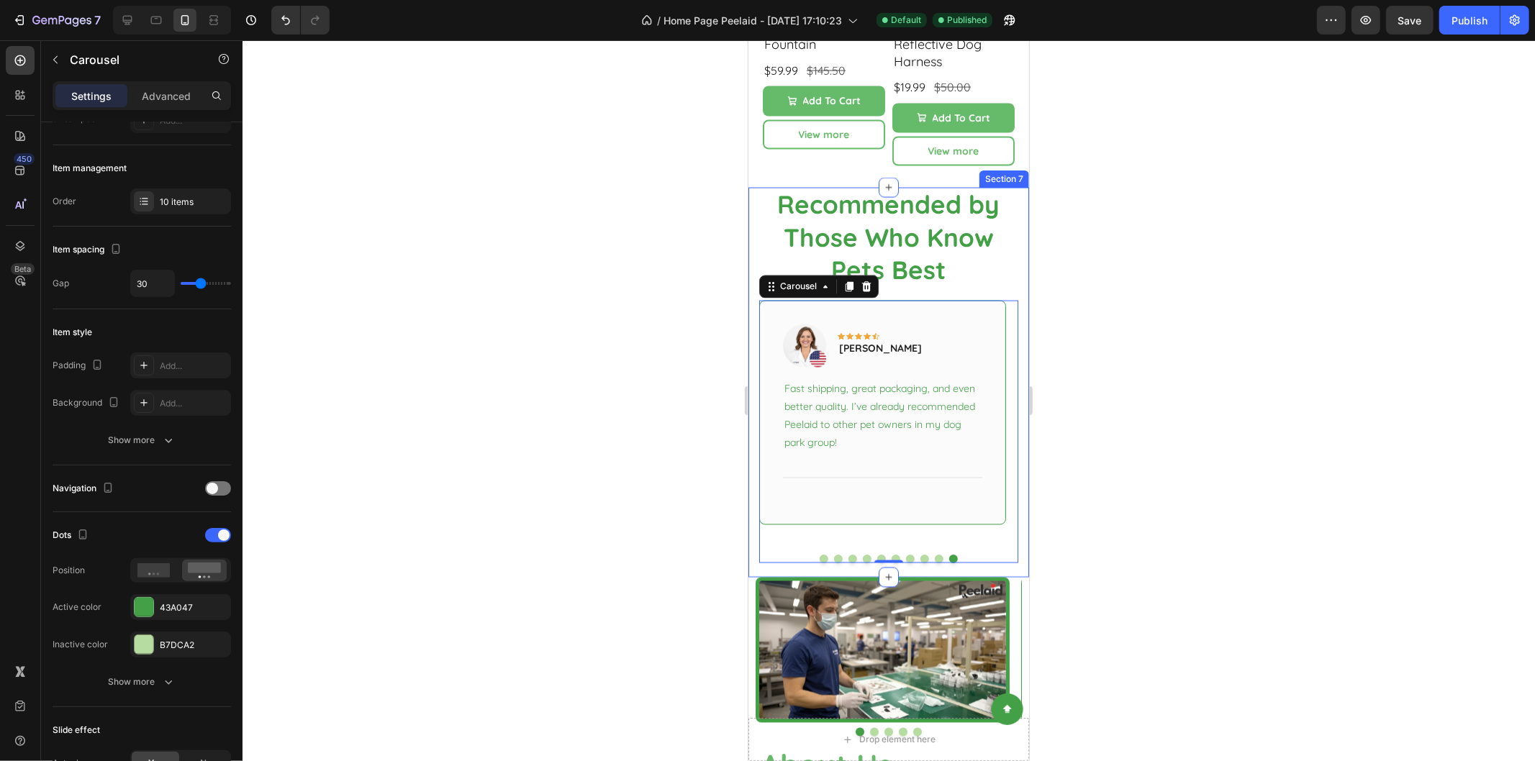
click at [1121, 520] on div at bounding box center [889, 400] width 1293 height 721
